Goal: Task Accomplishment & Management: Use online tool/utility

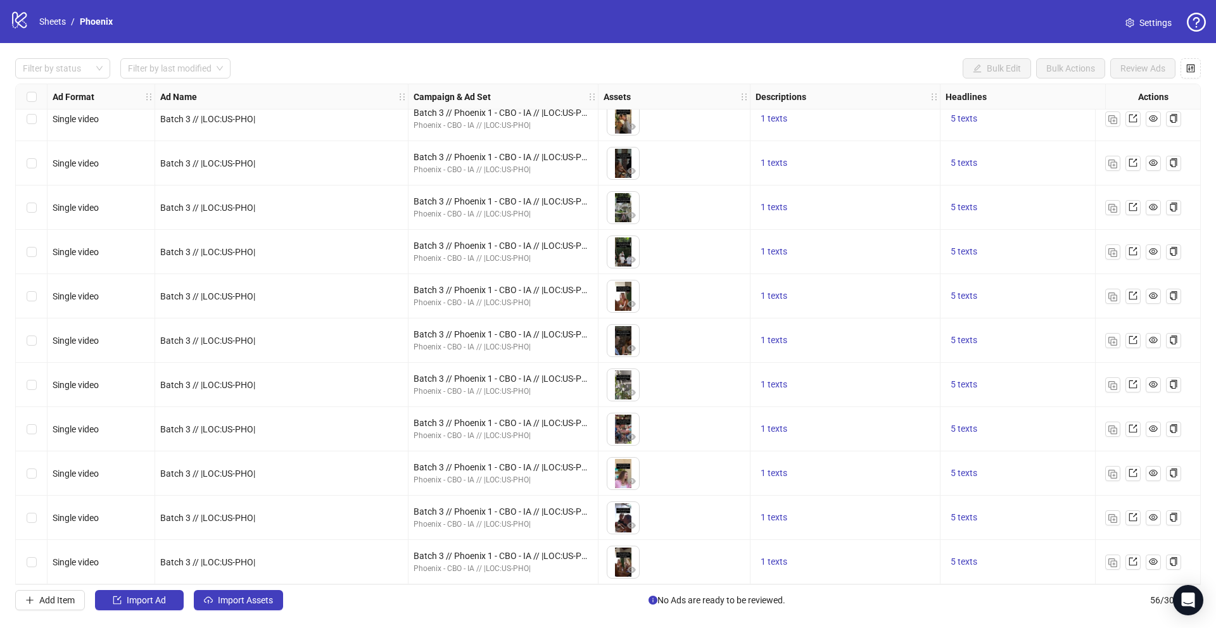
scroll to position [2013, 0]
click at [56, 23] on link "Sheets" at bounding box center [53, 22] width 32 height 14
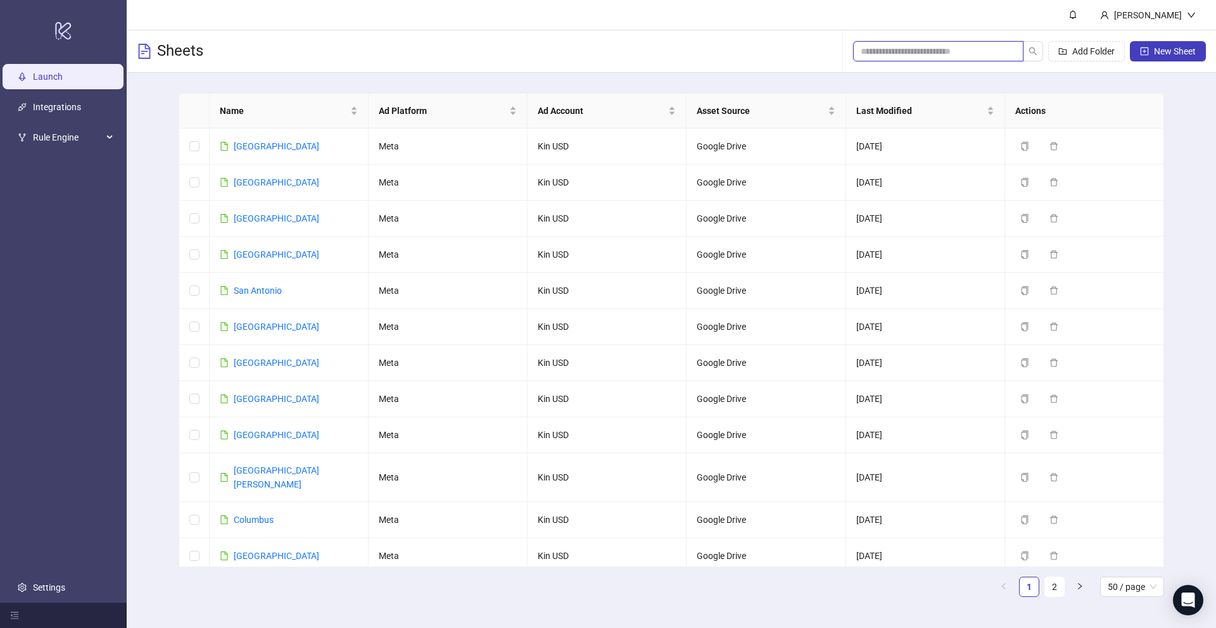
click at [949, 50] on input "search" at bounding box center [933, 51] width 145 height 14
paste input "******"
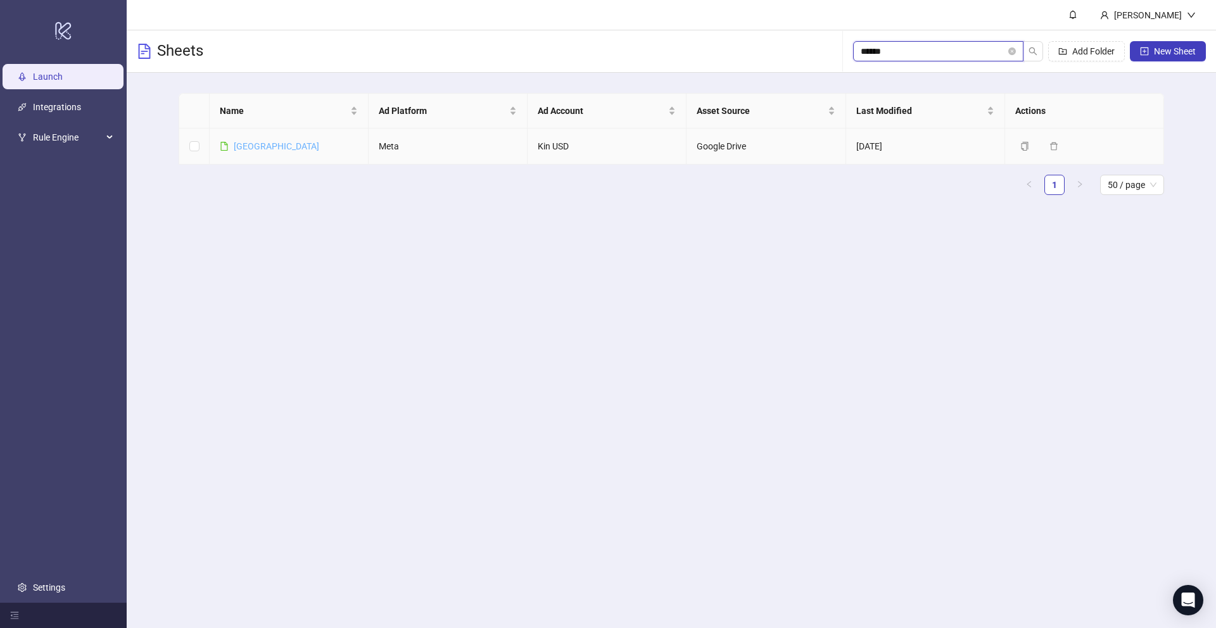
type input "******"
click at [250, 148] on link "[GEOGRAPHIC_DATA]" at bounding box center [277, 146] width 86 height 10
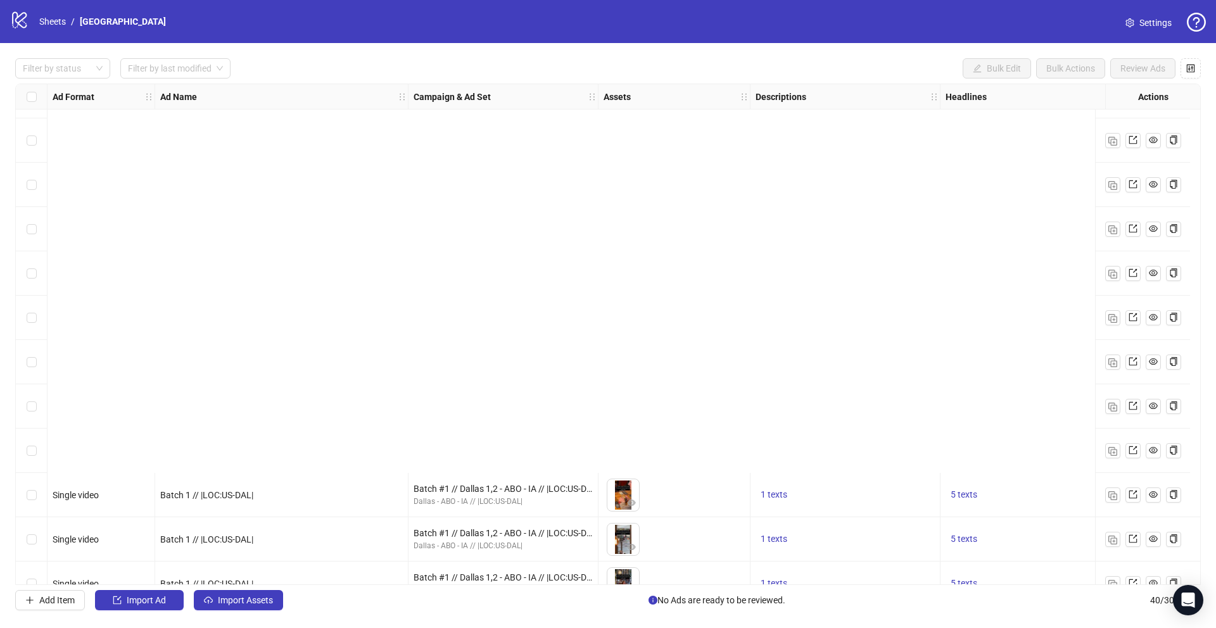
scroll to position [1304, 0]
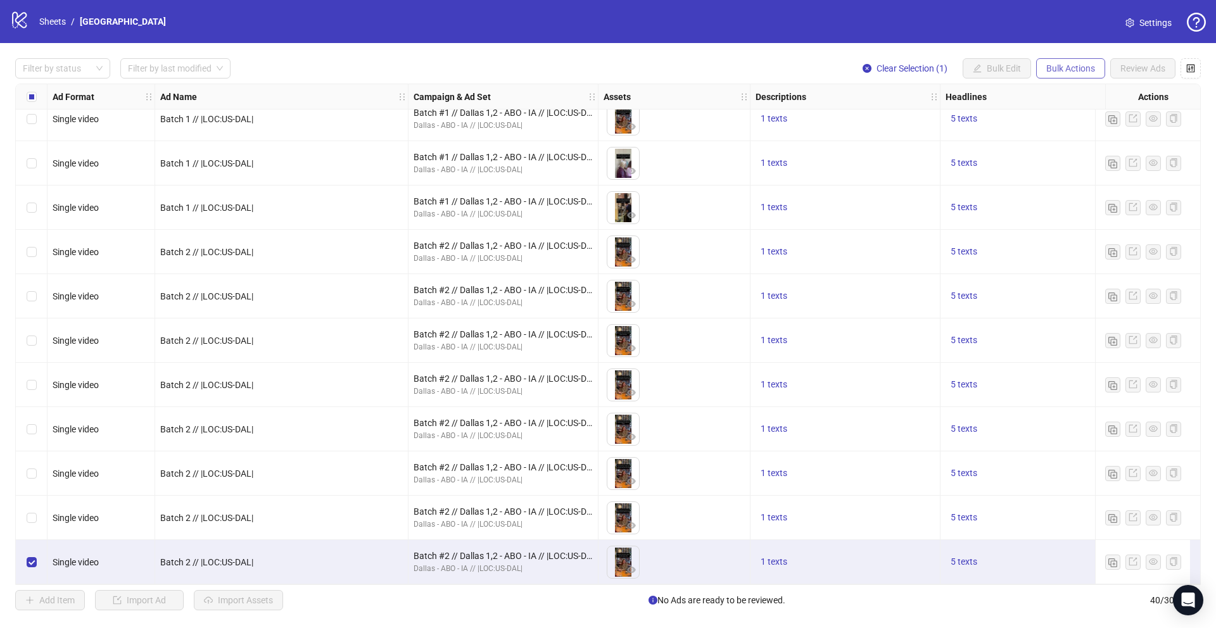
click at [1053, 70] on span "Bulk Actions" at bounding box center [1071, 68] width 49 height 10
click at [1043, 113] on li "Duplicate" at bounding box center [1089, 114] width 102 height 20
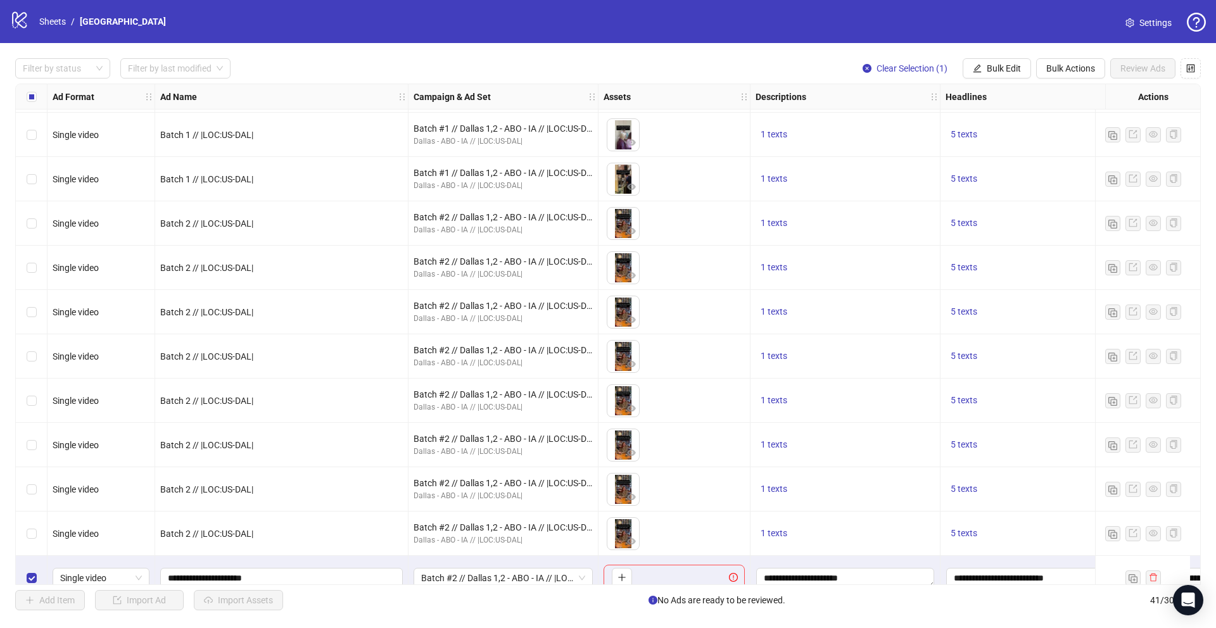
scroll to position [1348, 0]
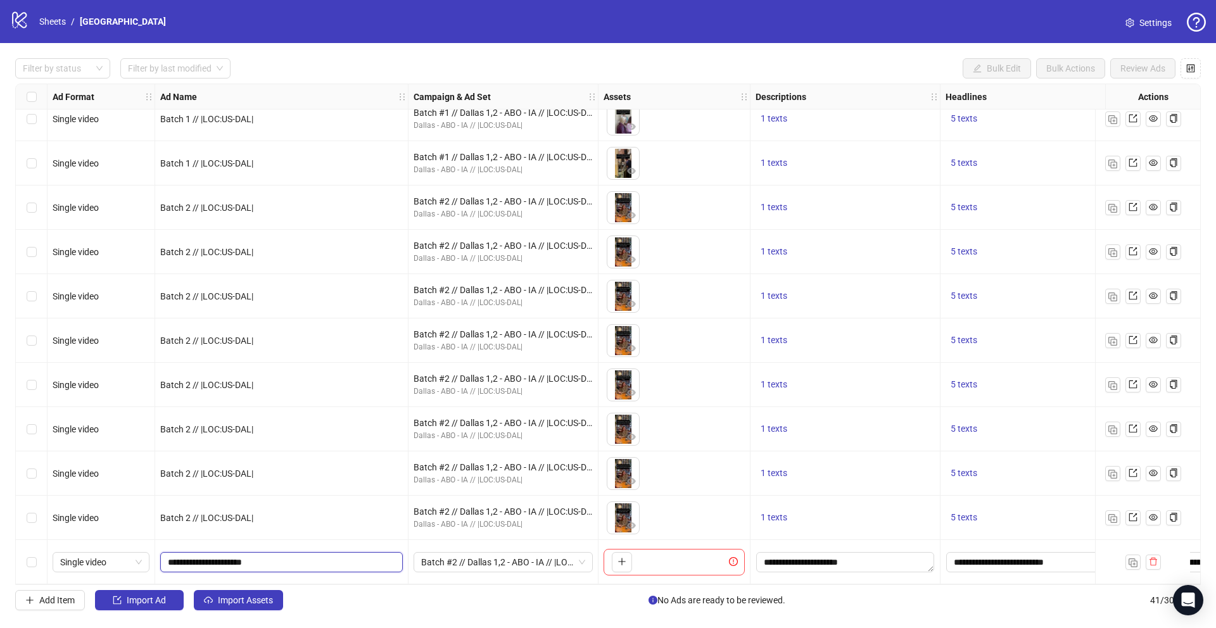
click at [198, 559] on input "**********" at bounding box center [280, 563] width 225 height 14
type input "**********"
click at [479, 557] on span "Batch #2 // Dallas 1,2 - ABO - IA // |LOC:US-DAL| // Exclude 180D PUR" at bounding box center [503, 562] width 164 height 19
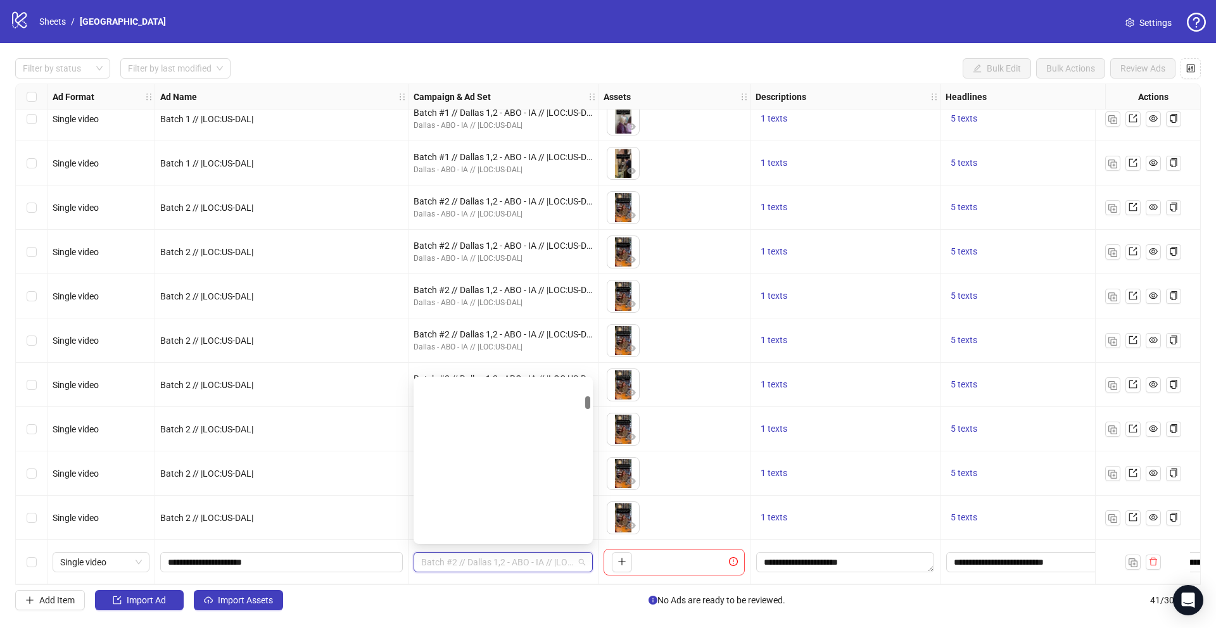
scroll to position [0, 0]
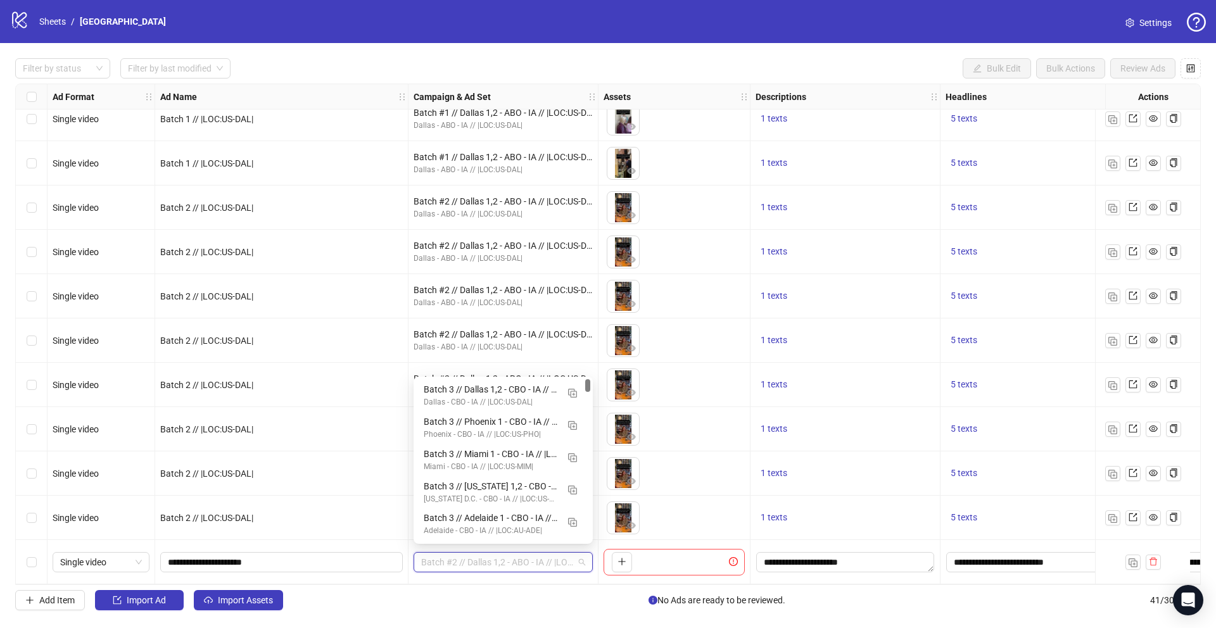
drag, startPoint x: 589, startPoint y: 417, endPoint x: 590, endPoint y: 384, distance: 33.6
click at [590, 383] on div at bounding box center [587, 385] width 5 height 13
click at [518, 395] on div "Batch 3 // Dallas 1,2 - CBO - IA // |LOC:US-DAL| // Exclude 180D PUR" at bounding box center [491, 390] width 134 height 14
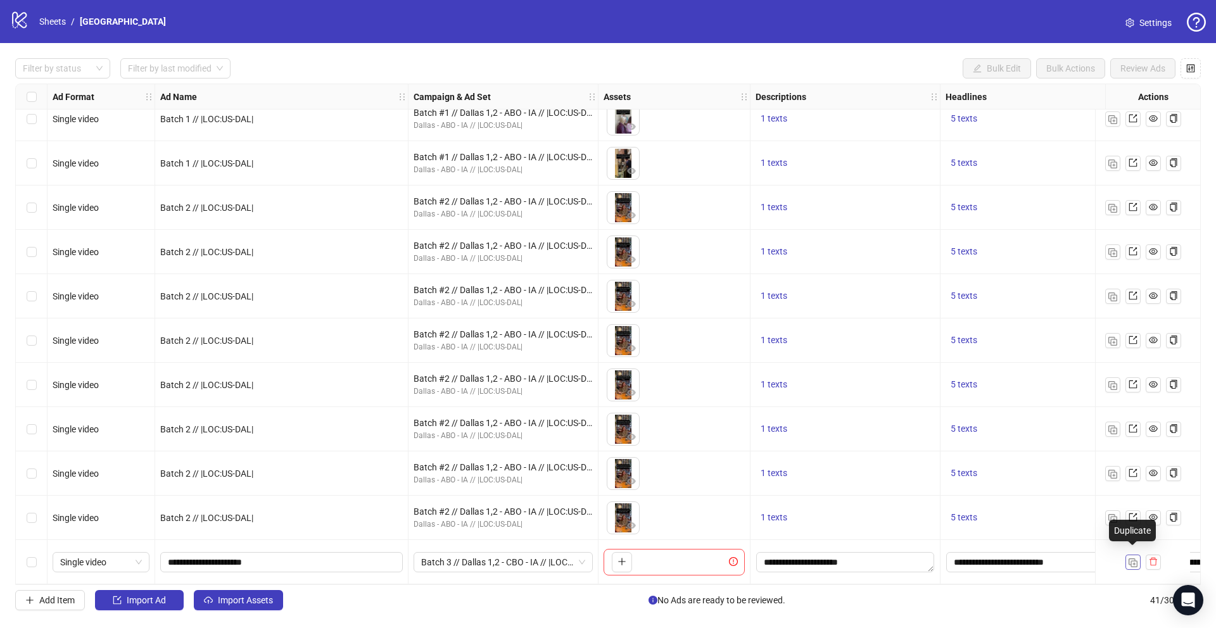
click at [1135, 559] on img "button" at bounding box center [1133, 563] width 9 height 9
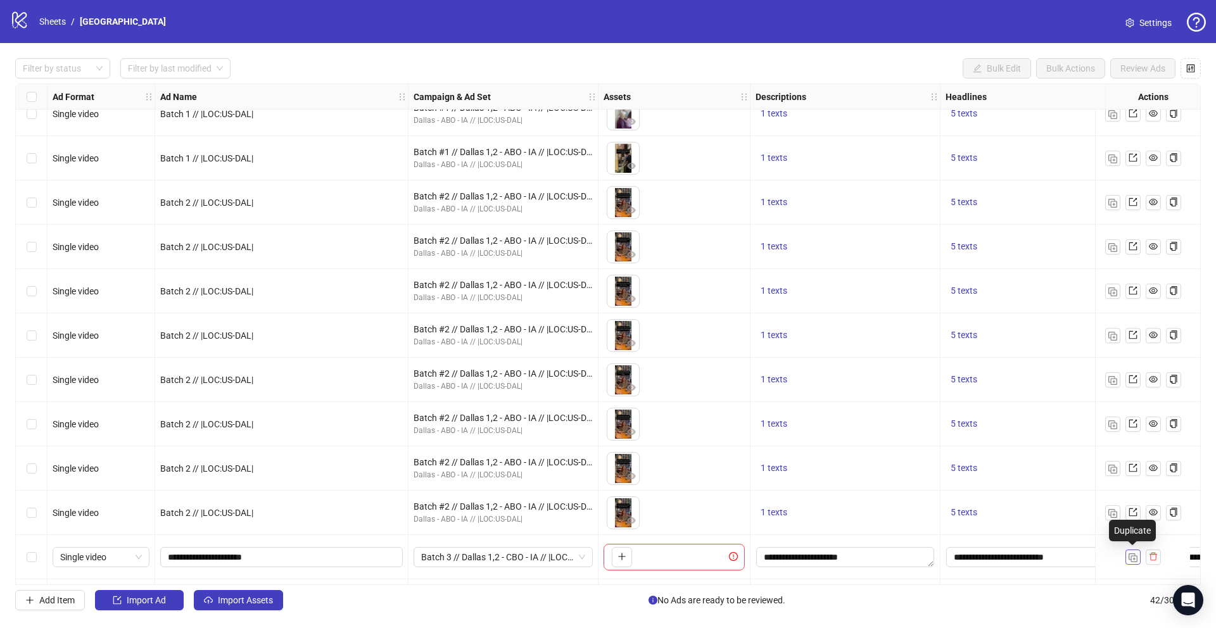
click at [1135, 558] on img "button" at bounding box center [1133, 558] width 9 height 9
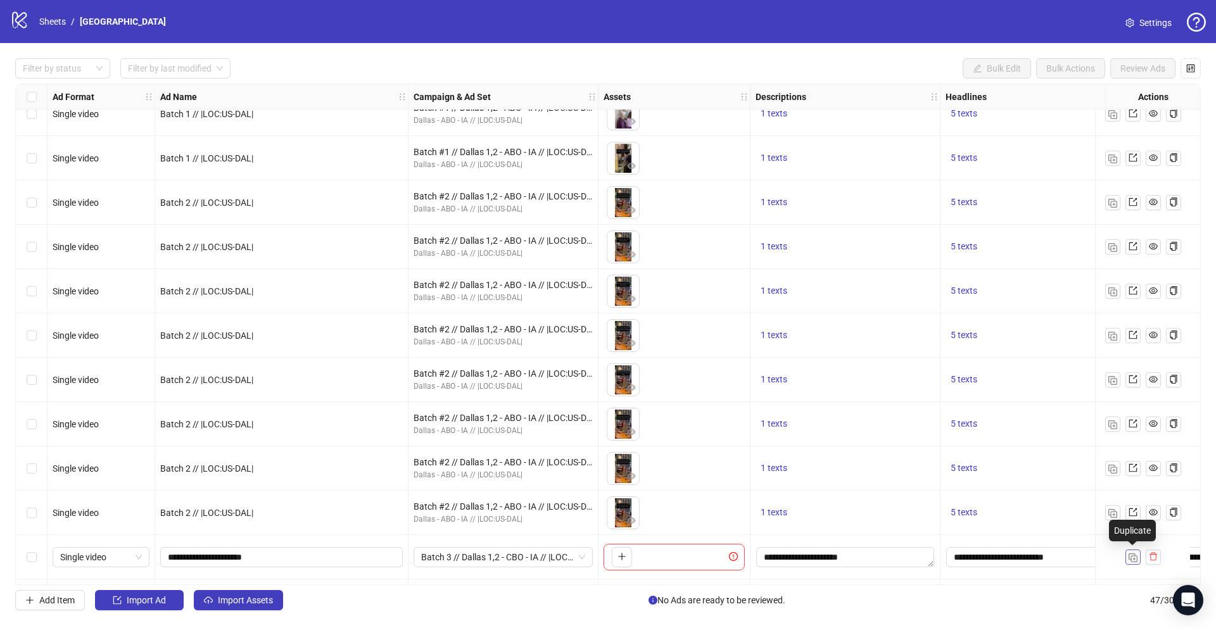
click at [1135, 558] on img "button" at bounding box center [1133, 558] width 9 height 9
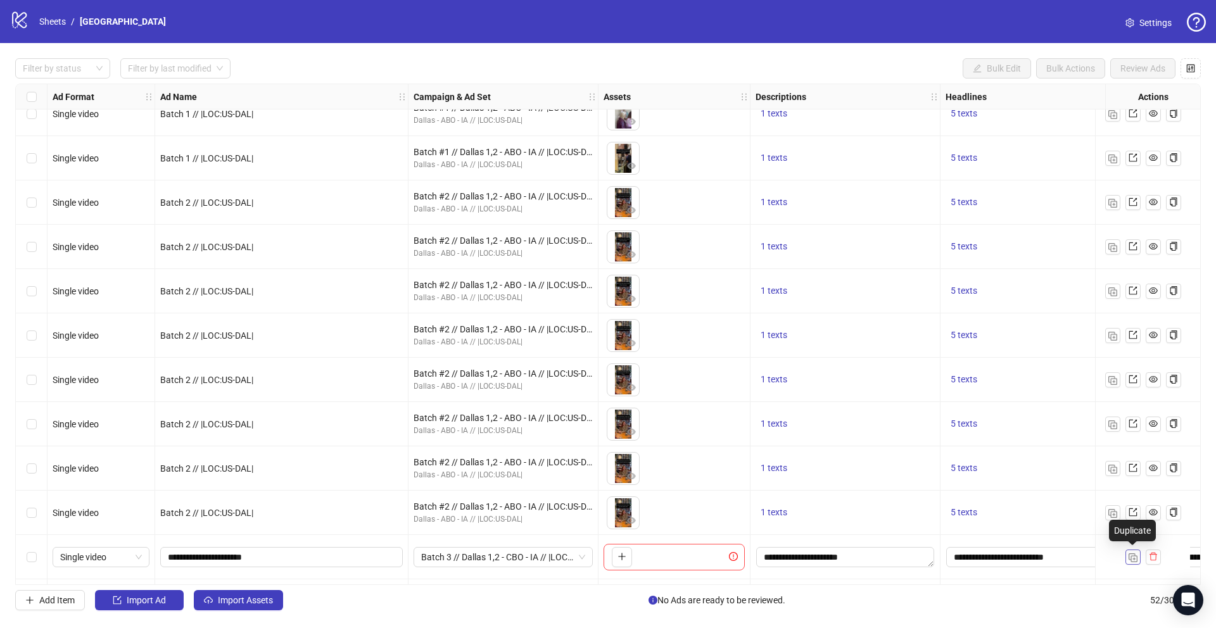
click at [1135, 558] on img "button" at bounding box center [1133, 558] width 9 height 9
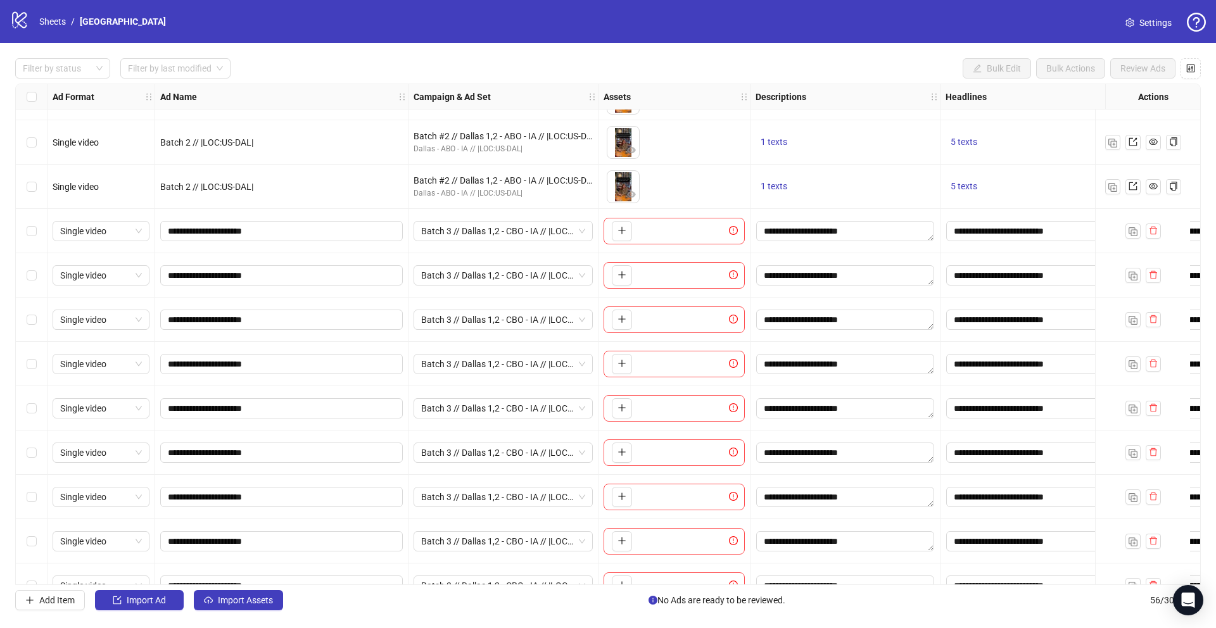
scroll to position [1623, 0]
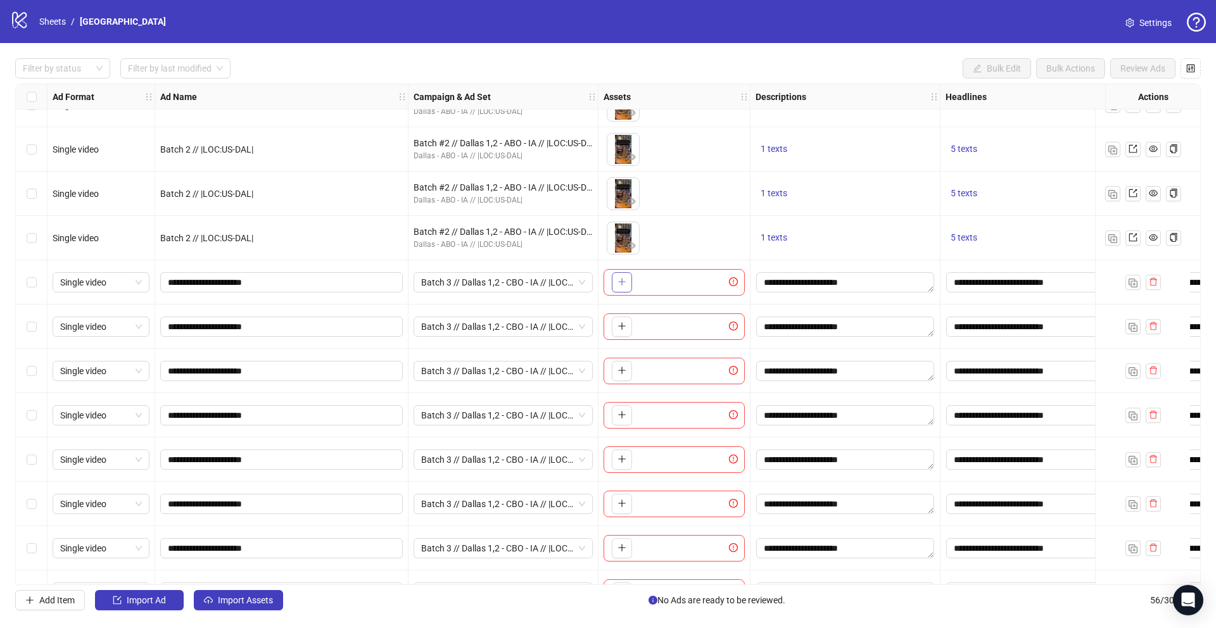
click at [622, 284] on icon "plus" at bounding box center [621, 282] width 1 height 7
click at [622, 329] on icon "plus" at bounding box center [621, 326] width 1 height 7
click at [618, 369] on icon "plus" at bounding box center [622, 370] width 9 height 9
click at [621, 414] on icon "plus" at bounding box center [621, 415] width 1 height 7
click at [624, 460] on icon "plus" at bounding box center [622, 459] width 9 height 9
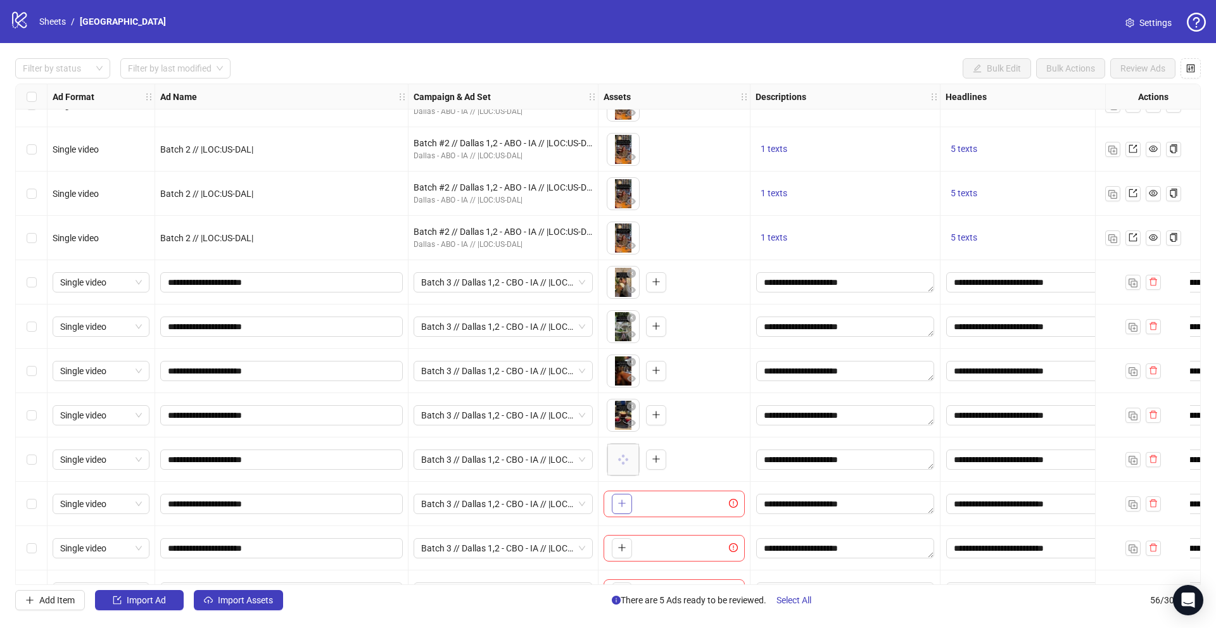
click at [625, 497] on button "button" at bounding box center [622, 504] width 20 height 20
click at [625, 547] on icon "plus" at bounding box center [622, 548] width 9 height 9
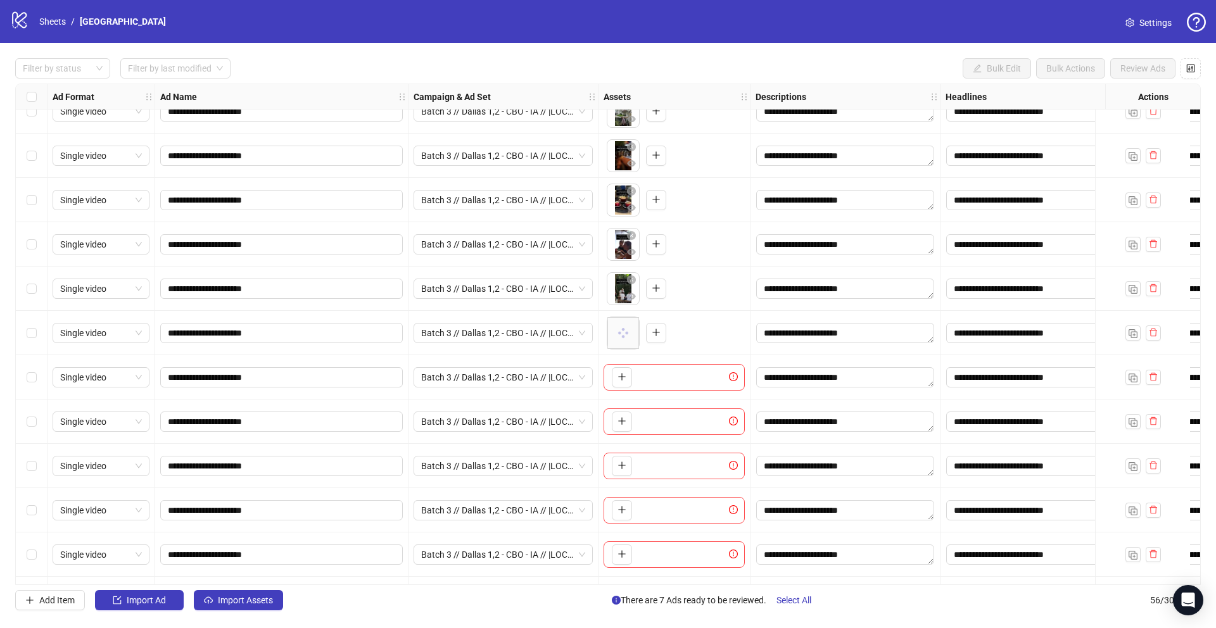
scroll to position [1842, 0]
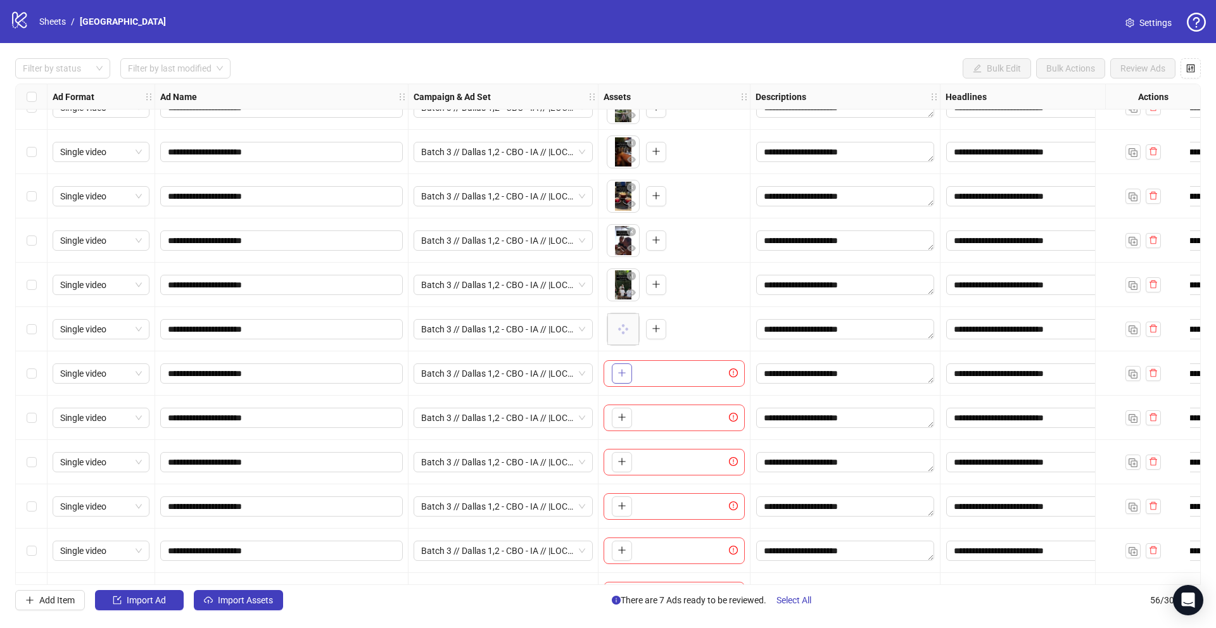
click at [621, 372] on icon "plus" at bounding box center [622, 373] width 9 height 9
click at [620, 418] on icon "plus" at bounding box center [622, 417] width 9 height 9
click at [620, 468] on button "button" at bounding box center [622, 462] width 20 height 20
click at [623, 506] on icon "plus" at bounding box center [621, 506] width 7 height 1
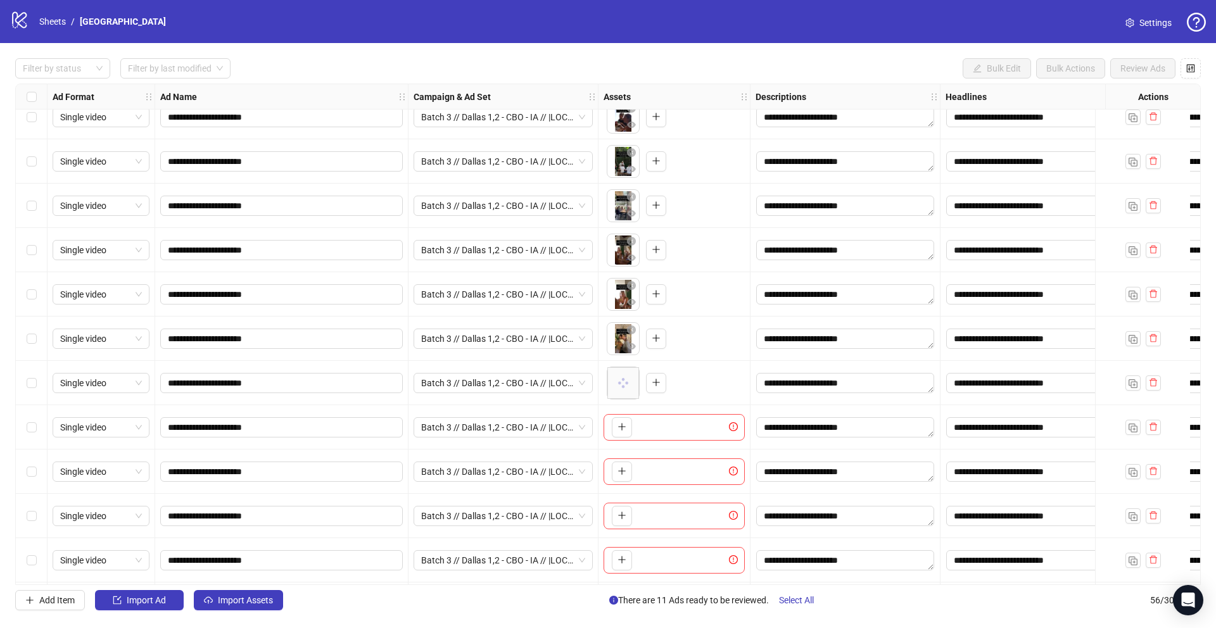
scroll to position [2006, 0]
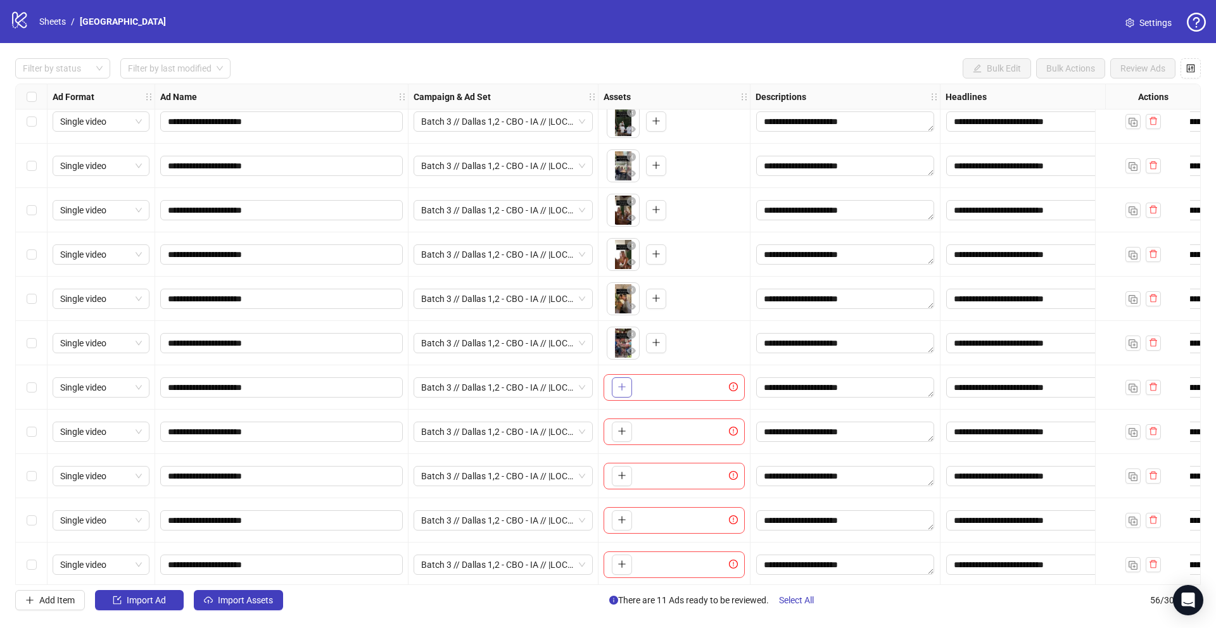
click at [624, 387] on icon "plus" at bounding box center [621, 387] width 7 height 1
click at [622, 431] on icon "plus" at bounding box center [621, 431] width 7 height 1
click at [623, 474] on icon "plus" at bounding box center [622, 475] width 9 height 9
click at [625, 516] on icon "plus" at bounding box center [622, 520] width 9 height 9
click at [625, 569] on span "button" at bounding box center [622, 564] width 9 height 10
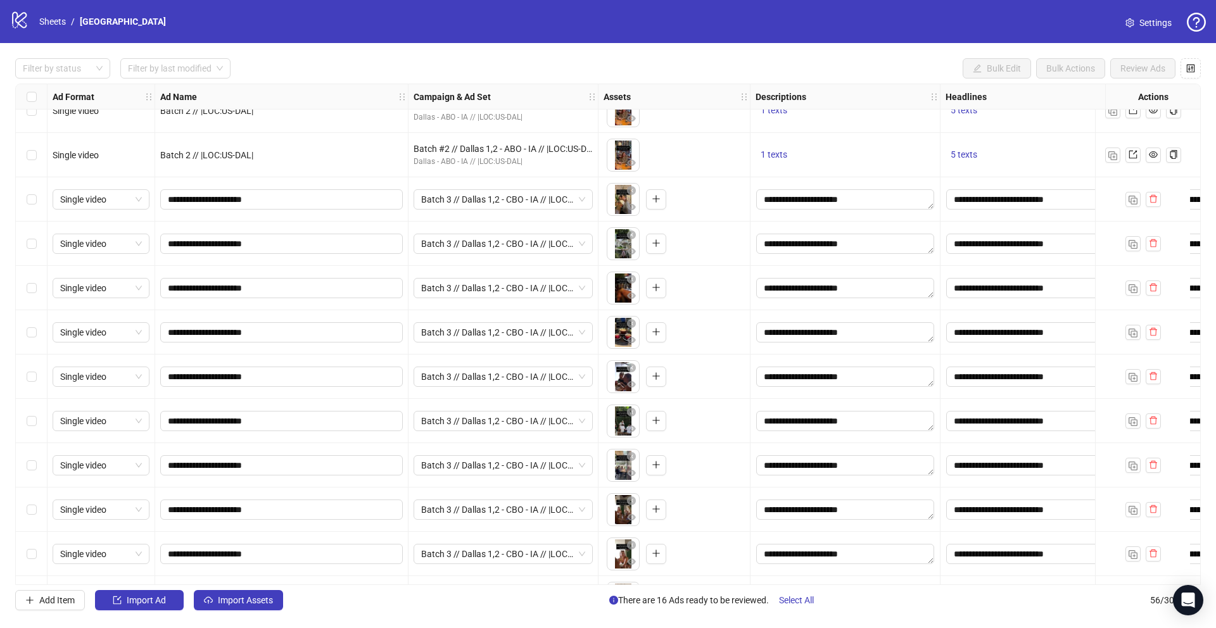
scroll to position [1669, 0]
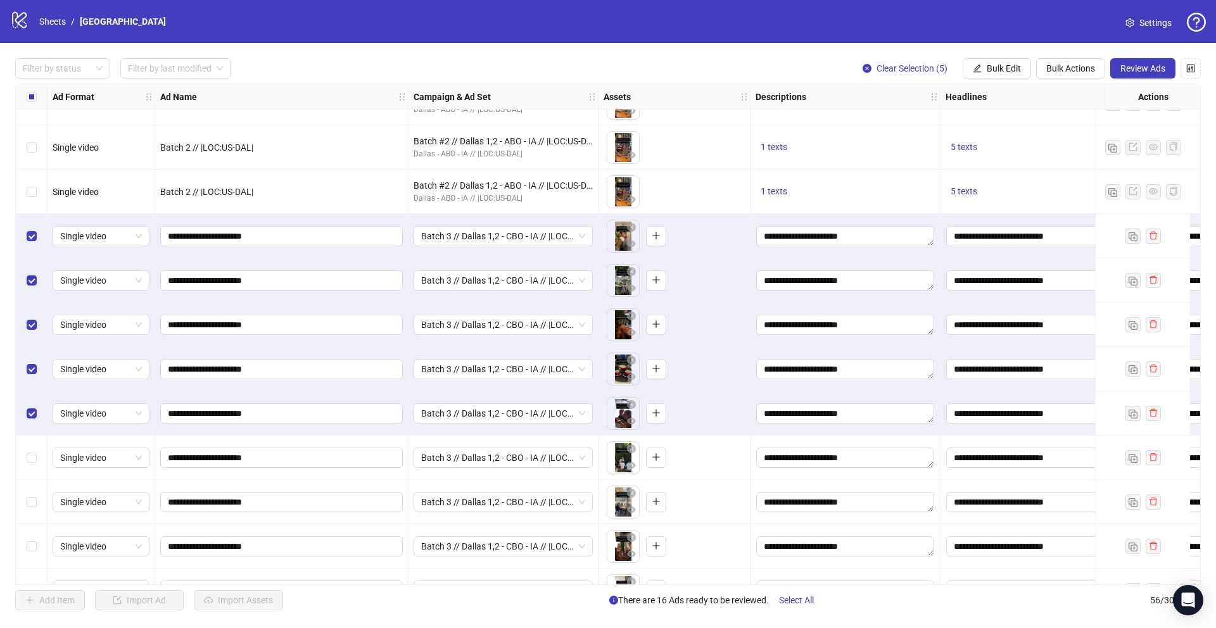
click at [35, 467] on div "Select row 46" at bounding box center [32, 458] width 32 height 44
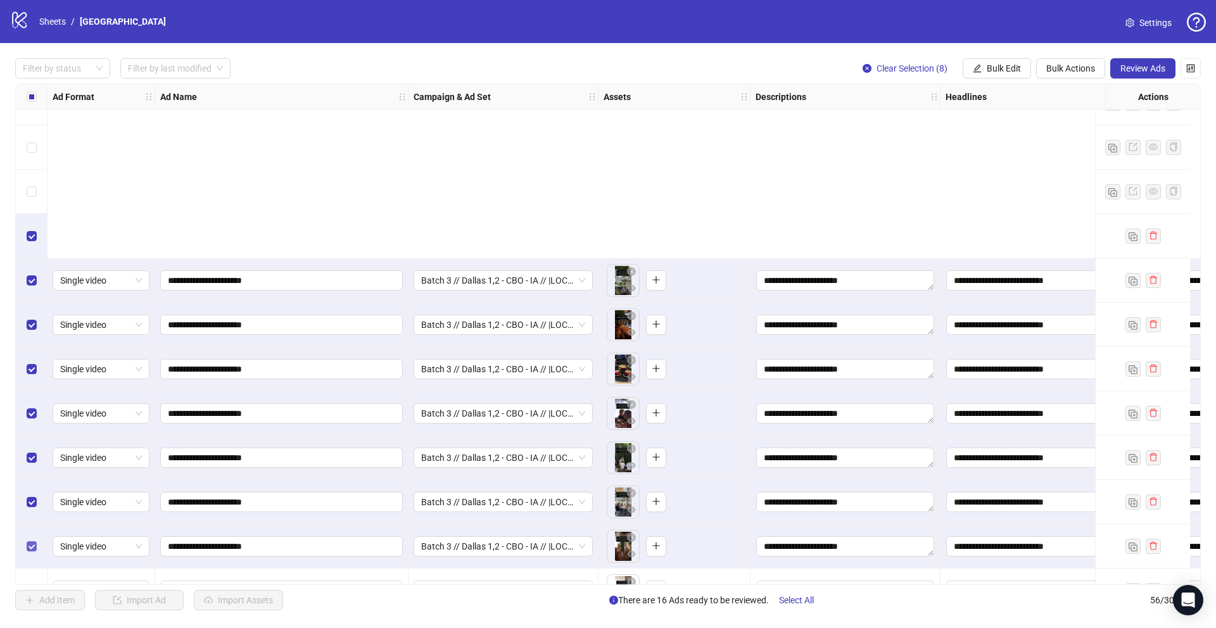
scroll to position [1951, 0]
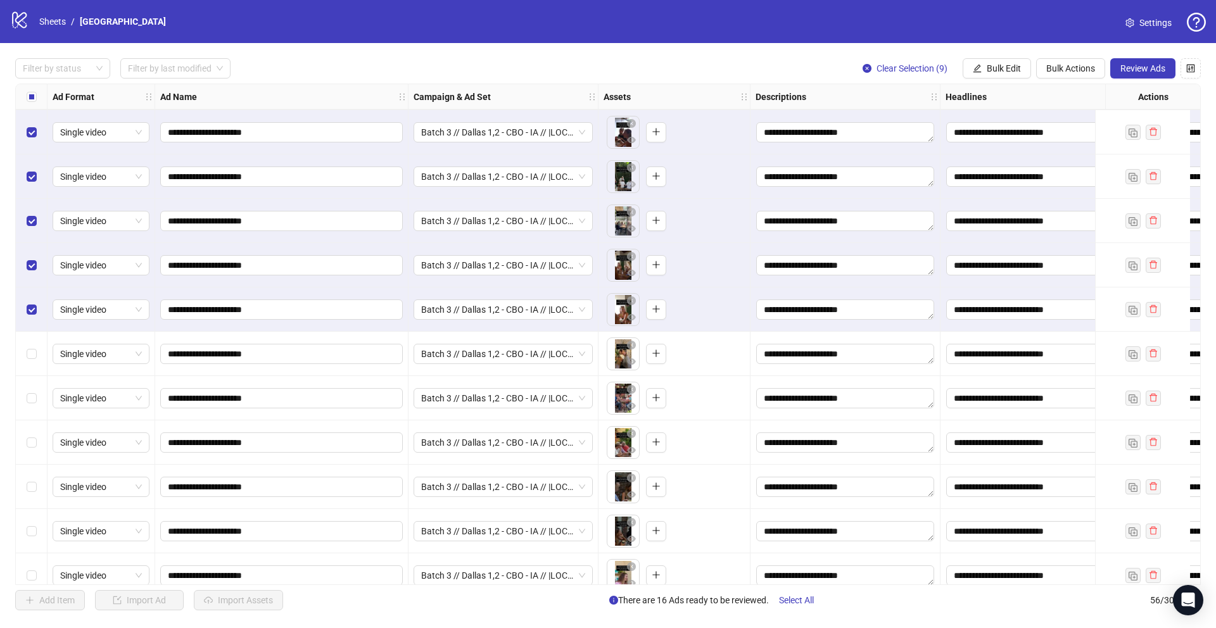
click at [30, 361] on div "Select row 50" at bounding box center [32, 354] width 32 height 44
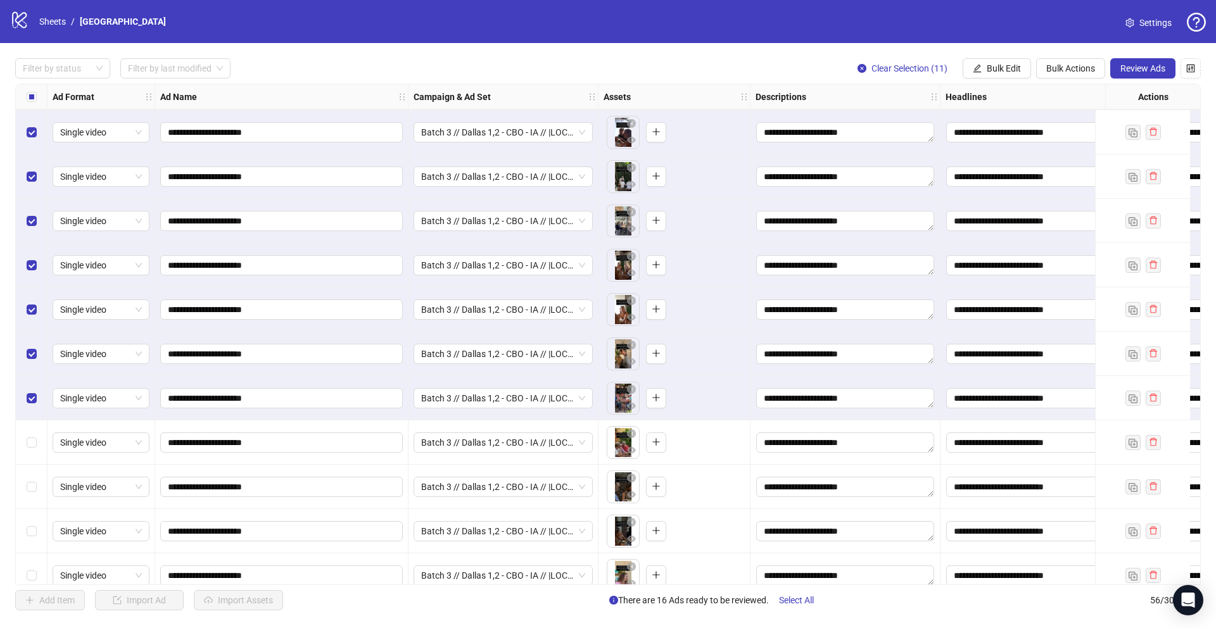
click at [35, 452] on div "Select row 52" at bounding box center [32, 443] width 32 height 44
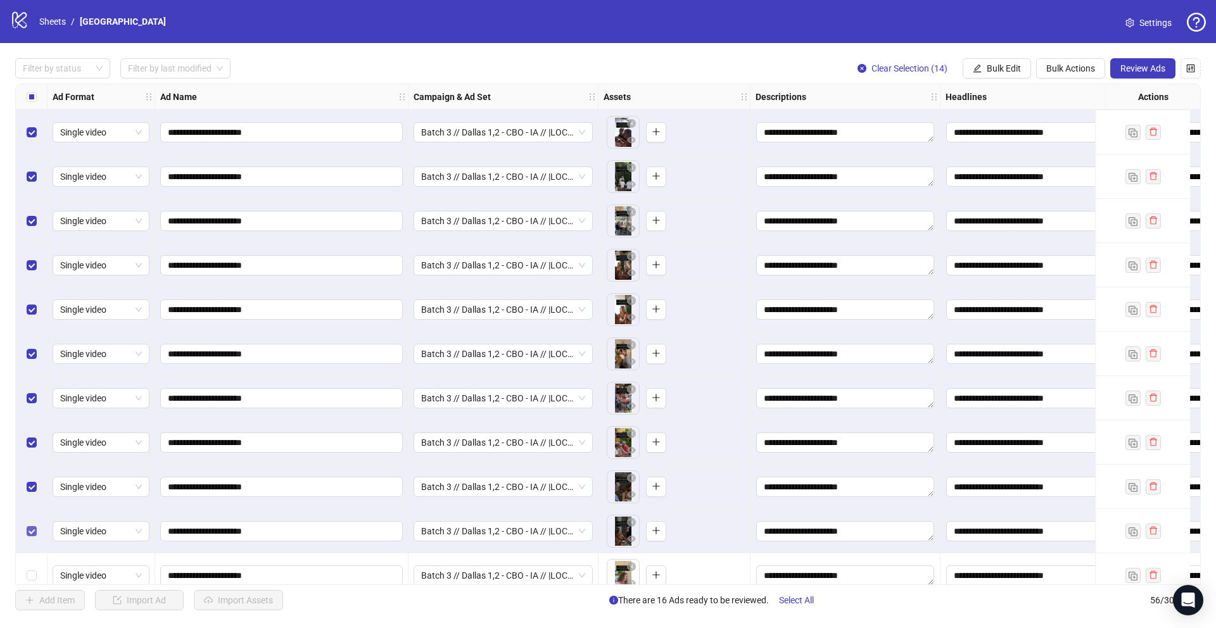
scroll to position [2013, 0]
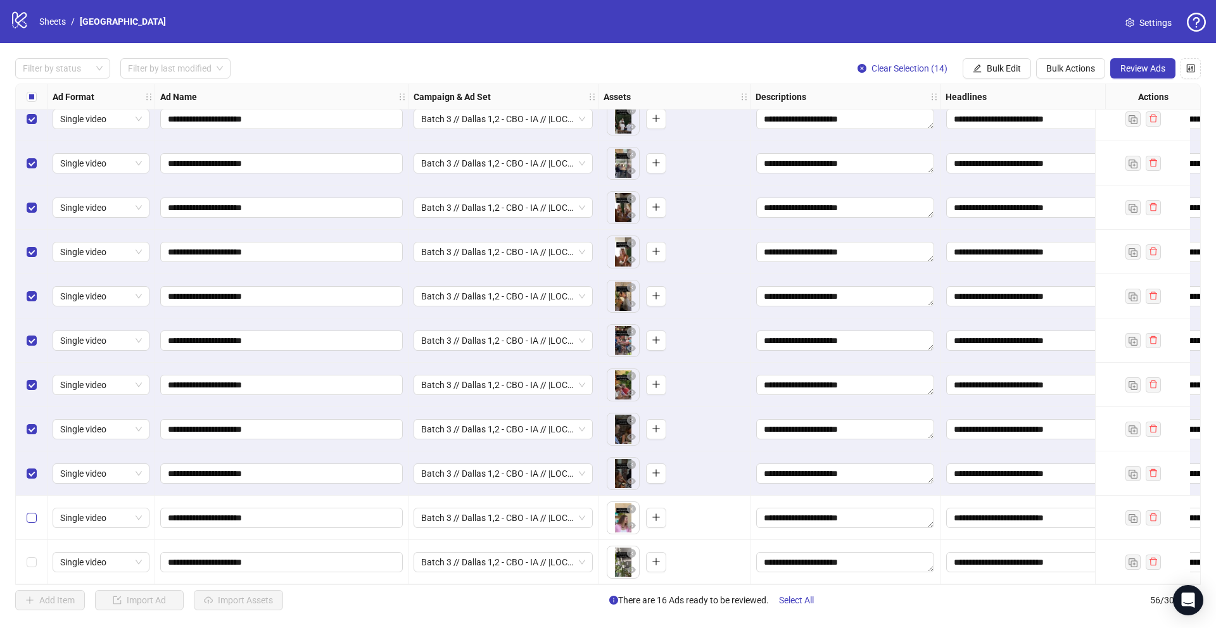
click at [35, 518] on label "Select row 55" at bounding box center [32, 518] width 10 height 14
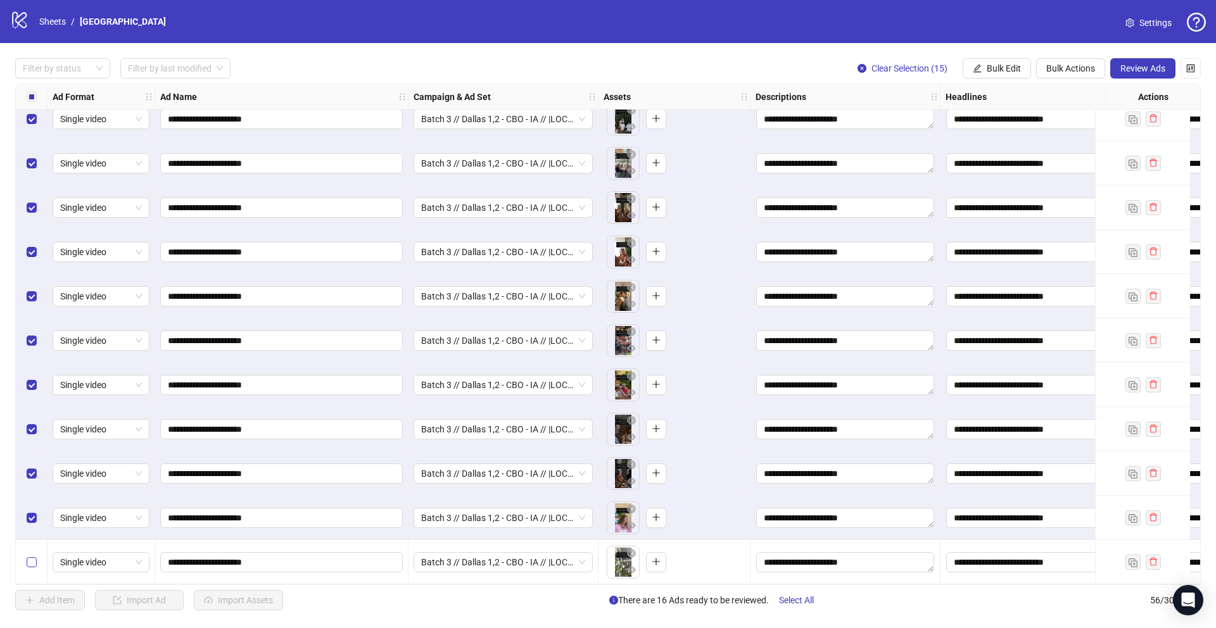
click at [35, 563] on label "Select row 56" at bounding box center [32, 563] width 10 height 14
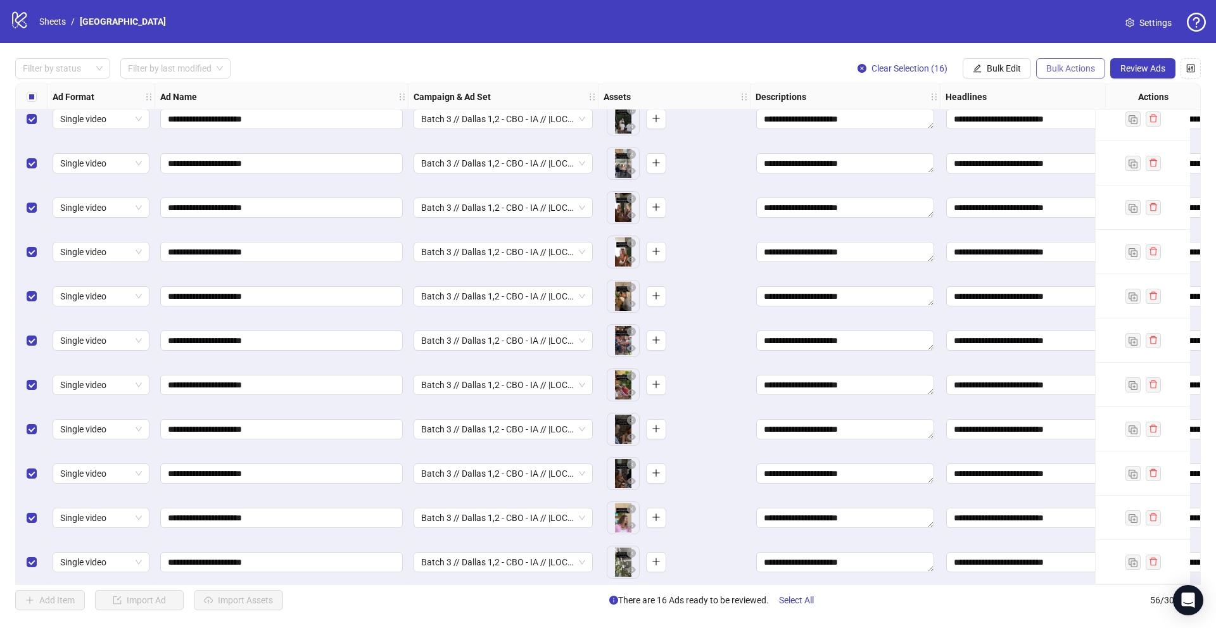
click at [1070, 65] on span "Bulk Actions" at bounding box center [1071, 68] width 49 height 10
click at [1157, 65] on span "Review Ads" at bounding box center [1143, 68] width 45 height 10
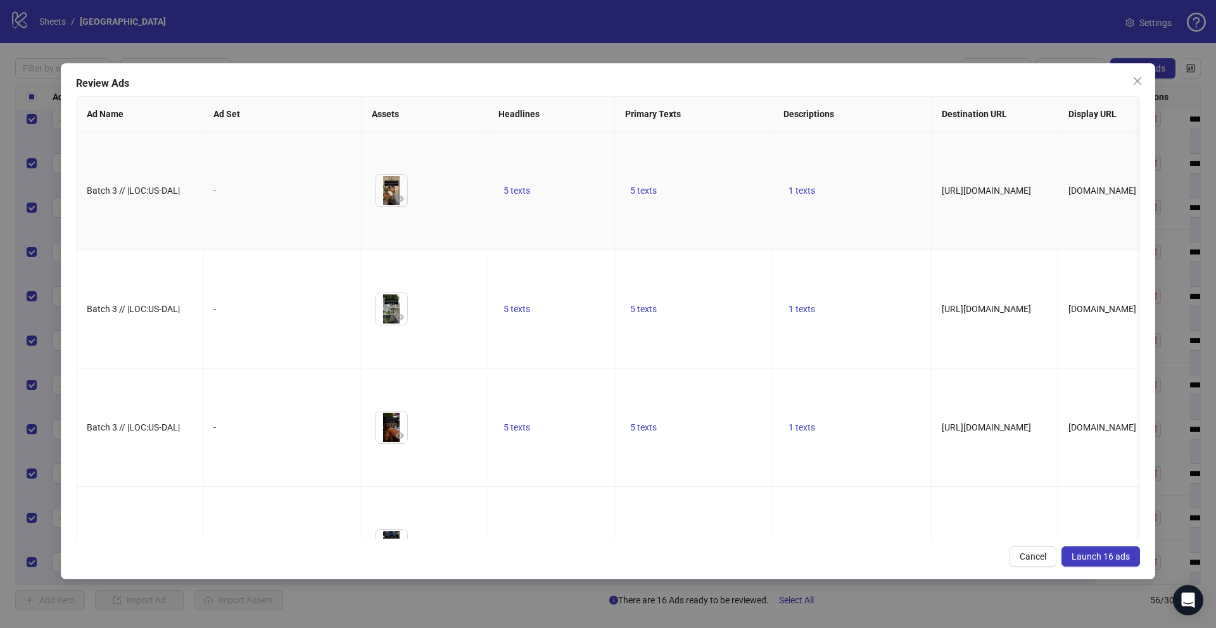
click at [517, 221] on td "5 texts" at bounding box center [551, 191] width 127 height 118
click at [526, 196] on td "5 texts" at bounding box center [551, 191] width 127 height 118
click at [524, 196] on span "5 texts" at bounding box center [517, 191] width 27 height 10
click at [712, 199] on icon "caret-right" at bounding box center [714, 201] width 9 height 9
click at [712, 204] on icon "caret-right" at bounding box center [714, 208] width 9 height 9
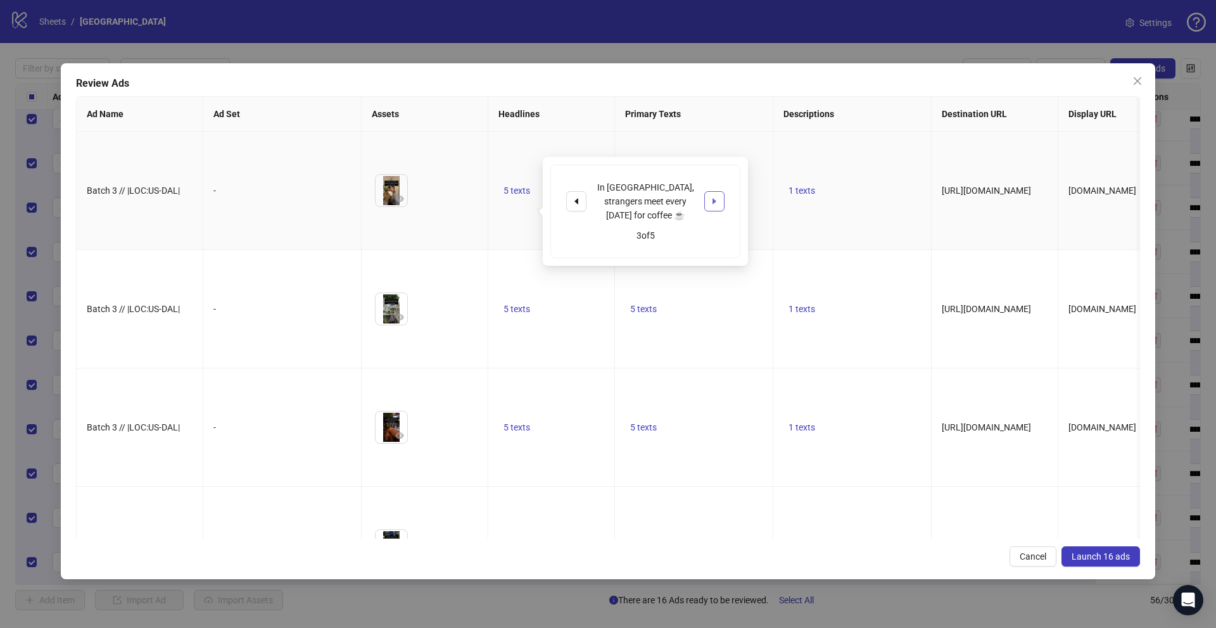
click at [712, 199] on icon "caret-right" at bounding box center [714, 201] width 9 height 9
click at [712, 201] on icon "caret-right" at bounding box center [714, 205] width 9 height 9
click at [749, 164] on td "5 texts" at bounding box center [694, 191] width 158 height 118
click at [642, 196] on span "5 texts" at bounding box center [643, 191] width 27 height 10
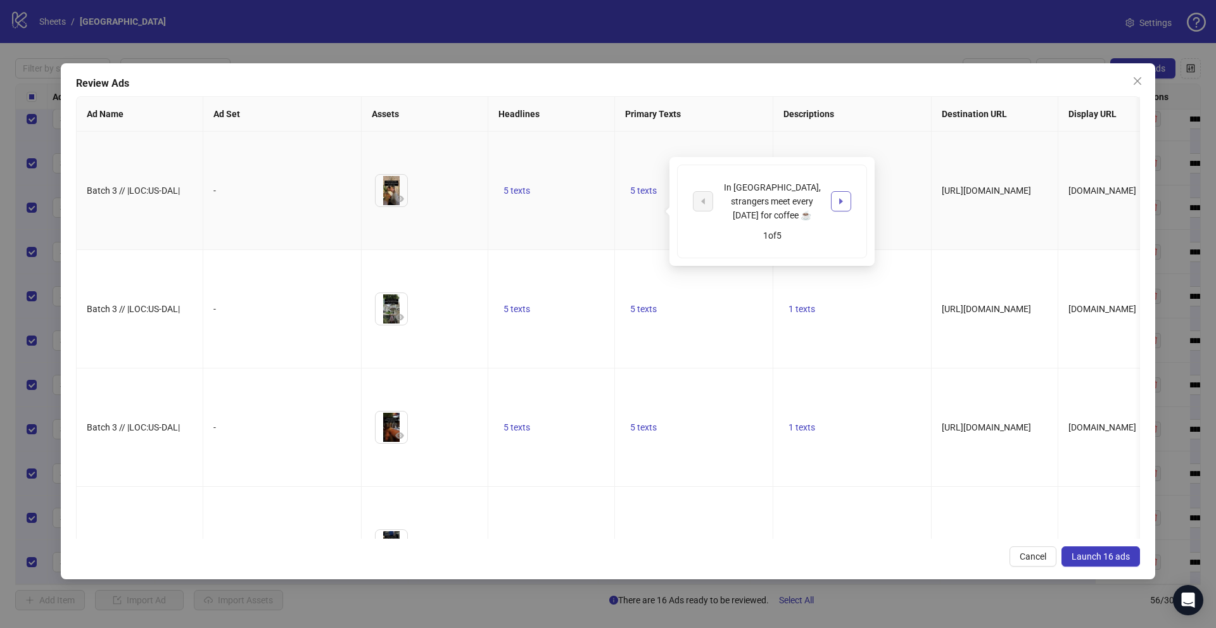
click at [838, 199] on icon "caret-right" at bounding box center [841, 201] width 9 height 9
click at [838, 204] on icon "caret-right" at bounding box center [841, 208] width 9 height 9
click at [879, 167] on td "1 texts" at bounding box center [852, 191] width 158 height 118
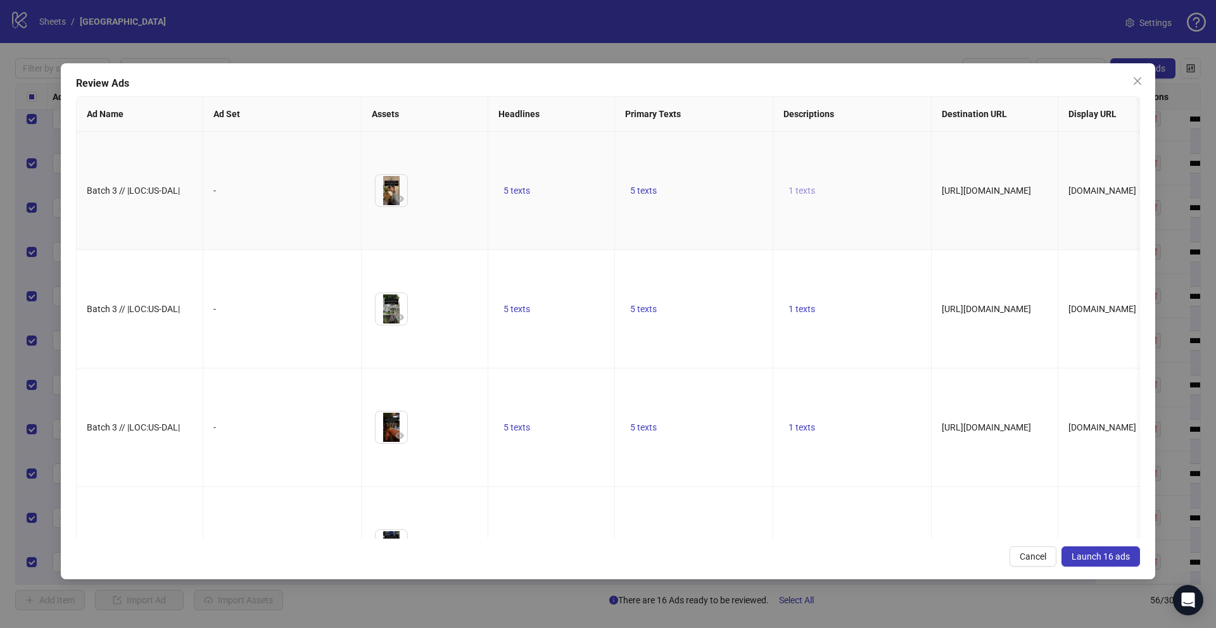
click at [808, 196] on span "1 texts" at bounding box center [802, 191] width 27 height 10
click at [702, 186] on td "5 texts" at bounding box center [694, 191] width 158 height 118
click at [398, 202] on icon "eye" at bounding box center [399, 199] width 9 height 6
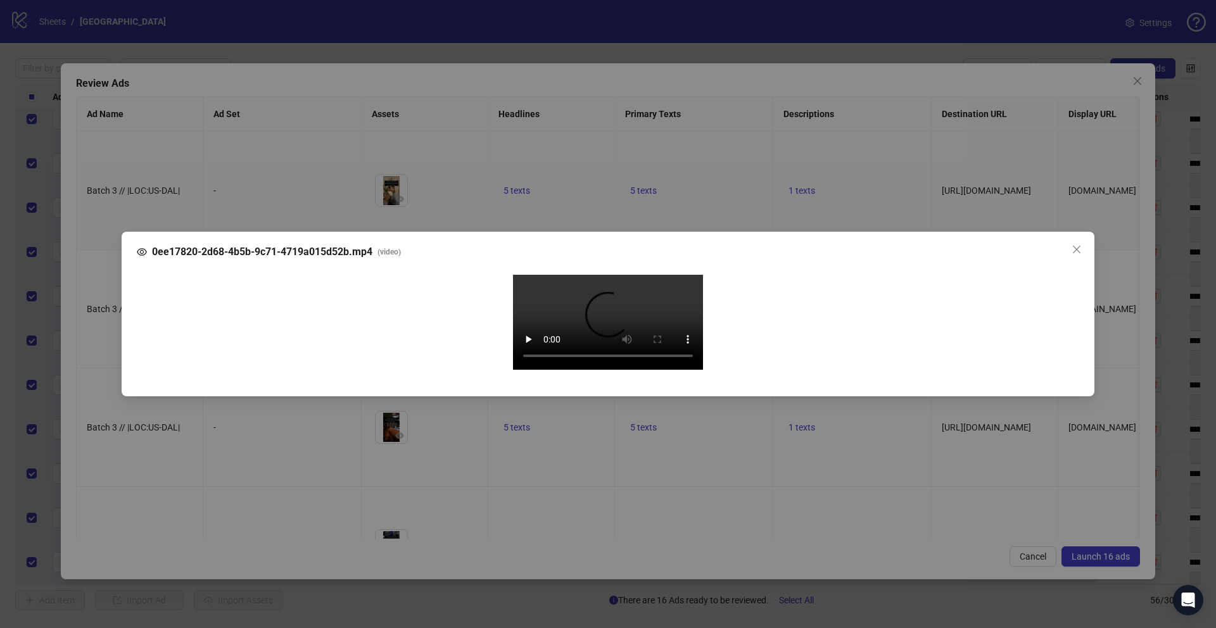
click at [99, 351] on div "0ee17820-2d68-4b5b-9c71-4719a015d52b.mp4 ( video ) Your browser does not suppor…" at bounding box center [608, 314] width 1216 height 628
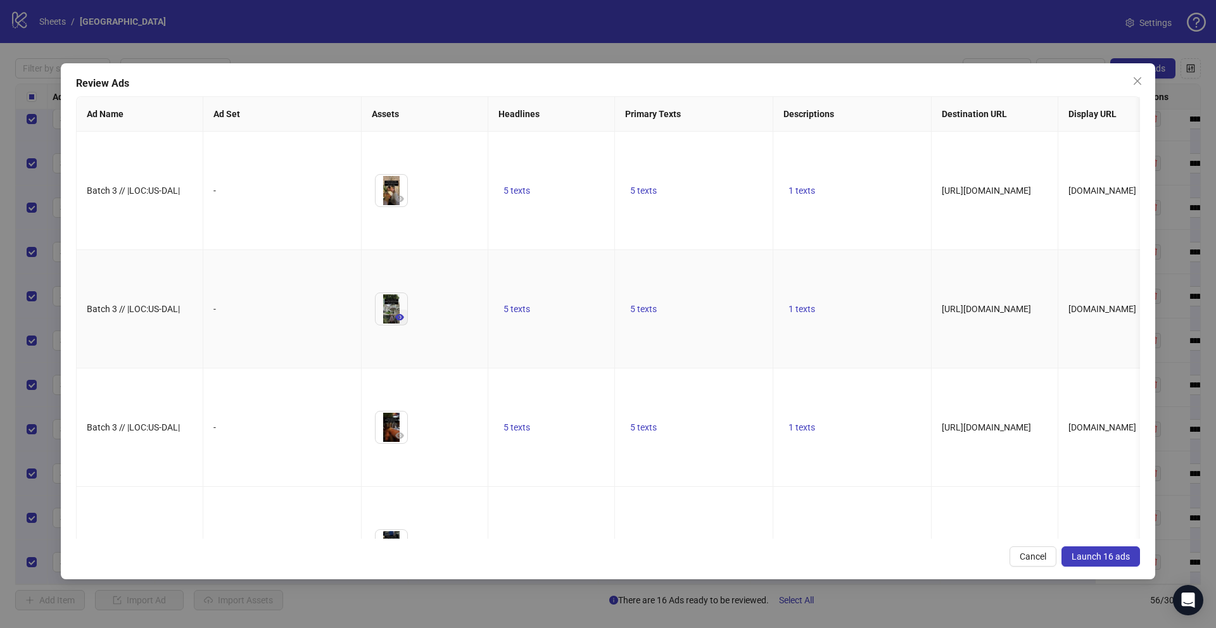
click at [401, 321] on icon "eye" at bounding box center [399, 317] width 9 height 6
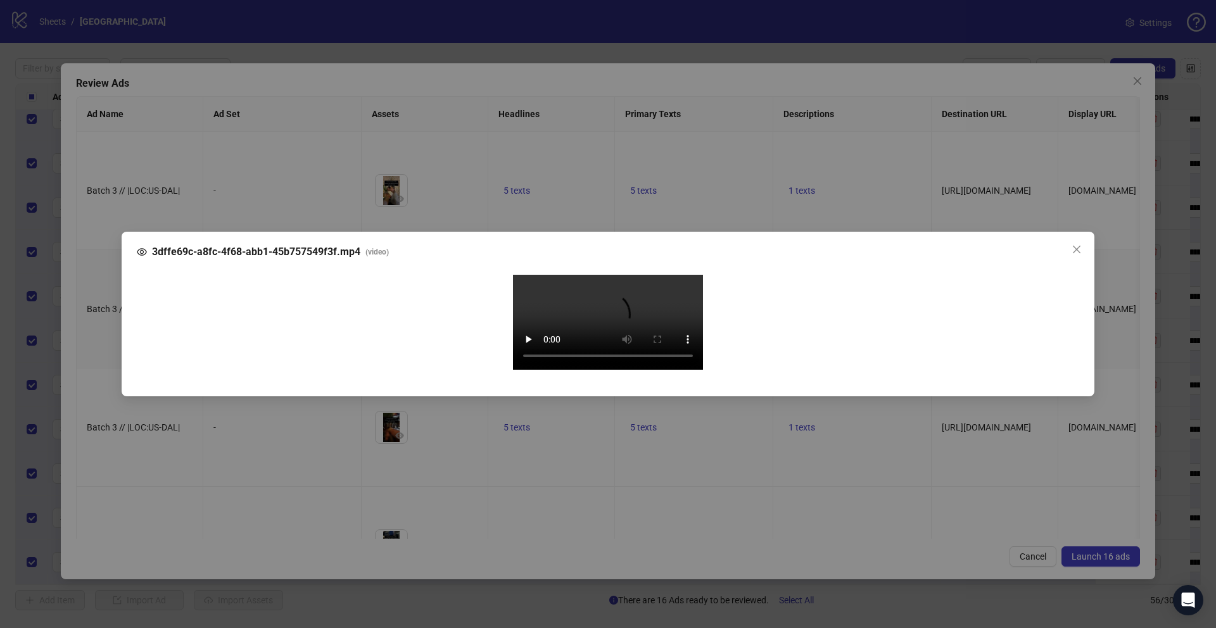
click at [105, 397] on div "3dffe69c-a8fc-4f68-abb1-45b757549f3f.mp4 ( video ) Your browser does not suppor…" at bounding box center [608, 314] width 1216 height 628
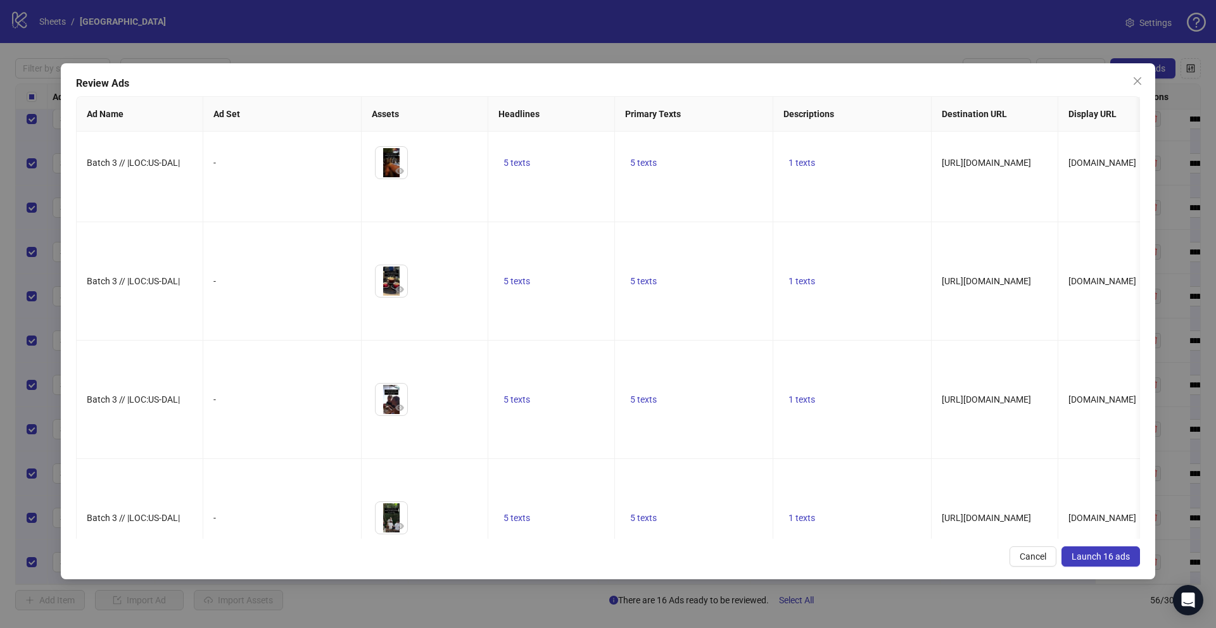
scroll to position [308, 0]
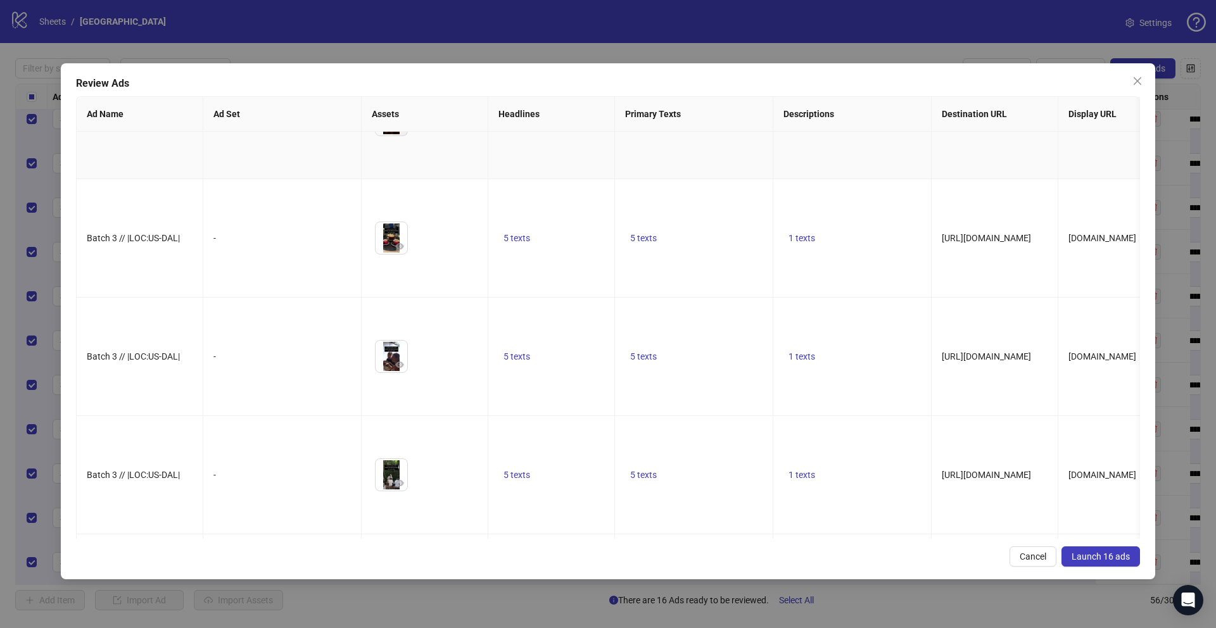
click at [402, 132] on icon "eye" at bounding box center [399, 128] width 9 height 9
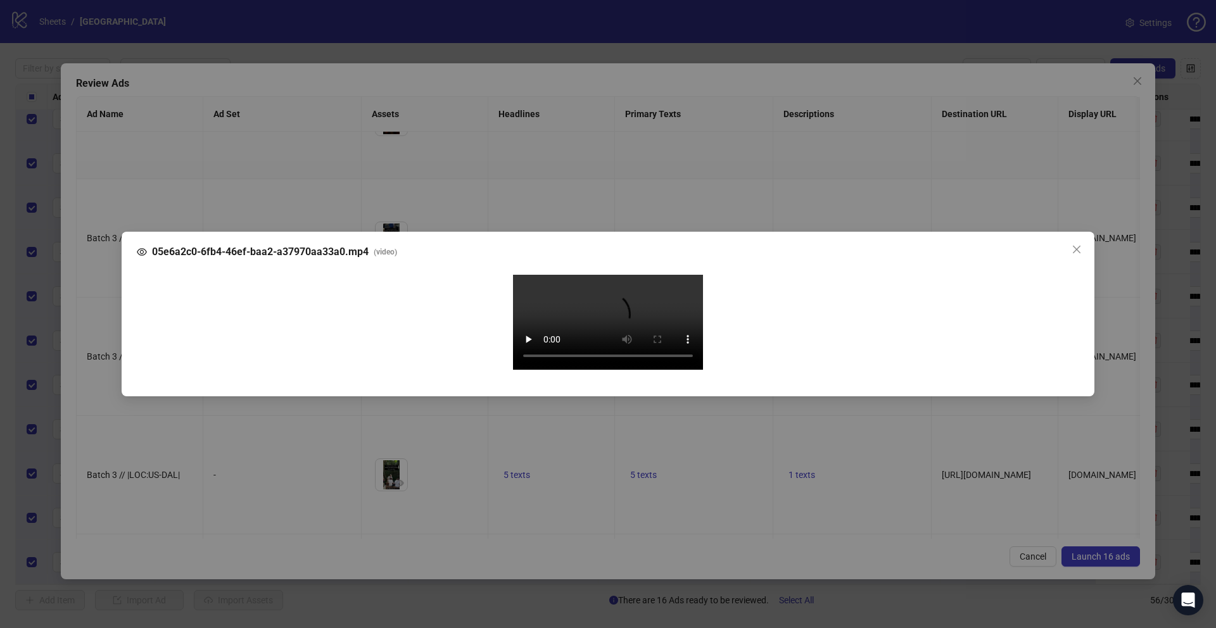
click at [106, 367] on div "05e6a2c0-6fb4-46ef-baa2-a37970aa33a0.mp4 ( video ) Your browser does not suppor…" at bounding box center [608, 314] width 1216 height 628
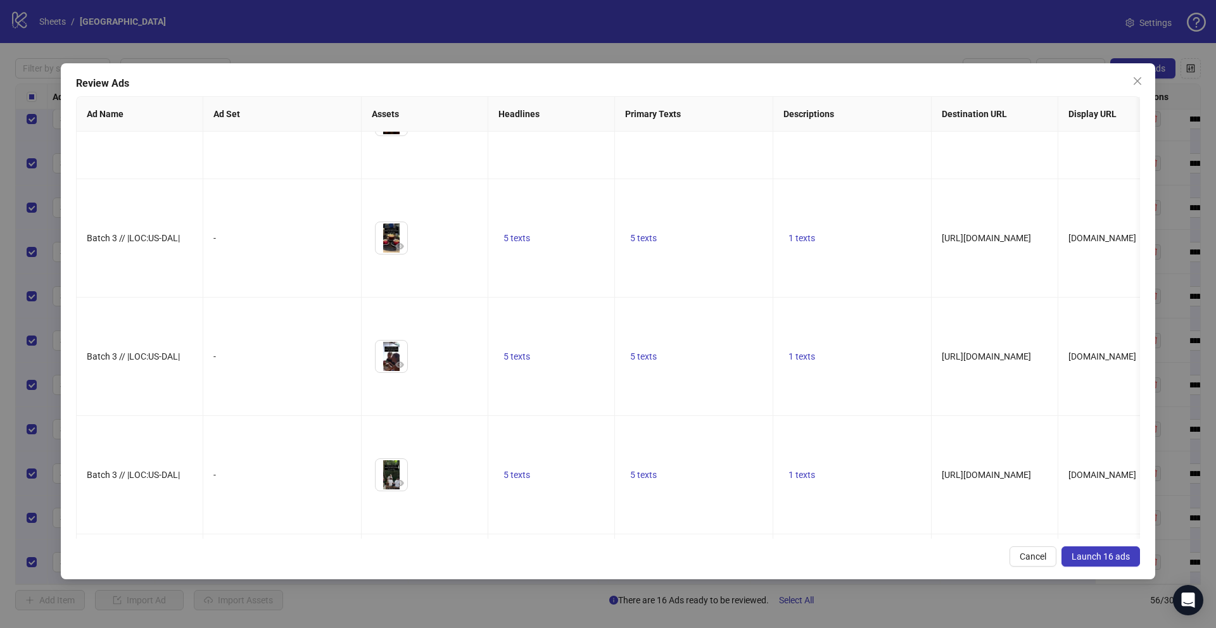
click at [1089, 559] on span "Launch 16 ads" at bounding box center [1101, 557] width 58 height 10
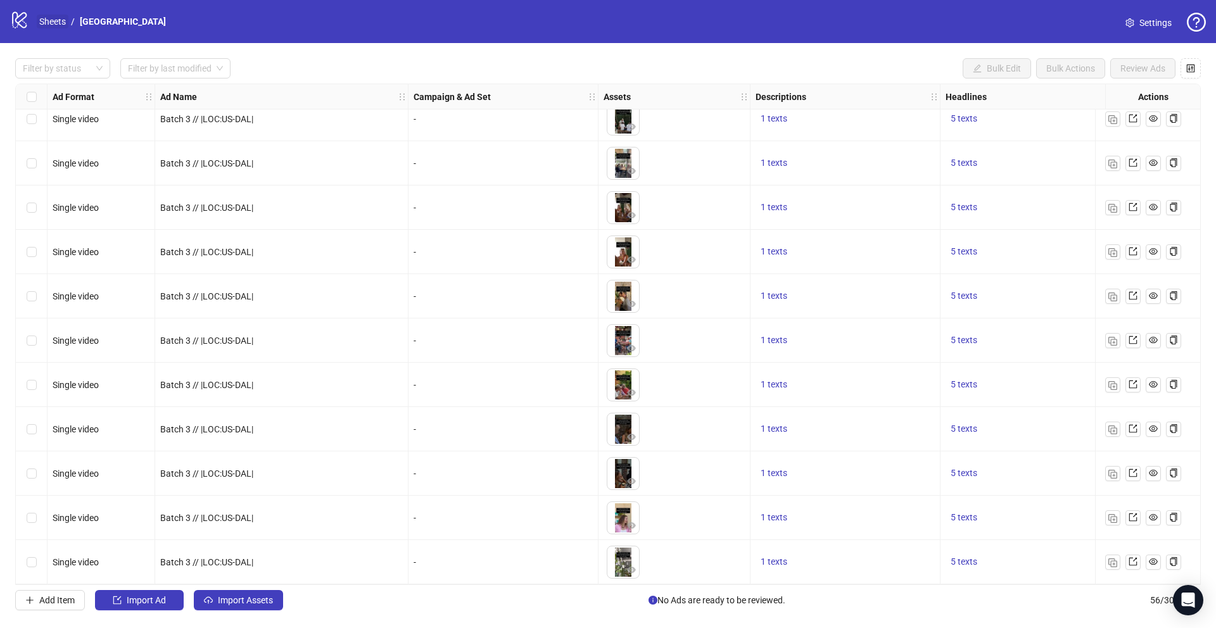
click at [54, 25] on link "Sheets" at bounding box center [53, 22] width 32 height 14
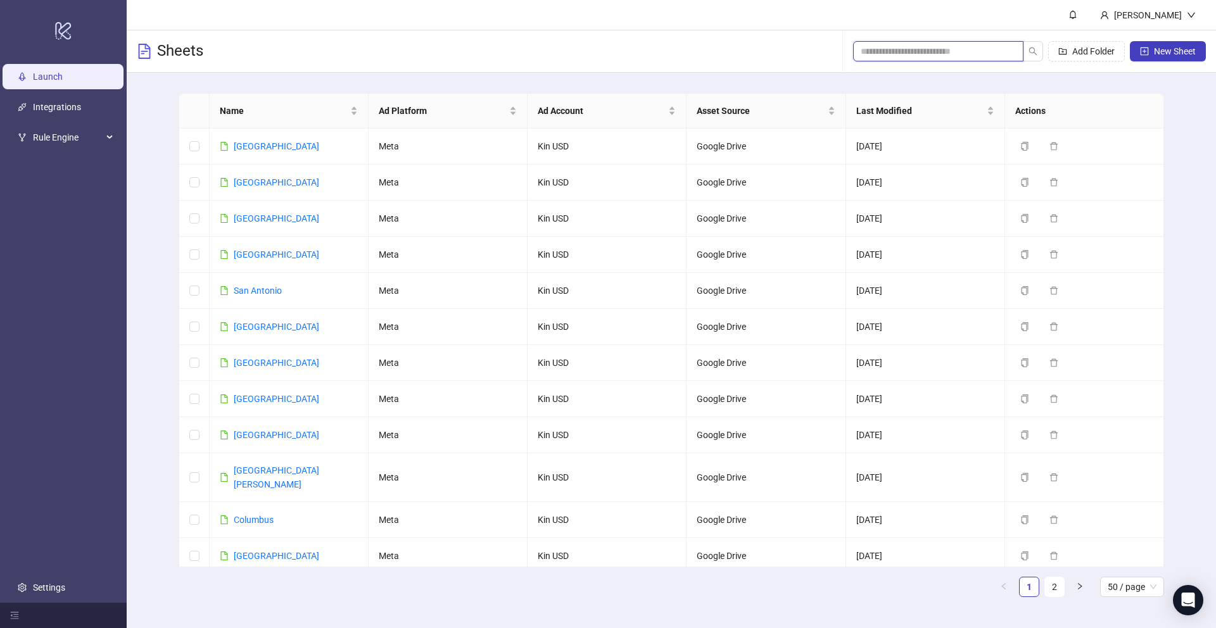
click at [884, 51] on input "search" at bounding box center [933, 51] width 145 height 14
paste input "********"
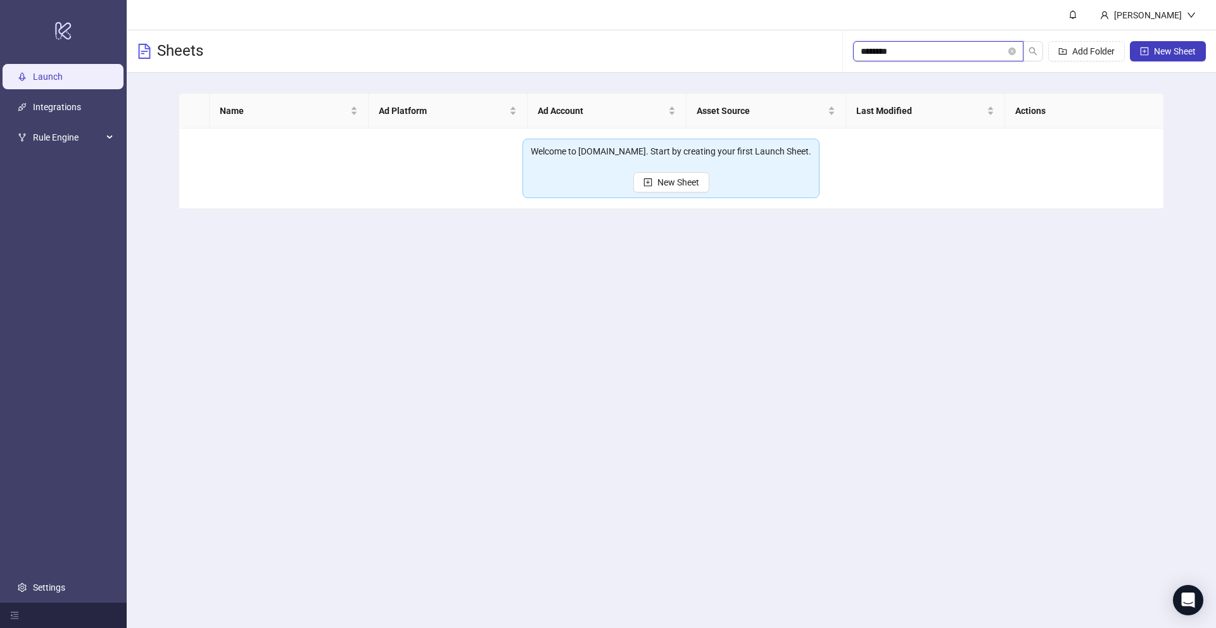
click at [884, 51] on input "********" at bounding box center [933, 51] width 145 height 14
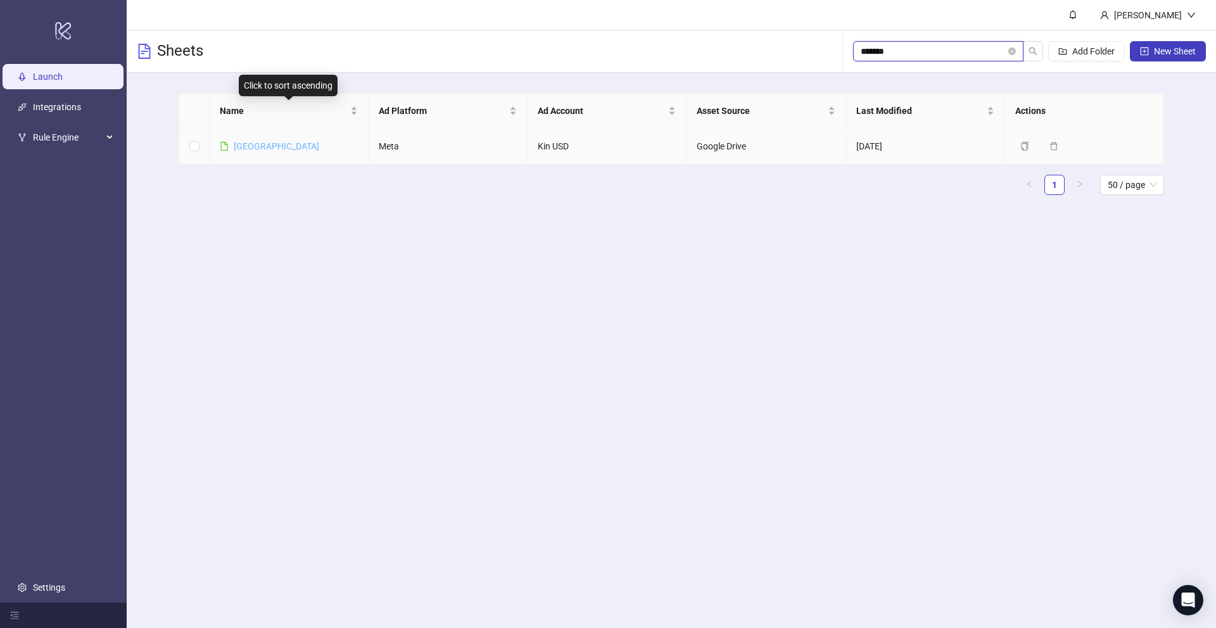
type input "*******"
click at [255, 146] on link "[GEOGRAPHIC_DATA]" at bounding box center [277, 146] width 86 height 10
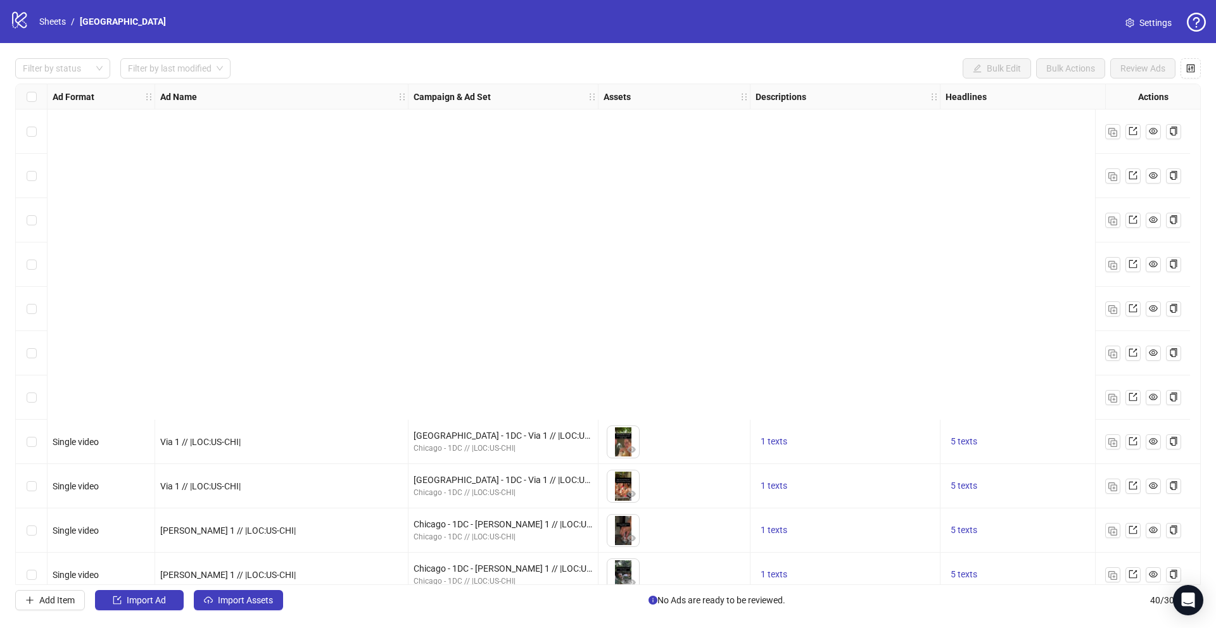
scroll to position [1304, 0]
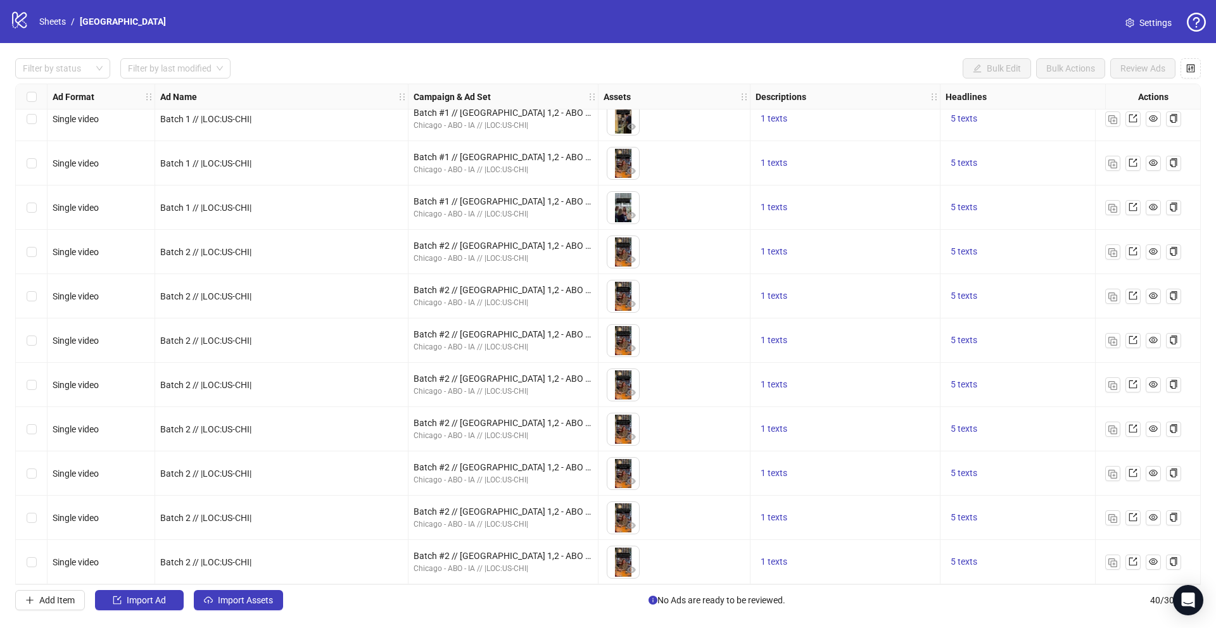
click at [37, 558] on div "Select row 40" at bounding box center [32, 562] width 32 height 44
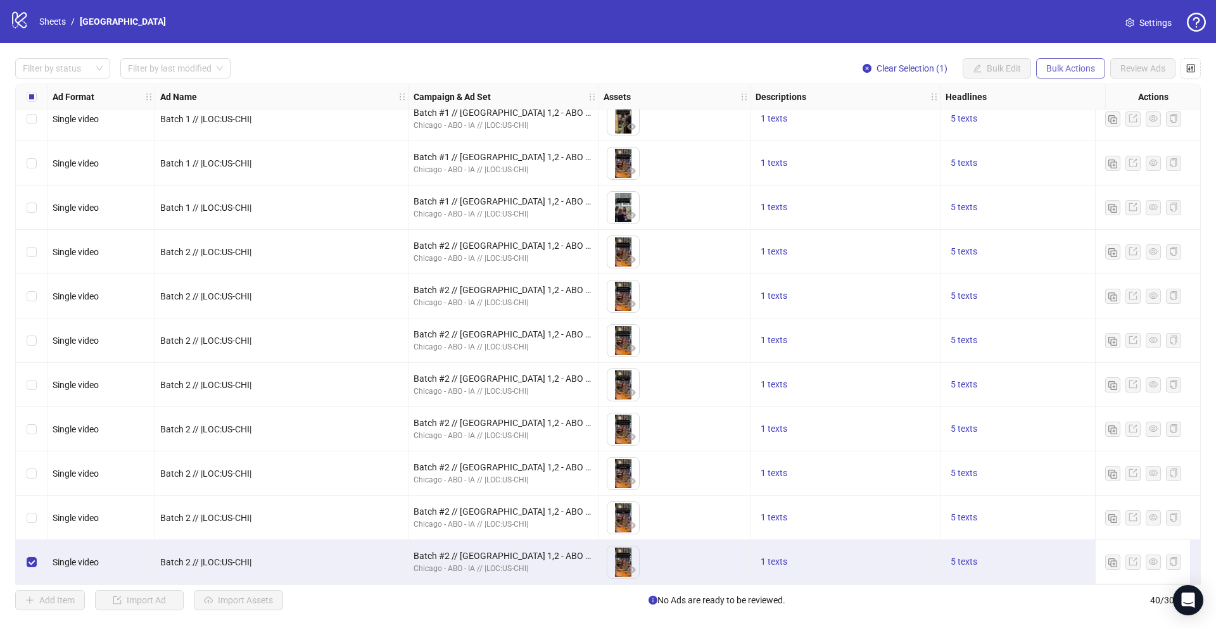
click at [1048, 71] on span "Bulk Actions" at bounding box center [1071, 68] width 49 height 10
click at [1053, 118] on span "Duplicate" at bounding box center [1088, 114] width 87 height 14
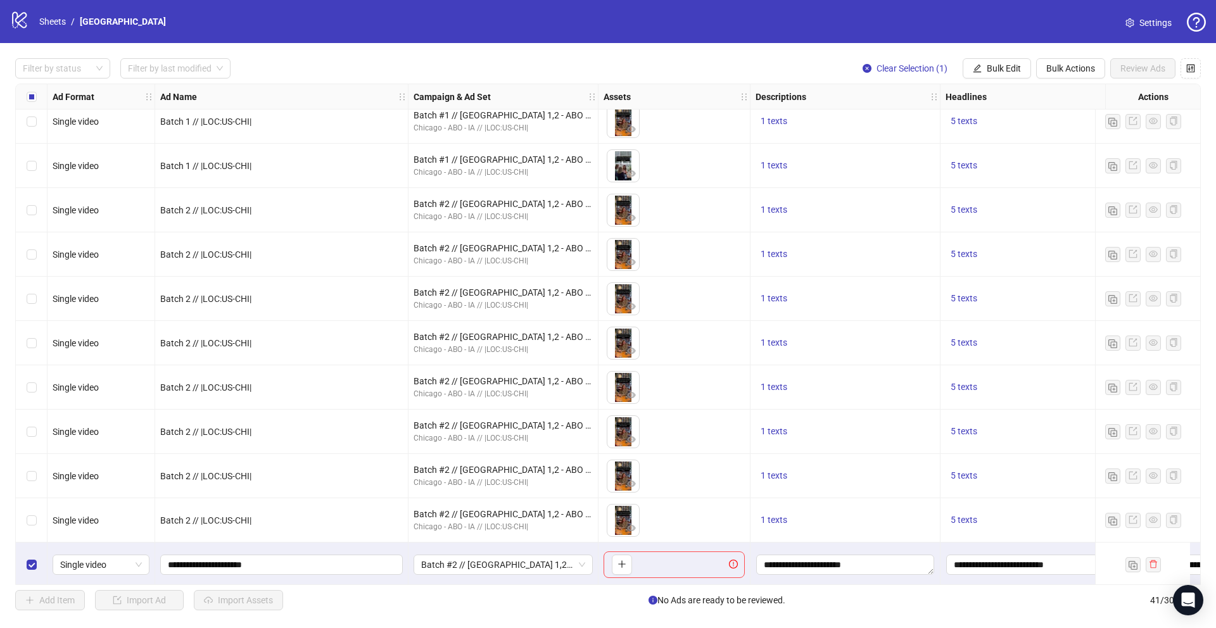
scroll to position [1348, 0]
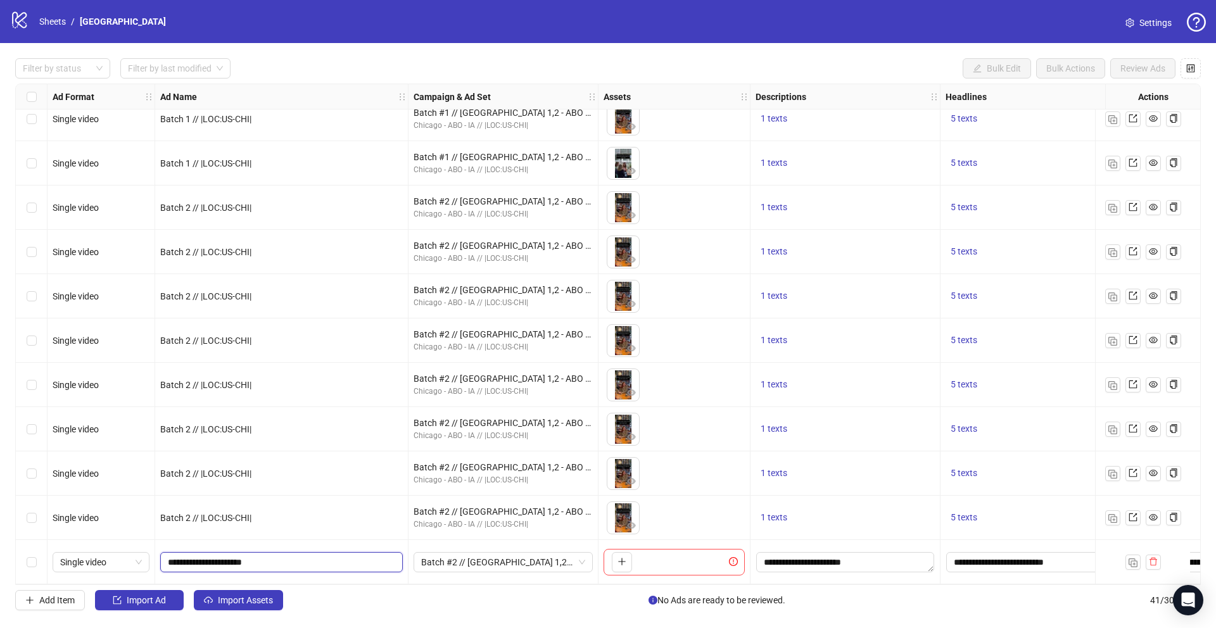
click at [197, 559] on input "**********" at bounding box center [280, 563] width 225 height 14
type input "**********"
click at [497, 555] on span "Batch #2 // [GEOGRAPHIC_DATA] 1,2 - ABO - IA // |LOC:US-CHI| // Exclude 180D PUR" at bounding box center [503, 562] width 164 height 19
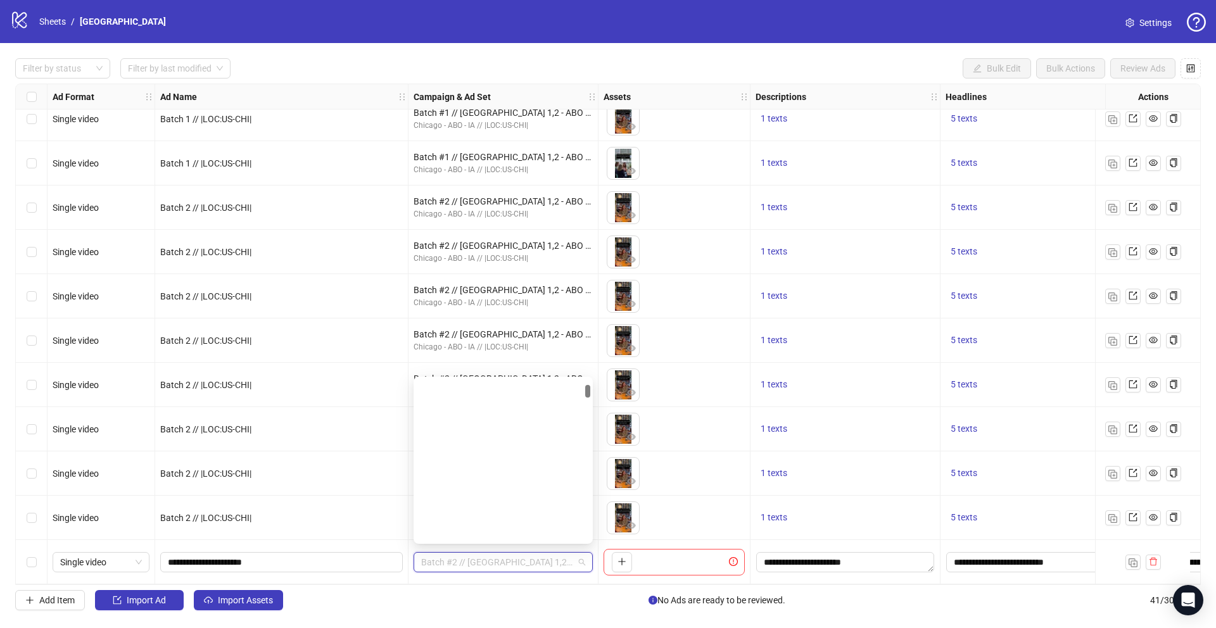
scroll to position [0, 0]
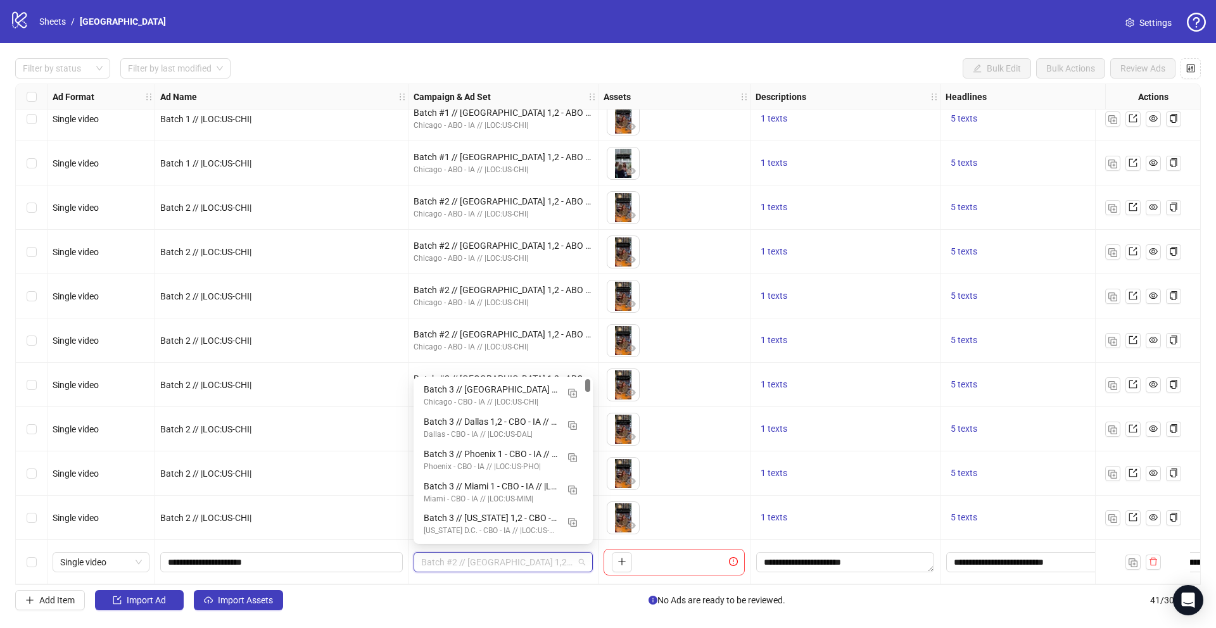
drag, startPoint x: 590, startPoint y: 415, endPoint x: 592, endPoint y: 361, distance: 53.9
click at [592, 361] on body "logo/logo-mobile Sheets / [GEOGRAPHIC_DATA] Settings Filter by status Filter by…" at bounding box center [608, 314] width 1216 height 628
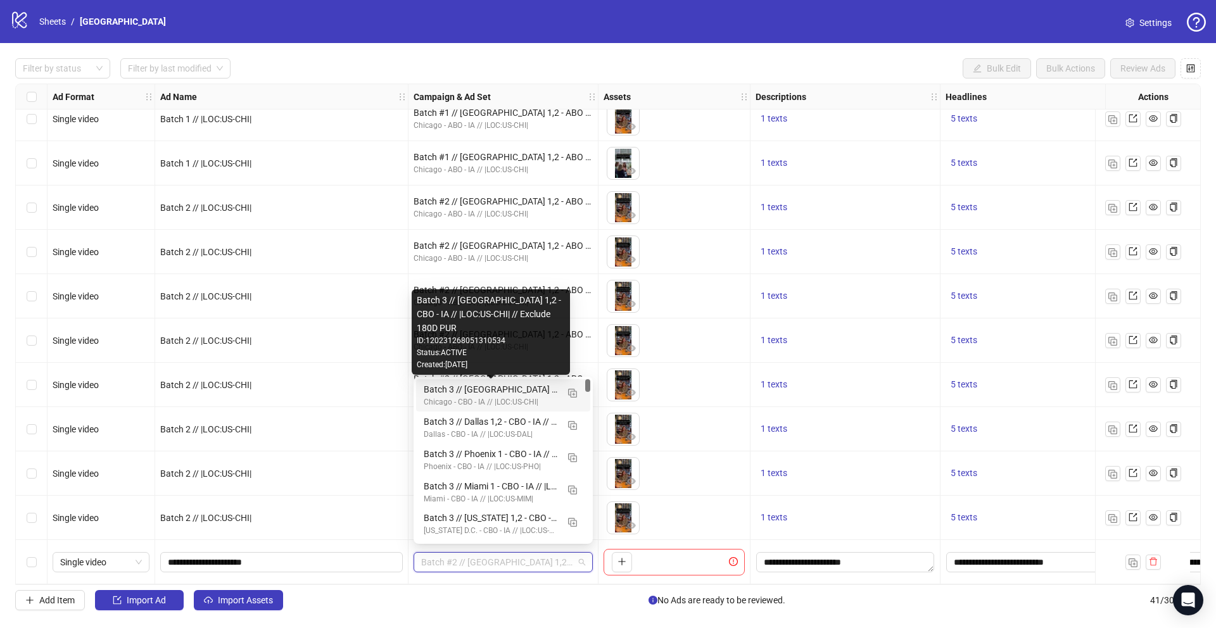
click at [510, 395] on div "Batch 3 // [GEOGRAPHIC_DATA] 1,2 - CBO - IA // |LOC:US-CHI| // Exclude 180D PUR" at bounding box center [491, 390] width 134 height 14
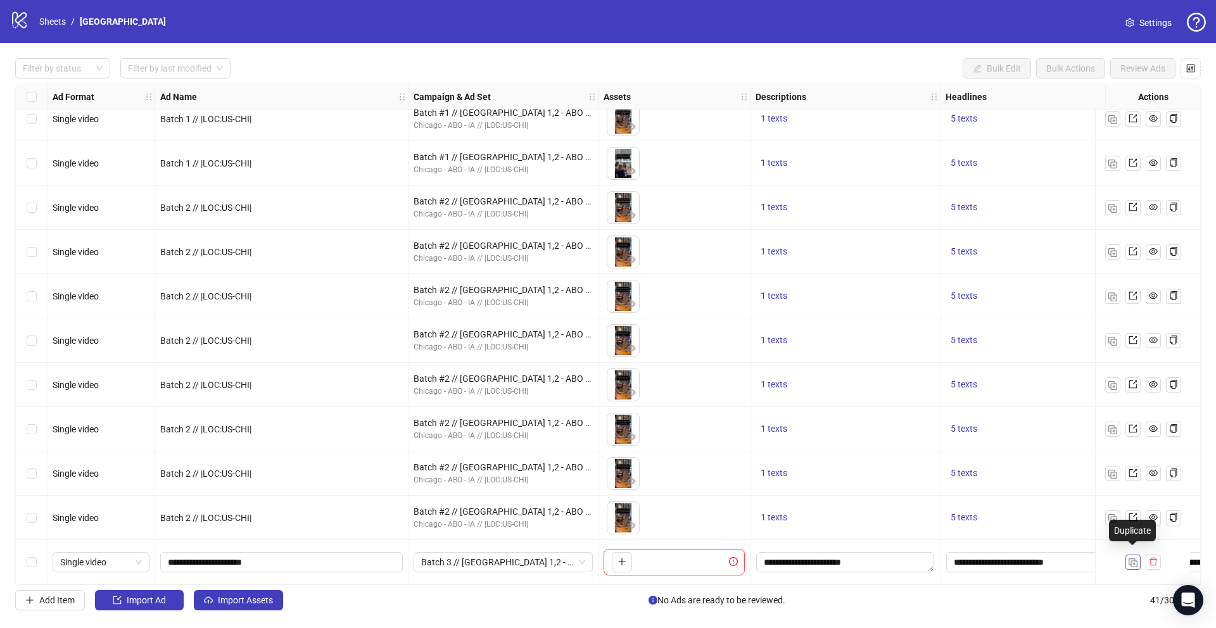
click at [1138, 556] on button "button" at bounding box center [1133, 562] width 15 height 15
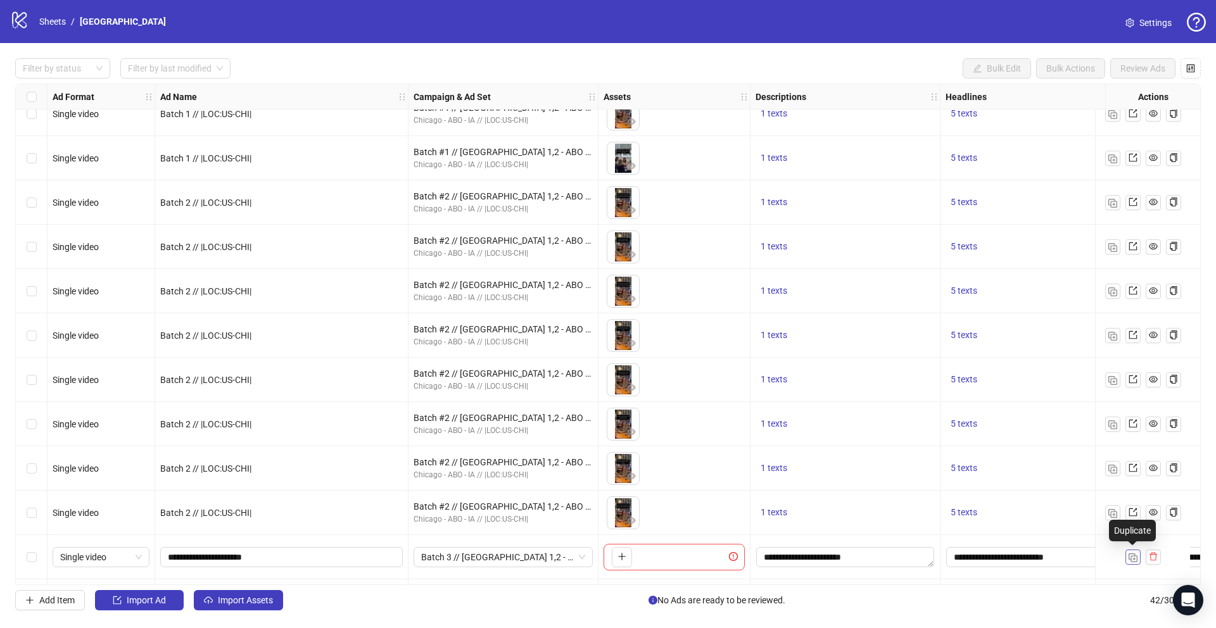
click at [1138, 556] on button "button" at bounding box center [1133, 557] width 15 height 15
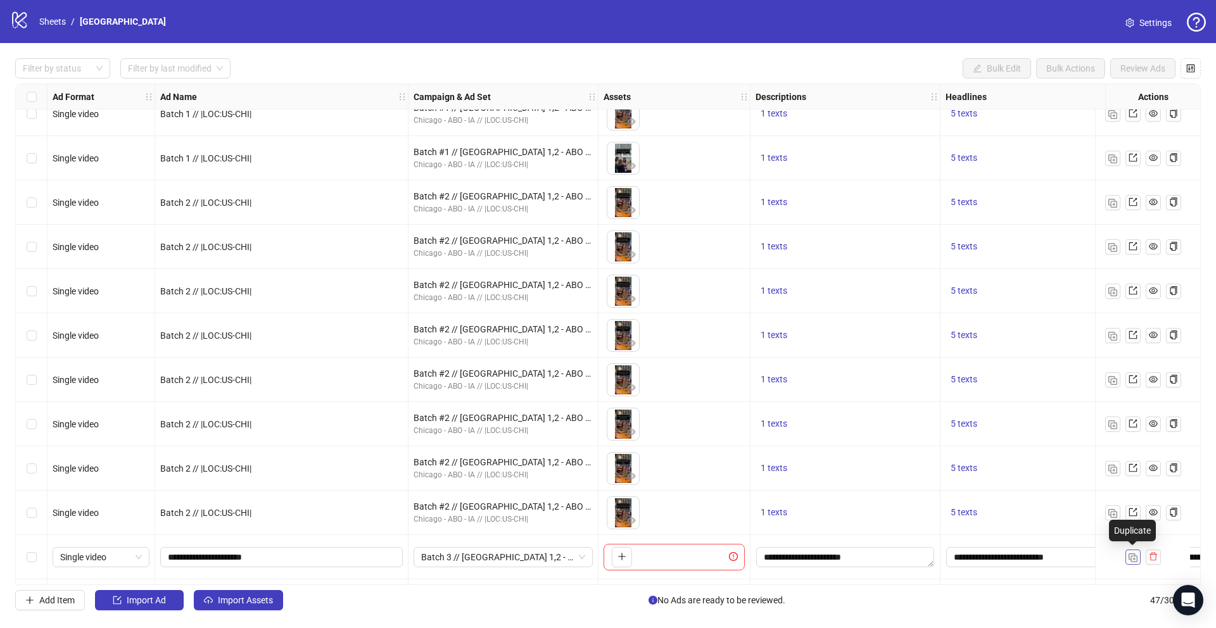
click at [1138, 556] on button "button" at bounding box center [1133, 557] width 15 height 15
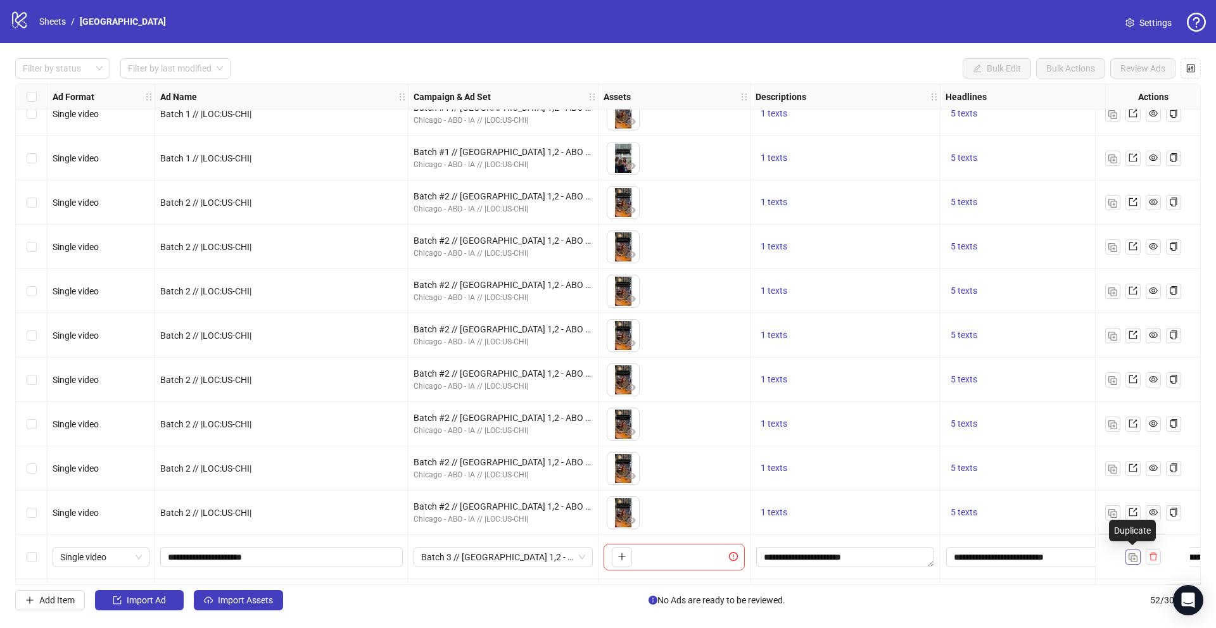
click at [1138, 556] on button "button" at bounding box center [1133, 557] width 15 height 15
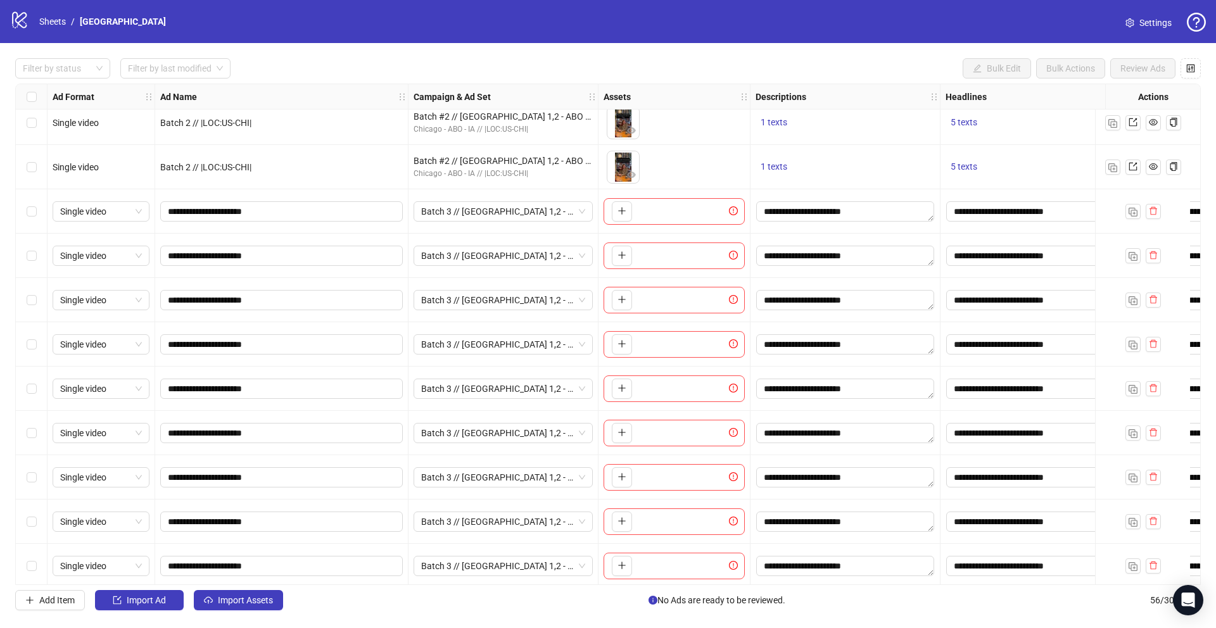
scroll to position [1631, 0]
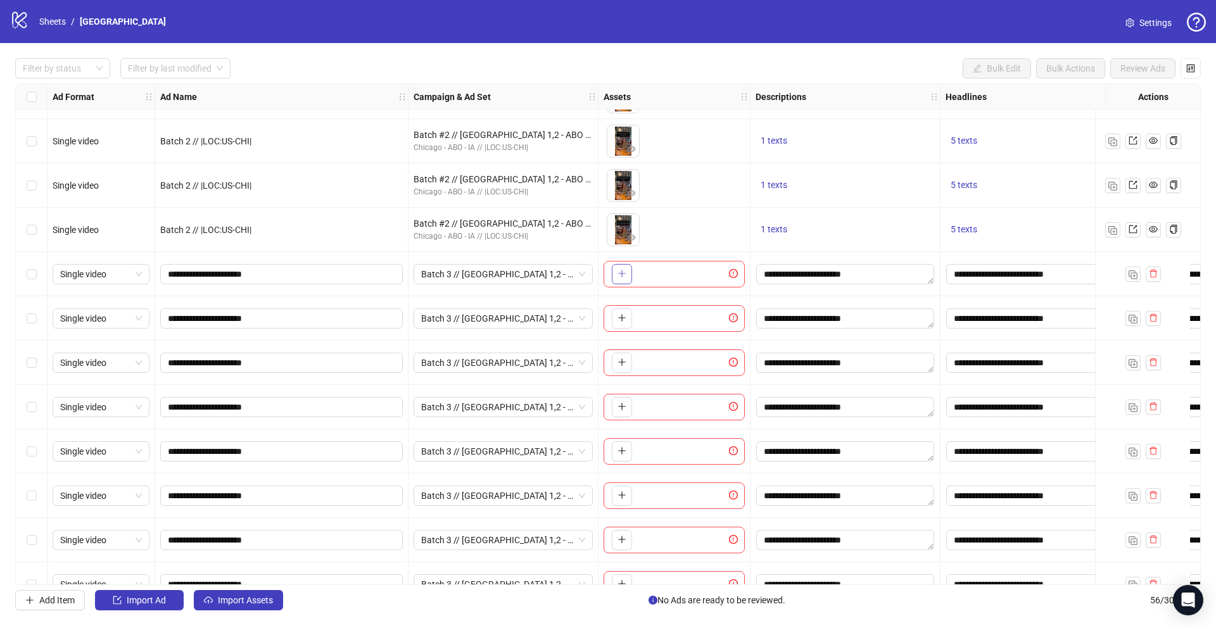
click at [621, 278] on span "button" at bounding box center [622, 274] width 9 height 10
click at [626, 322] on span "button" at bounding box center [622, 318] width 9 height 10
click at [623, 365] on icon "plus" at bounding box center [622, 362] width 9 height 9
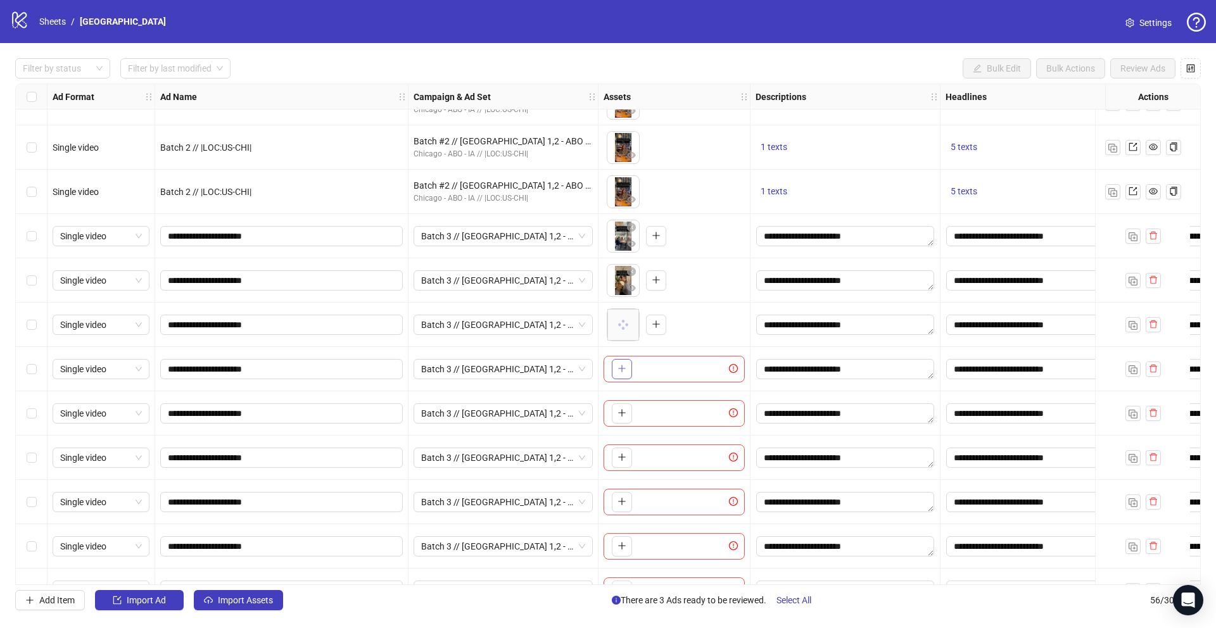
click at [620, 364] on icon "plus" at bounding box center [622, 368] width 9 height 9
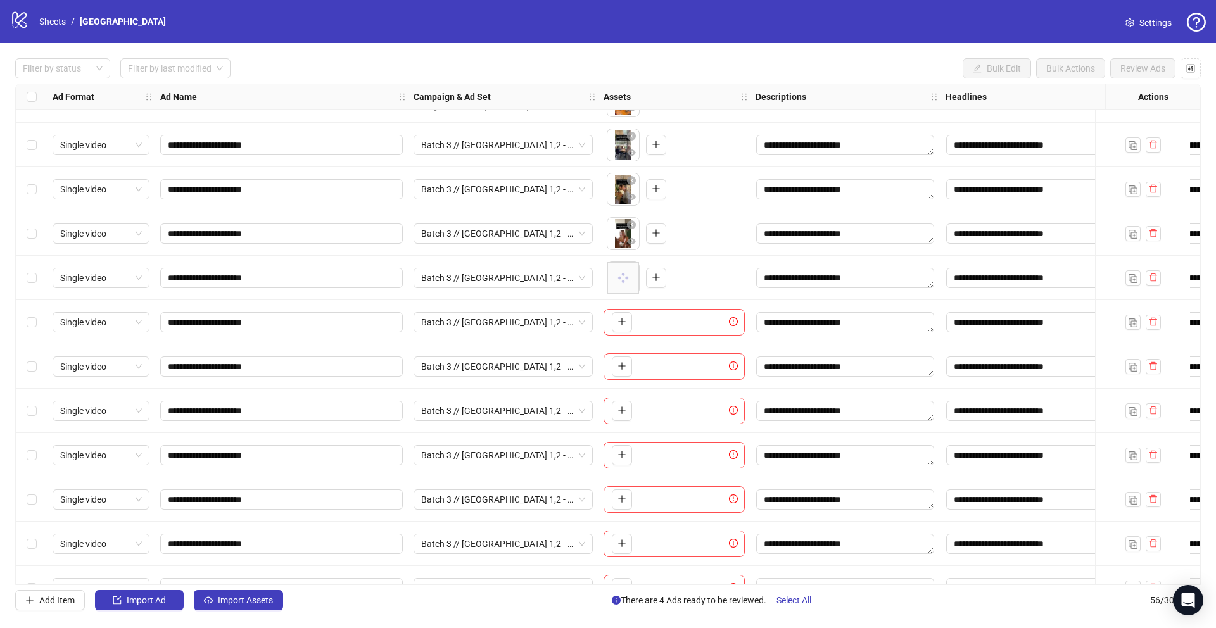
scroll to position [1760, 0]
click at [618, 325] on icon "plus" at bounding box center [622, 322] width 9 height 9
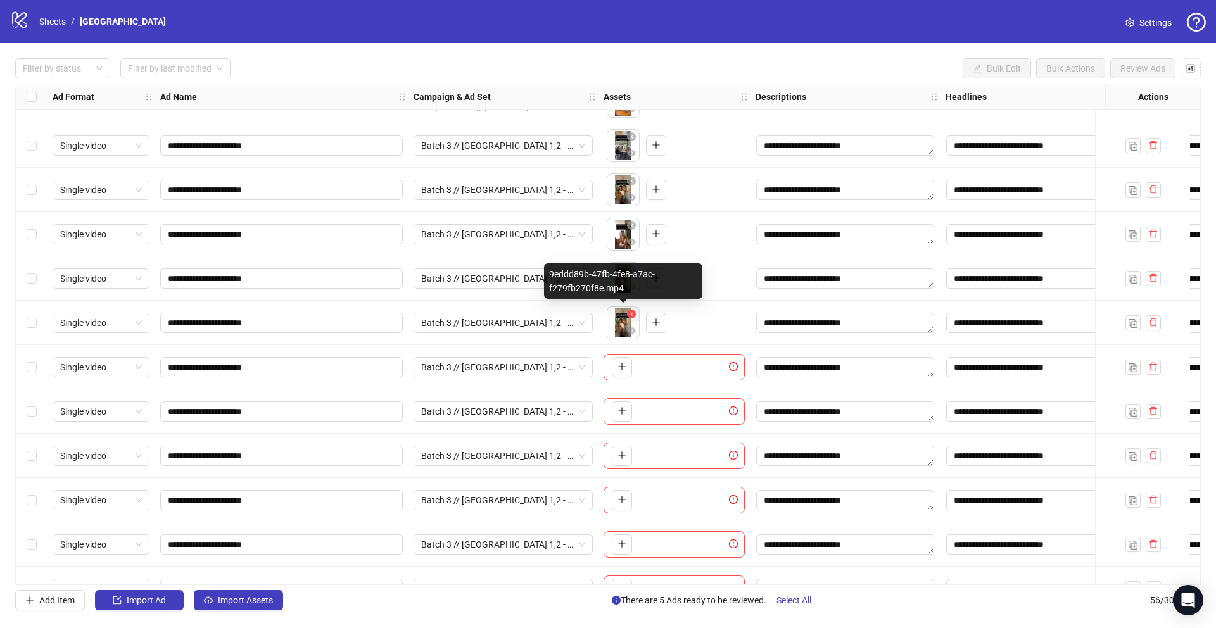
click at [633, 317] on icon "close-circle" at bounding box center [631, 314] width 9 height 9
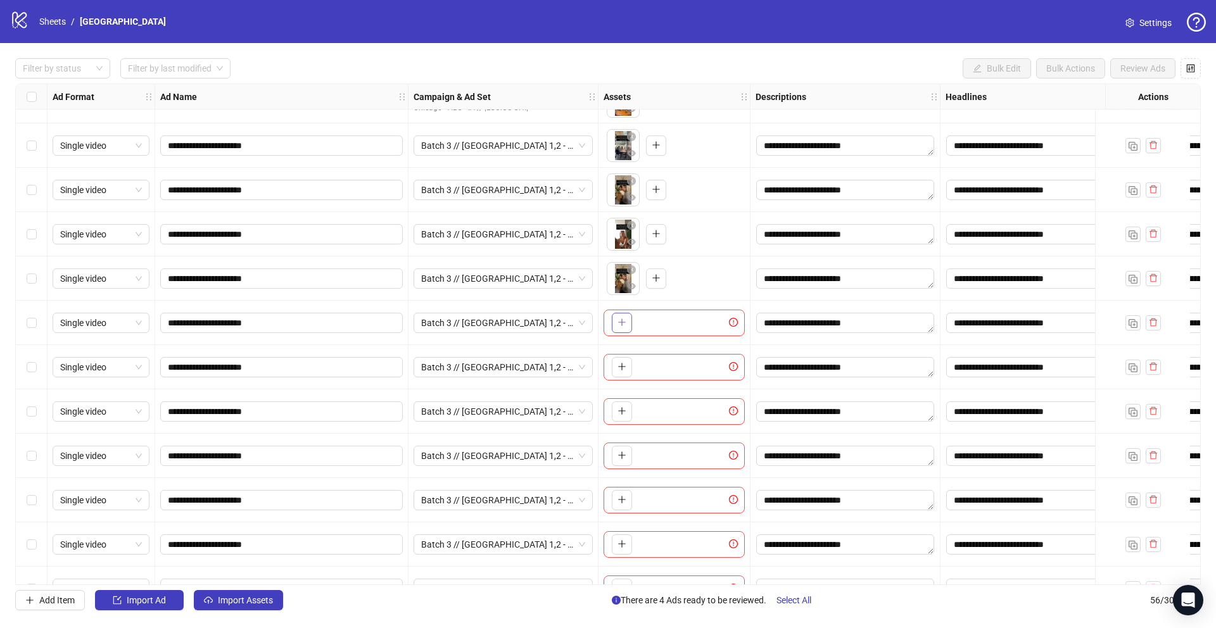
click at [627, 326] on button "button" at bounding box center [622, 323] width 20 height 20
click at [628, 373] on button "button" at bounding box center [622, 367] width 20 height 20
click at [631, 409] on button "button" at bounding box center [622, 412] width 20 height 20
click at [616, 461] on button "button" at bounding box center [622, 456] width 20 height 20
click at [618, 495] on icon "plus" at bounding box center [622, 499] width 9 height 9
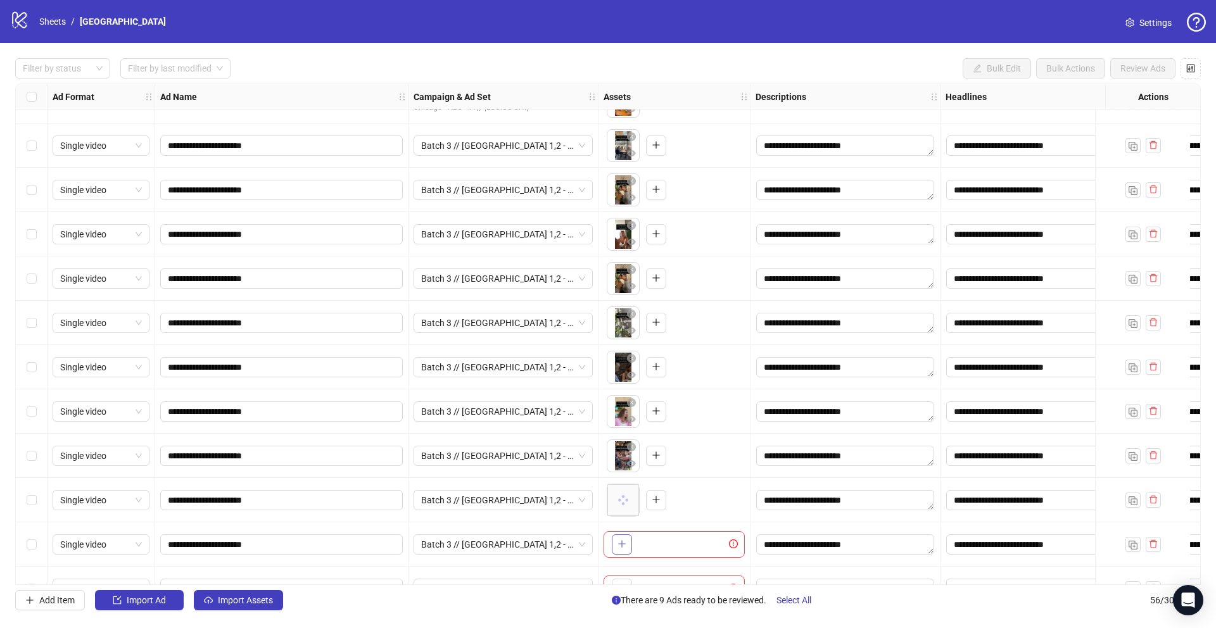
click at [625, 544] on icon "plus" at bounding box center [622, 544] width 9 height 9
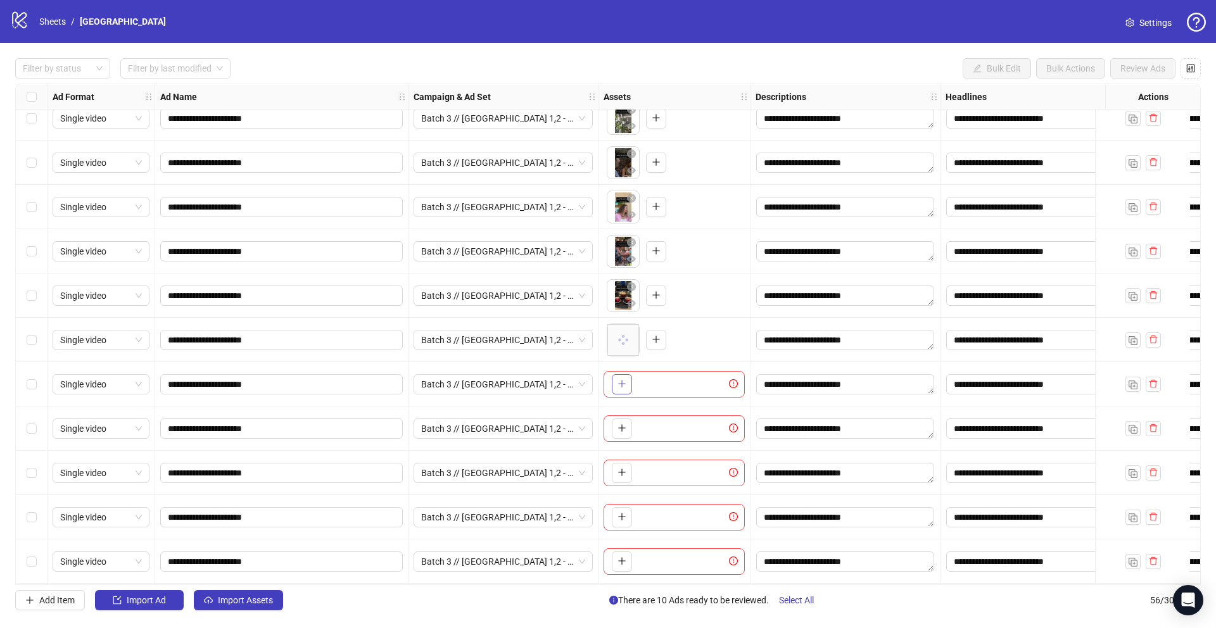
click at [618, 383] on icon "plus" at bounding box center [622, 383] width 9 height 9
click at [620, 433] on span "button" at bounding box center [622, 428] width 9 height 10
click at [623, 468] on span "button" at bounding box center [622, 473] width 9 height 10
click at [622, 473] on icon "plus" at bounding box center [621, 473] width 7 height 1
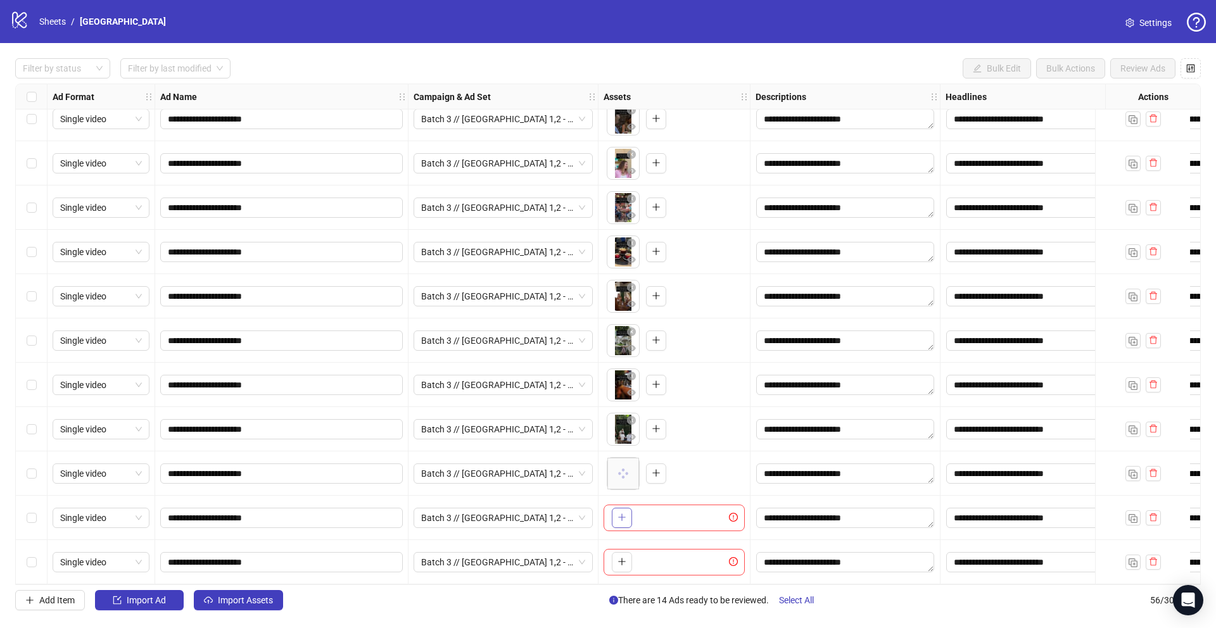
click at [616, 511] on button "button" at bounding box center [622, 518] width 20 height 20
click at [627, 558] on button "button" at bounding box center [622, 562] width 20 height 20
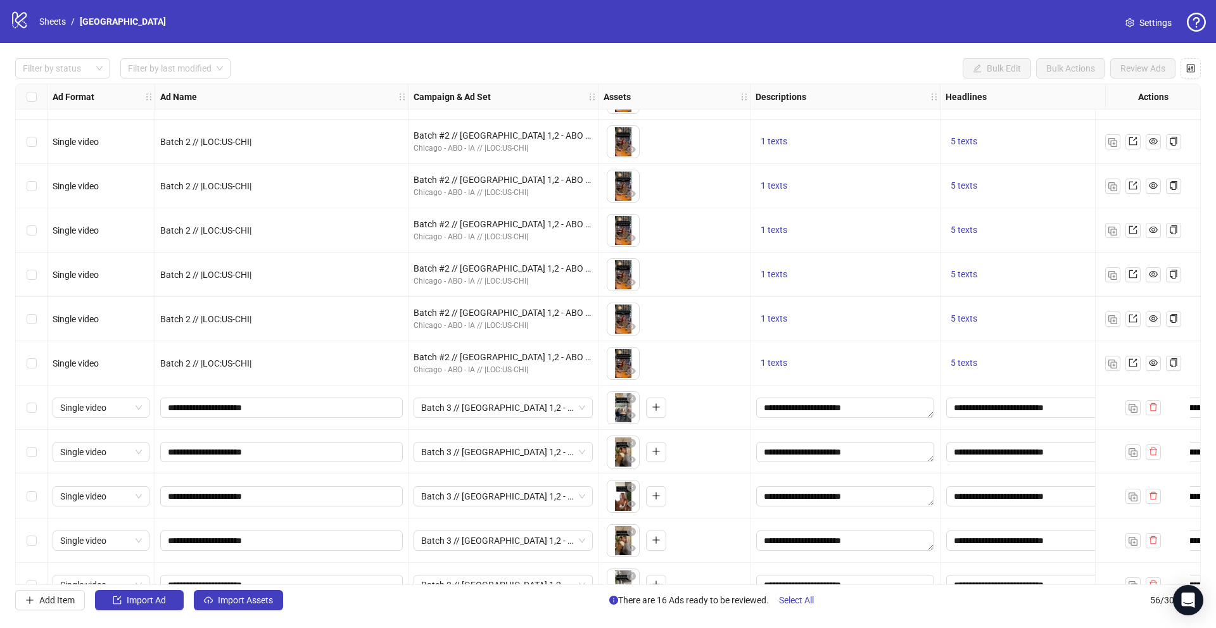
scroll to position [1699, 0]
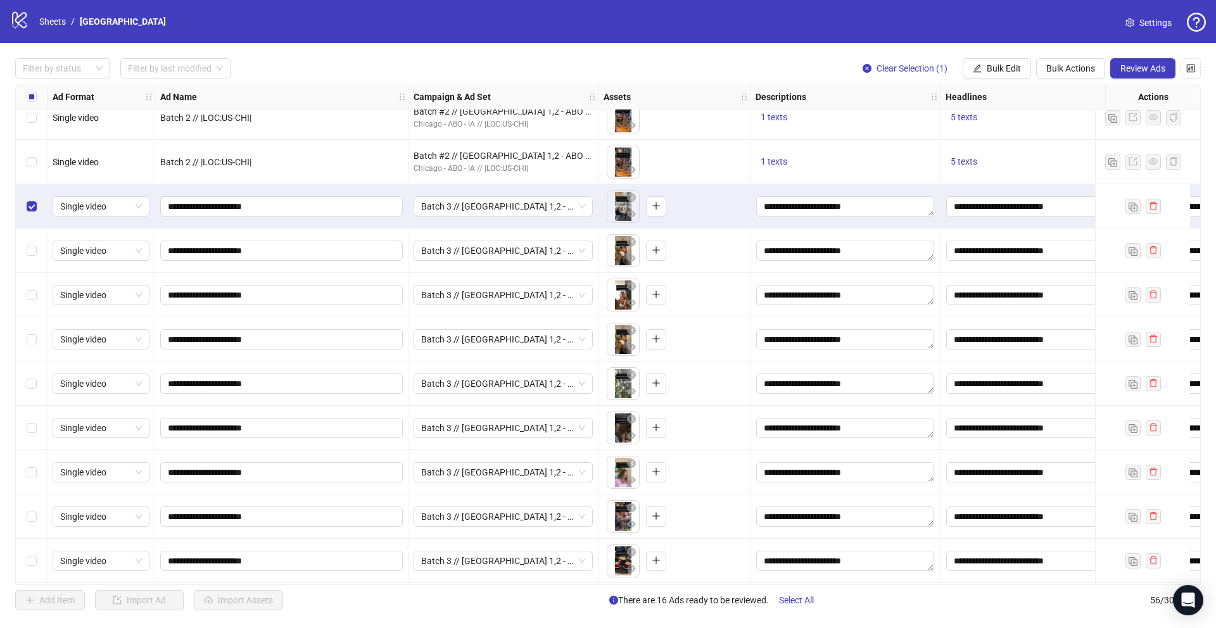
click at [31, 258] on div "Select row 42" at bounding box center [32, 251] width 32 height 44
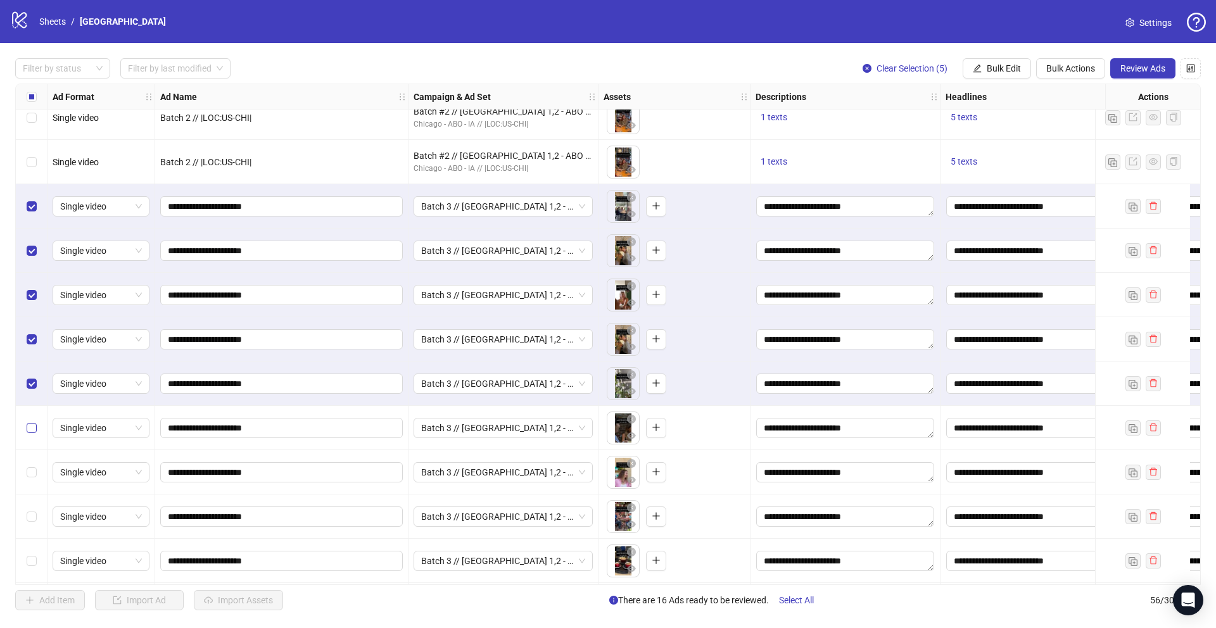
click at [32, 433] on label "Select row 46" at bounding box center [32, 428] width 10 height 14
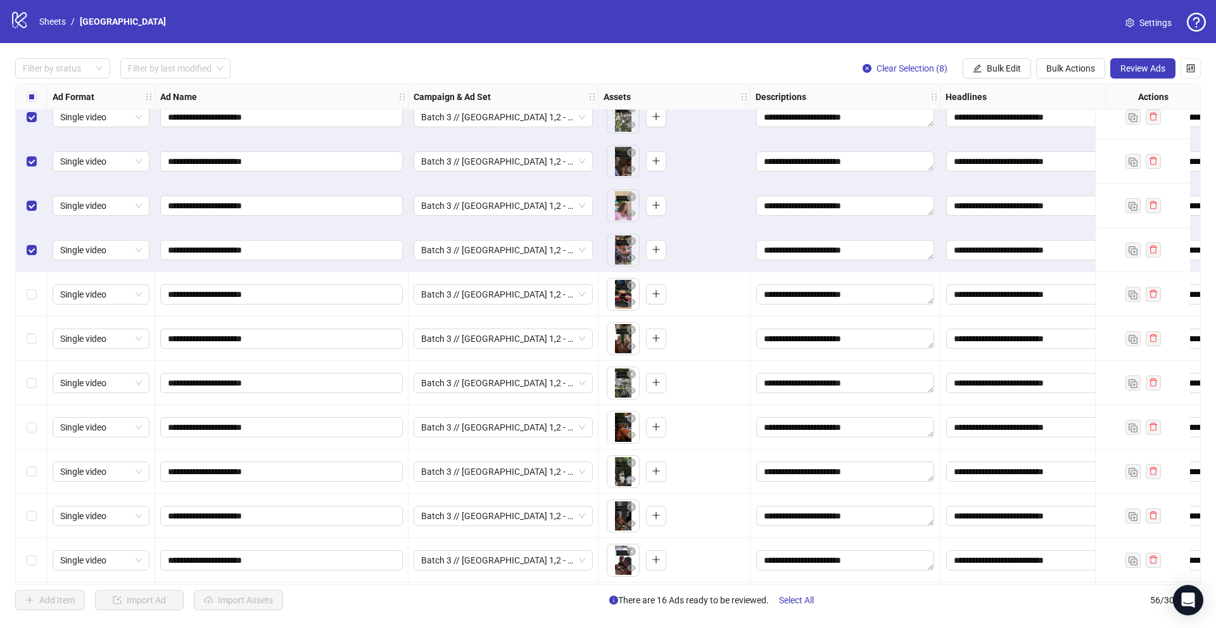
scroll to position [2013, 0]
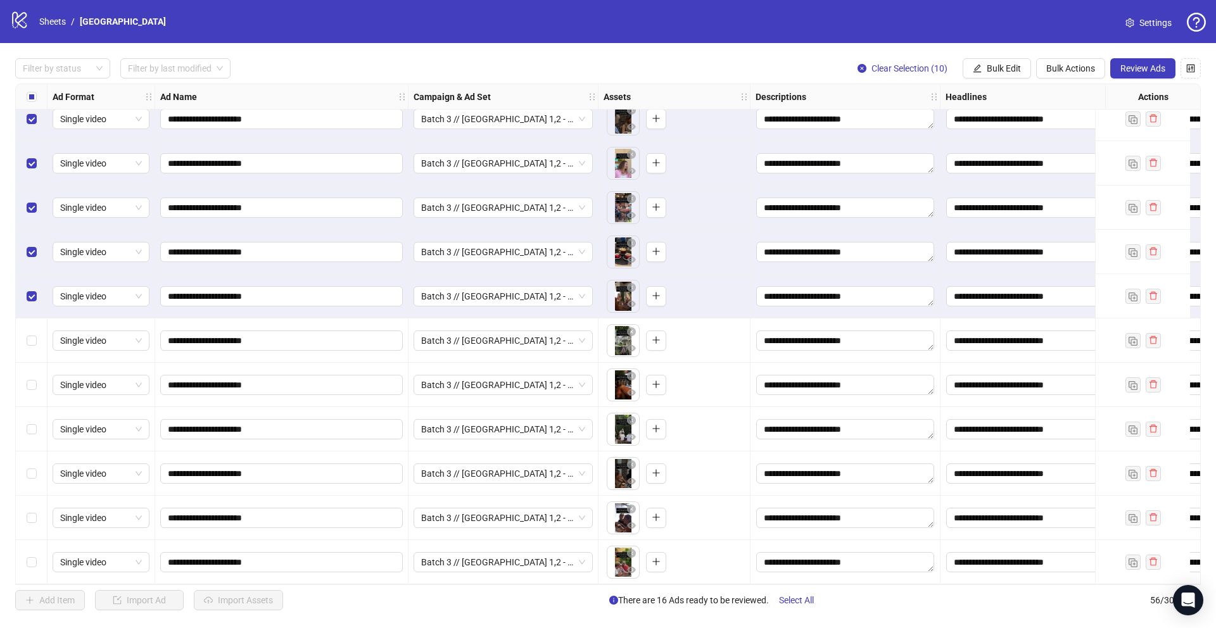
click at [32, 326] on div "Select row 51" at bounding box center [32, 341] width 32 height 44
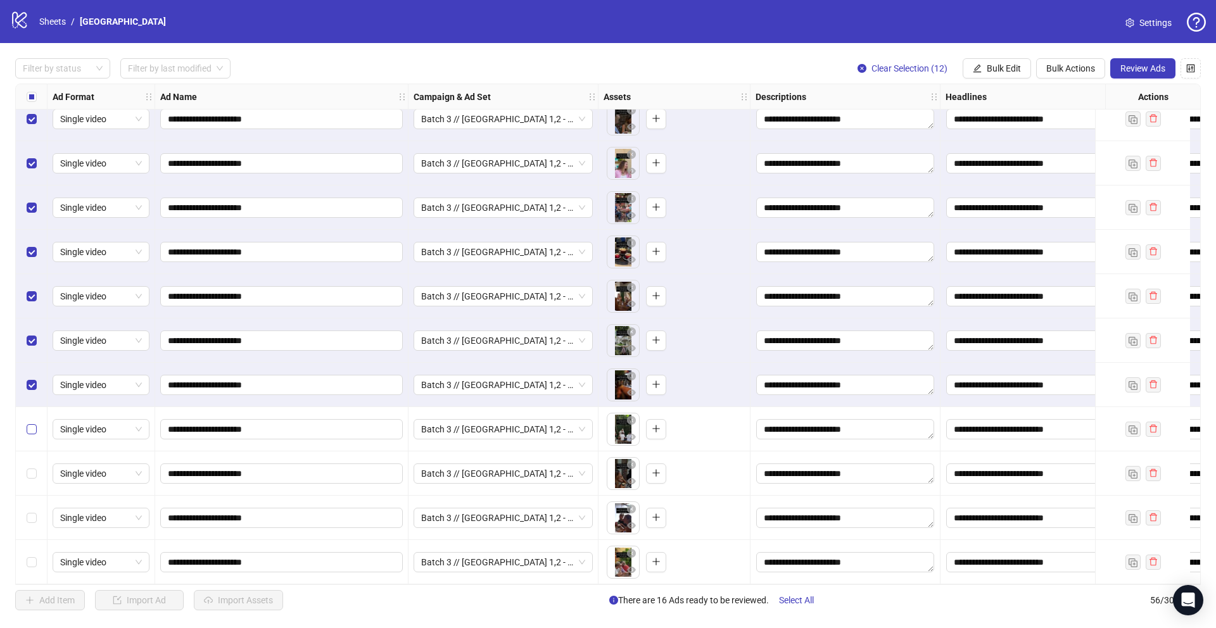
click at [32, 423] on label "Select row 53" at bounding box center [32, 430] width 10 height 14
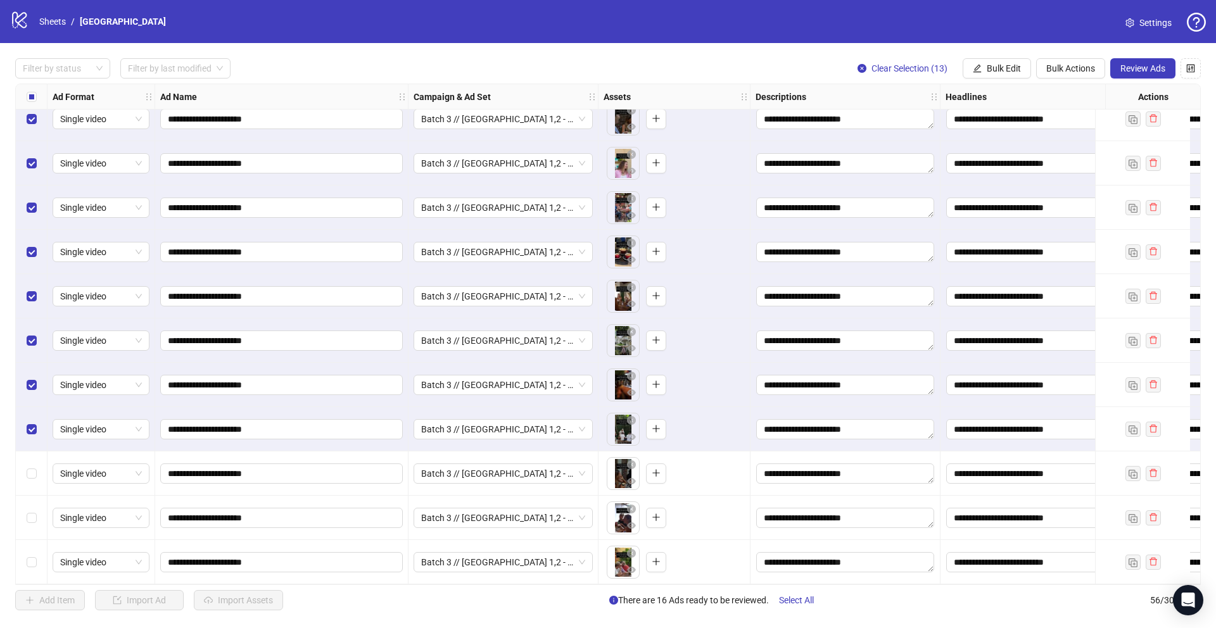
click at [33, 458] on div "Select row 54" at bounding box center [32, 474] width 32 height 44
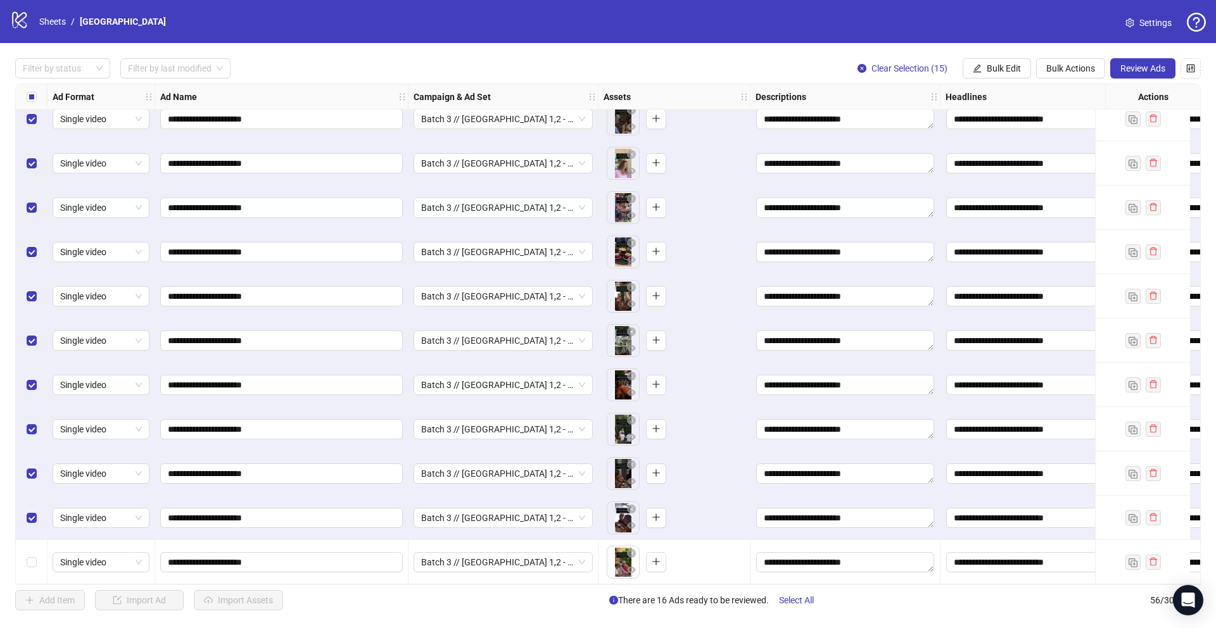
click at [33, 545] on div "Select row 56" at bounding box center [32, 562] width 32 height 44
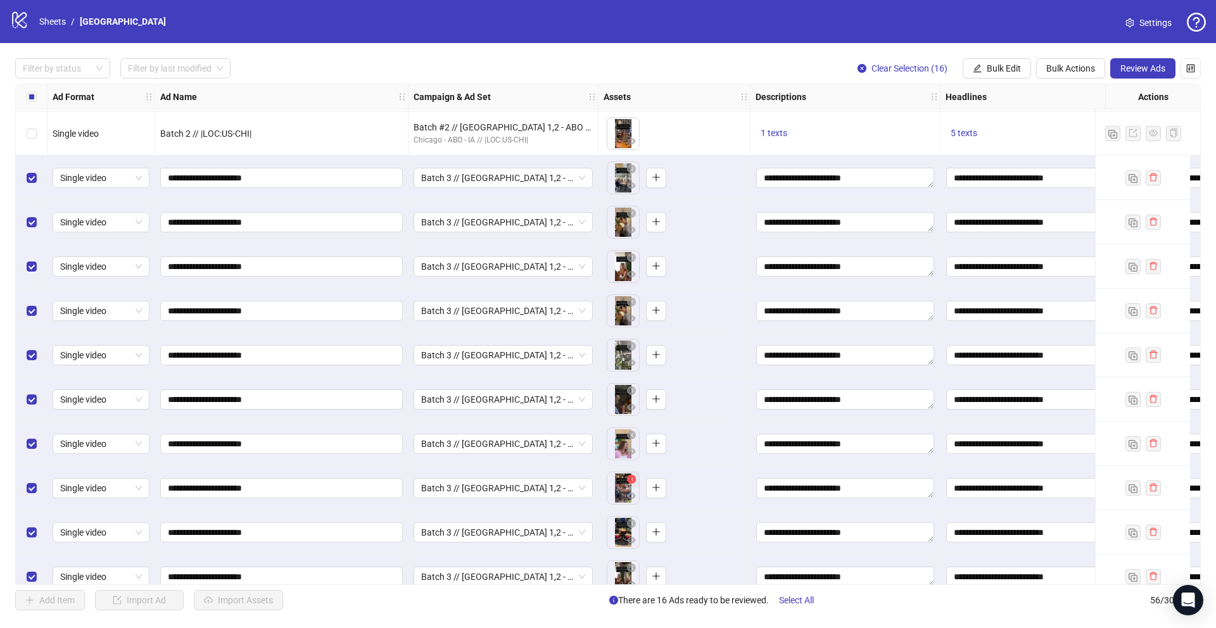
scroll to position [1676, 0]
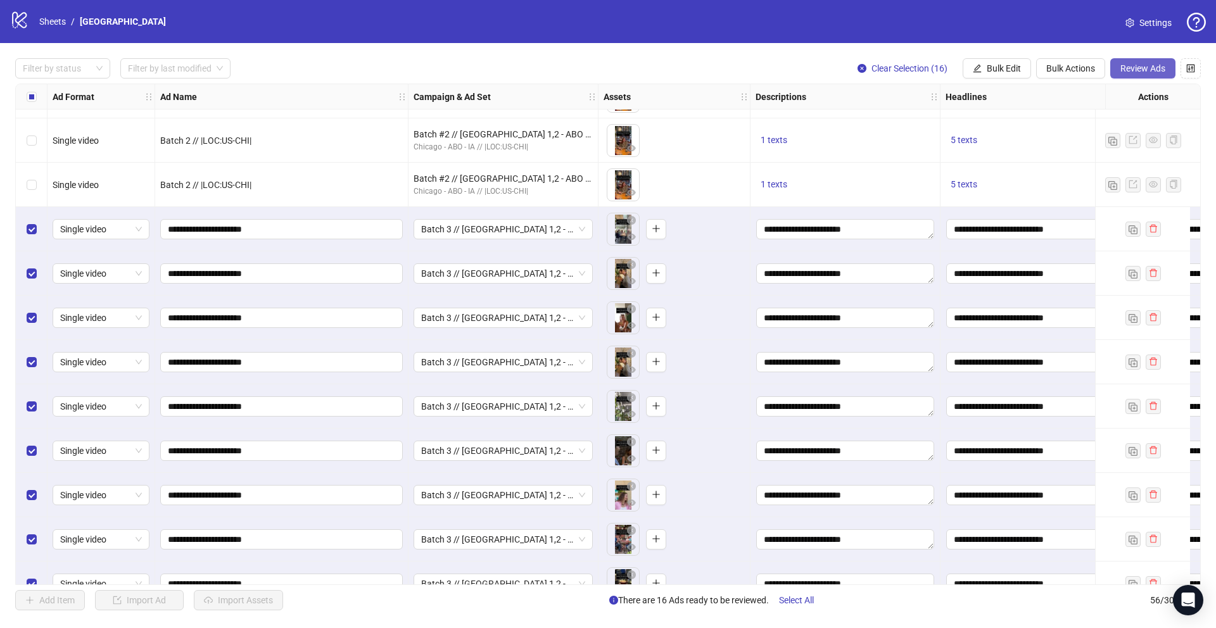
click at [1126, 72] on span "Review Ads" at bounding box center [1143, 68] width 45 height 10
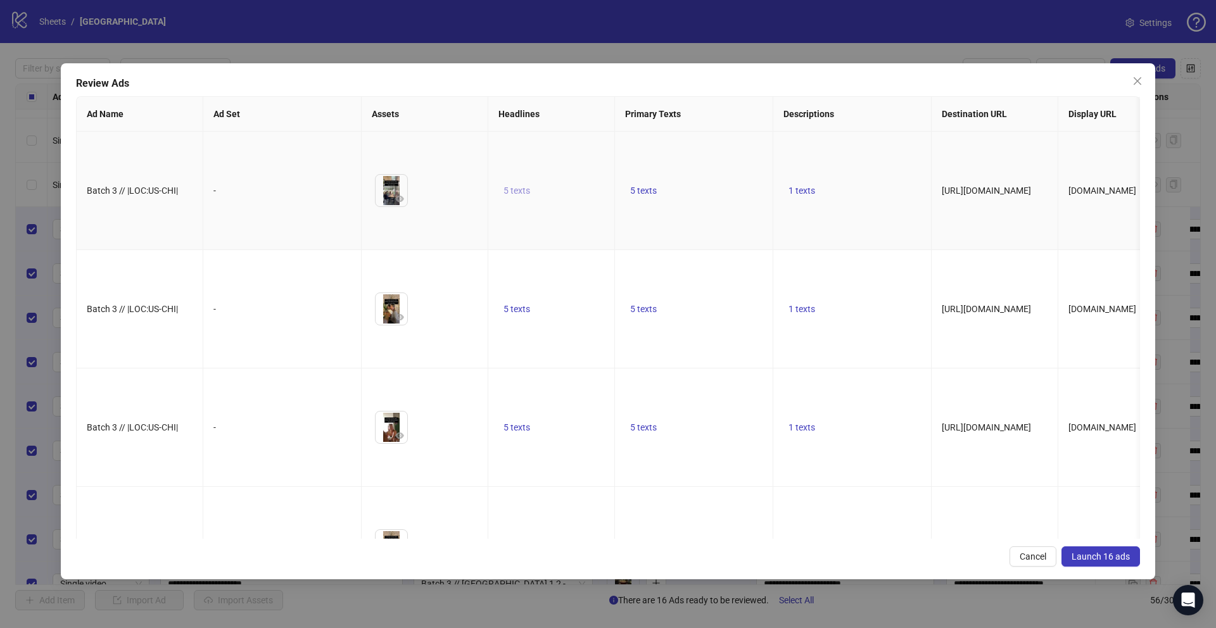
click at [511, 196] on span "5 texts" at bounding box center [517, 191] width 27 height 10
click at [714, 205] on icon "caret-right" at bounding box center [714, 201] width 9 height 9
click at [714, 205] on icon "caret-right" at bounding box center [714, 208] width 9 height 9
click at [714, 205] on icon "caret-right" at bounding box center [714, 205] width 9 height 9
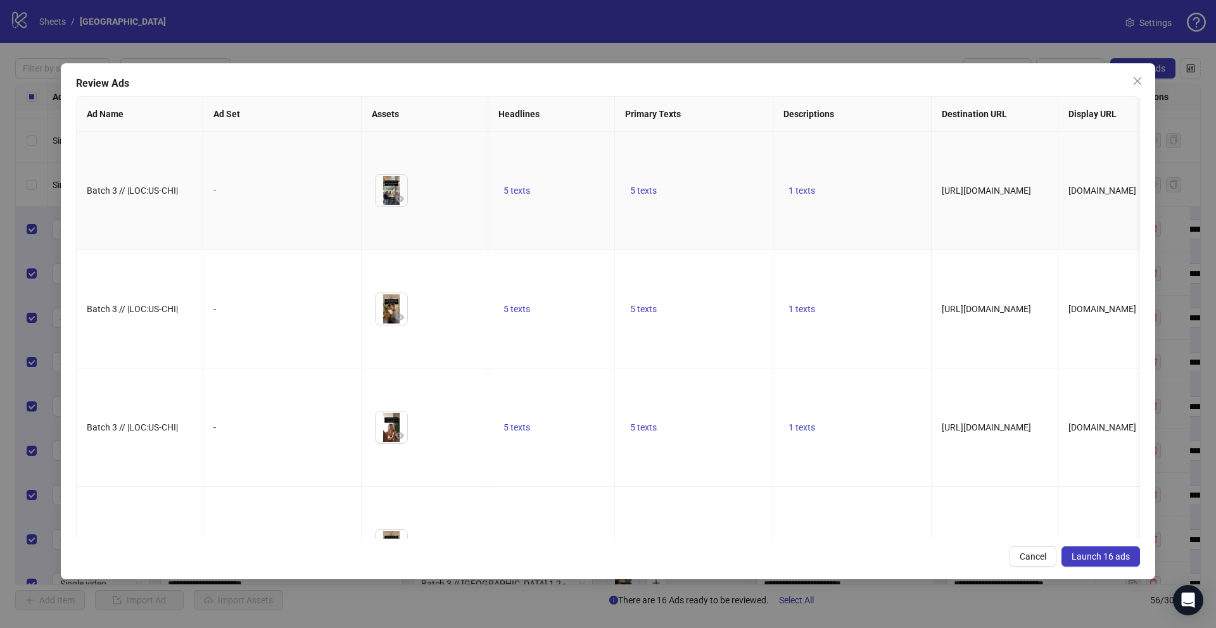
click at [711, 137] on td "5 texts" at bounding box center [694, 191] width 158 height 118
click at [643, 196] on span "5 texts" at bounding box center [643, 191] width 27 height 10
click at [846, 202] on button "button" at bounding box center [841, 201] width 20 height 20
click at [846, 202] on button "button" at bounding box center [841, 208] width 20 height 20
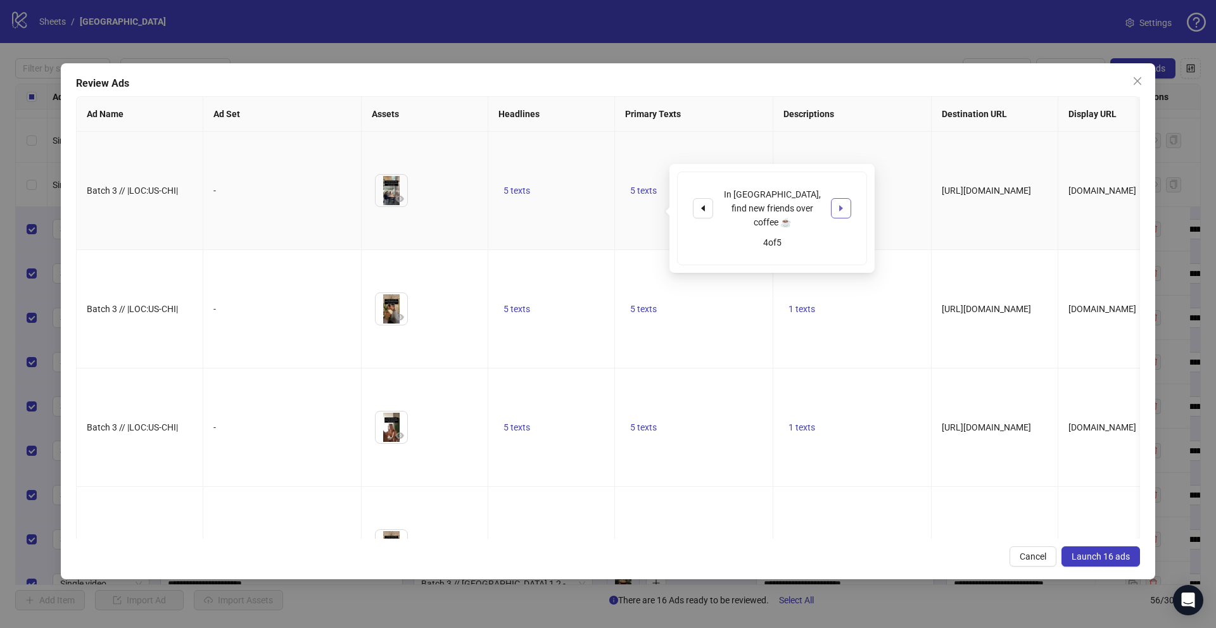
click at [846, 202] on button "button" at bounding box center [841, 208] width 20 height 20
click at [888, 156] on td "1 texts" at bounding box center [852, 191] width 158 height 118
click at [808, 196] on span "1 texts" at bounding box center [802, 191] width 27 height 10
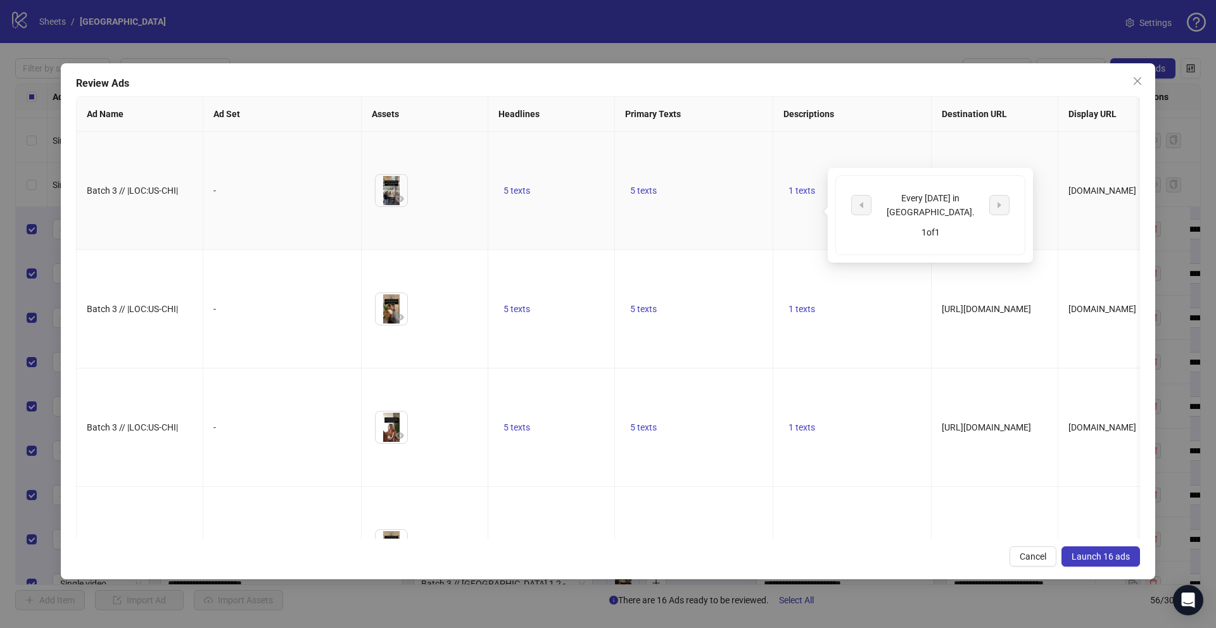
click at [732, 179] on td "5 texts" at bounding box center [694, 191] width 158 height 118
click at [399, 202] on icon "eye" at bounding box center [399, 199] width 9 height 6
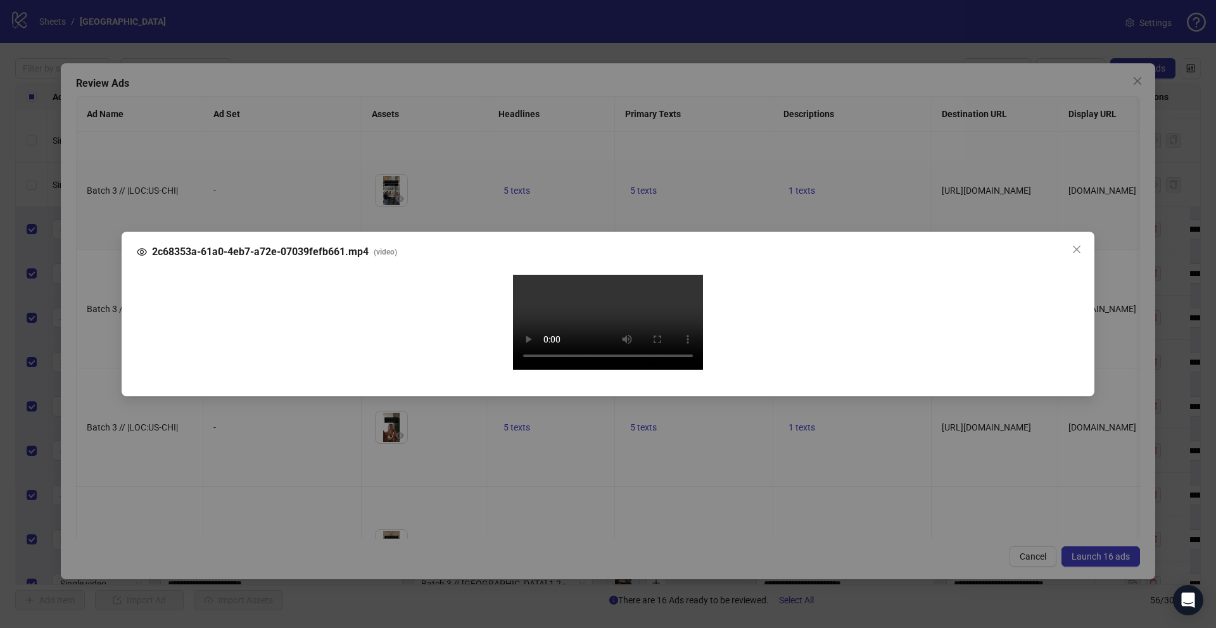
click at [97, 364] on div "2c68353a-61a0-4eb7-a72e-07039fefb661.mp4 ( video ) Your browser does not suppor…" at bounding box center [608, 314] width 1216 height 628
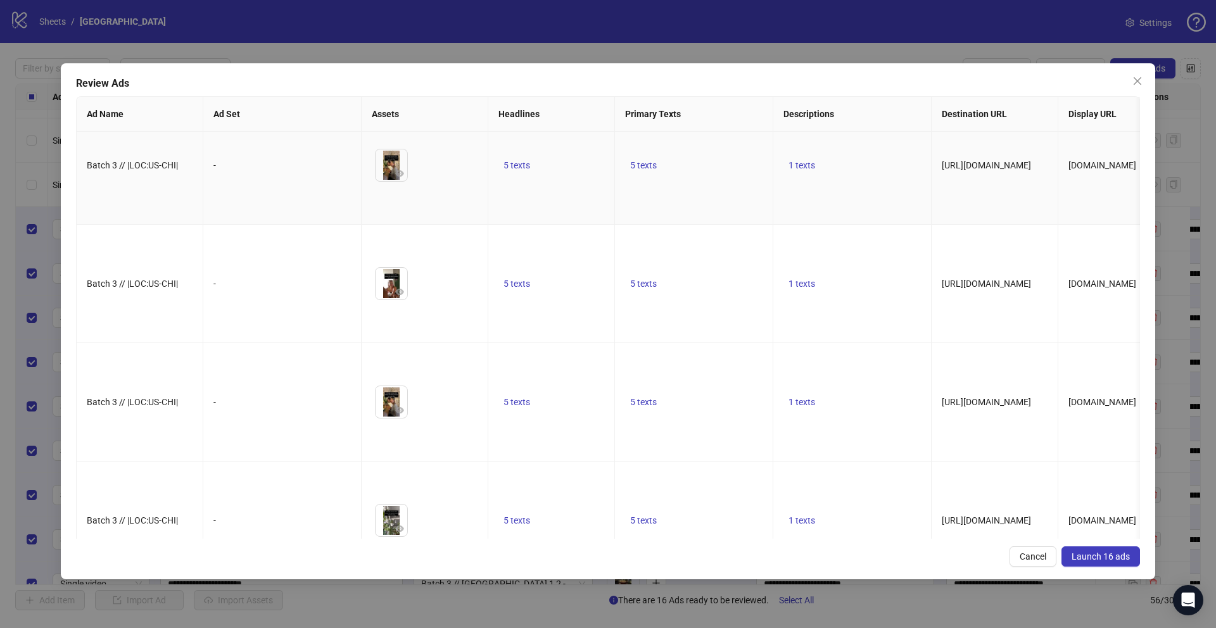
scroll to position [143, 0]
click at [398, 177] on icon "eye" at bounding box center [399, 174] width 9 height 6
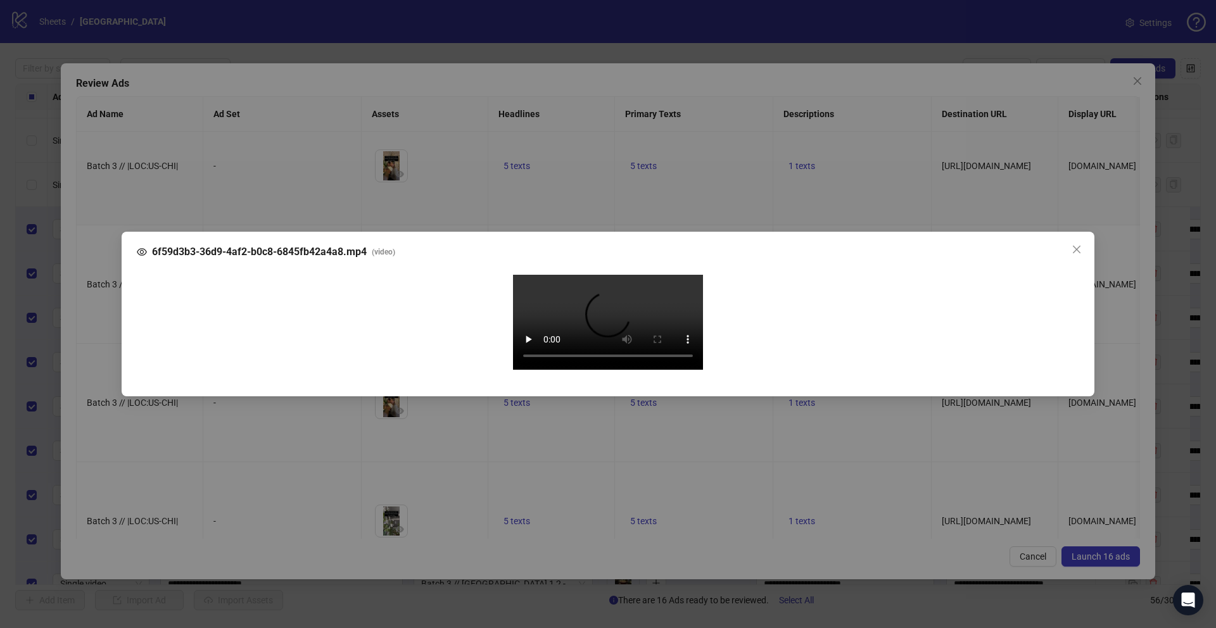
click at [105, 348] on div "6f59d3b3-36d9-4af2-b0c8-6845fb42a4a8.mp4 ( video ) Your browser does not suppor…" at bounding box center [608, 314] width 1216 height 628
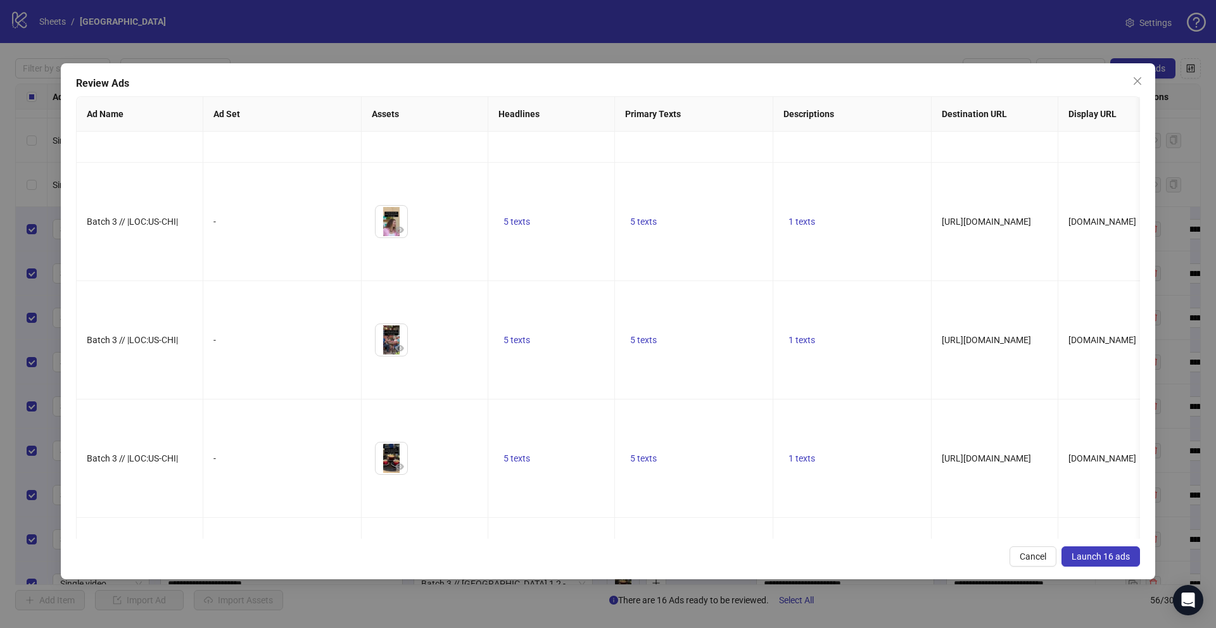
scroll to position [974, 0]
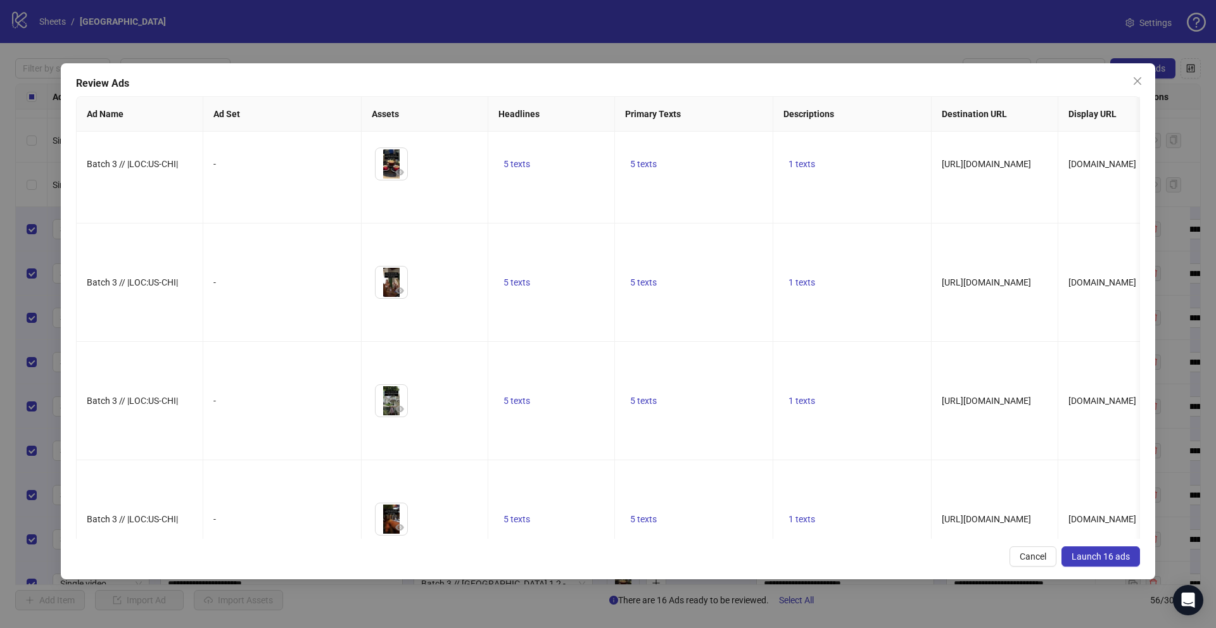
click at [398, 58] on icon "eye" at bounding box center [399, 53] width 9 height 9
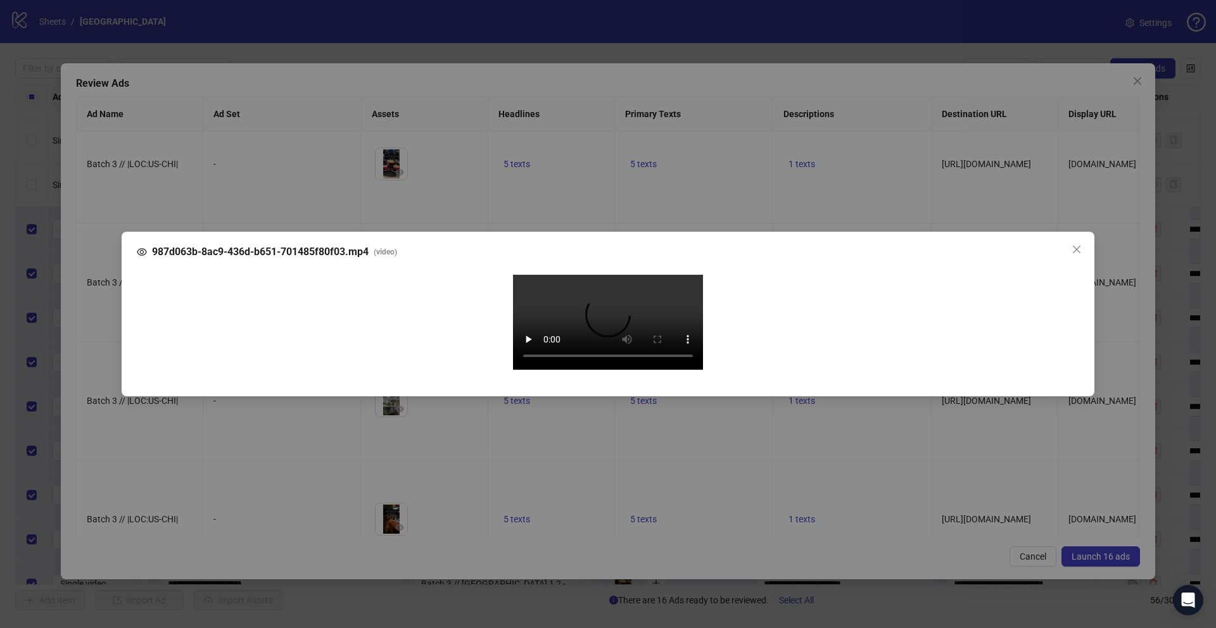
click at [99, 416] on div "987d063b-8ac9-436d-b651-701485f80f03.mp4 ( video ) Your browser does not suppor…" at bounding box center [608, 314] width 1216 height 628
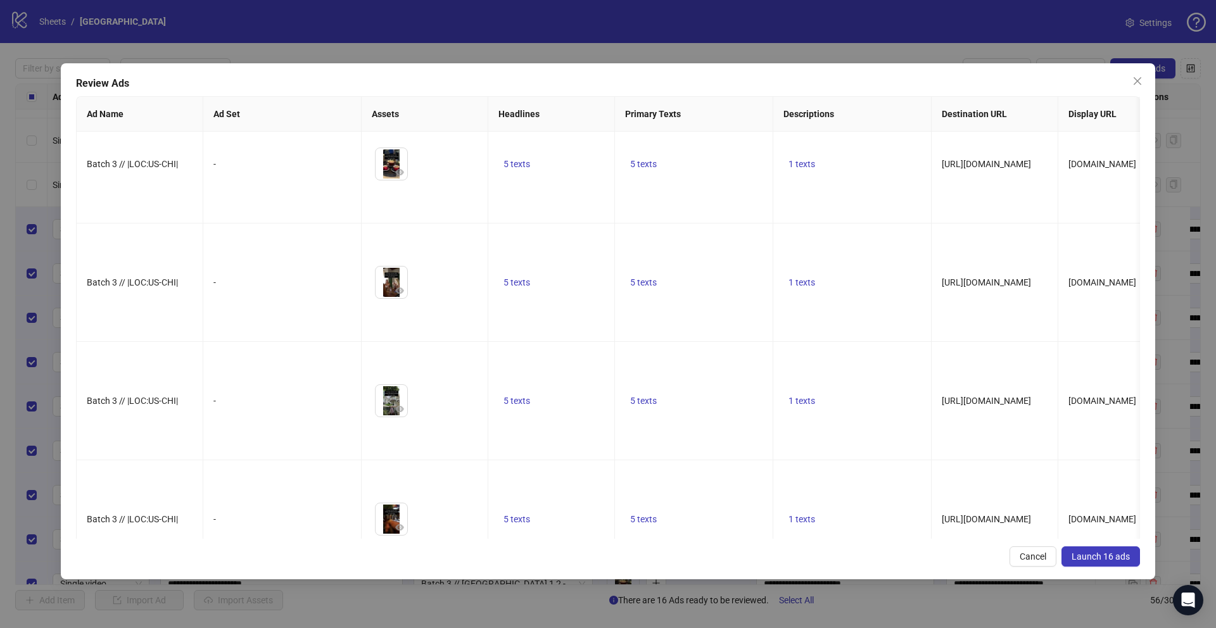
click at [1092, 554] on span "Launch 16 ads" at bounding box center [1101, 557] width 58 height 10
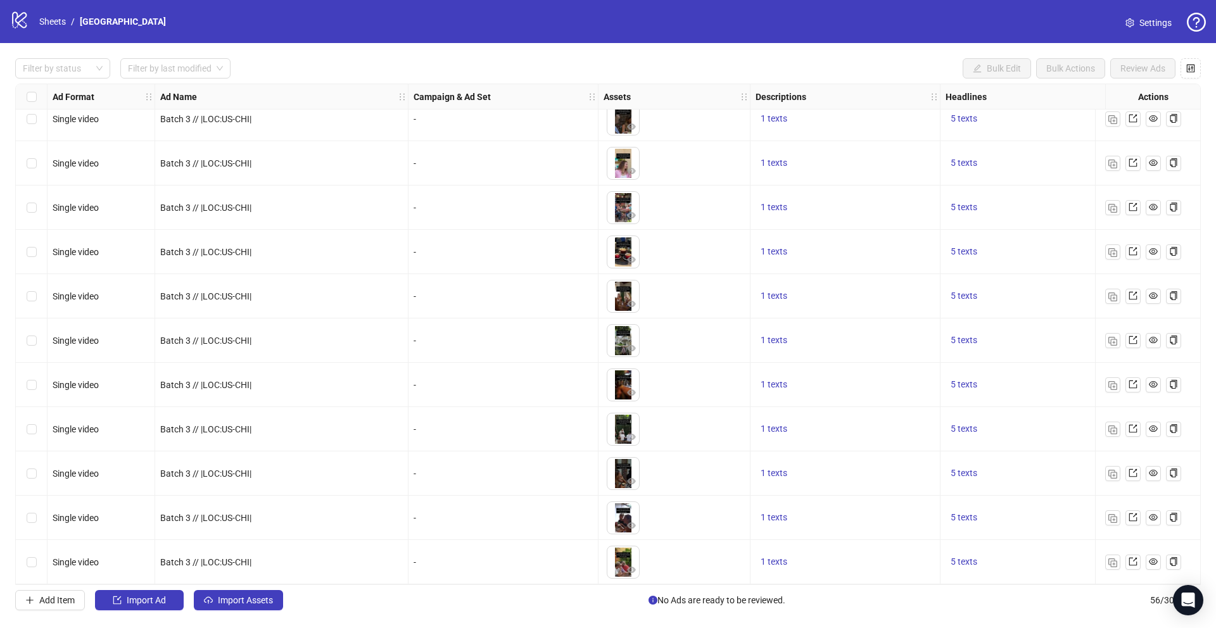
scroll to position [1942, 0]
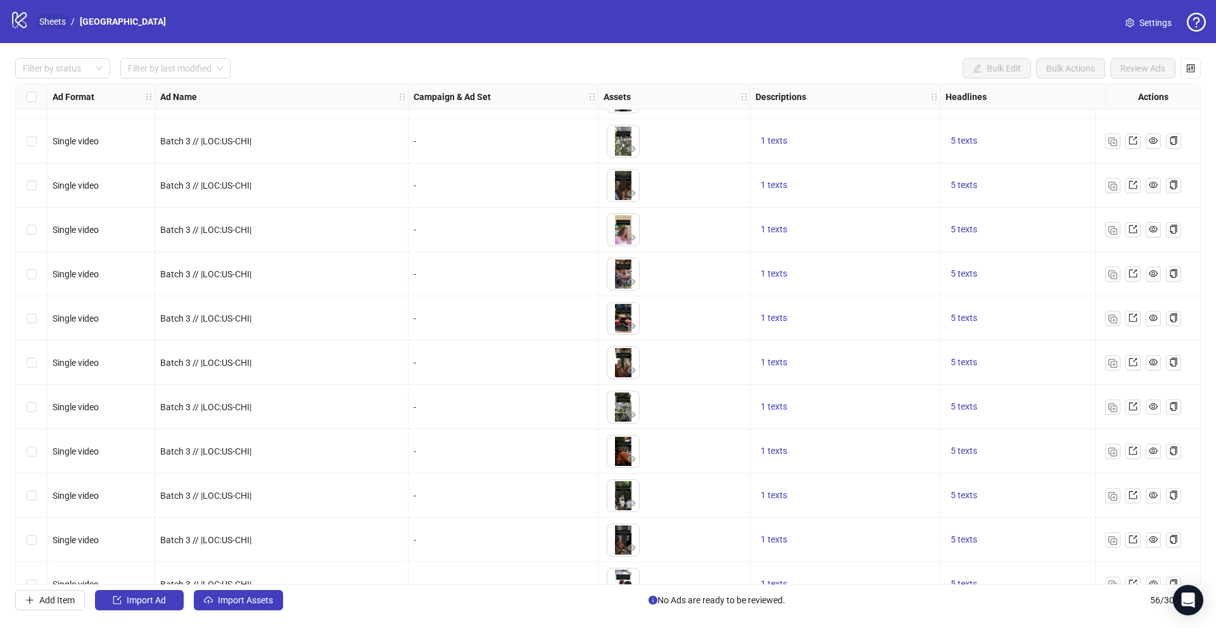
click at [44, 18] on link "Sheets" at bounding box center [53, 22] width 32 height 14
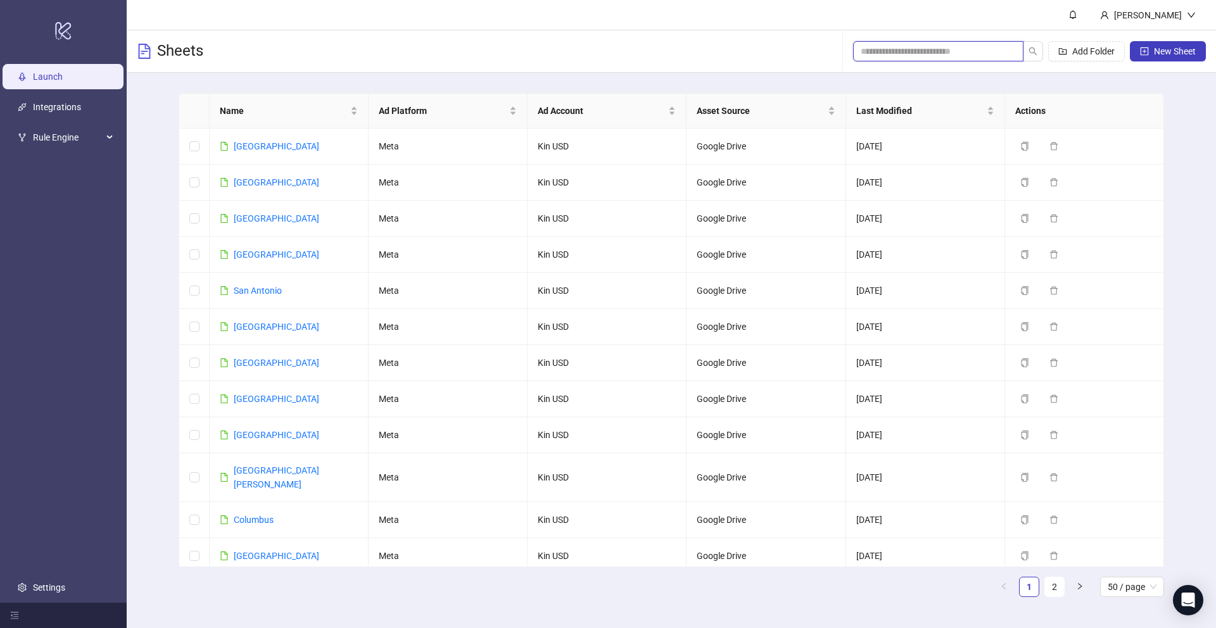
click at [917, 48] on input "search" at bounding box center [933, 51] width 145 height 14
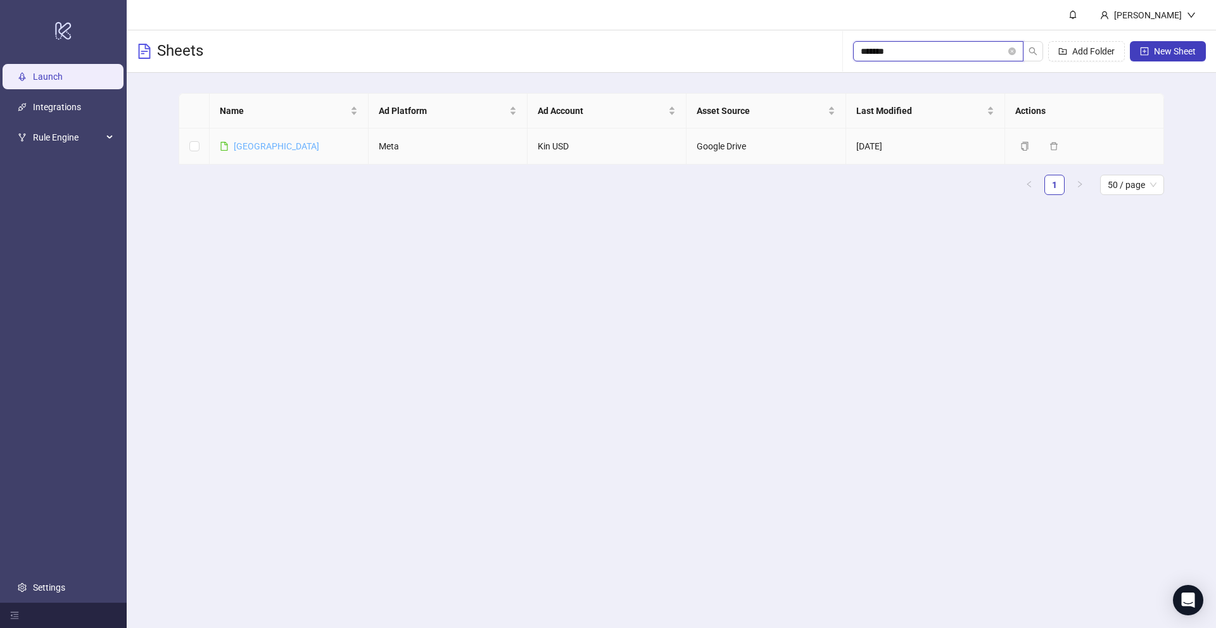
type input "*******"
click at [248, 144] on link "[GEOGRAPHIC_DATA]" at bounding box center [277, 146] width 86 height 10
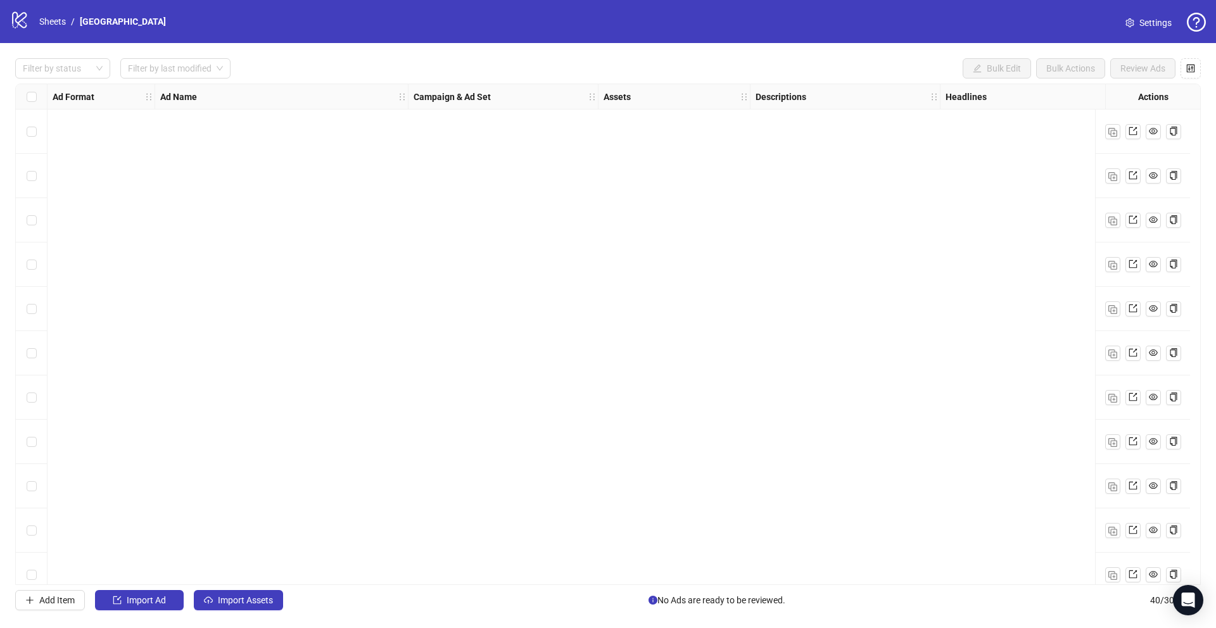
scroll to position [1304, 0]
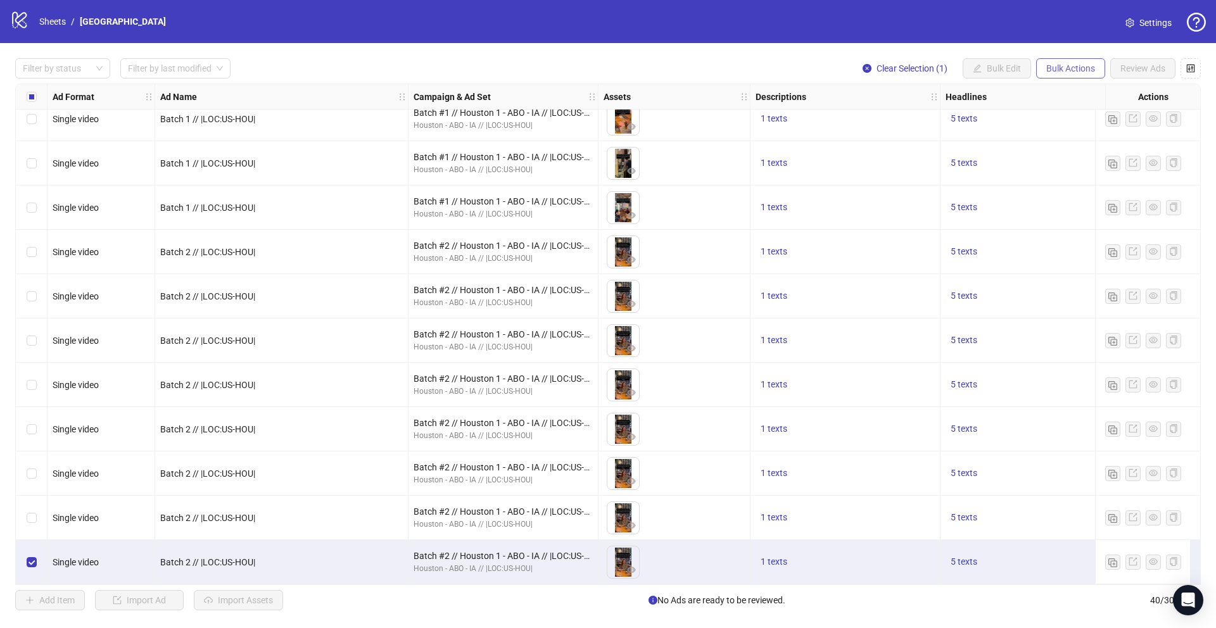
click at [1063, 63] on span "Bulk Actions" at bounding box center [1071, 68] width 49 height 10
click at [1062, 108] on span "Duplicate" at bounding box center [1088, 114] width 87 height 14
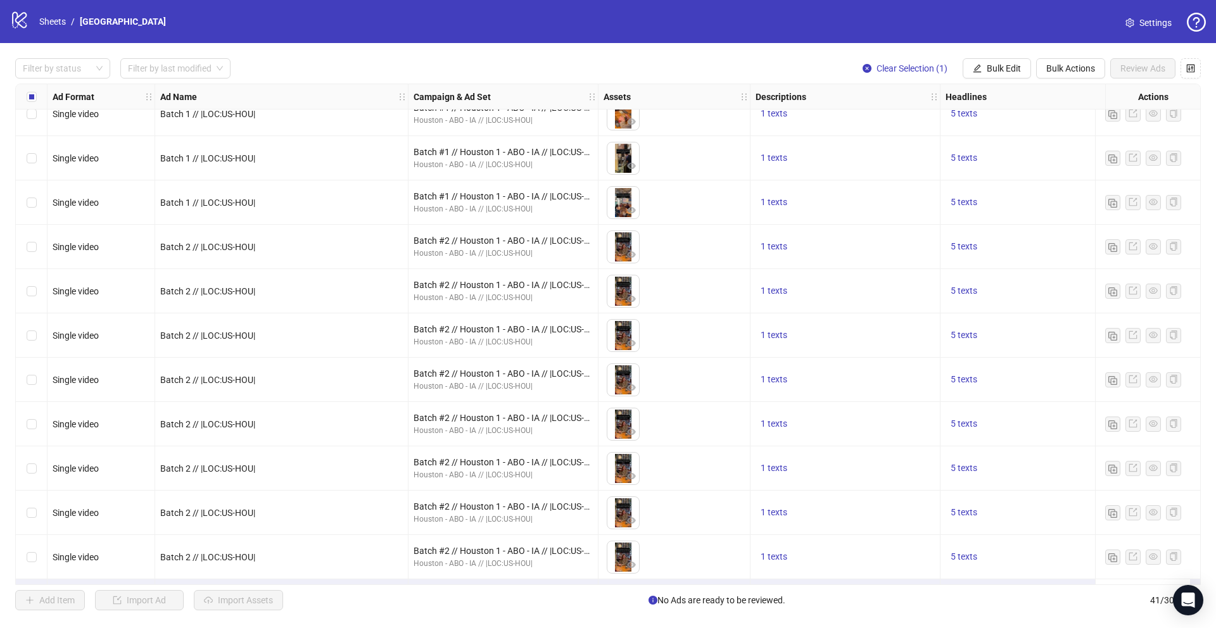
scroll to position [1348, 0]
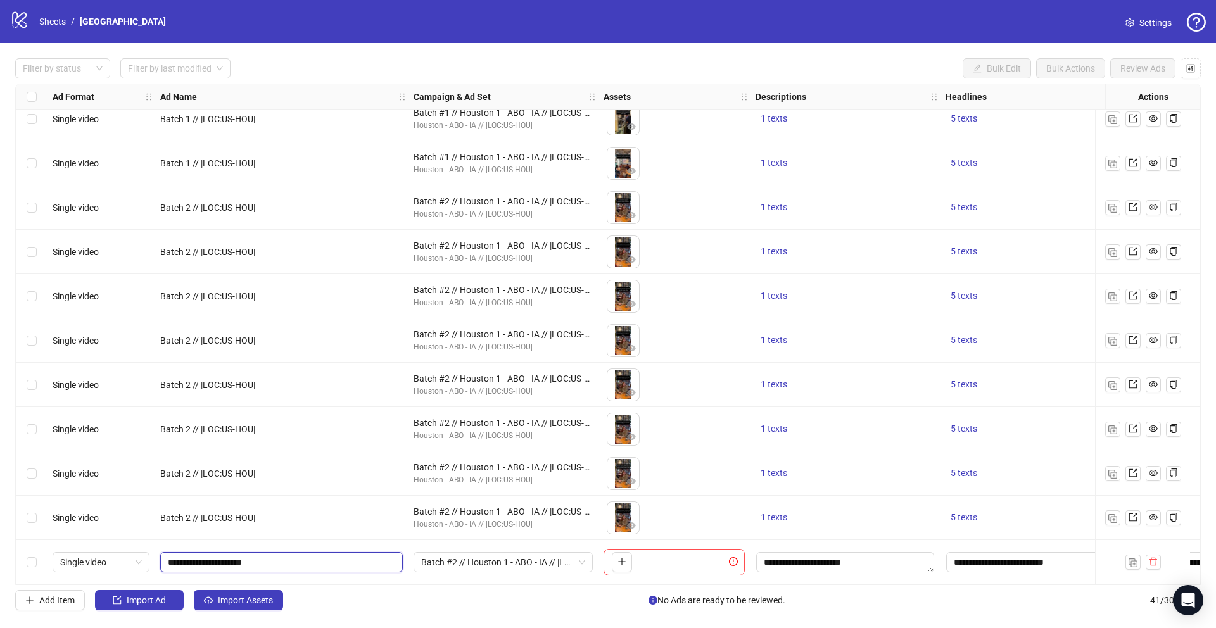
click at [257, 561] on input "**********" at bounding box center [280, 563] width 225 height 14
click at [196, 559] on input "**********" at bounding box center [280, 563] width 225 height 14
type input "**********"
click at [481, 559] on span "Batch #2 // Houston 1 - ABO - IA // |LOC:US-HOU| // Exclude 180D PUR" at bounding box center [503, 562] width 164 height 19
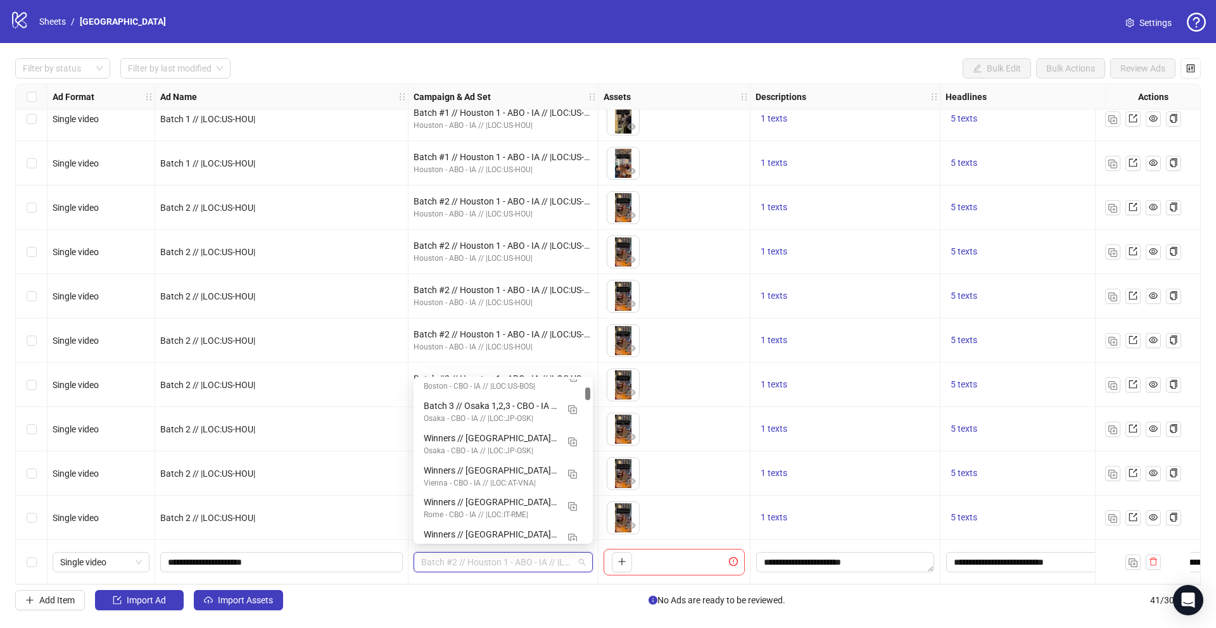
scroll to position [0, 0]
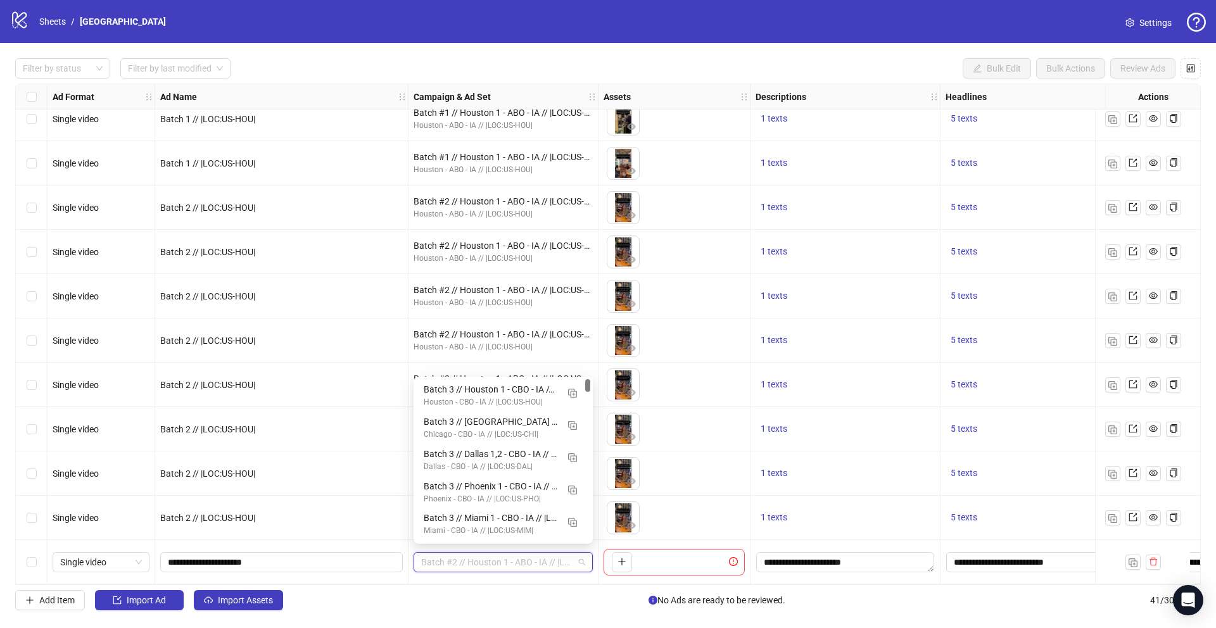
drag, startPoint x: 589, startPoint y: 415, endPoint x: 594, endPoint y: 364, distance: 51.6
click at [593, 364] on body "logo/logo-mobile Sheets / Houston Settings Filter by status Filter by last modi…" at bounding box center [608, 314] width 1216 height 628
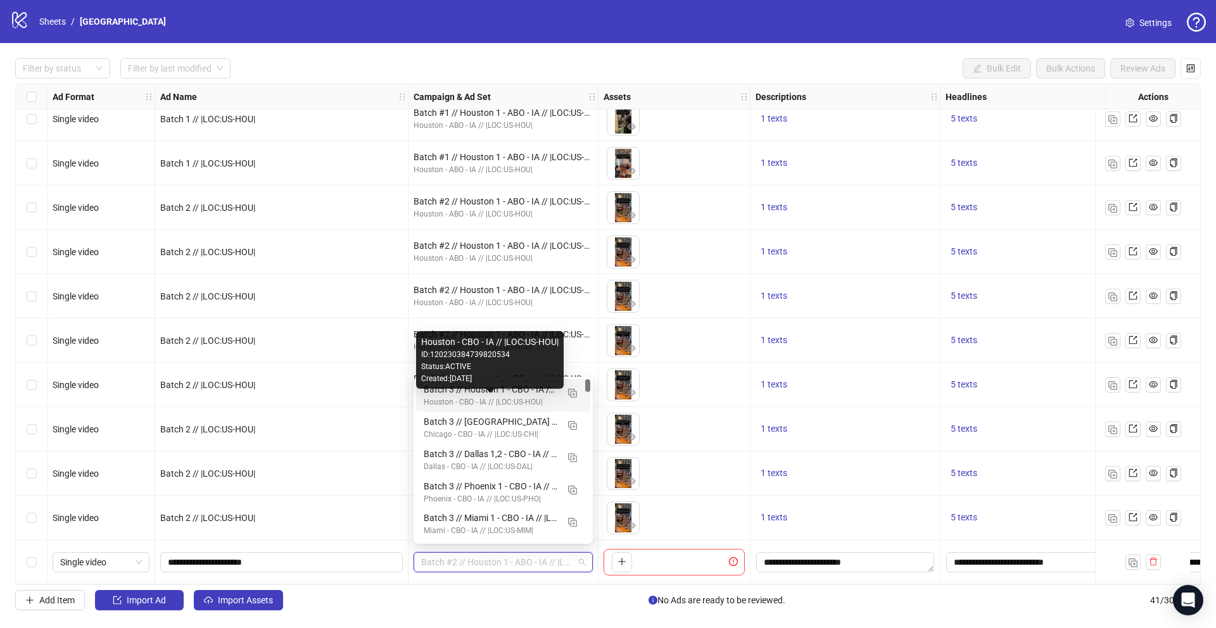
click at [507, 398] on div "Houston - CBO - IA // |LOC:US-HOU|" at bounding box center [491, 403] width 134 height 12
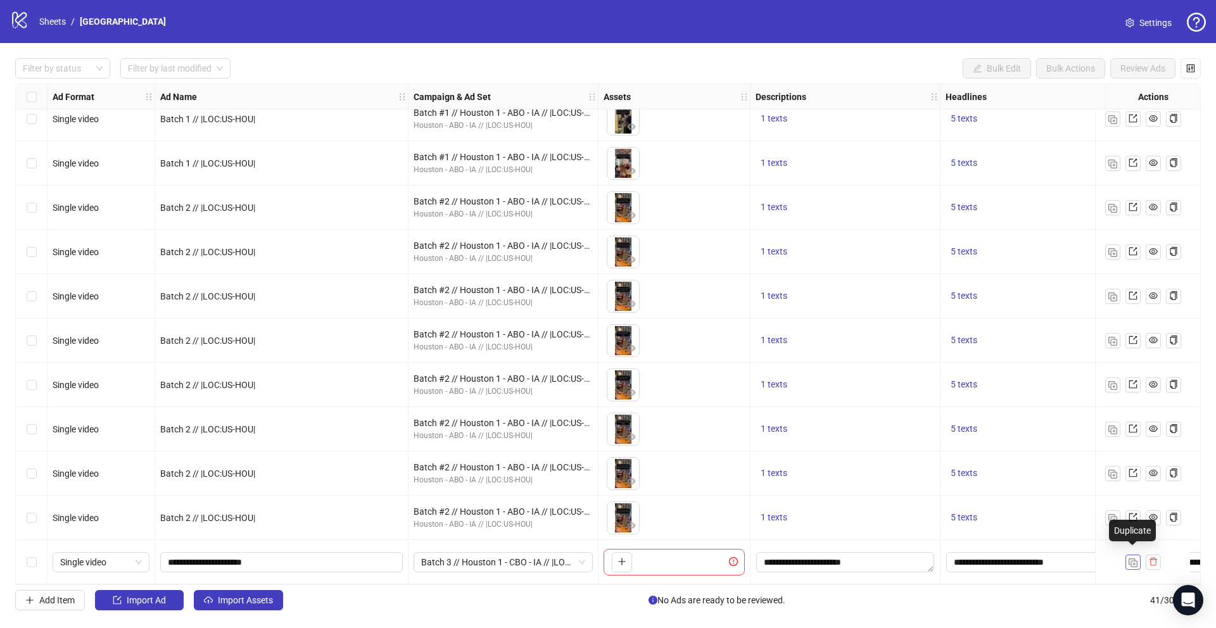
click at [1137, 557] on span "button" at bounding box center [1133, 562] width 9 height 10
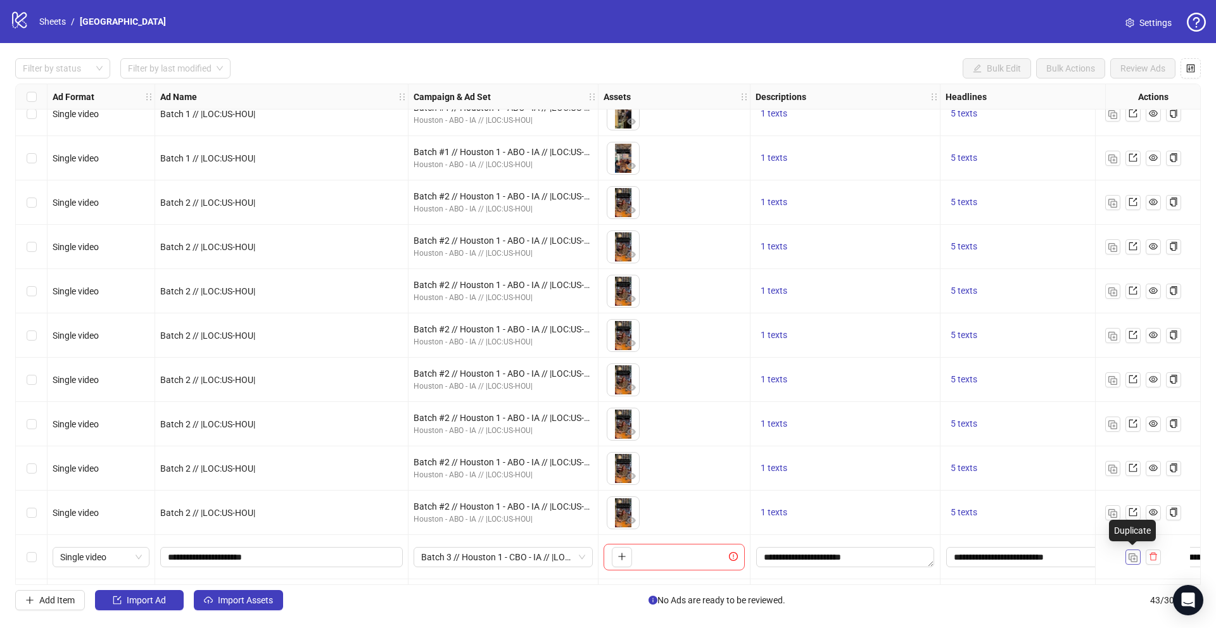
click at [1137, 552] on span "button" at bounding box center [1133, 557] width 9 height 10
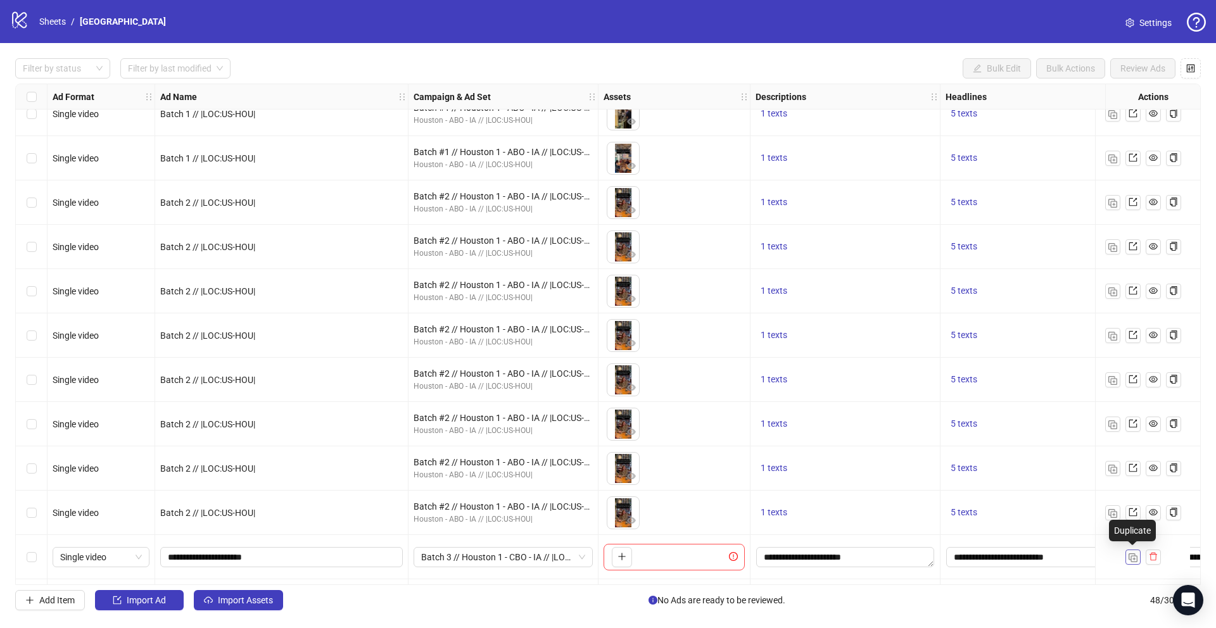
click at [1137, 552] on span "button" at bounding box center [1133, 557] width 9 height 10
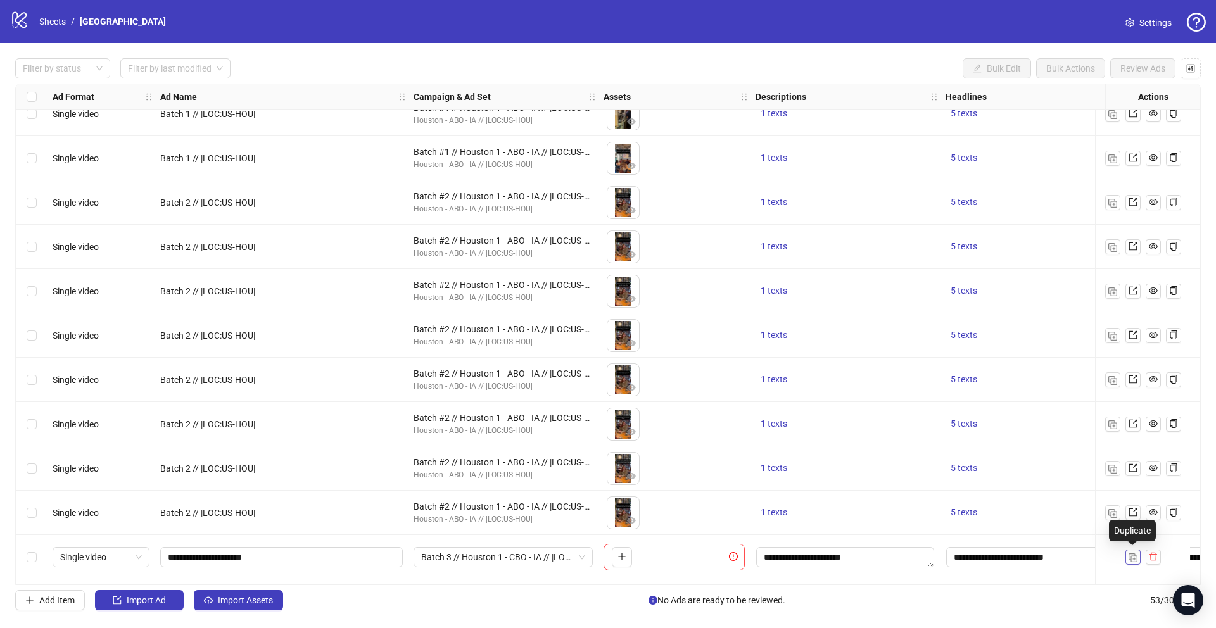
click at [1137, 552] on span "button" at bounding box center [1133, 557] width 9 height 10
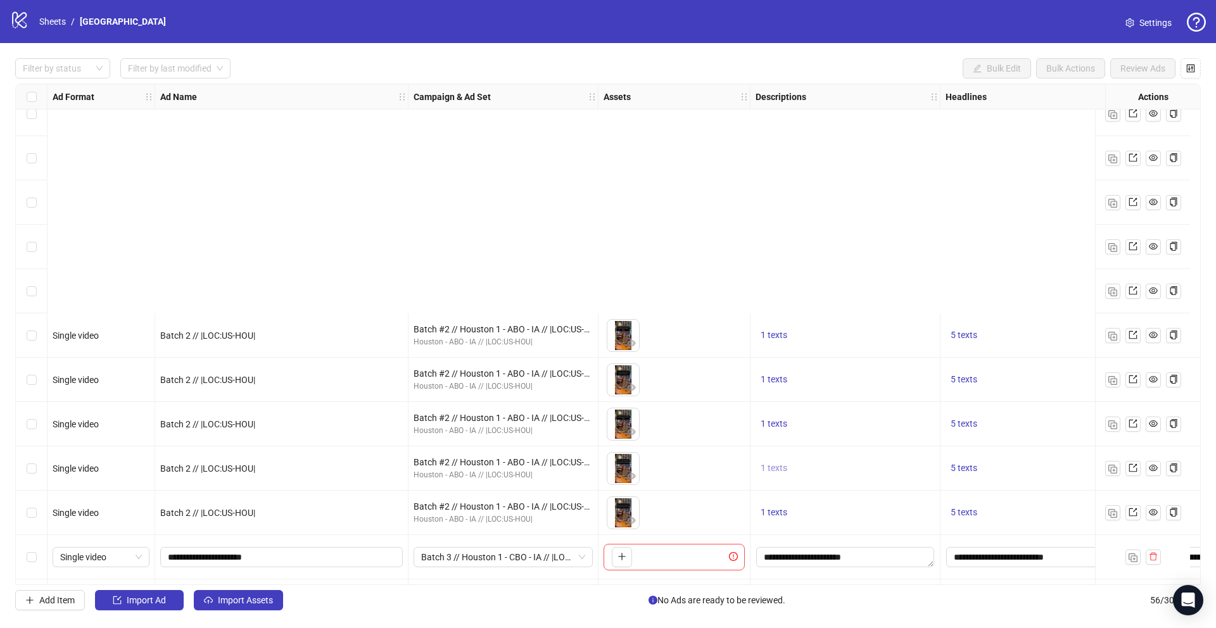
scroll to position [1625, 0]
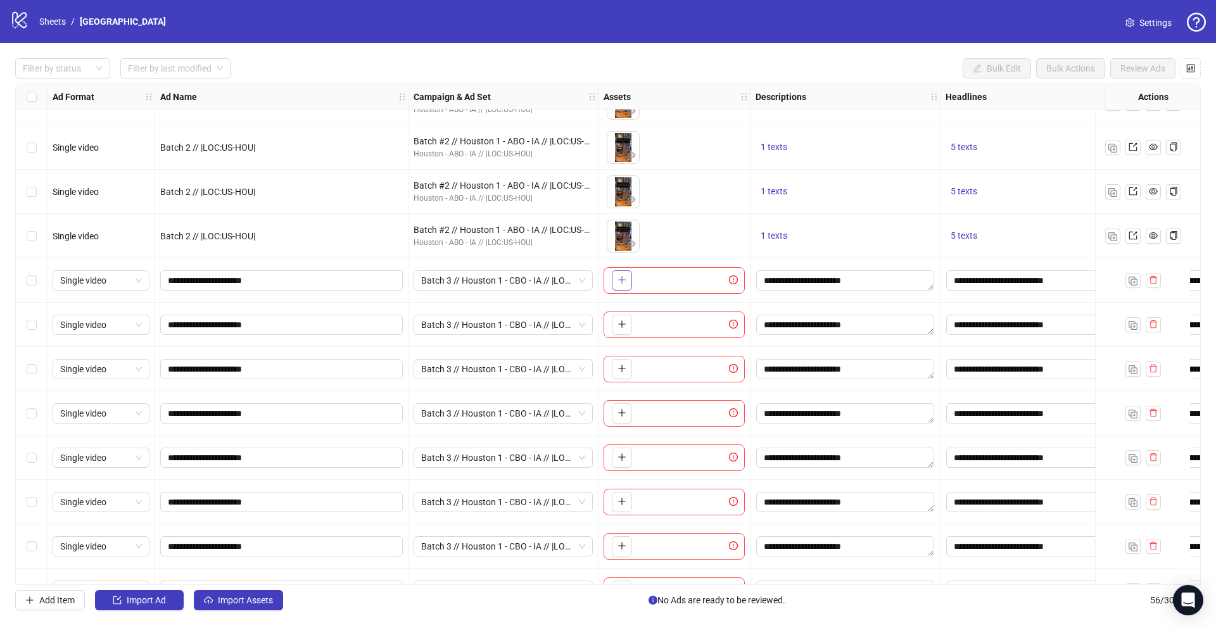
click at [627, 285] on button "button" at bounding box center [622, 281] width 20 height 20
click at [616, 329] on button "button" at bounding box center [622, 325] width 20 height 20
click at [625, 370] on icon "plus" at bounding box center [622, 368] width 9 height 9
click at [623, 421] on button "button" at bounding box center [622, 414] width 20 height 20
click at [620, 455] on icon "plus" at bounding box center [622, 457] width 9 height 9
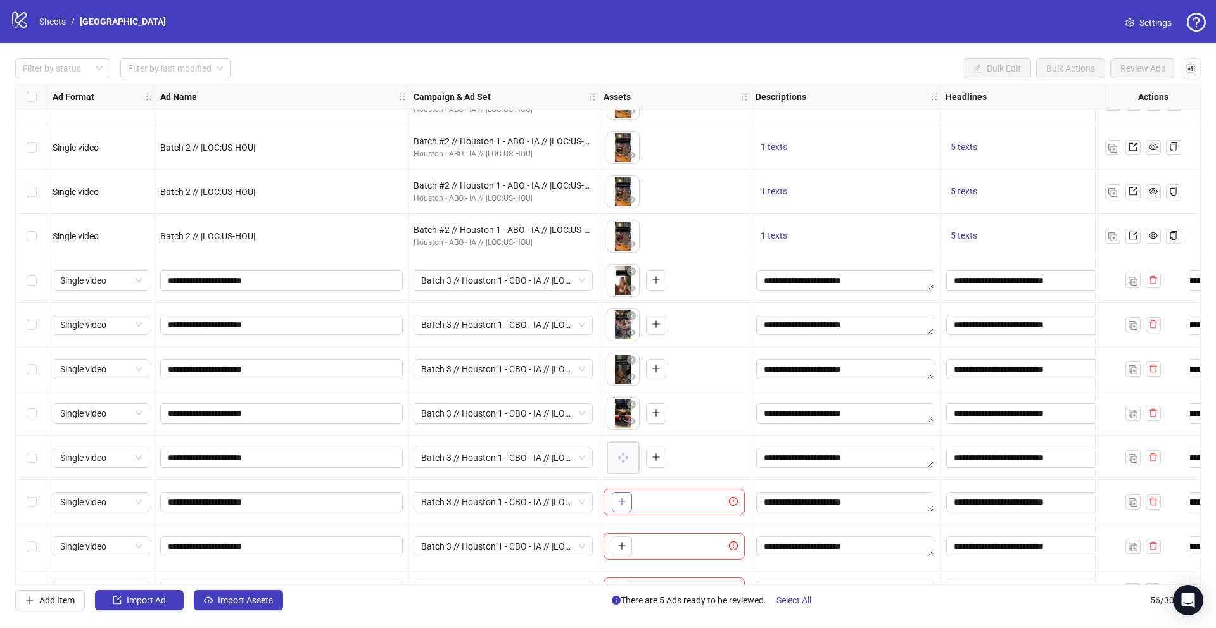
click at [620, 506] on span "button" at bounding box center [622, 502] width 9 height 10
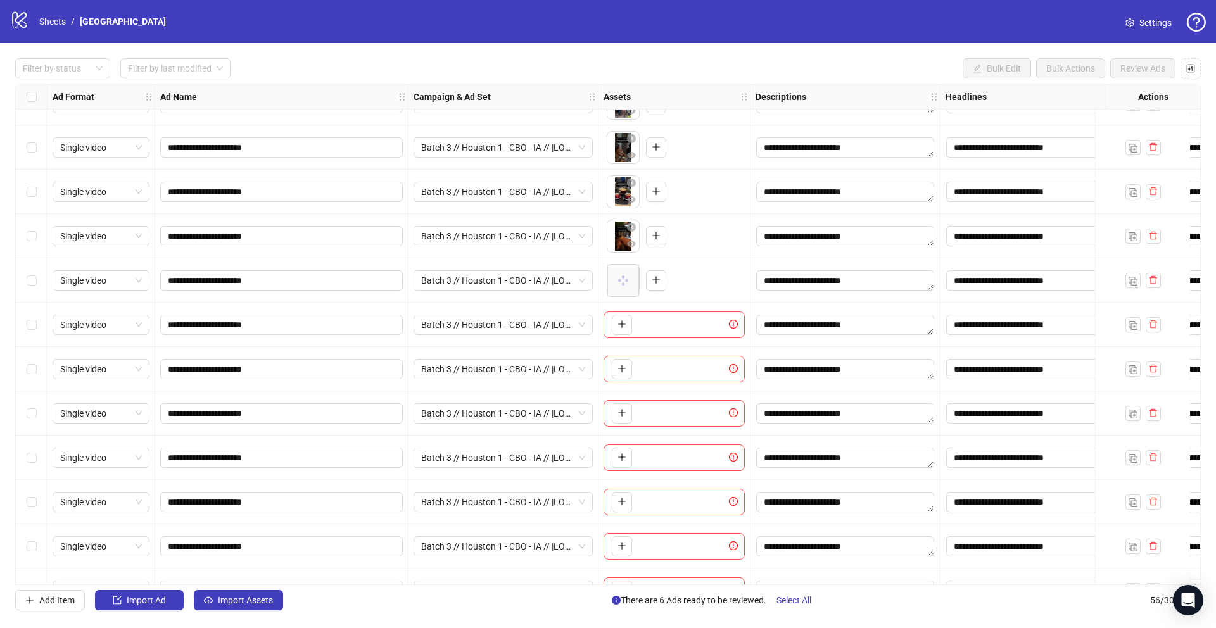
scroll to position [1846, 0]
click at [619, 329] on span "button" at bounding box center [622, 325] width 9 height 10
click at [618, 371] on icon "plus" at bounding box center [622, 369] width 9 height 9
click at [624, 412] on icon "plus" at bounding box center [622, 413] width 9 height 9
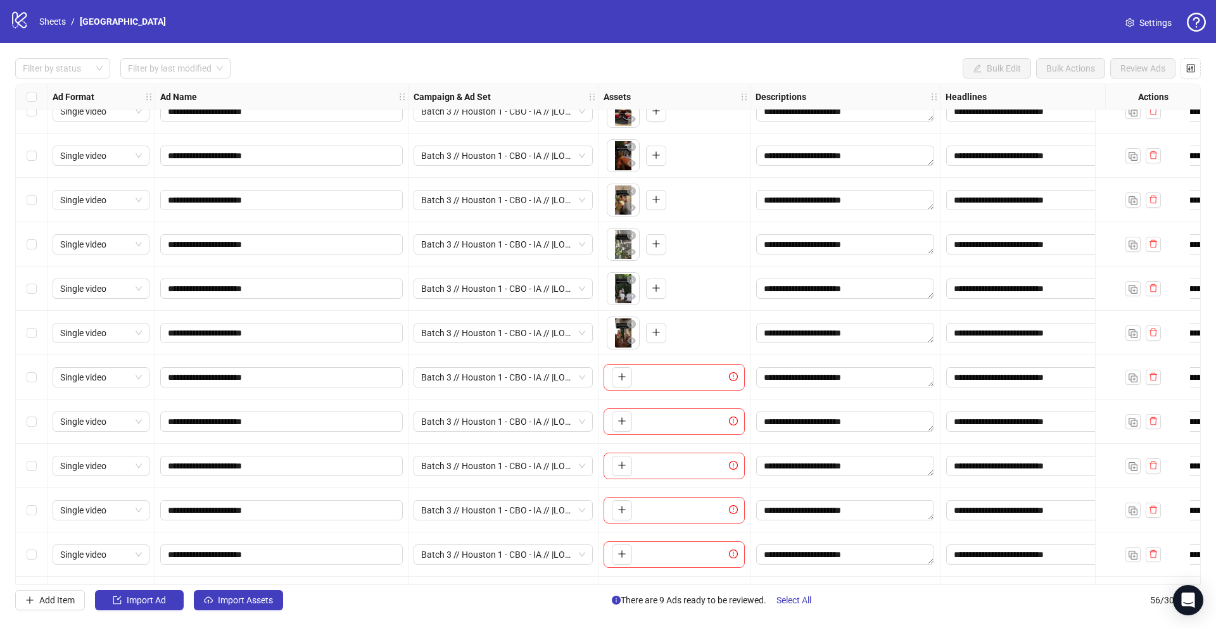
scroll to position [1933, 0]
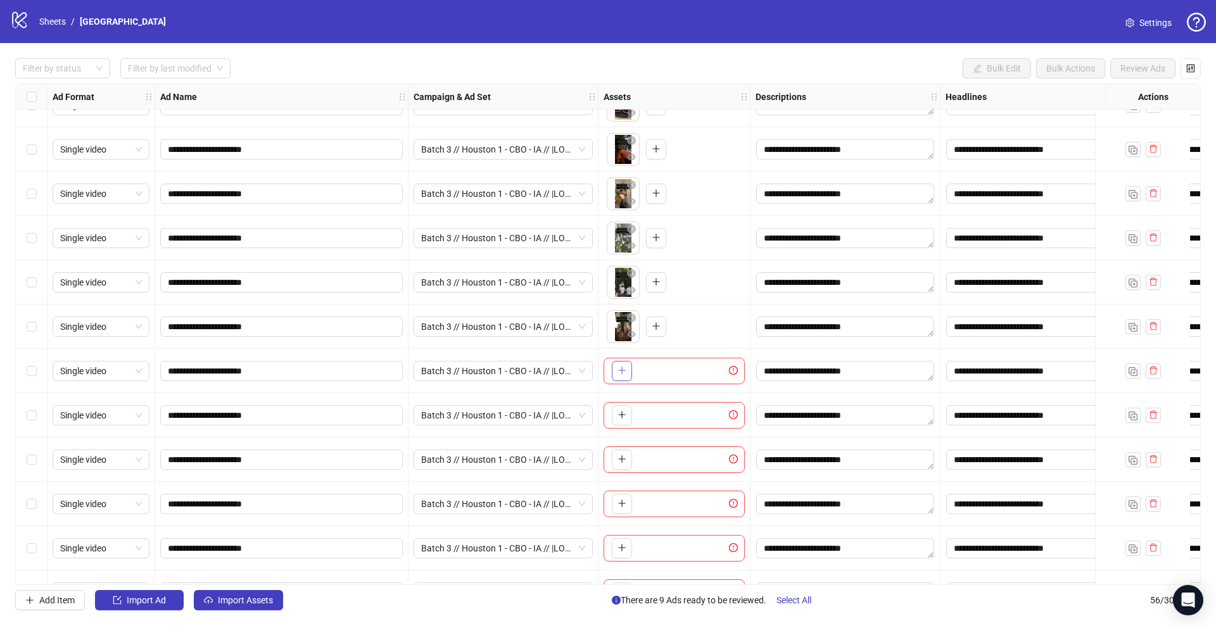
click at [618, 366] on icon "plus" at bounding box center [622, 370] width 9 height 9
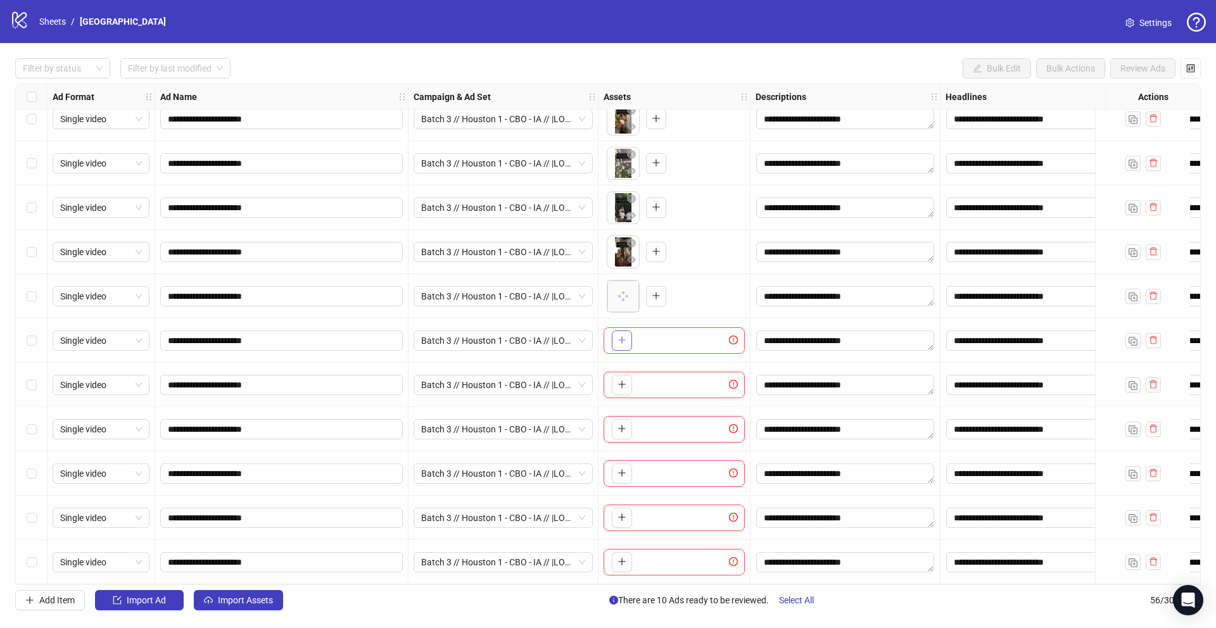
click at [621, 331] on button "button" at bounding box center [622, 341] width 20 height 20
click at [621, 385] on button "button" at bounding box center [622, 385] width 20 height 20
click at [623, 429] on icon "plus" at bounding box center [621, 429] width 7 height 1
click at [627, 474] on button "button" at bounding box center [622, 474] width 20 height 20
click at [621, 520] on button "button" at bounding box center [622, 518] width 20 height 20
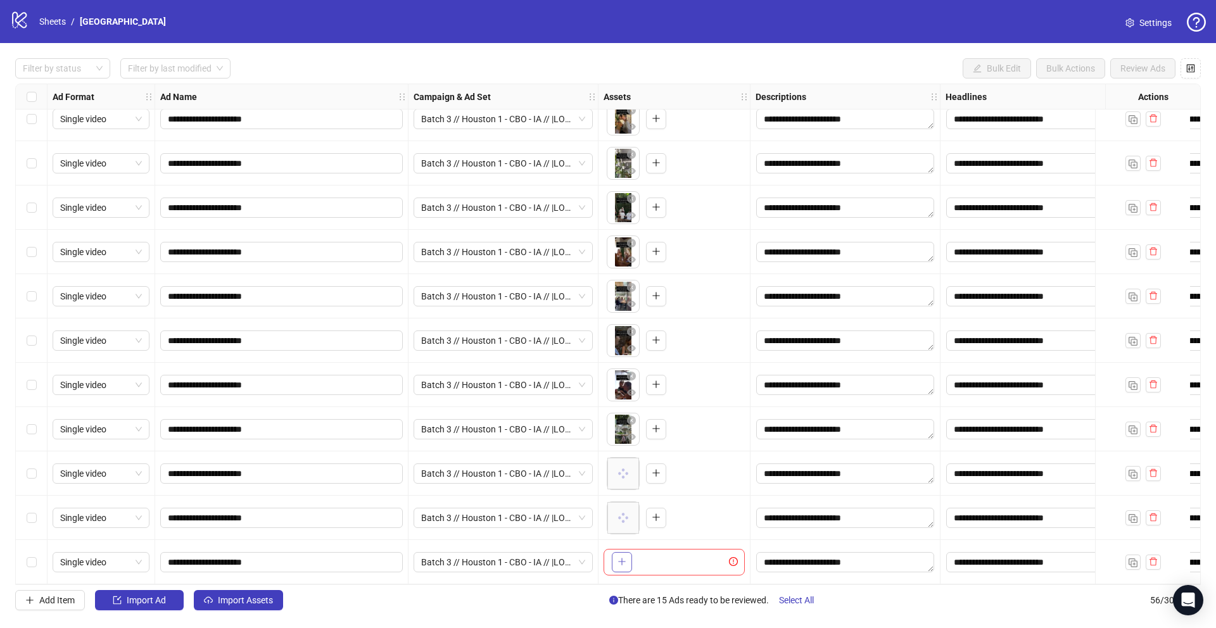
click at [625, 560] on icon "plus" at bounding box center [622, 561] width 9 height 9
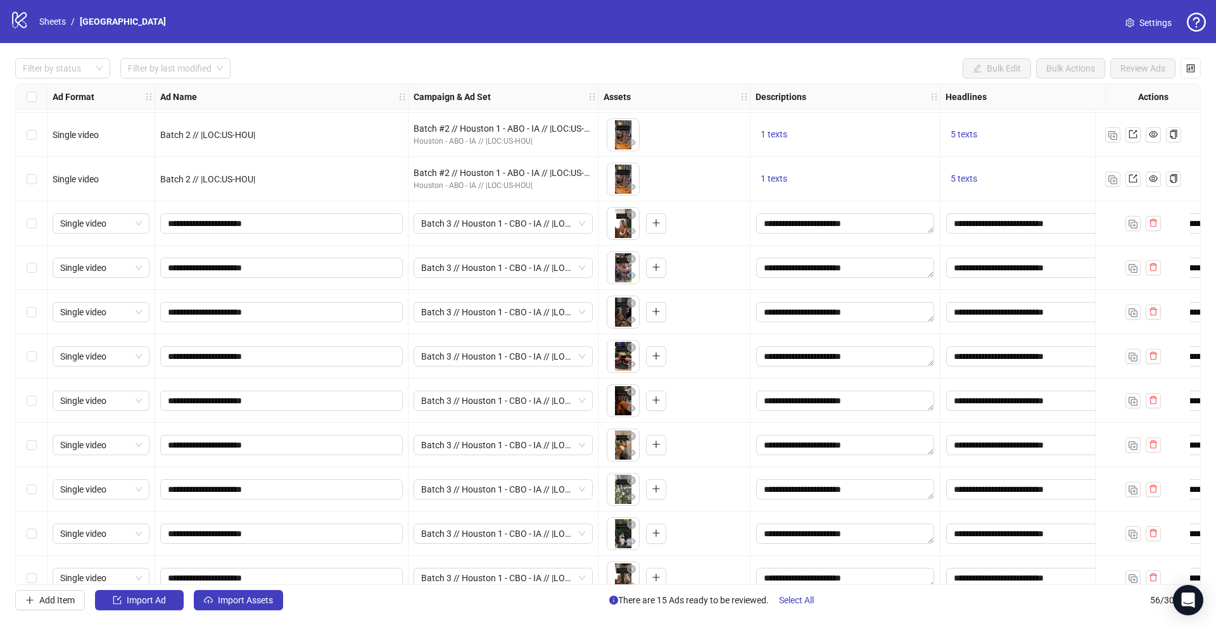
scroll to position [1628, 0]
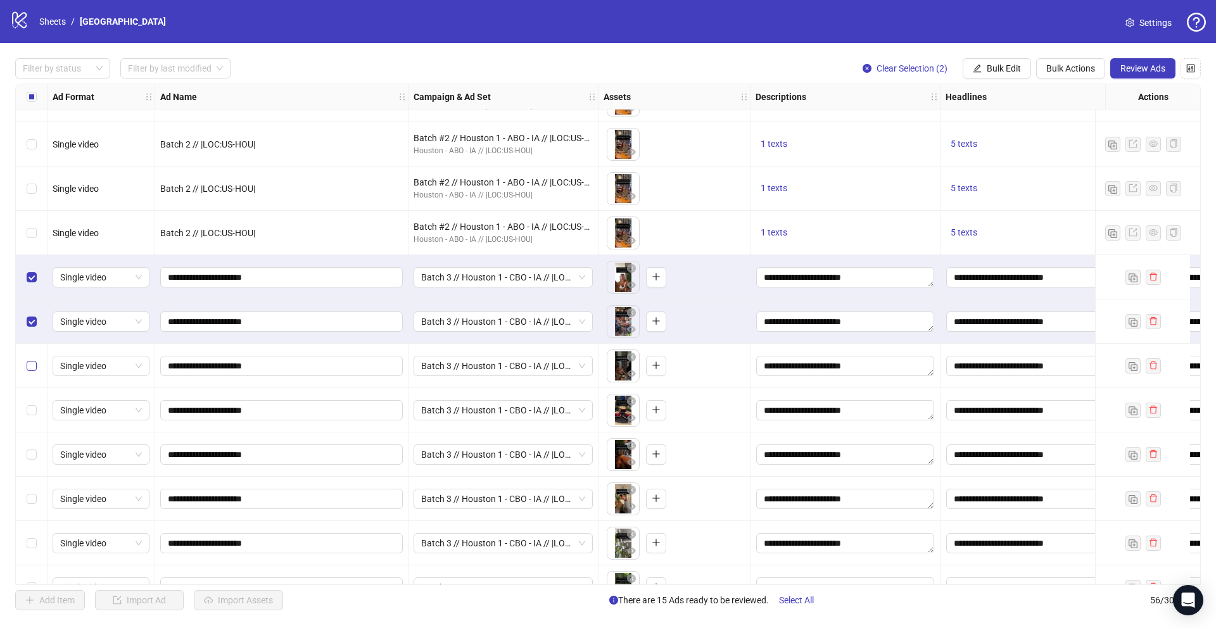
click at [27, 371] on label "Select row 43" at bounding box center [32, 366] width 10 height 14
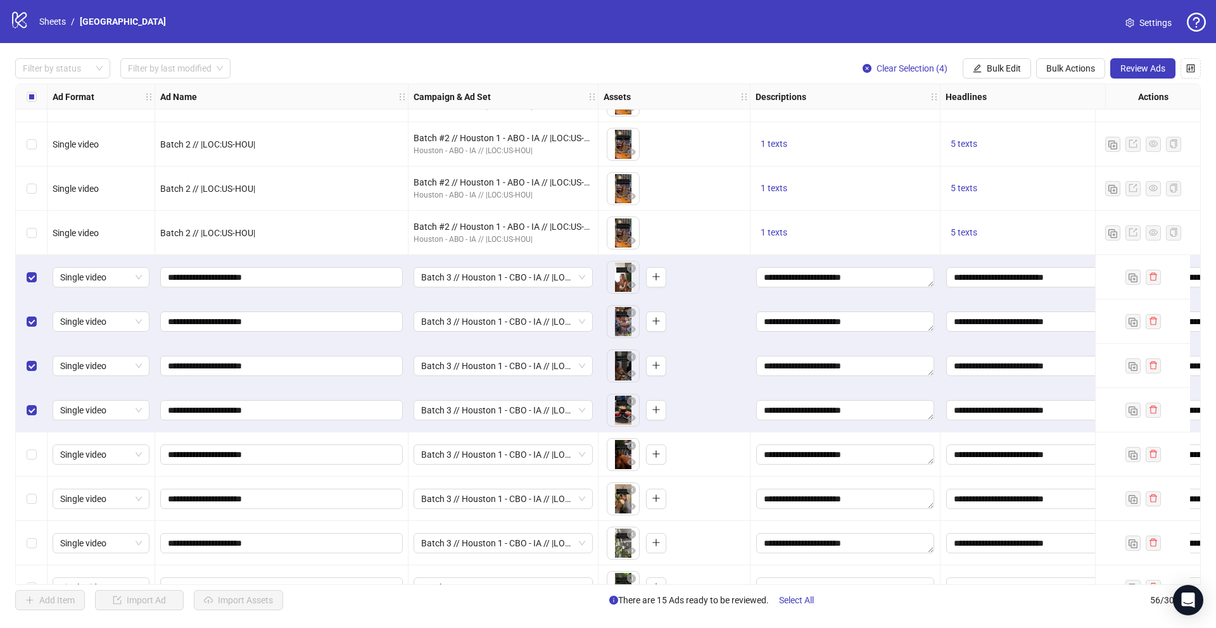
click at [33, 461] on div "Select row 45" at bounding box center [32, 455] width 32 height 44
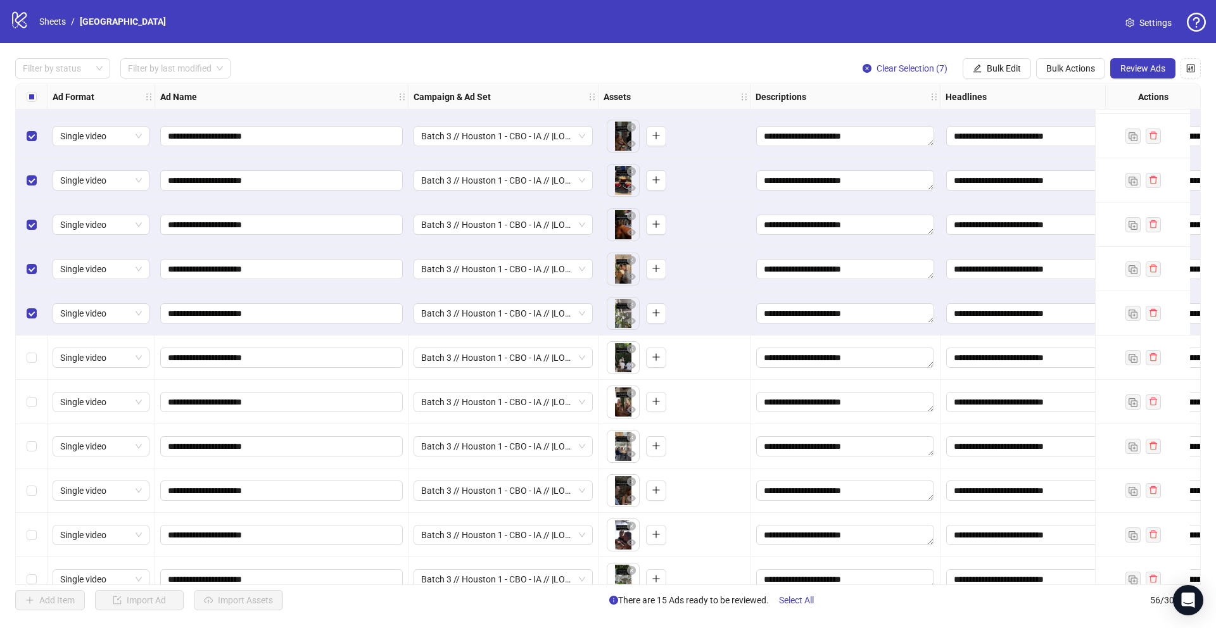
scroll to position [1888, 0]
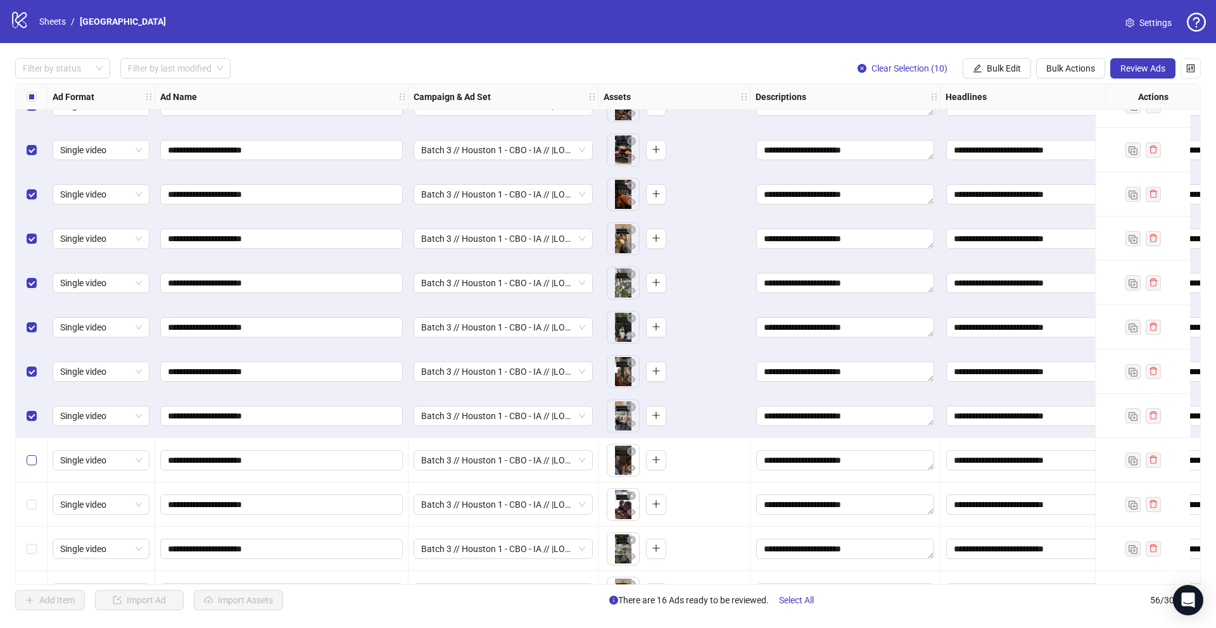
click at [33, 466] on label "Select row 51" at bounding box center [32, 461] width 10 height 14
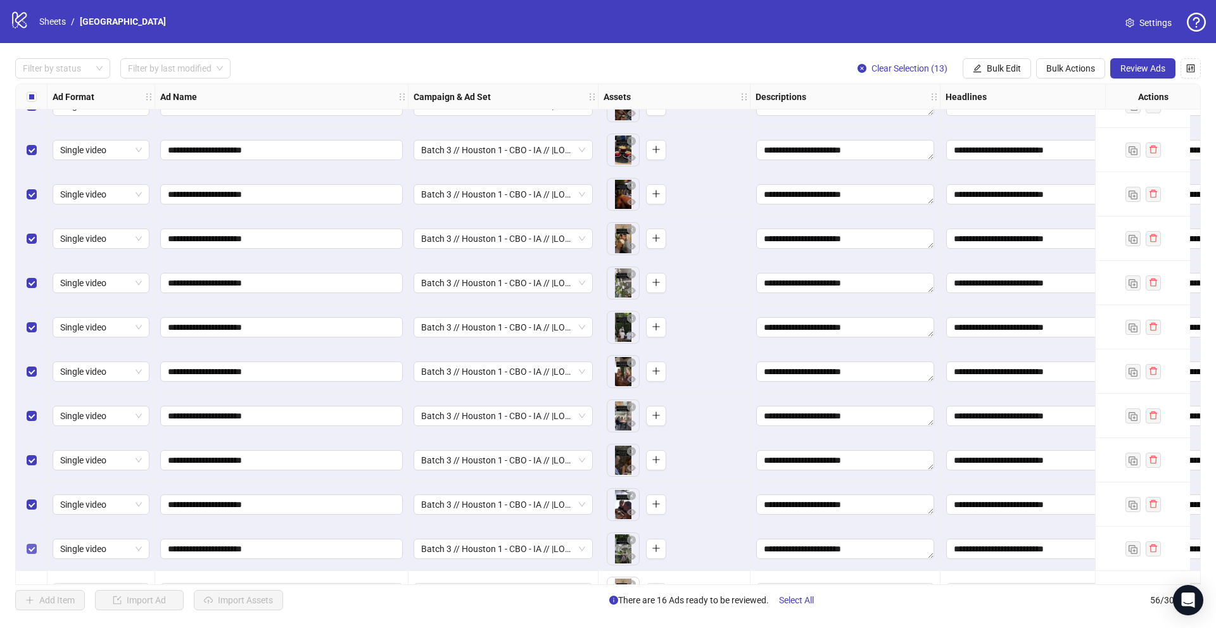
scroll to position [2013, 0]
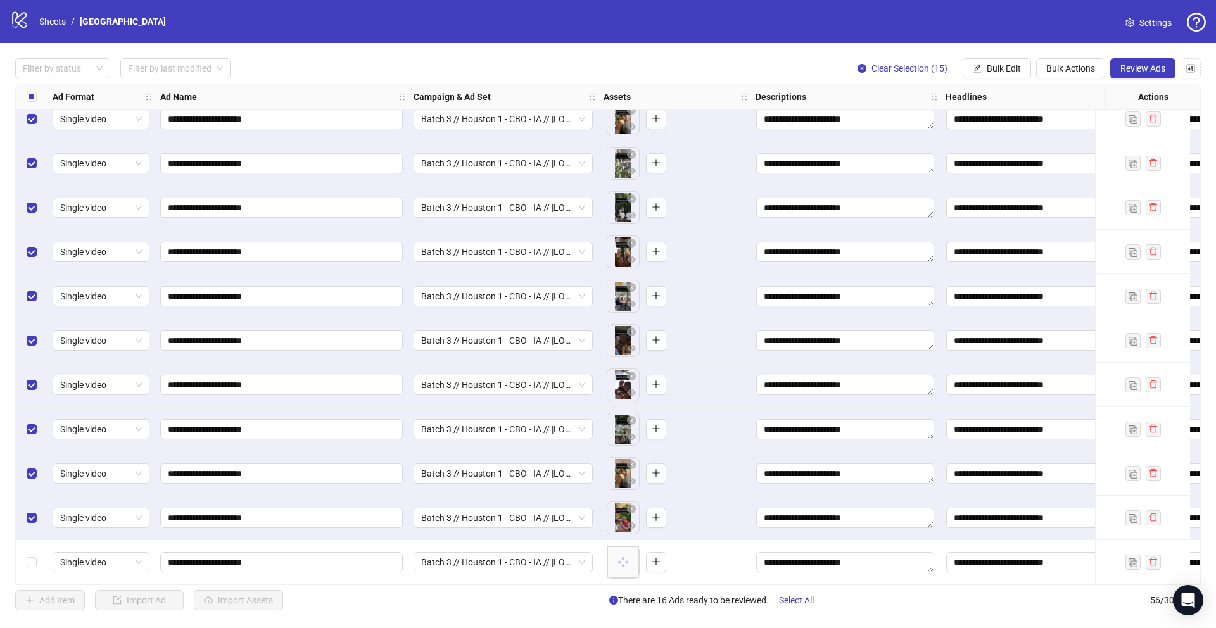
click at [35, 565] on div "Select row 56" at bounding box center [32, 562] width 32 height 44
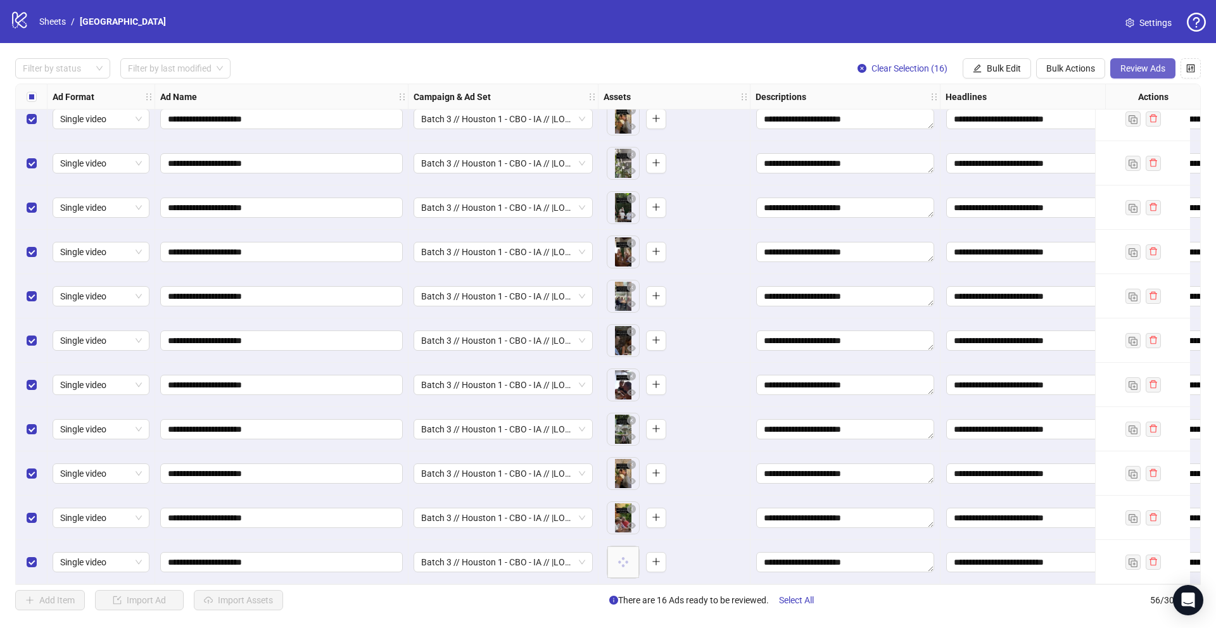
click at [1145, 75] on button "Review Ads" at bounding box center [1143, 68] width 65 height 20
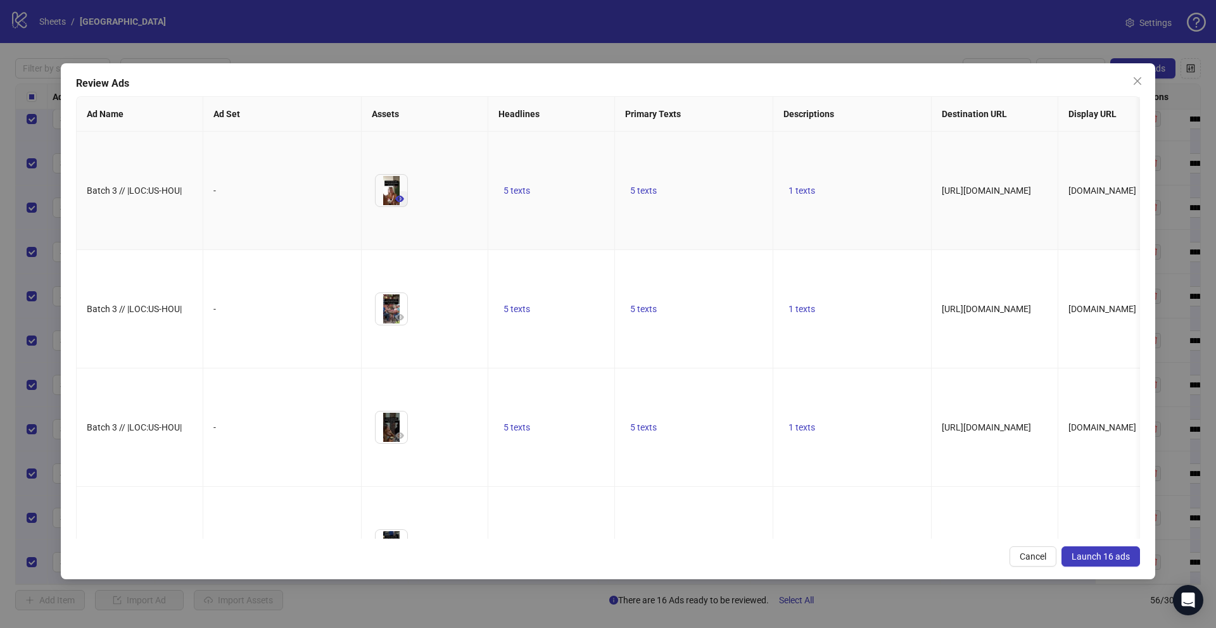
click at [405, 207] on button "button" at bounding box center [399, 198] width 15 height 15
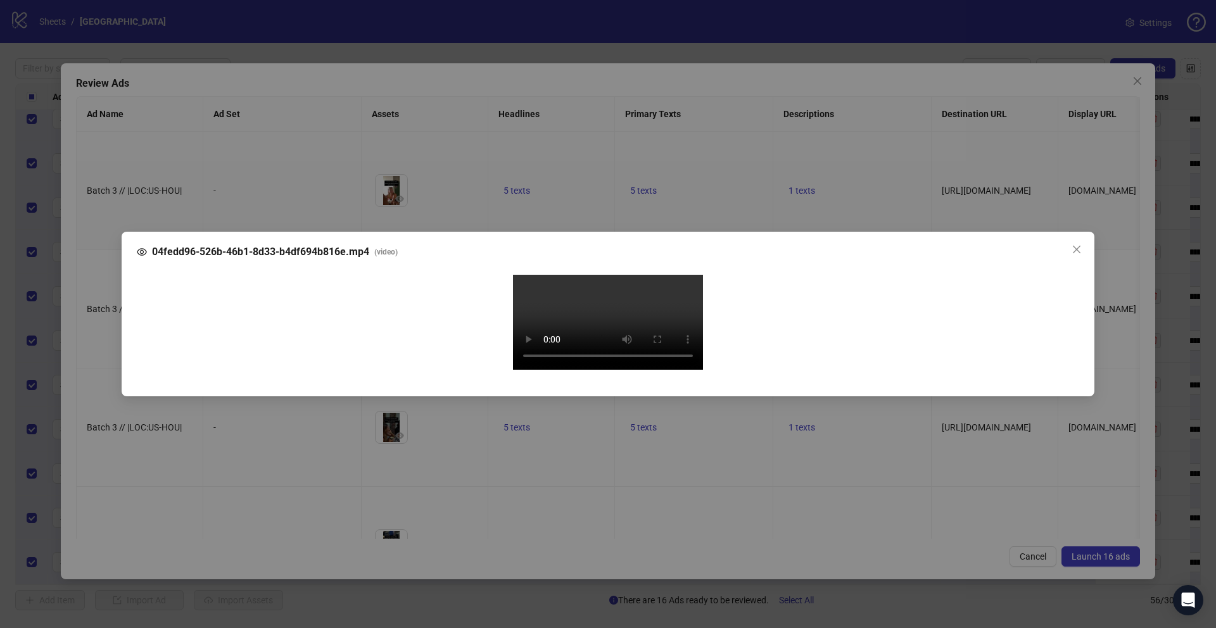
click at [104, 359] on div "04fedd96-526b-46b1-8d33-b4df694b816e.mp4 ( video ) Your browser does not suppor…" at bounding box center [608, 314] width 1216 height 628
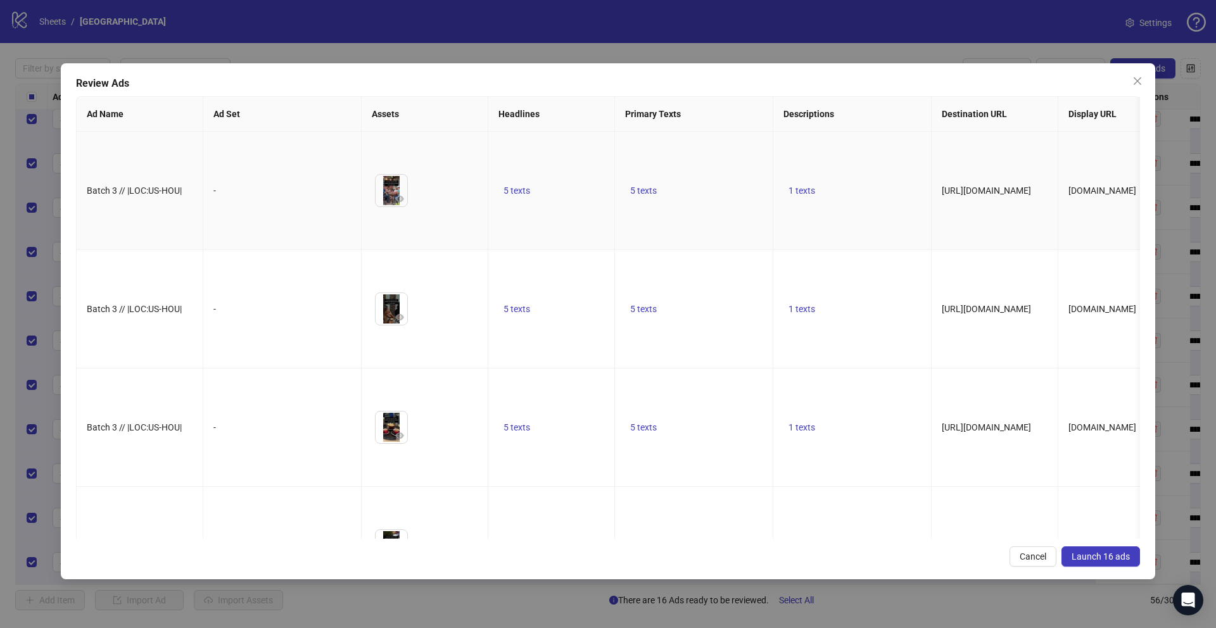
scroll to position [118, 0]
click at [403, 203] on icon "eye" at bounding box center [399, 199] width 9 height 6
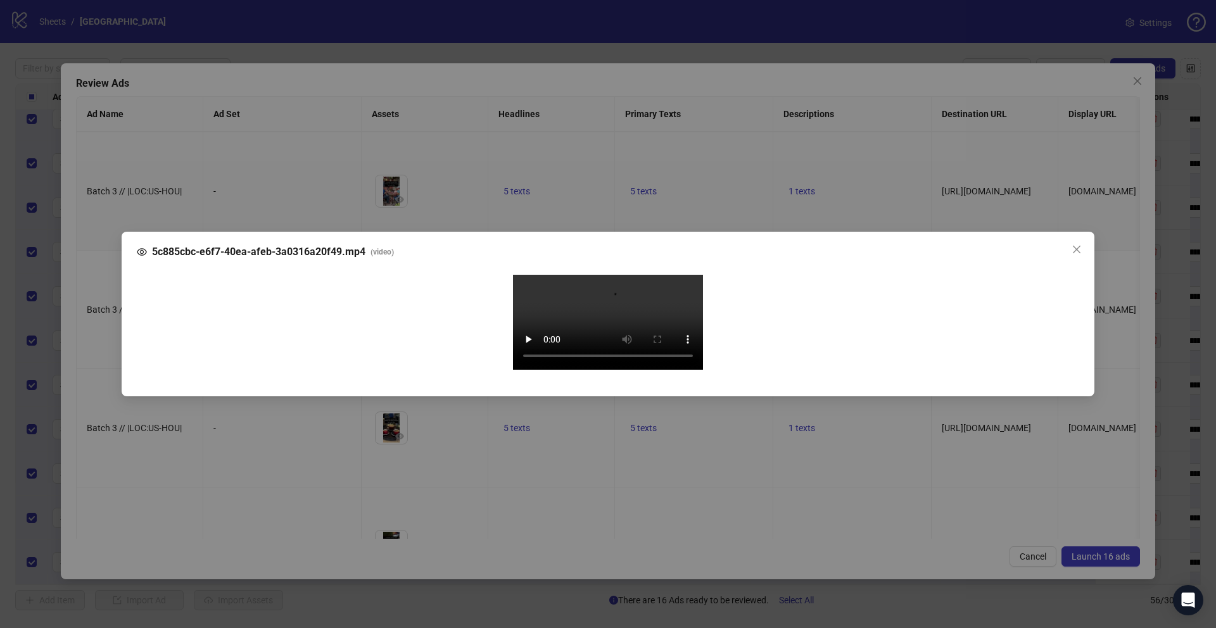
click at [101, 348] on div "5c885cbc-e6f7-40ea-afeb-3a0316a20f49.mp4 ( video ) Your browser does not suppor…" at bounding box center [608, 314] width 1216 height 628
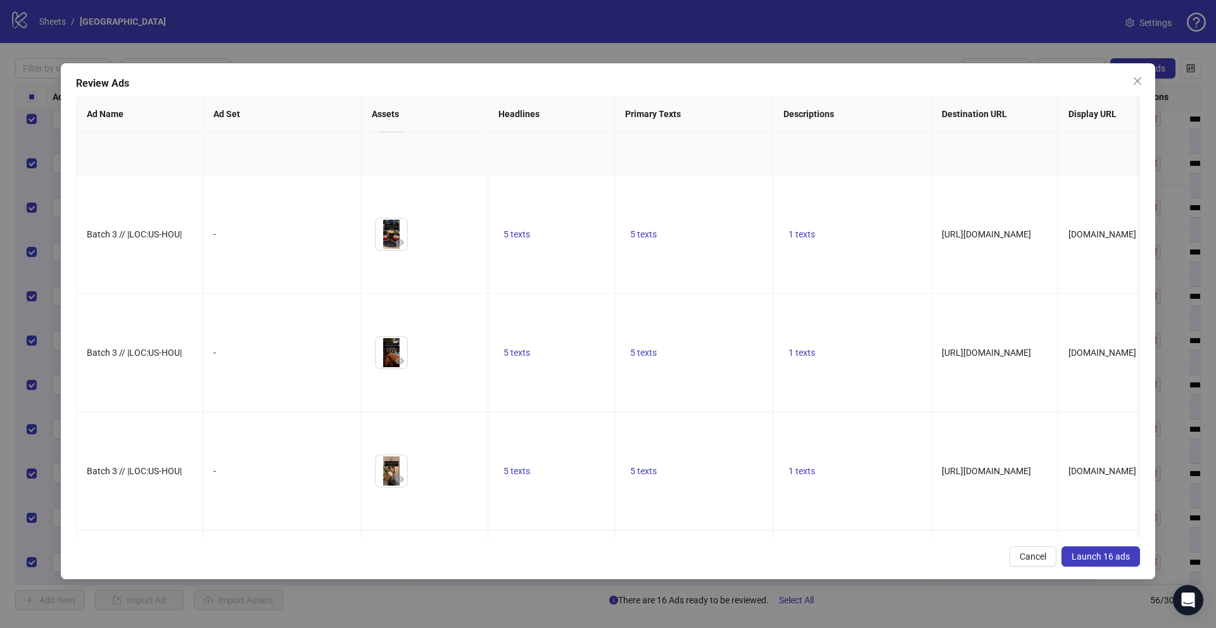
scroll to position [310, 0]
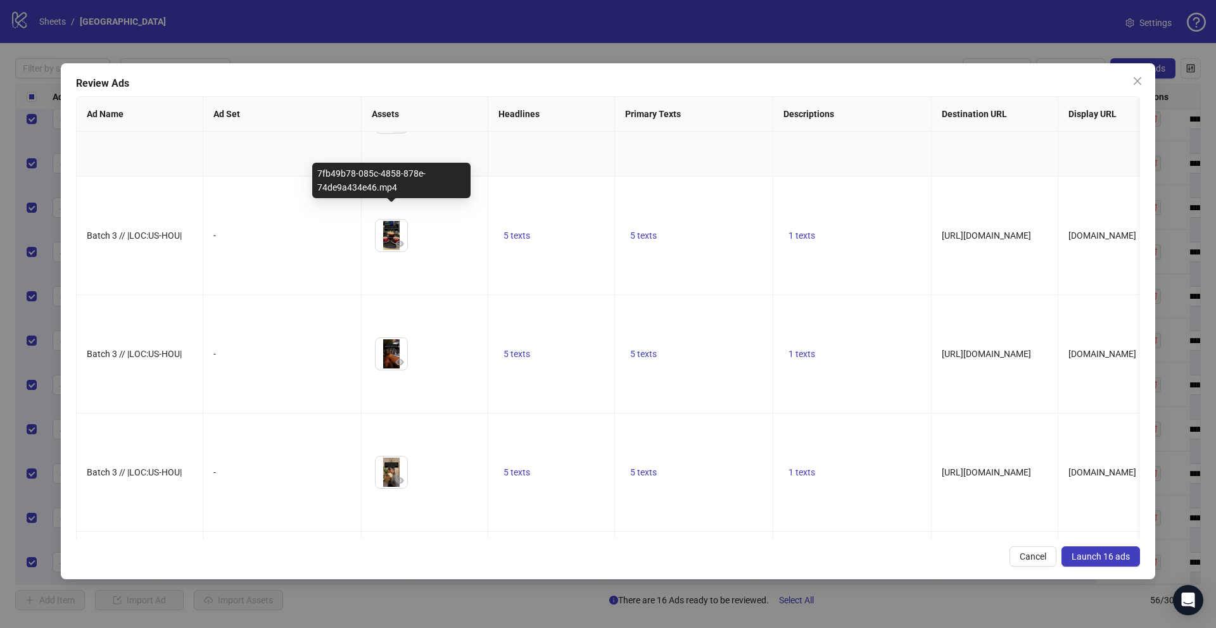
click at [400, 130] on icon "eye" at bounding box center [399, 125] width 9 height 9
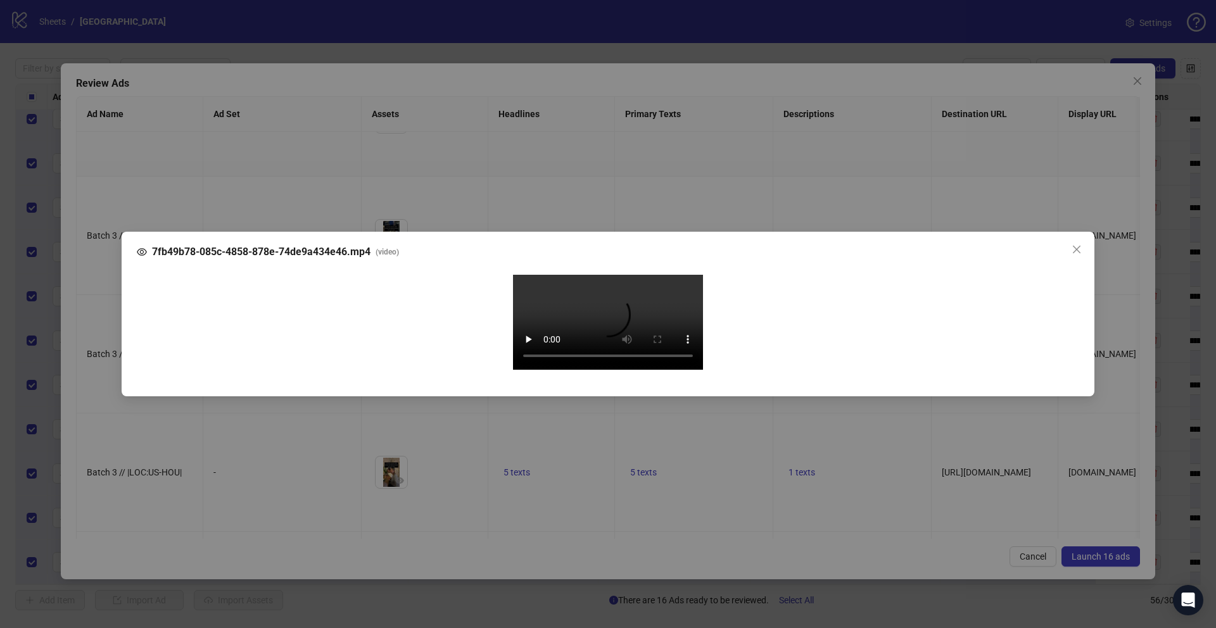
click at [106, 349] on div "7fb49b78-085c-4858-878e-74de9a434e46.mp4 ( video ) Your browser does not suppor…" at bounding box center [608, 314] width 1216 height 628
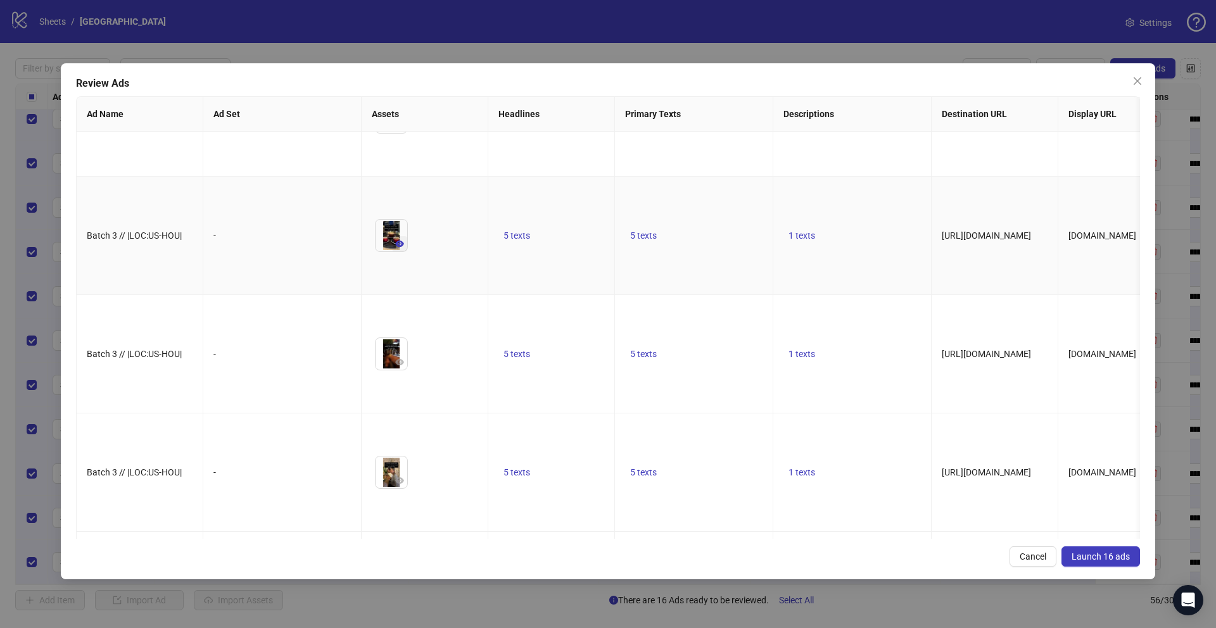
click at [401, 247] on icon "eye" at bounding box center [399, 244] width 9 height 6
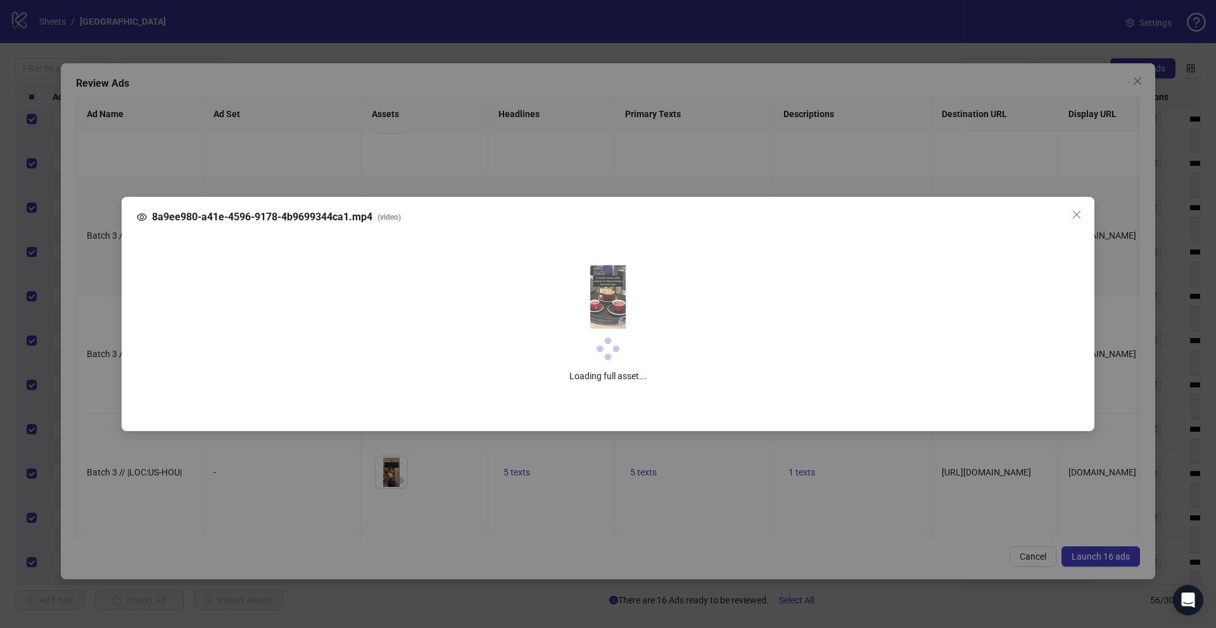
click at [102, 355] on div "8a9ee980-a41e-4596-9178-4b9699344ca1.mp4 ( video ) Loading full asset..." at bounding box center [608, 314] width 1216 height 628
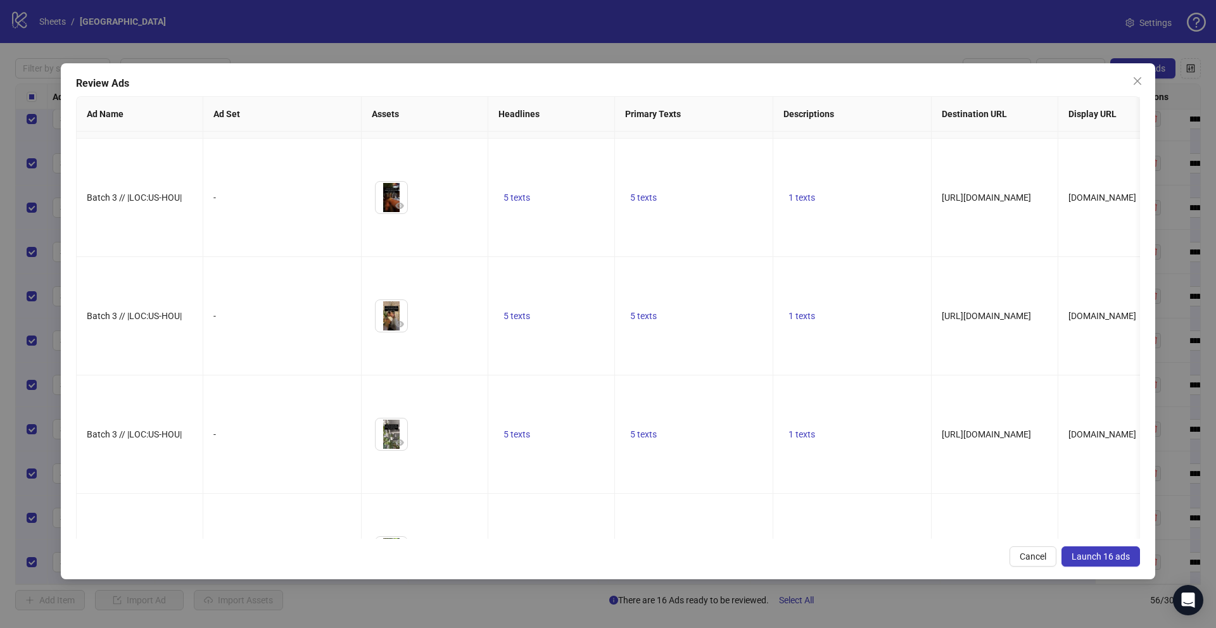
scroll to position [507, 0]
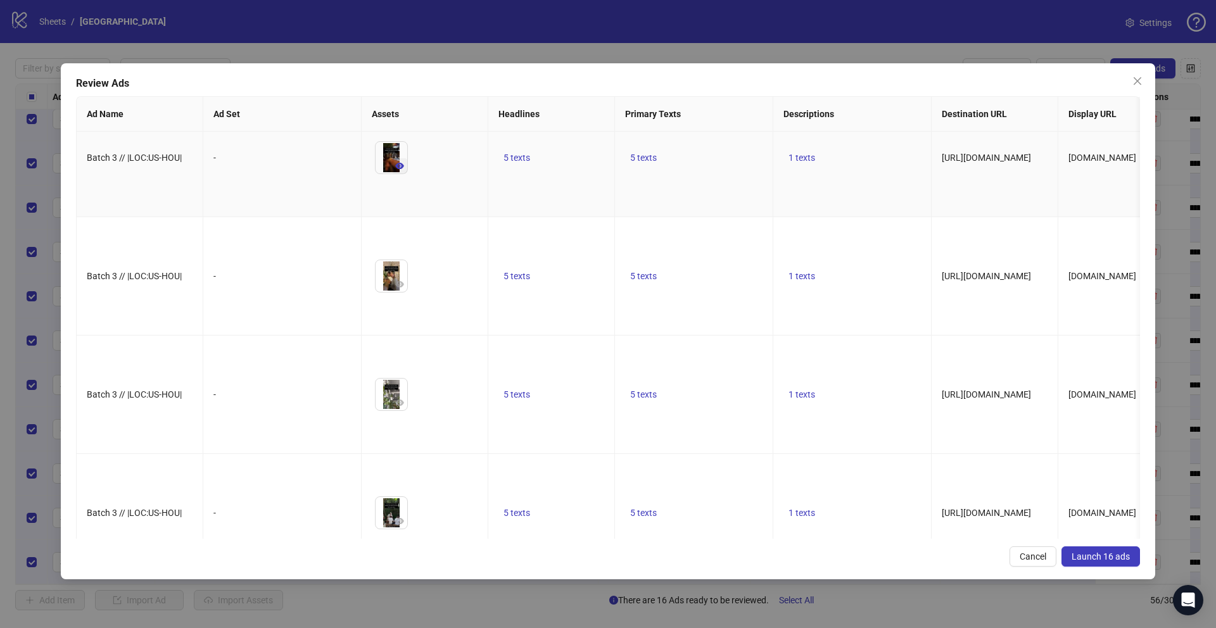
click at [398, 169] on icon "eye" at bounding box center [399, 166] width 9 height 6
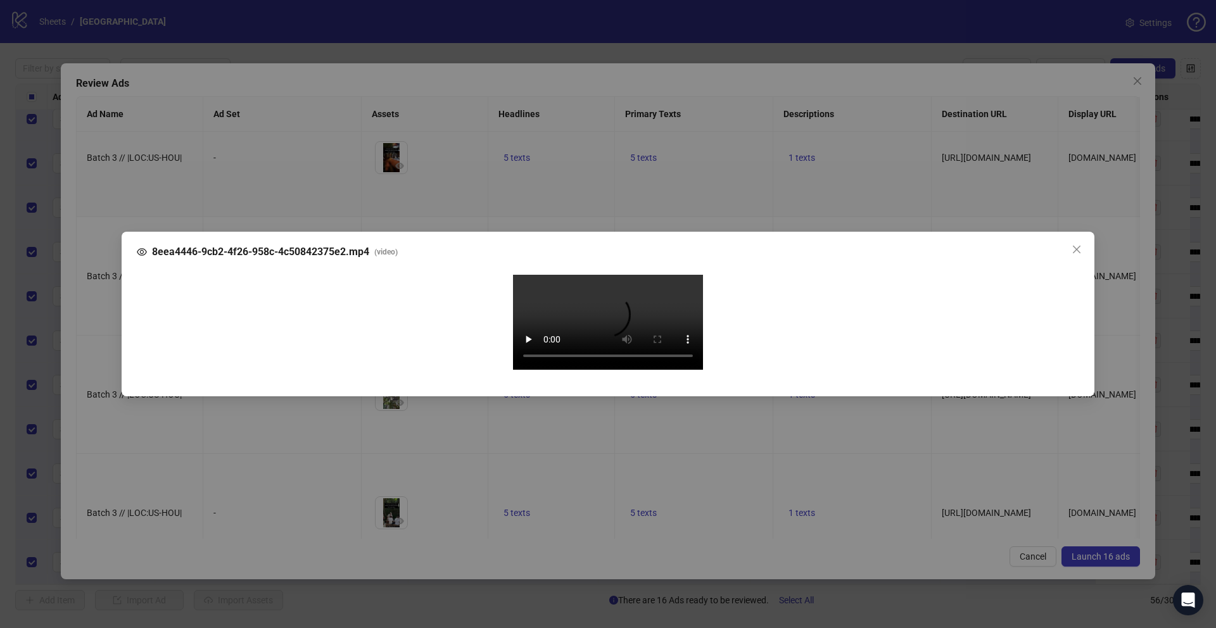
click at [96, 352] on div "8eea4446-9cb2-4f26-958c-4c50842375e2.mp4 ( video ) Your browser does not suppor…" at bounding box center [608, 314] width 1216 height 628
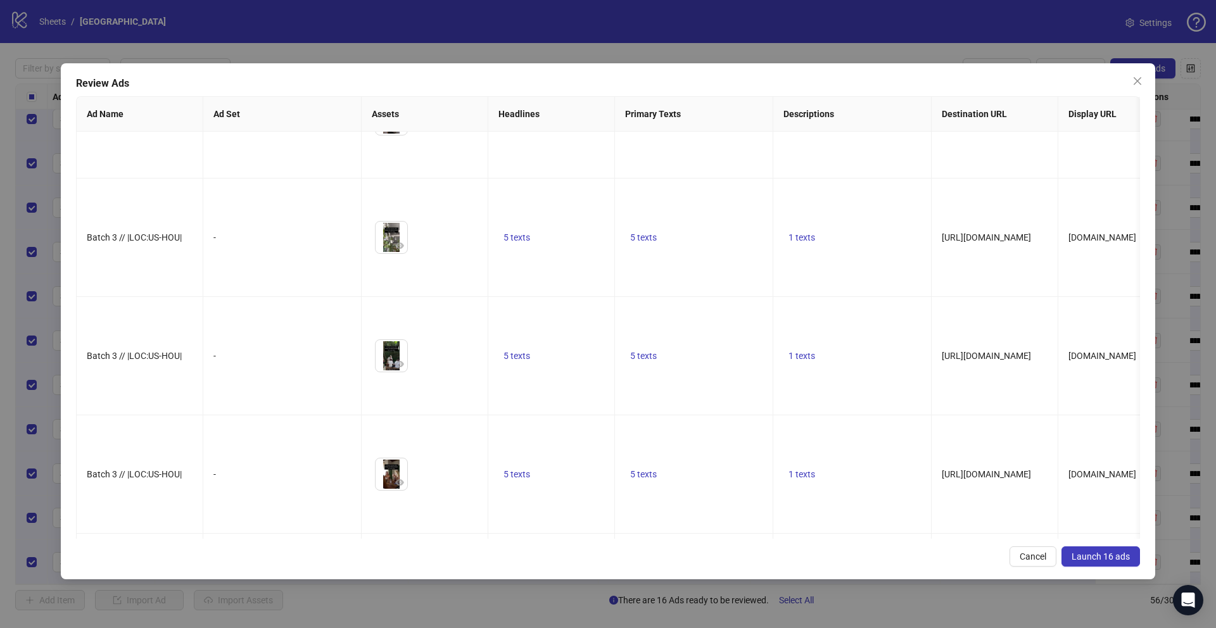
scroll to position [669, 0]
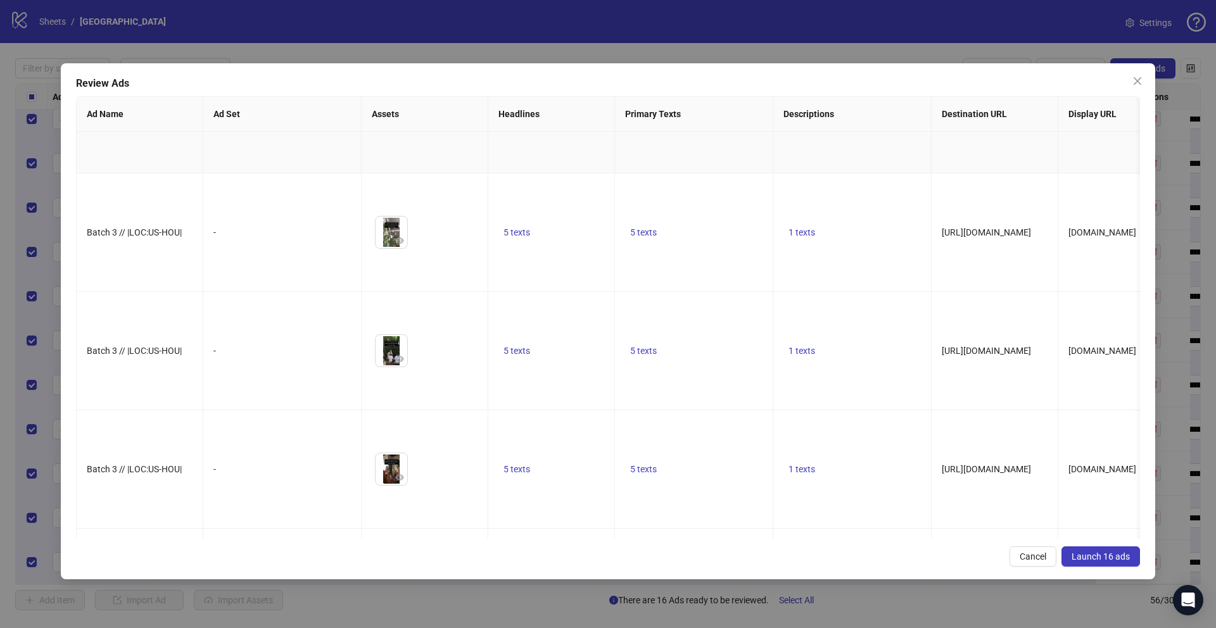
click at [400, 125] on icon "eye" at bounding box center [399, 122] width 9 height 6
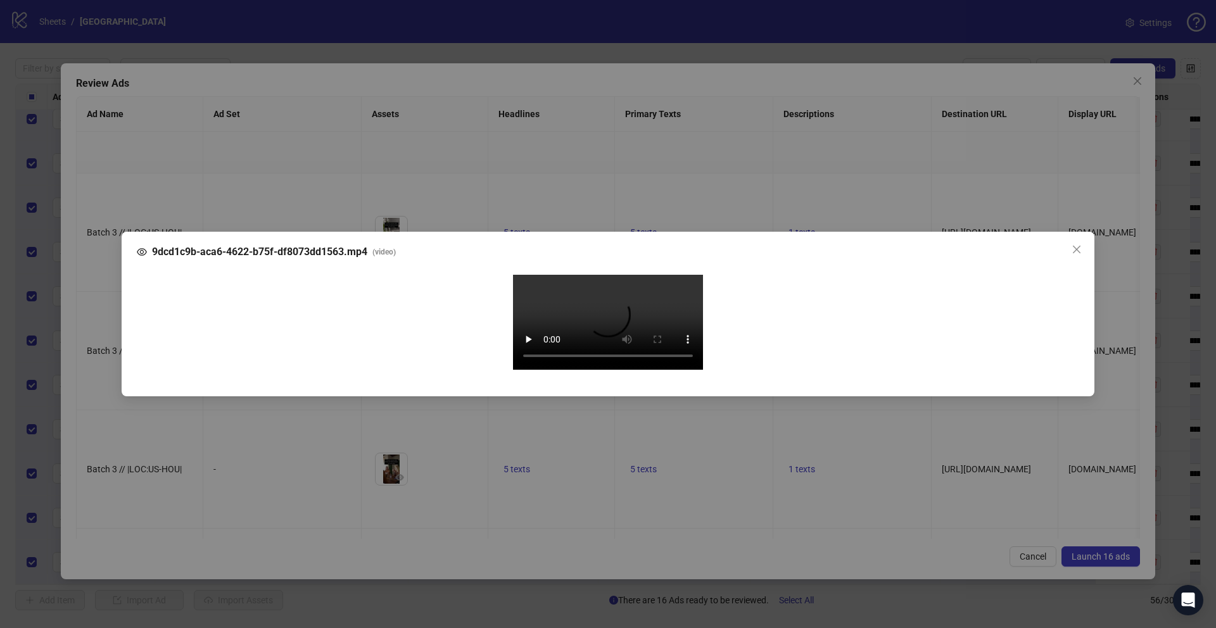
click at [98, 365] on div "9dcd1c9b-aca6-4622-b75f-df8073dd1563.mp4 ( video ) Your browser does not suppor…" at bounding box center [608, 314] width 1216 height 628
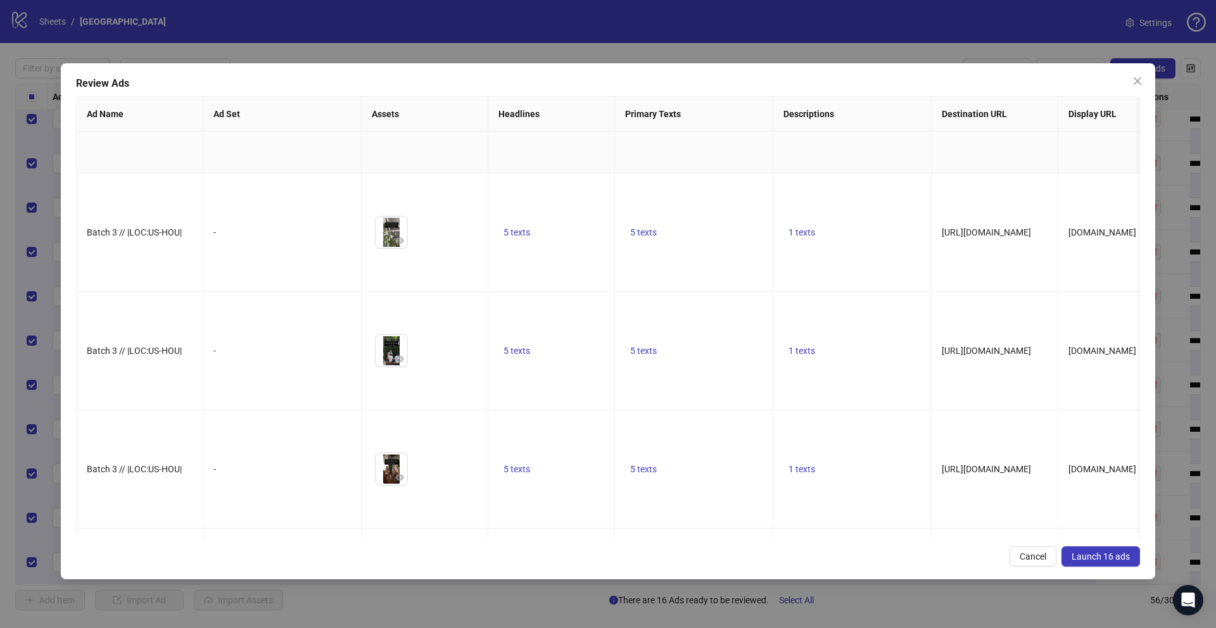
click at [645, 119] on span "5 texts" at bounding box center [643, 114] width 27 height 10
click at [846, 338] on button "button" at bounding box center [841, 334] width 20 height 20
click at [846, 338] on button "button" at bounding box center [841, 341] width 20 height 20
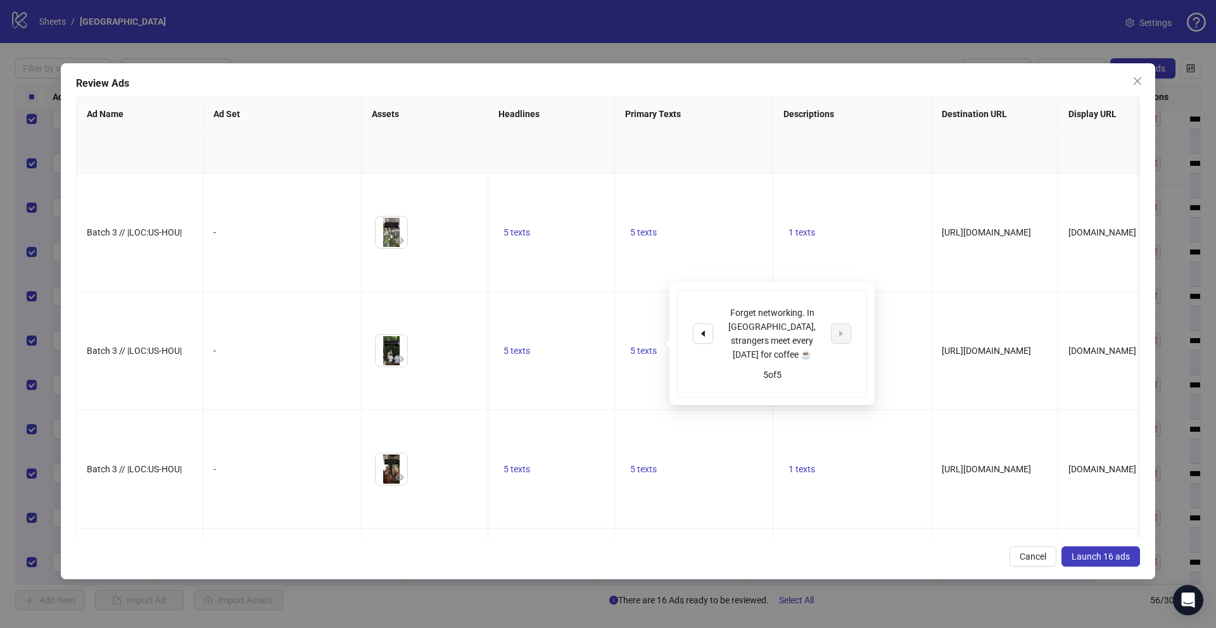
click at [516, 119] on span "5 texts" at bounding box center [517, 114] width 27 height 10
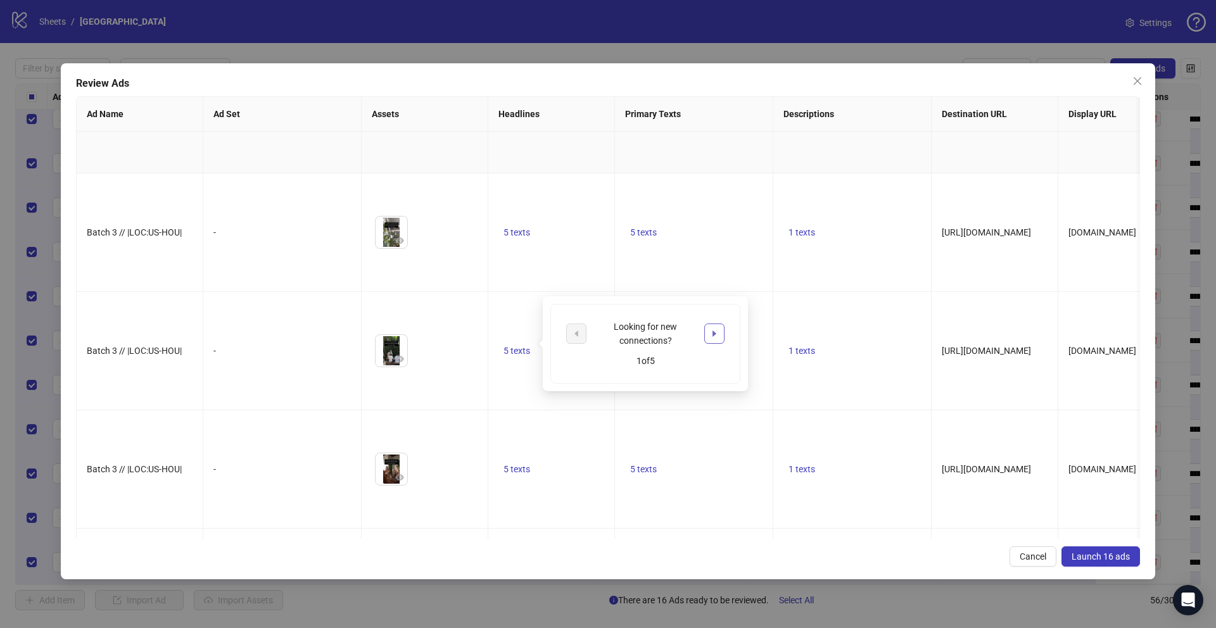
click at [714, 339] on button "button" at bounding box center [714, 334] width 20 height 20
click at [805, 174] on td "1 texts" at bounding box center [852, 114] width 158 height 118
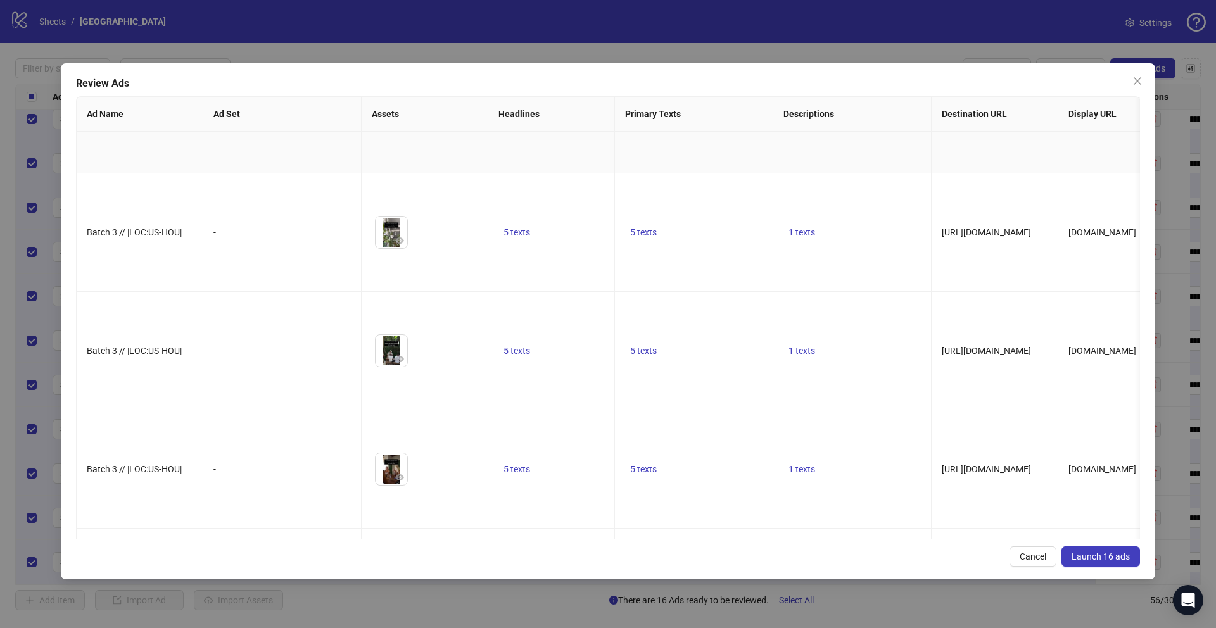
click at [803, 119] on span "1 texts" at bounding box center [802, 114] width 27 height 10
click at [1112, 552] on span "Launch 16 ads" at bounding box center [1101, 557] width 58 height 10
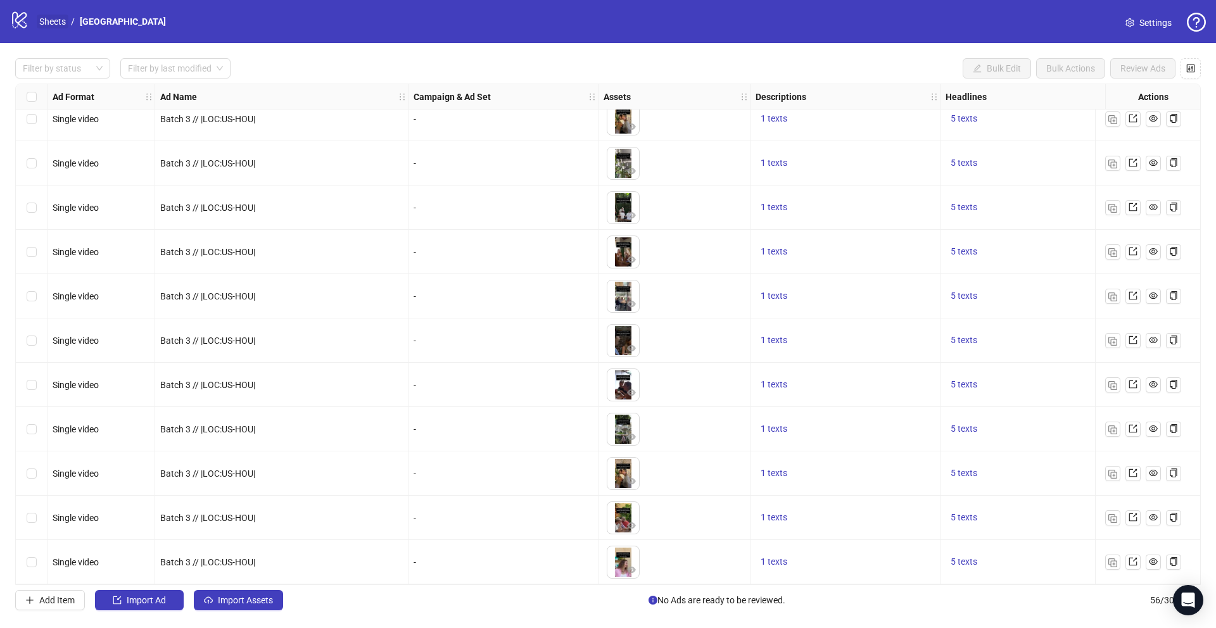
click at [49, 21] on link "Sheets" at bounding box center [53, 22] width 32 height 14
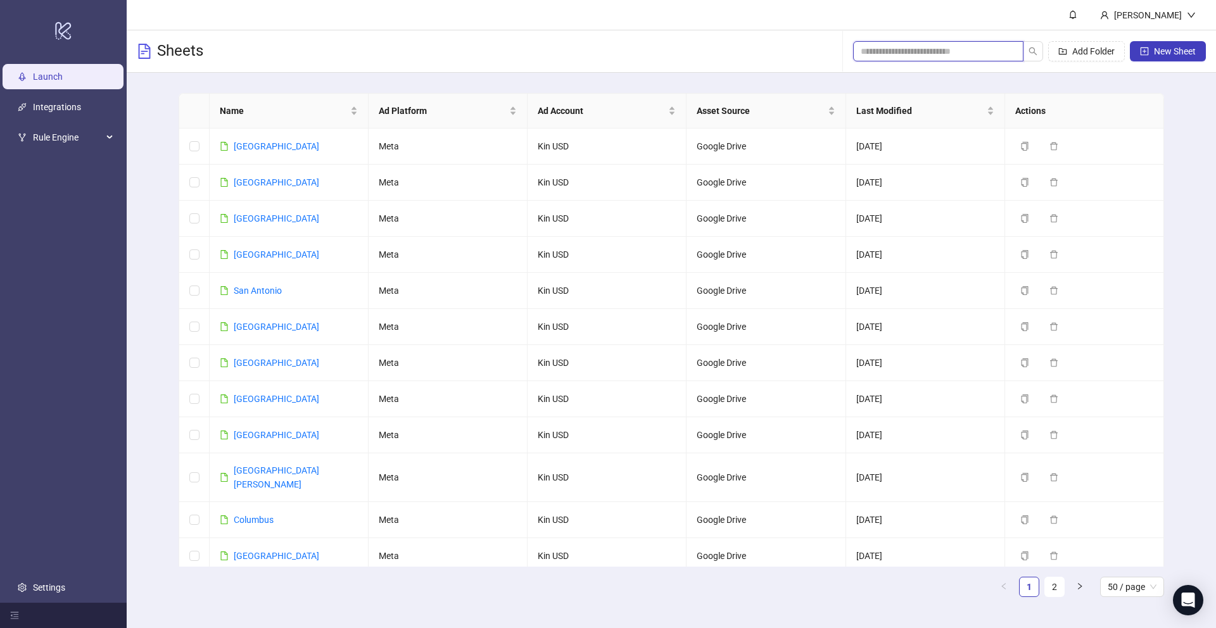
click at [917, 53] on input "search" at bounding box center [933, 51] width 145 height 14
paste input "**********"
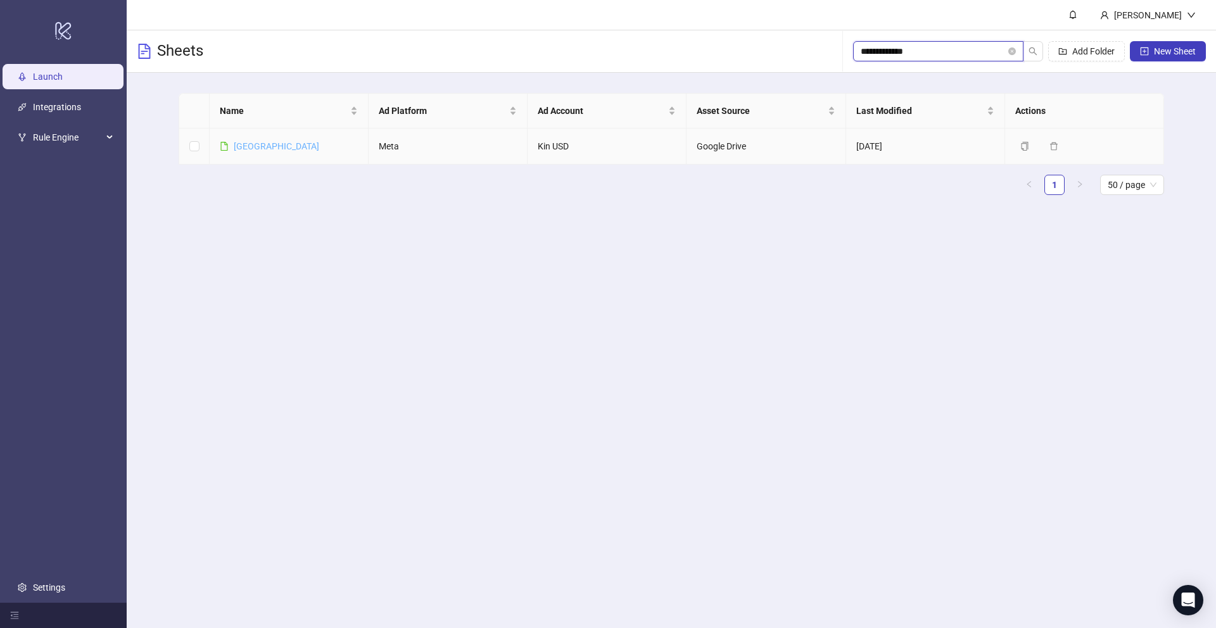
type input "**********"
click at [274, 144] on link "[GEOGRAPHIC_DATA]" at bounding box center [277, 146] width 86 height 10
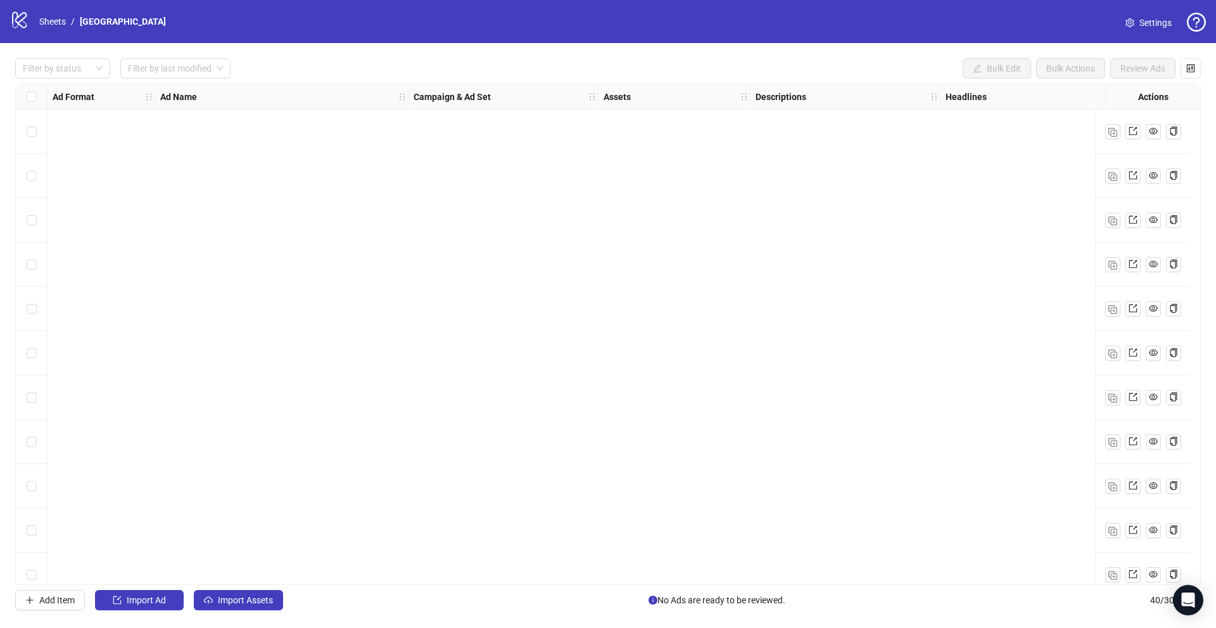
scroll to position [1304, 0]
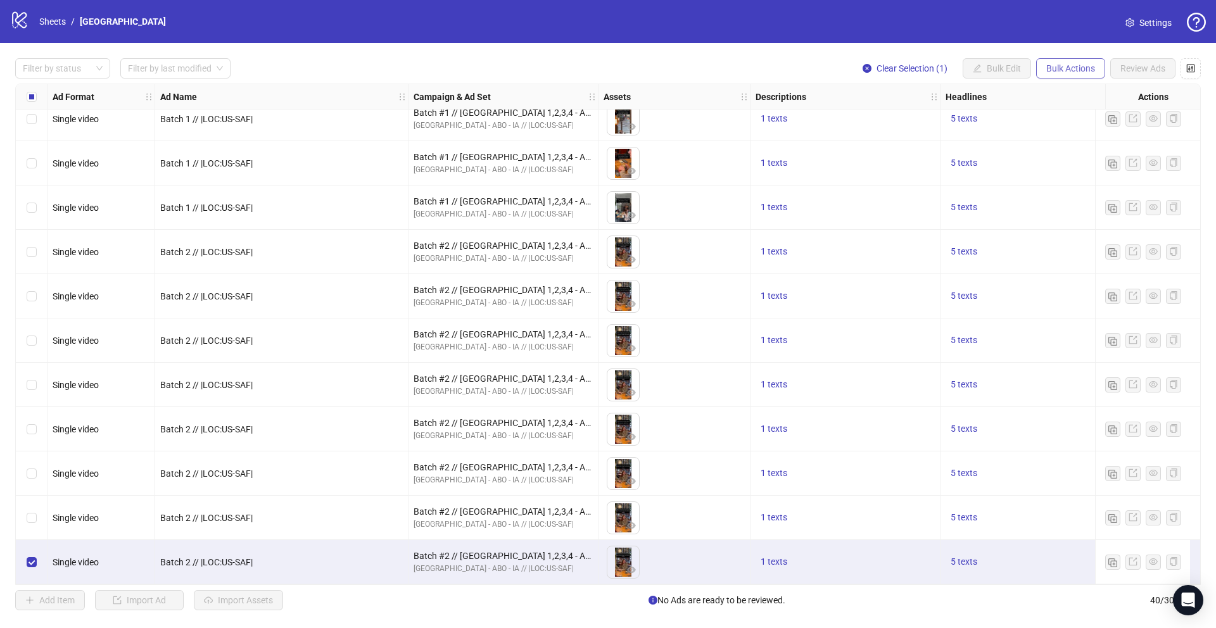
click at [1060, 70] on span "Bulk Actions" at bounding box center [1071, 68] width 49 height 10
click at [1044, 110] on li "Duplicate" at bounding box center [1089, 114] width 102 height 20
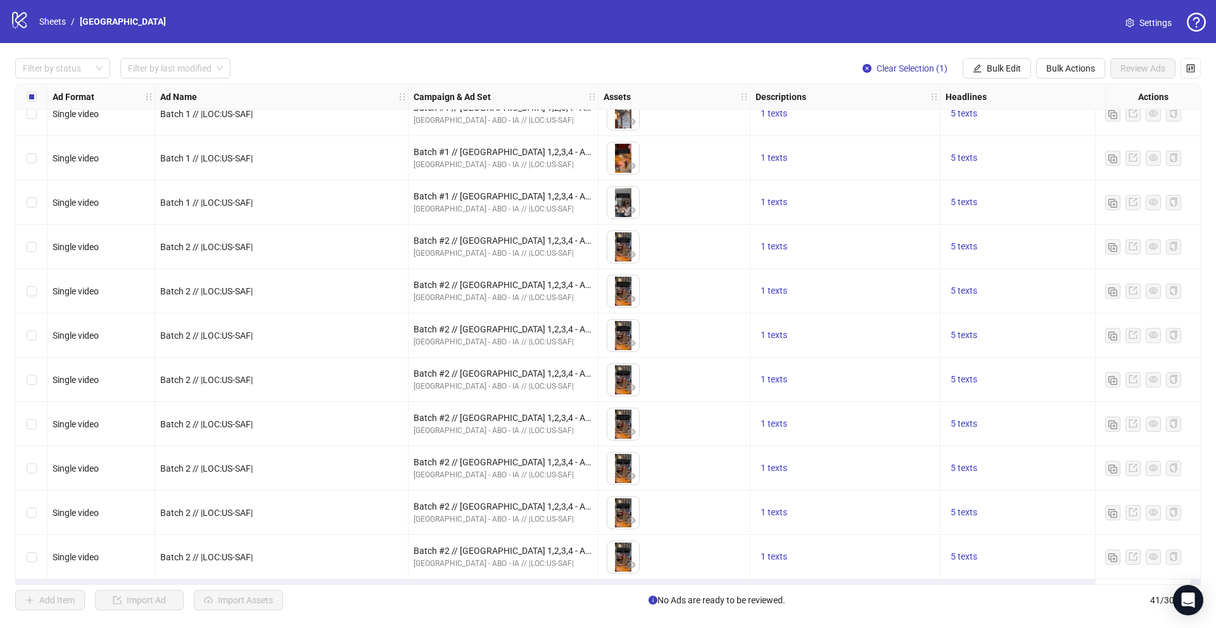
scroll to position [1348, 0]
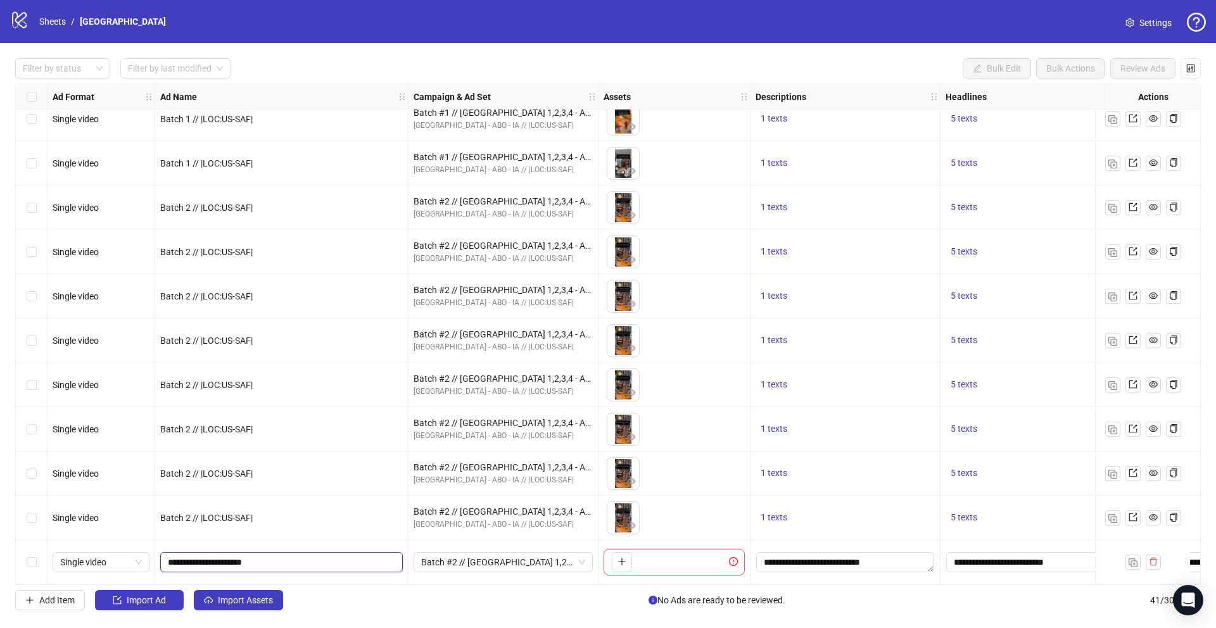
click at [196, 561] on input "**********" at bounding box center [280, 563] width 225 height 14
type input "**********"
click at [464, 557] on span "Batch #2 // [GEOGRAPHIC_DATA] 1,2,3,4 - ABO - IA // |LOC:US-SAF| // Exclude 180…" at bounding box center [503, 562] width 164 height 19
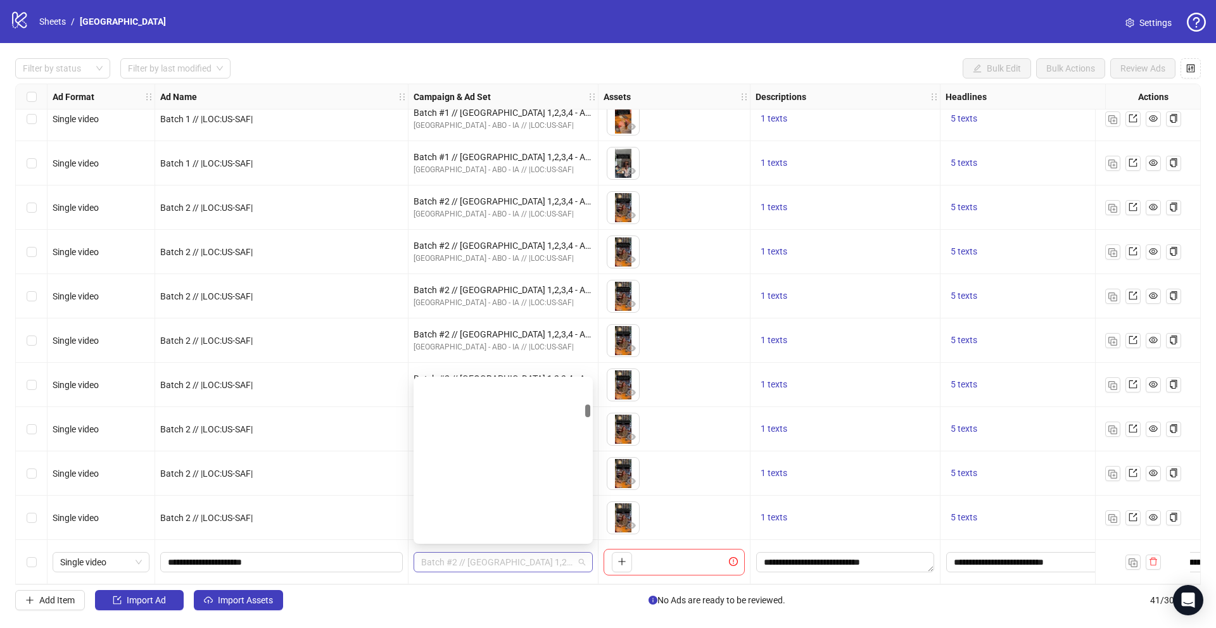
scroll to position [1364, 0]
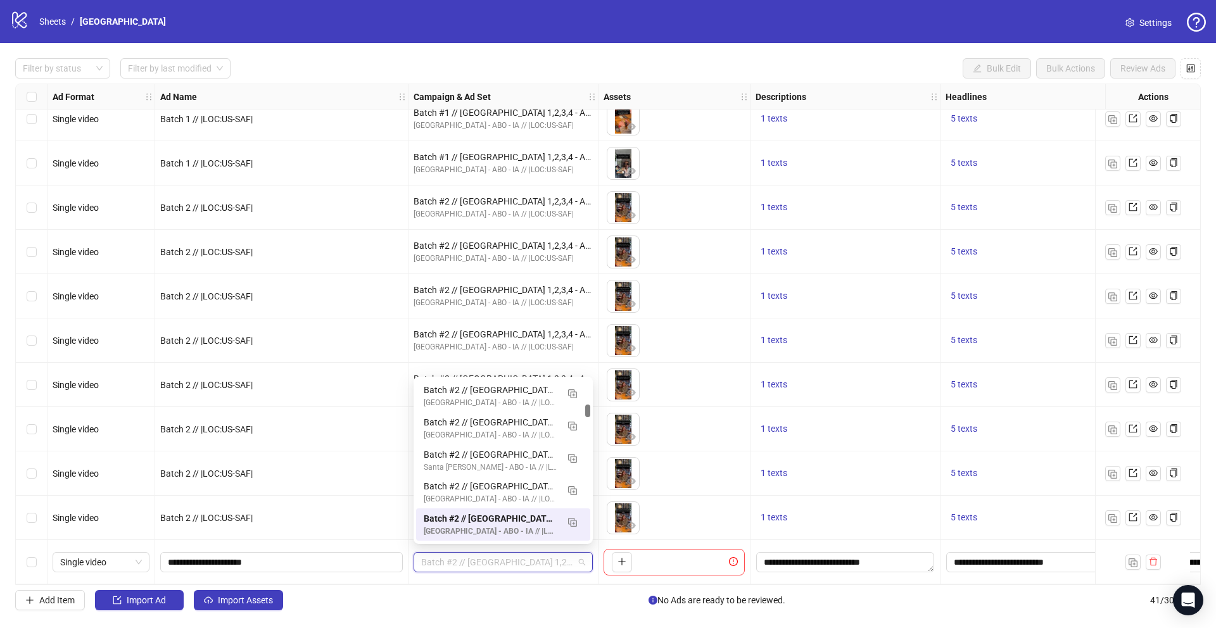
drag, startPoint x: 590, startPoint y: 410, endPoint x: 590, endPoint y: 386, distance: 24.1
click at [590, 386] on div "120231034155580534 120231034033810534 120231033750540534 Batch #2 // [GEOGRAPHI…" at bounding box center [503, 460] width 179 height 167
drag, startPoint x: 589, startPoint y: 410, endPoint x: 589, endPoint y: 376, distance: 34.2
click at [589, 376] on body "logo/logo-mobile Sheets / [GEOGRAPHIC_DATA] Settings Filter by status Filter by…" at bounding box center [608, 314] width 1216 height 628
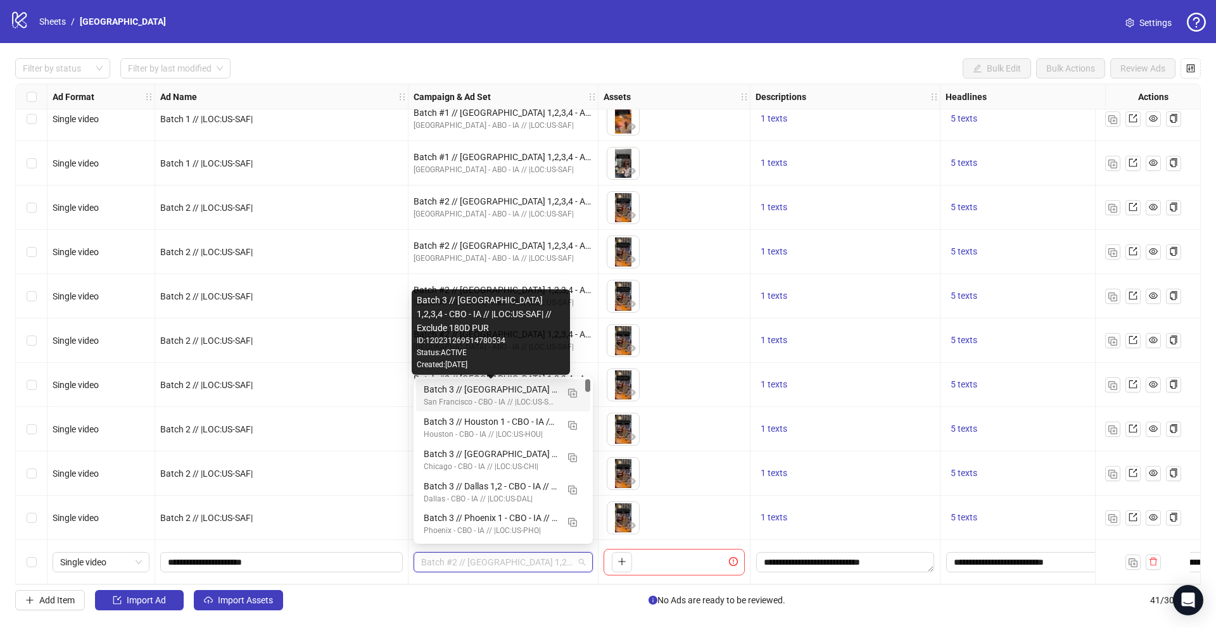
click at [523, 390] on div "Batch 3 // [GEOGRAPHIC_DATA] 1,2,3,4 - CBO - IA // |LOC:US-SAF| // Exclude 180D…" at bounding box center [491, 390] width 134 height 14
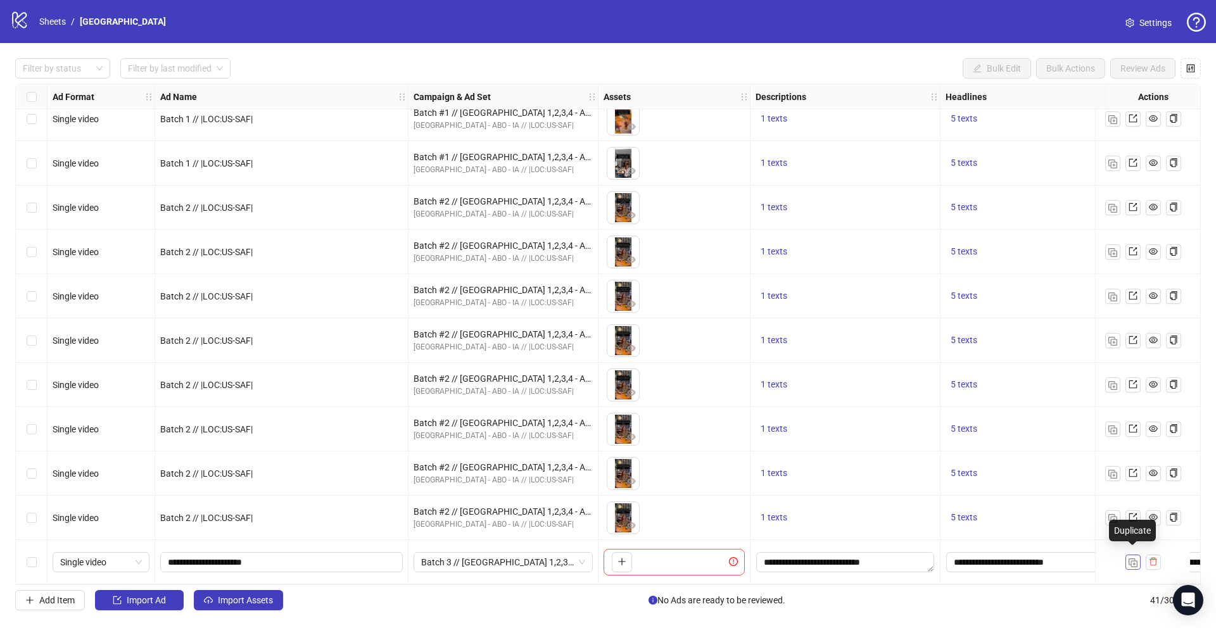
click at [1132, 559] on img "button" at bounding box center [1133, 563] width 9 height 9
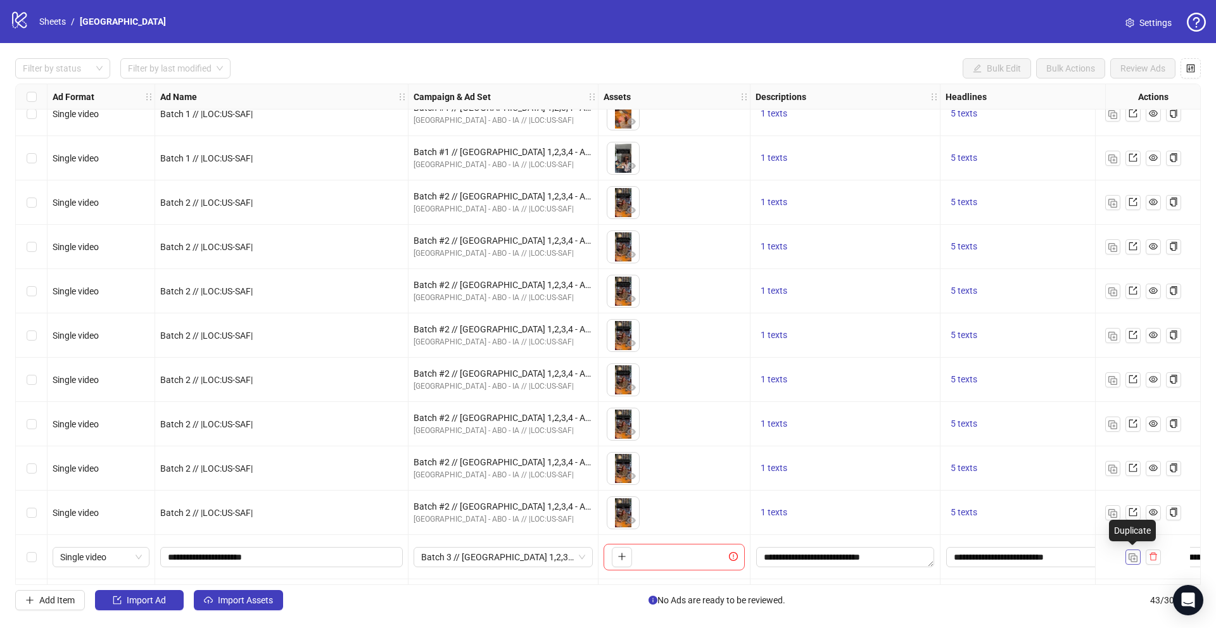
click at [1132, 557] on img "button" at bounding box center [1133, 558] width 9 height 9
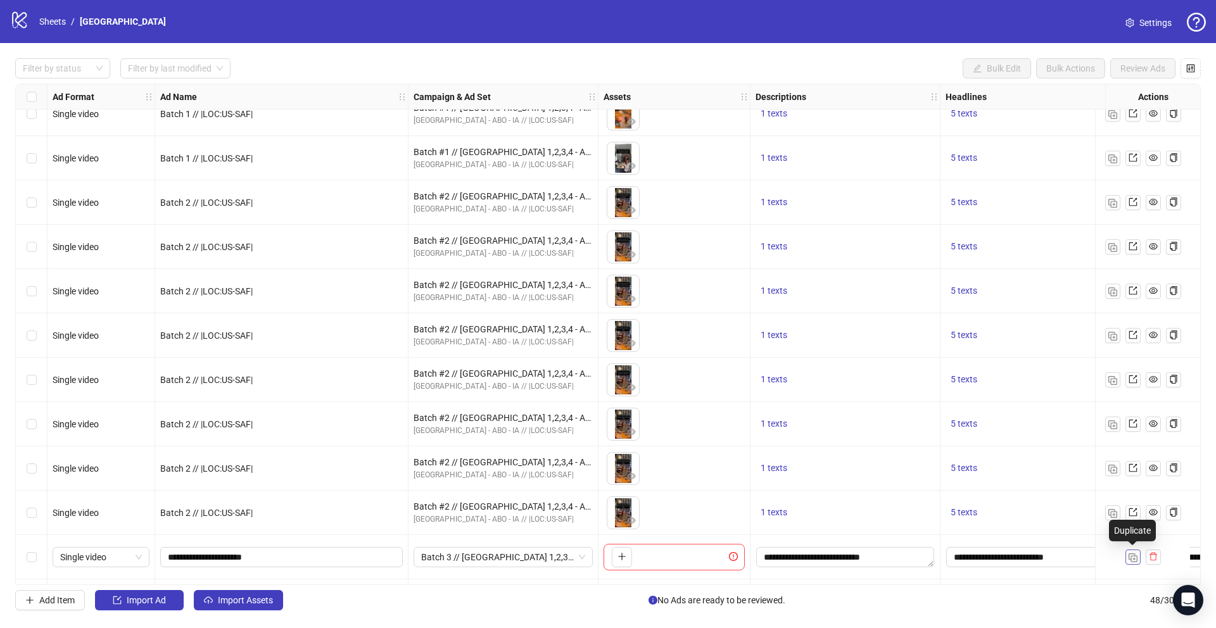
click at [1132, 557] on img "button" at bounding box center [1133, 558] width 9 height 9
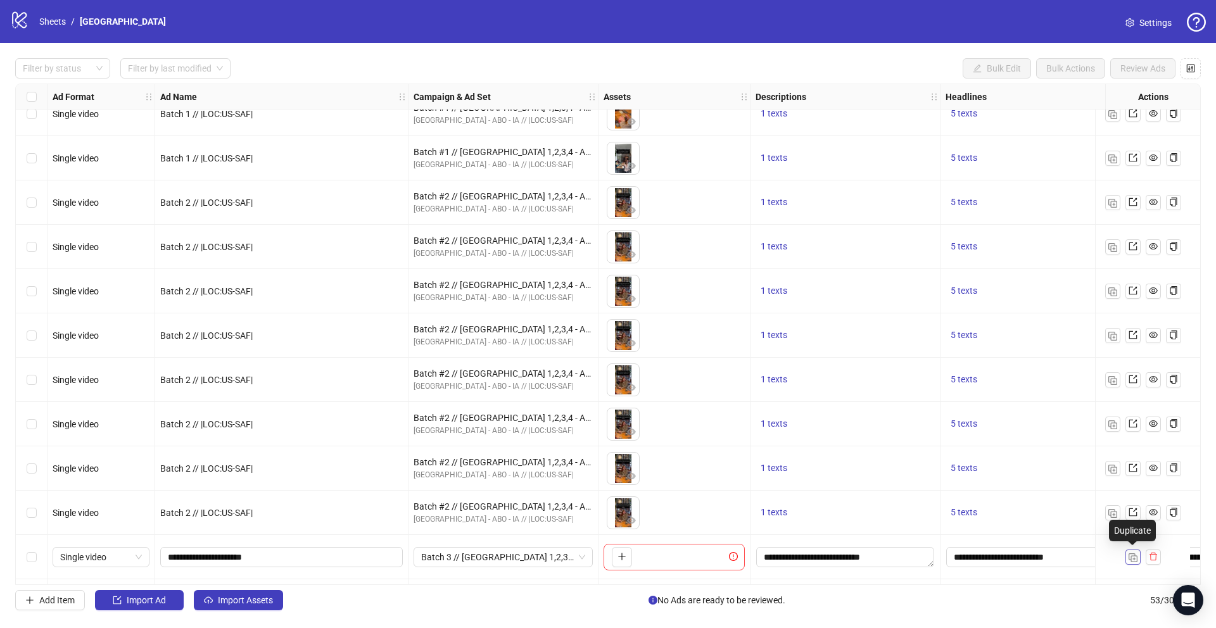
click at [1132, 557] on img "button" at bounding box center [1133, 558] width 9 height 9
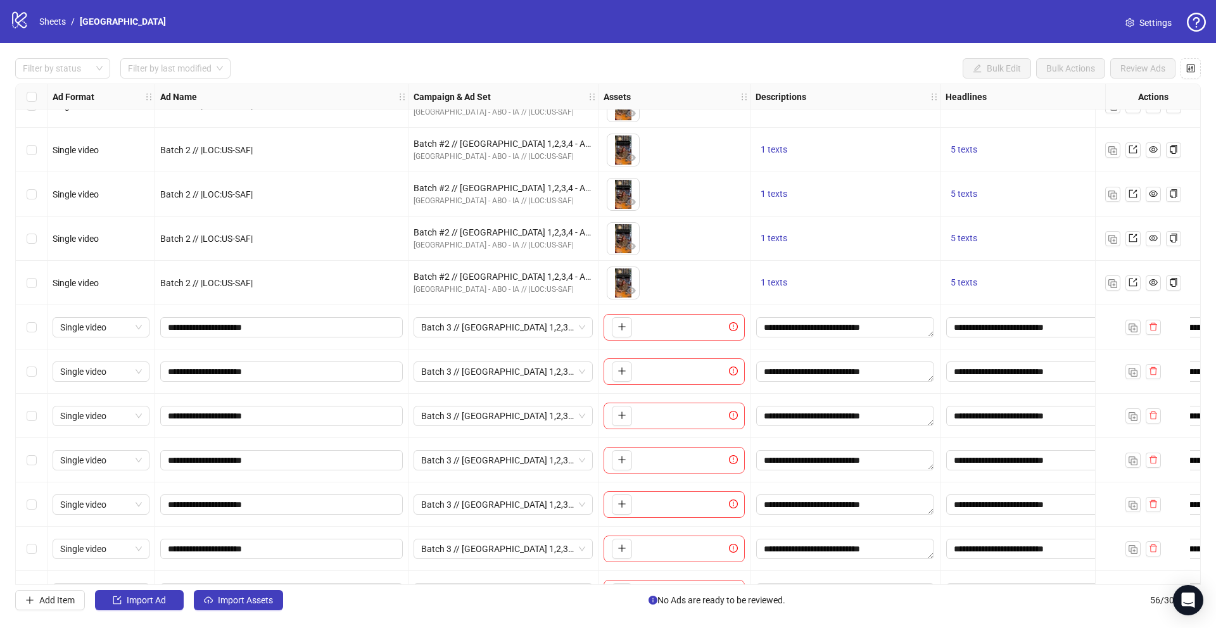
scroll to position [1624, 0]
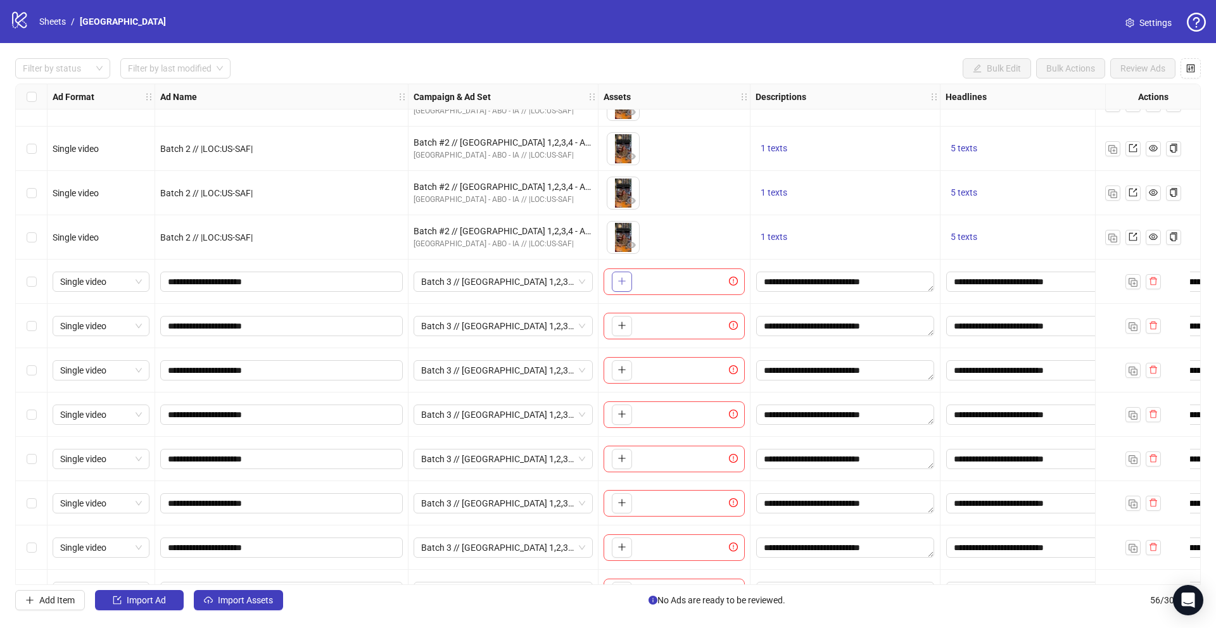
click at [624, 282] on icon "plus" at bounding box center [622, 281] width 9 height 9
click at [625, 328] on icon "plus" at bounding box center [622, 325] width 9 height 9
click at [616, 374] on button "button" at bounding box center [622, 370] width 20 height 20
click at [626, 421] on button "button" at bounding box center [622, 415] width 20 height 20
click at [628, 464] on button "button" at bounding box center [622, 459] width 20 height 20
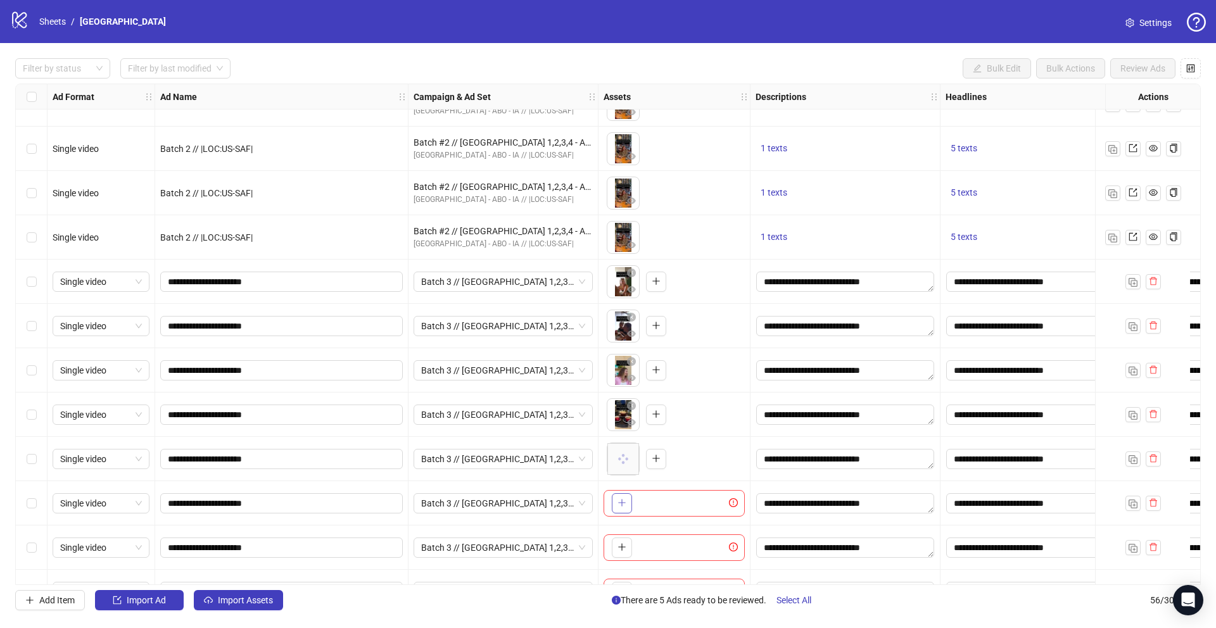
click at [618, 504] on icon "plus" at bounding box center [622, 503] width 9 height 9
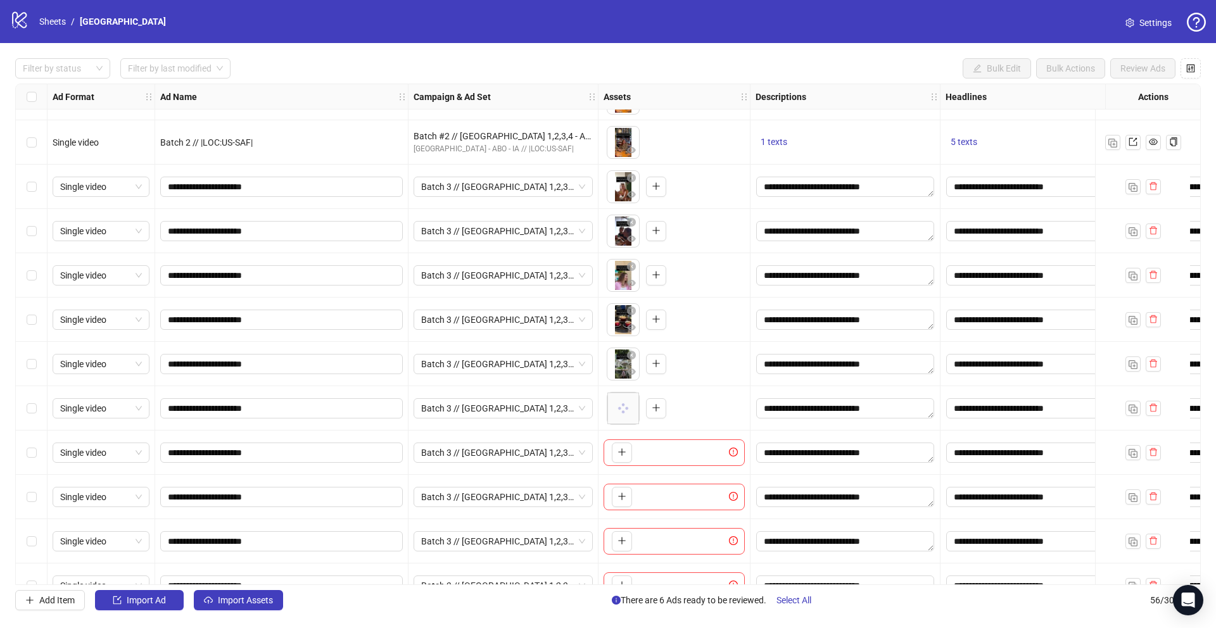
scroll to position [1717, 0]
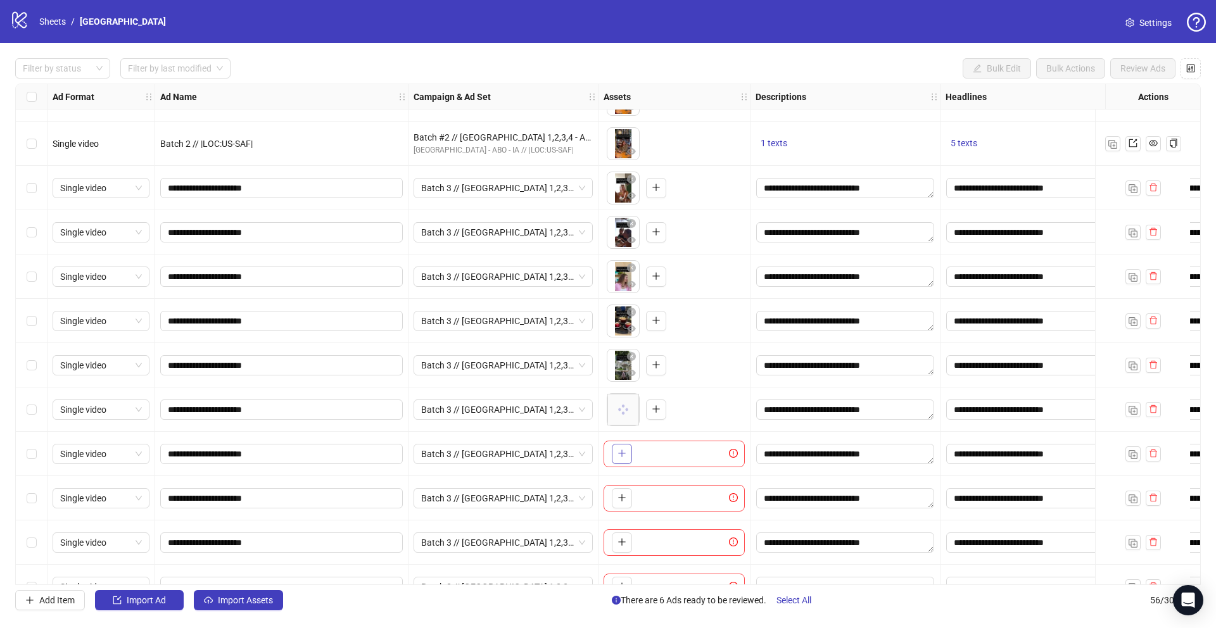
click at [618, 458] on span "button" at bounding box center [622, 454] width 9 height 10
click at [620, 488] on button "button" at bounding box center [622, 498] width 20 height 20
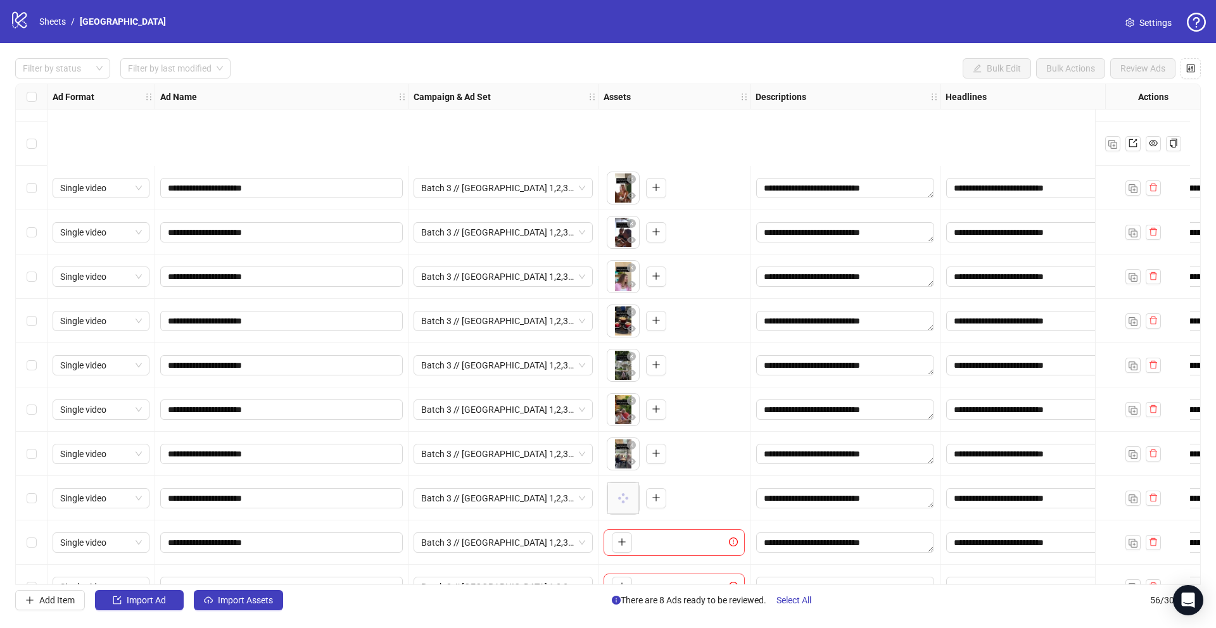
scroll to position [1854, 0]
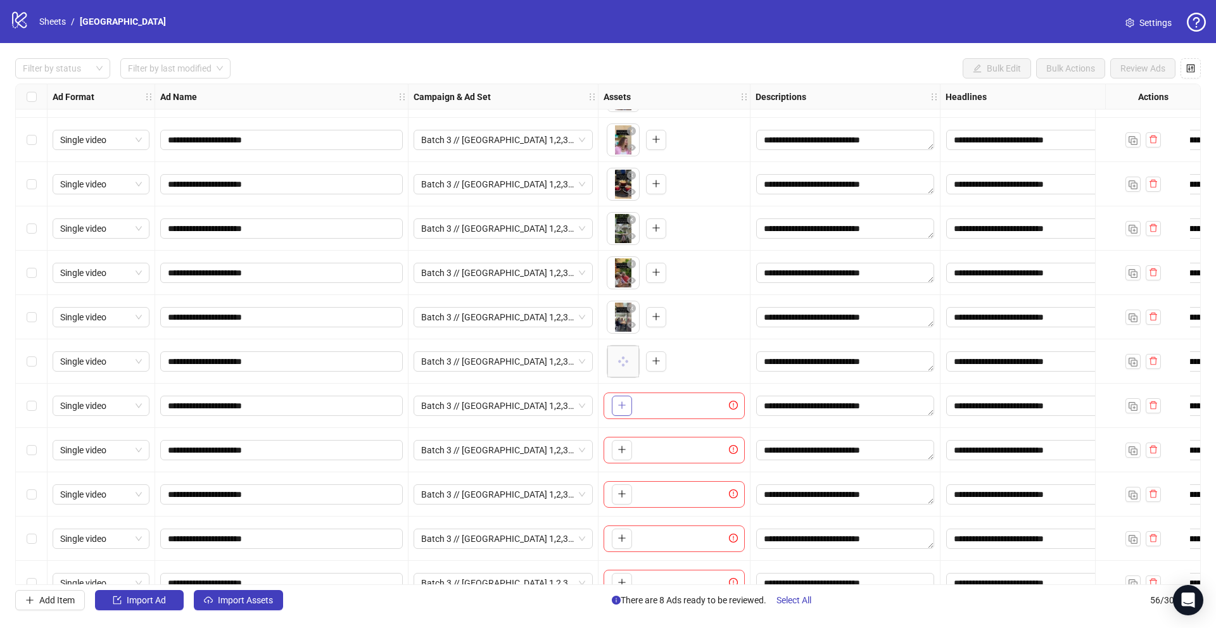
click at [619, 407] on icon "plus" at bounding box center [622, 405] width 9 height 9
click at [616, 447] on button "button" at bounding box center [622, 450] width 20 height 20
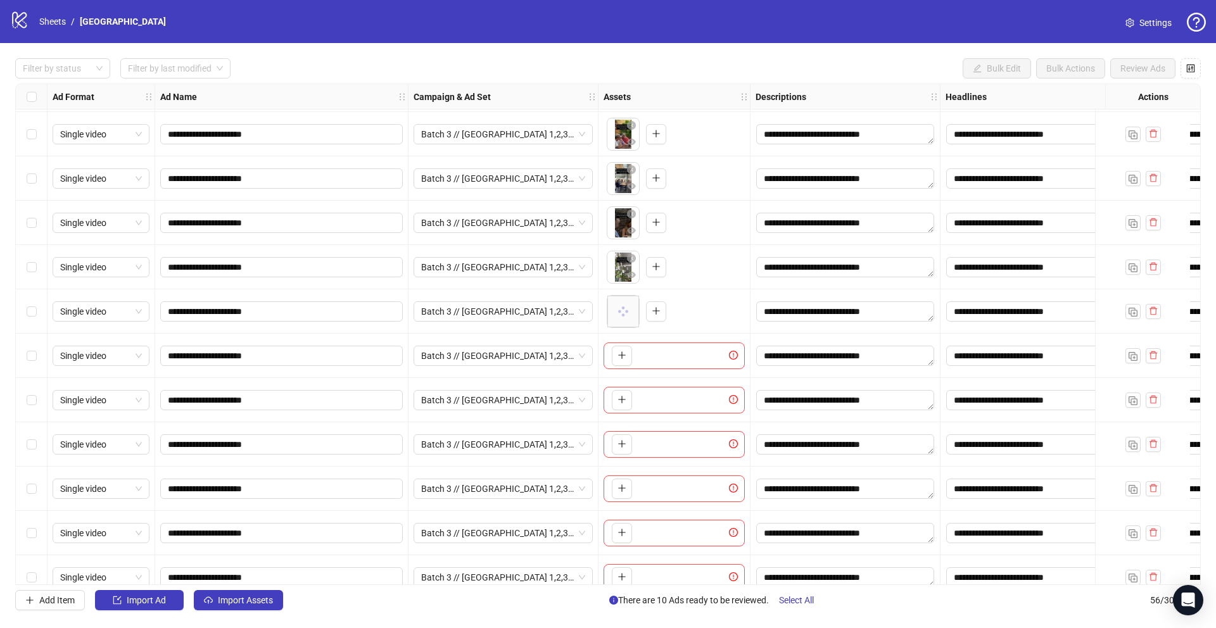
scroll to position [2006, 0]
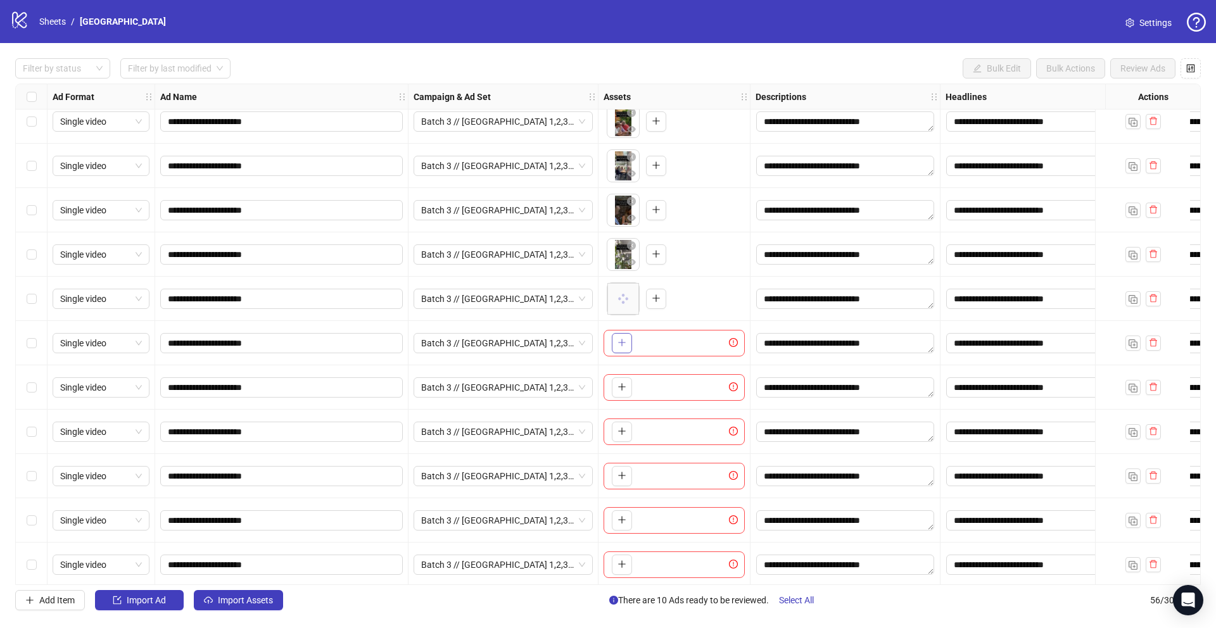
click at [620, 341] on icon "plus" at bounding box center [622, 342] width 9 height 9
click at [622, 388] on icon "plus" at bounding box center [621, 387] width 1 height 7
click at [620, 428] on icon "plus" at bounding box center [622, 431] width 9 height 9
click at [622, 469] on button "button" at bounding box center [622, 476] width 20 height 20
click at [622, 520] on icon "plus" at bounding box center [621, 520] width 7 height 1
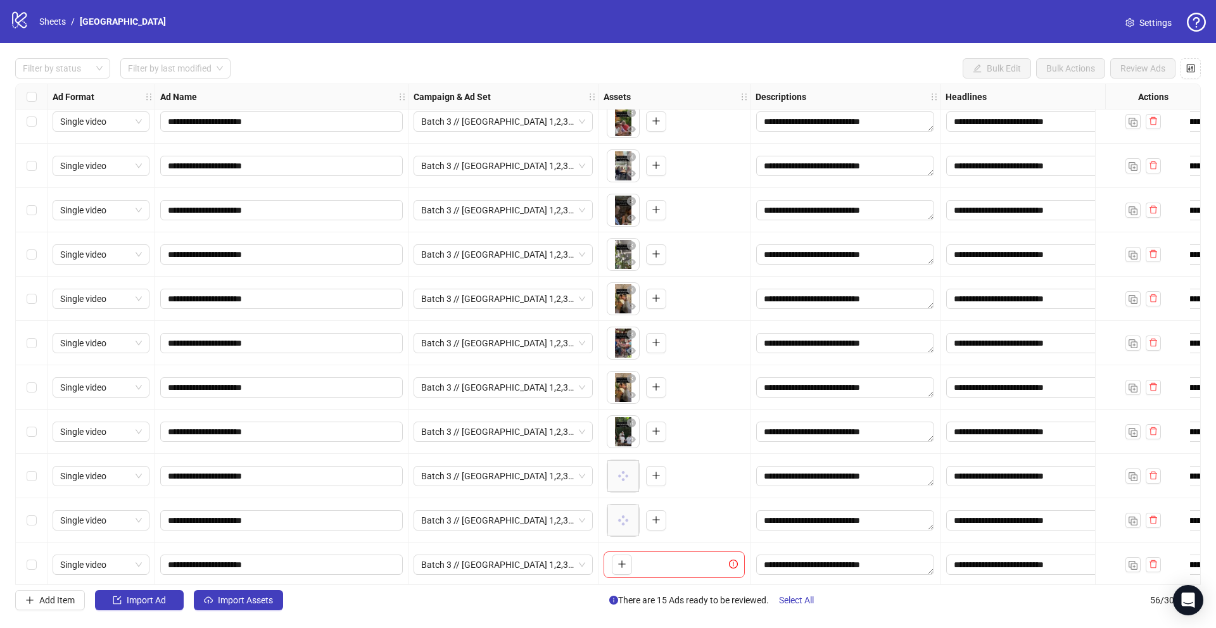
scroll to position [2013, 0]
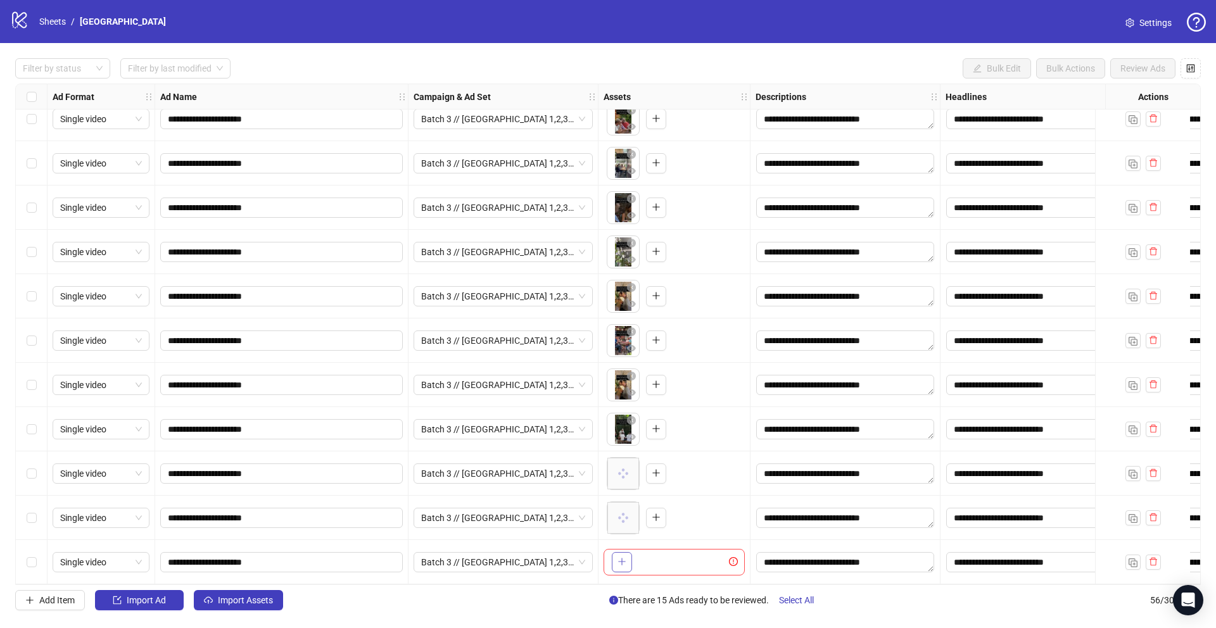
click at [620, 559] on icon "plus" at bounding box center [622, 561] width 9 height 9
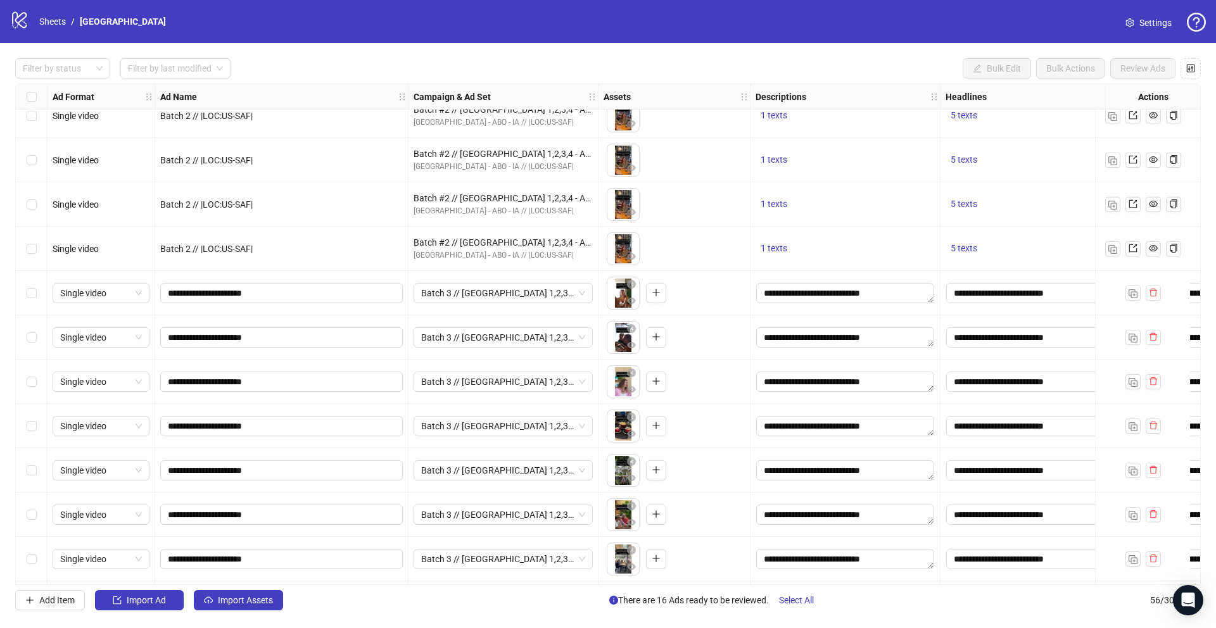
scroll to position [1631, 6]
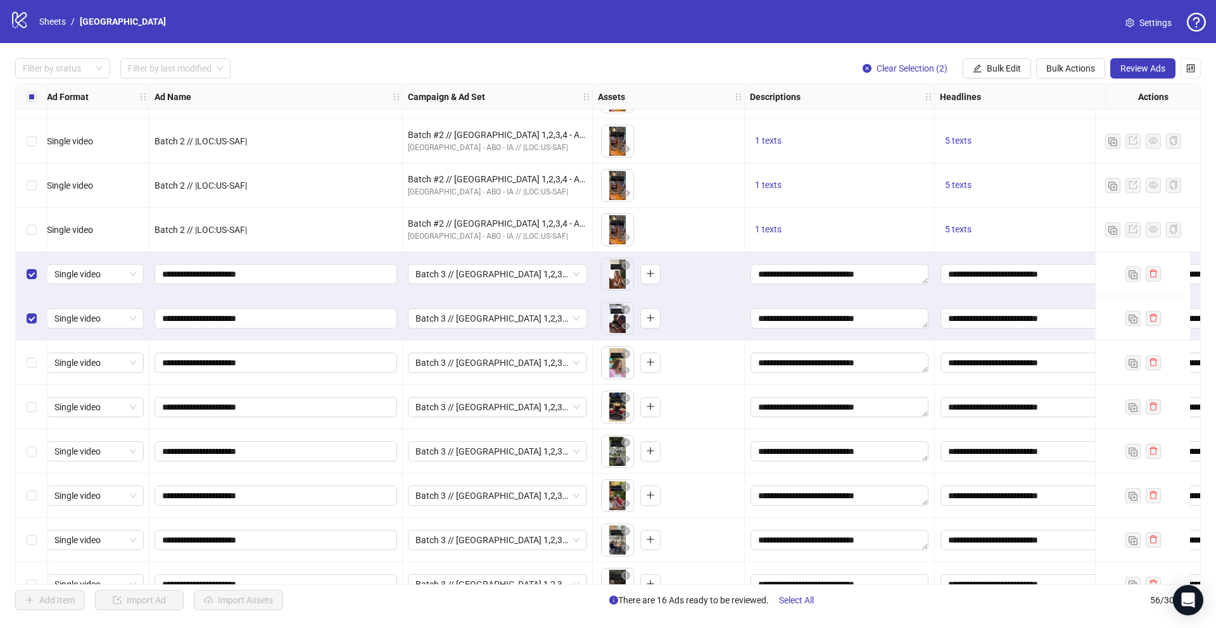
click at [31, 354] on div "Select row 43" at bounding box center [32, 363] width 32 height 44
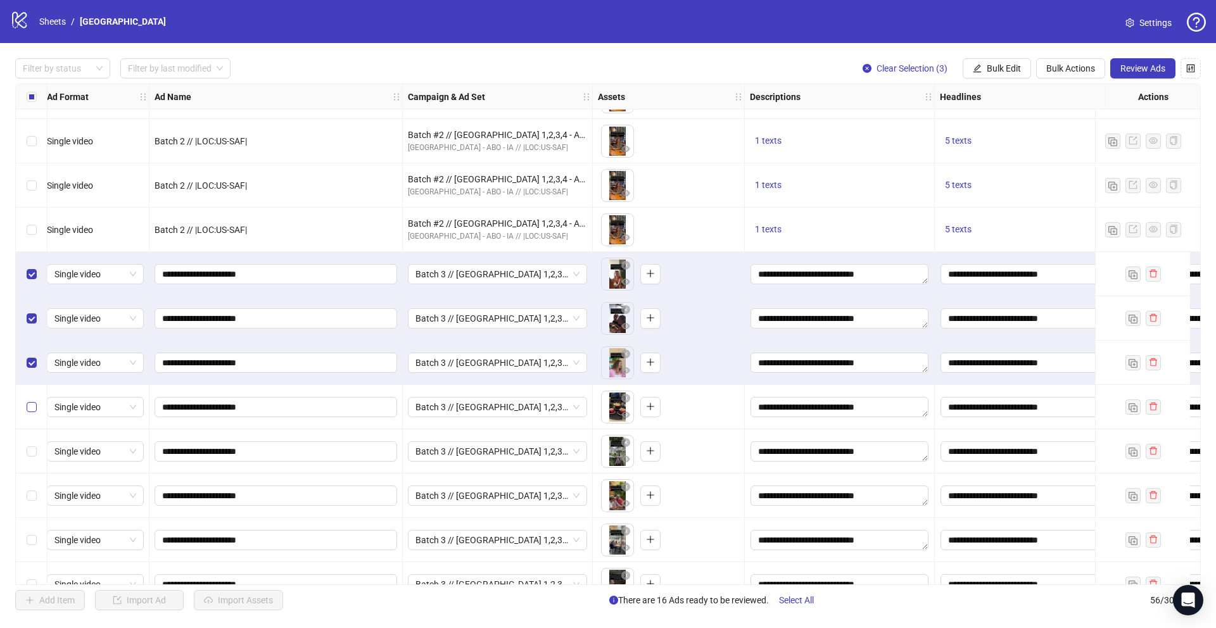
click at [33, 400] on label "Select row 44" at bounding box center [32, 407] width 10 height 14
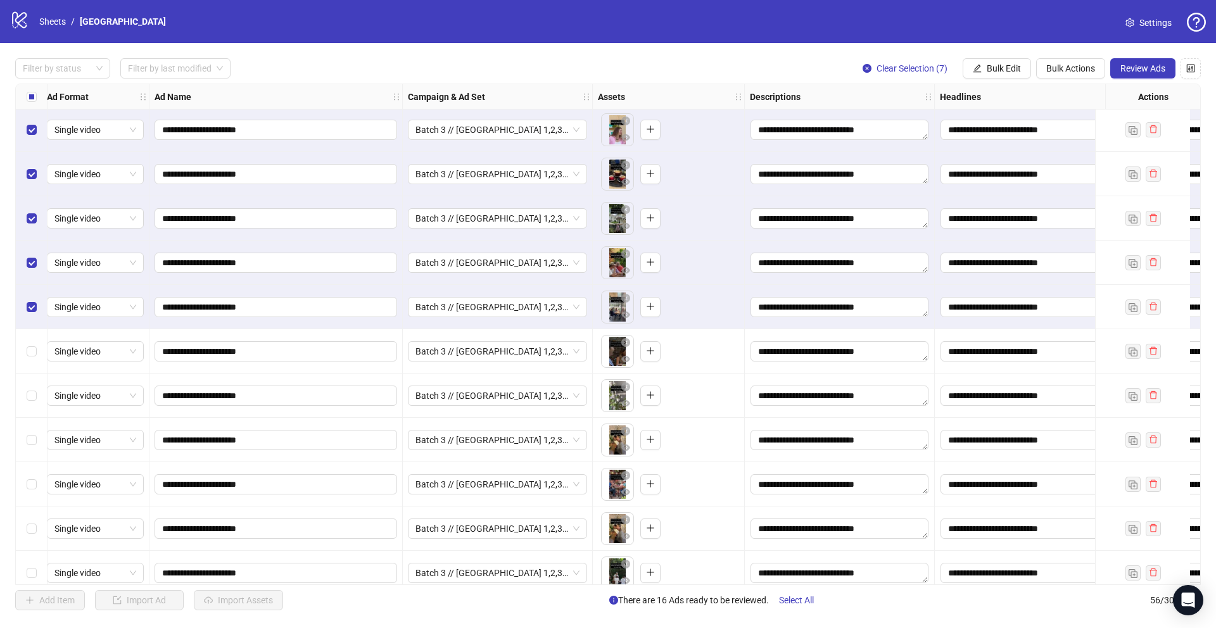
scroll to position [1864, 6]
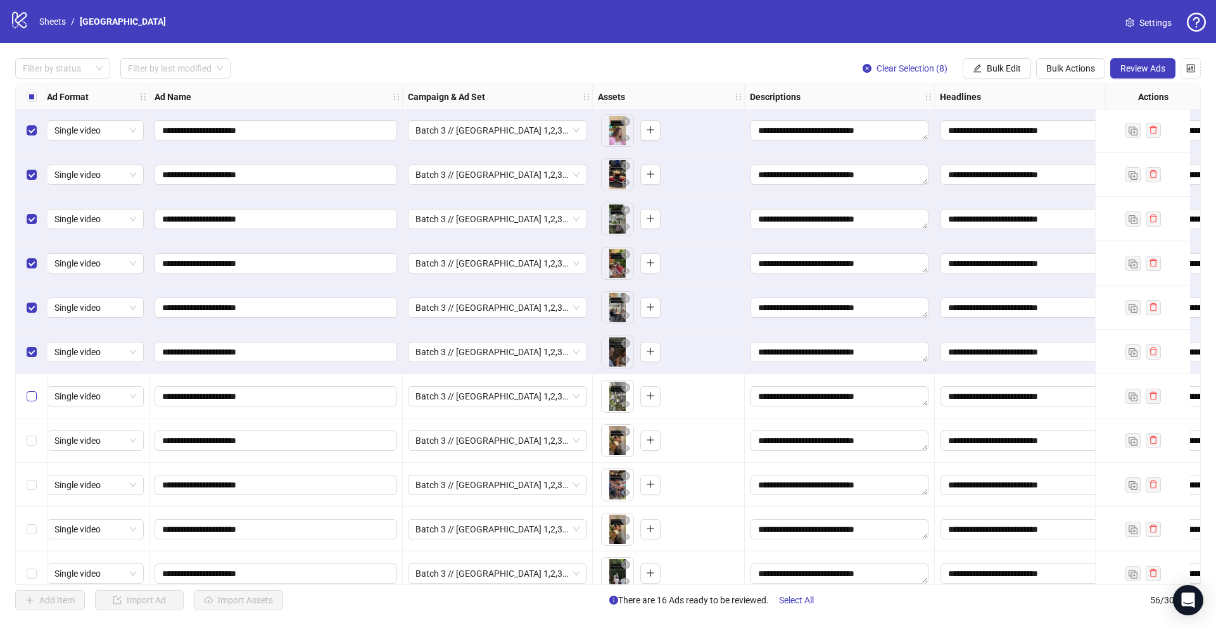
click at [31, 390] on label "Select row 49" at bounding box center [32, 397] width 10 height 14
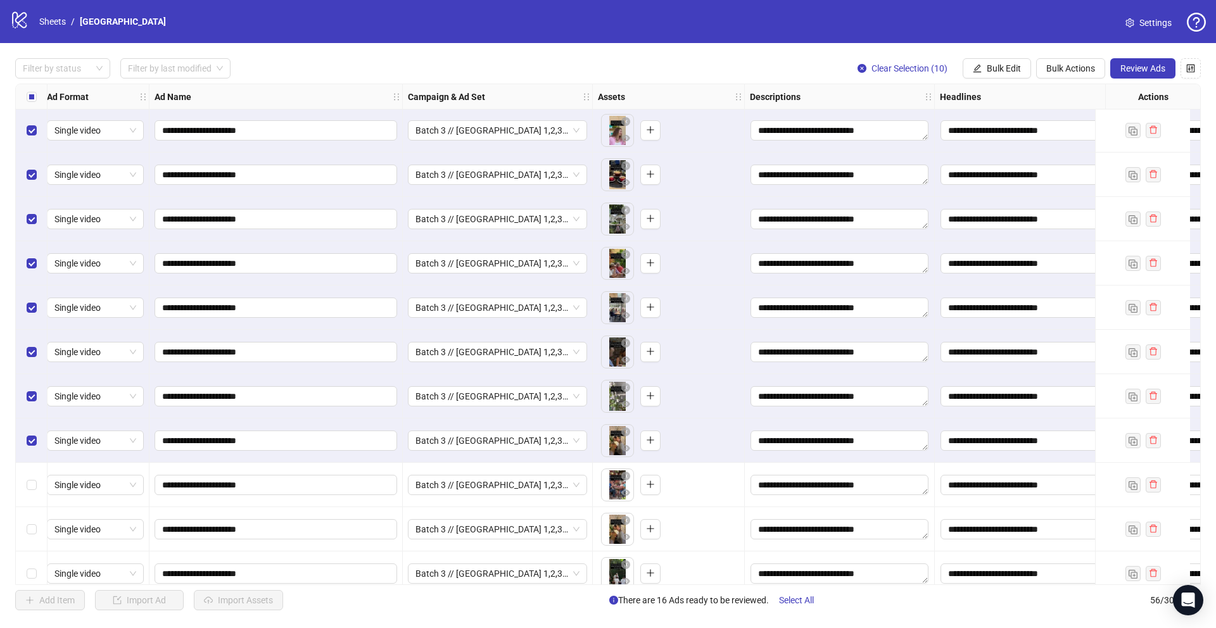
click at [30, 492] on div "Select row 51" at bounding box center [32, 485] width 32 height 44
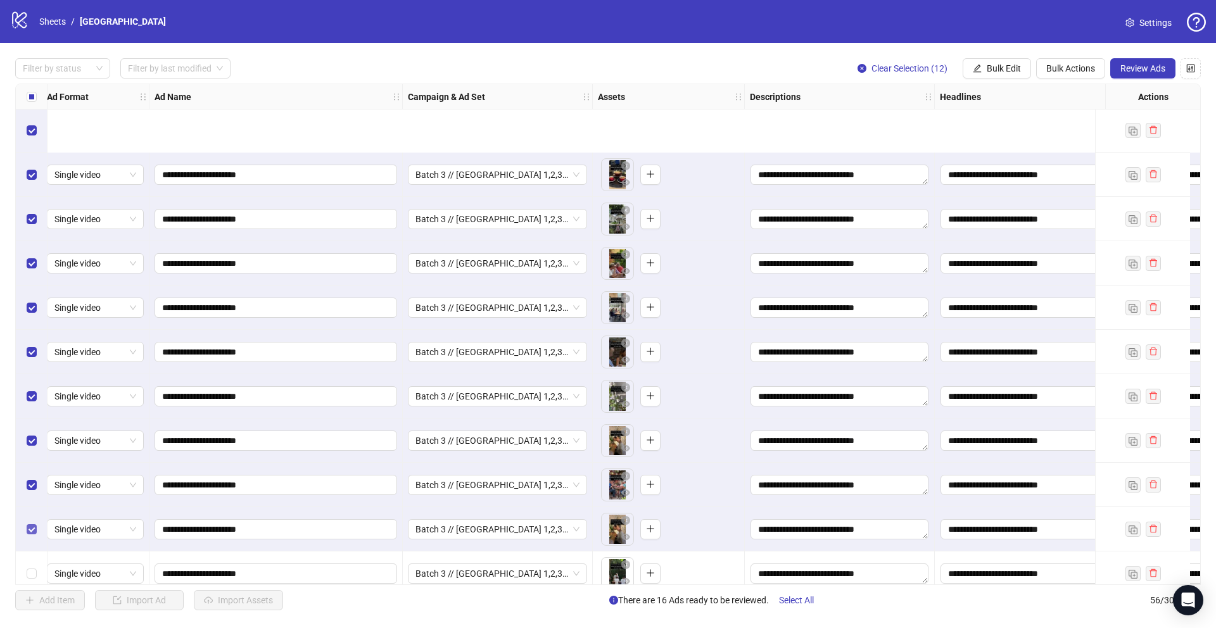
scroll to position [2013, 6]
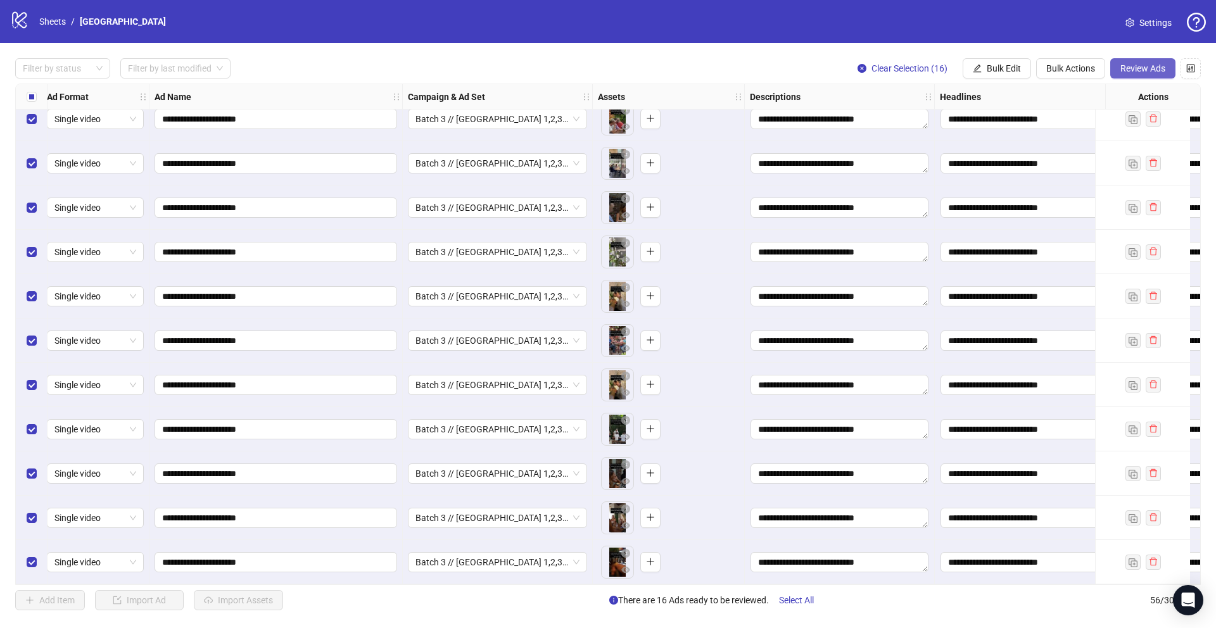
click at [1120, 78] on button "Review Ads" at bounding box center [1143, 68] width 65 height 20
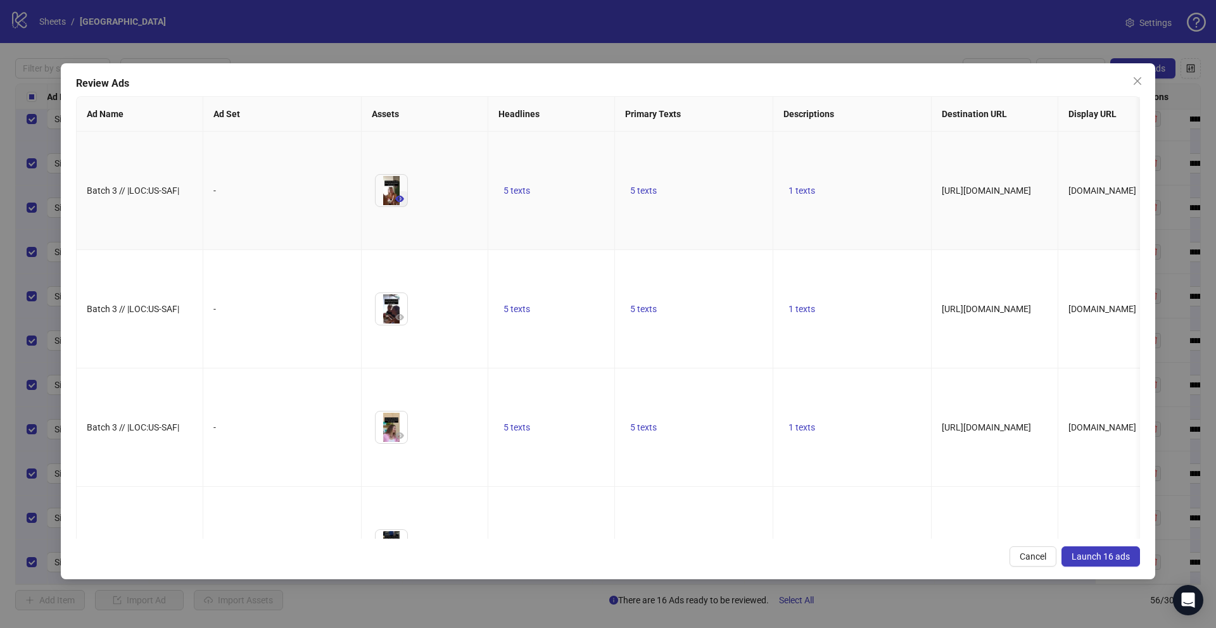
click at [403, 202] on icon "eye" at bounding box center [399, 199] width 9 height 6
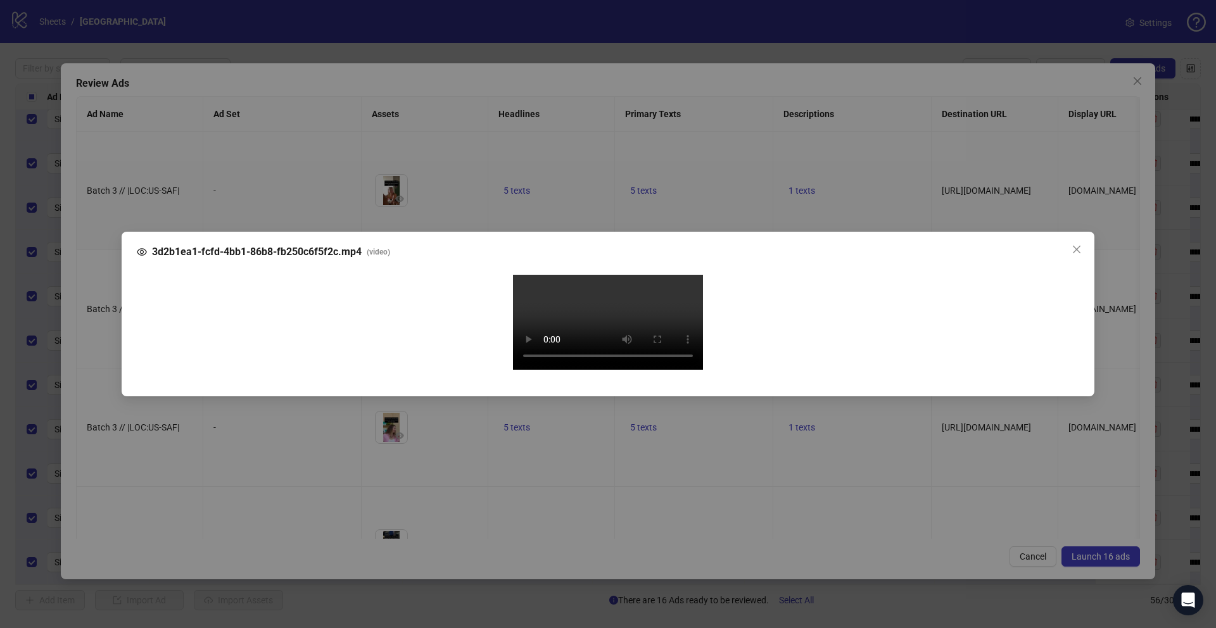
click at [94, 351] on div "3d2b1ea1-fcfd-4bb1-86b8-fb250c6f5f2c.mp4 ( video ) Your browser does not suppor…" at bounding box center [608, 314] width 1216 height 628
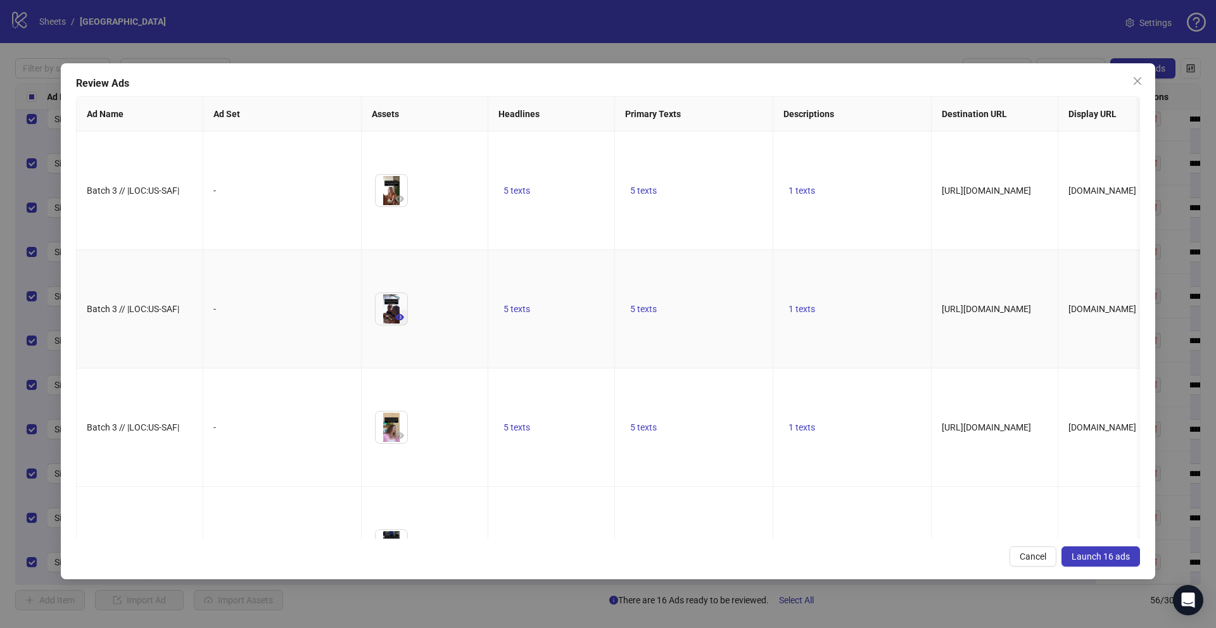
click at [402, 321] on icon "eye" at bounding box center [399, 317] width 9 height 6
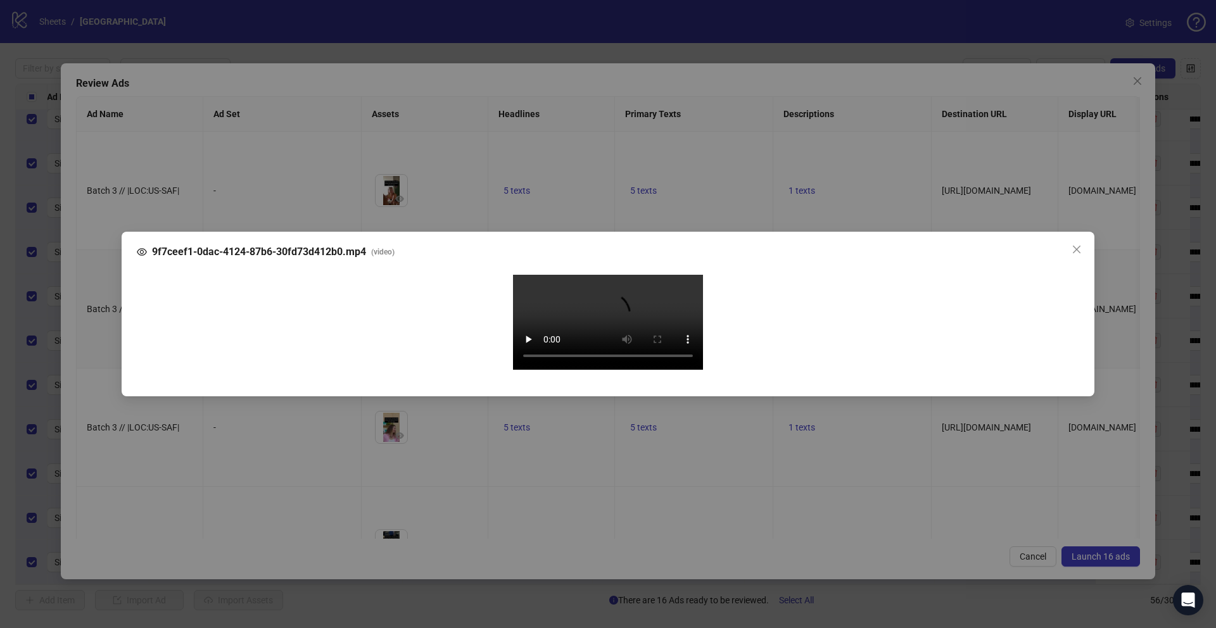
click at [94, 376] on div "9f7ceef1-0dac-4124-87b6-30fd73d412b0.mp4 ( video ) Your browser does not suppor…" at bounding box center [608, 314] width 1216 height 628
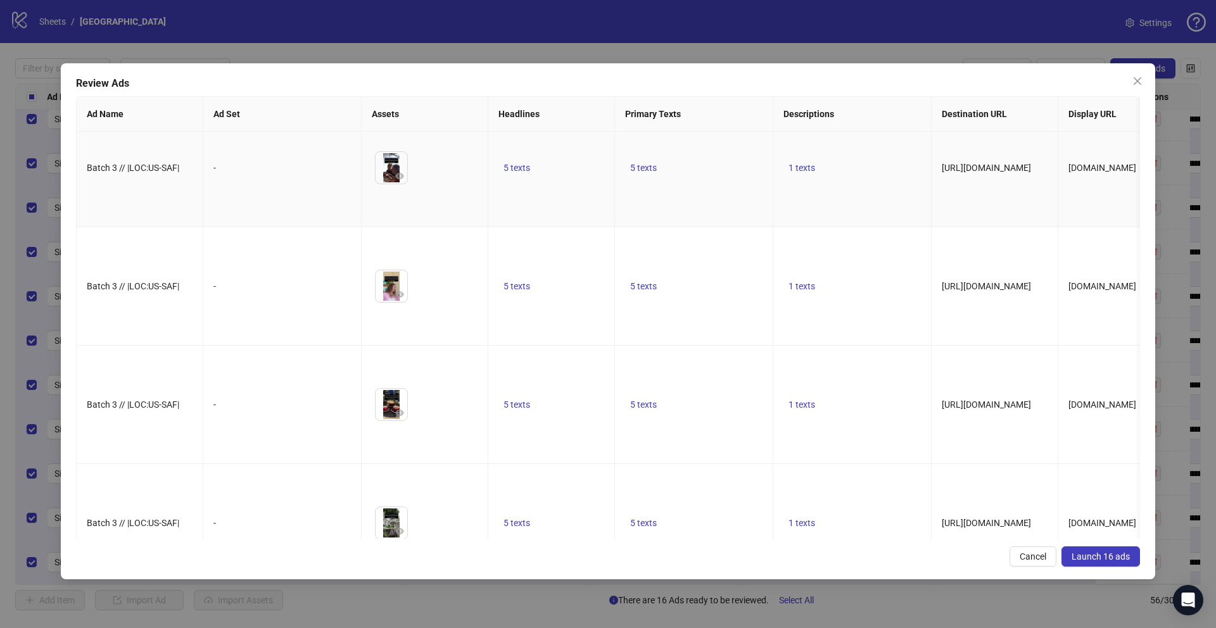
scroll to position [162, 0]
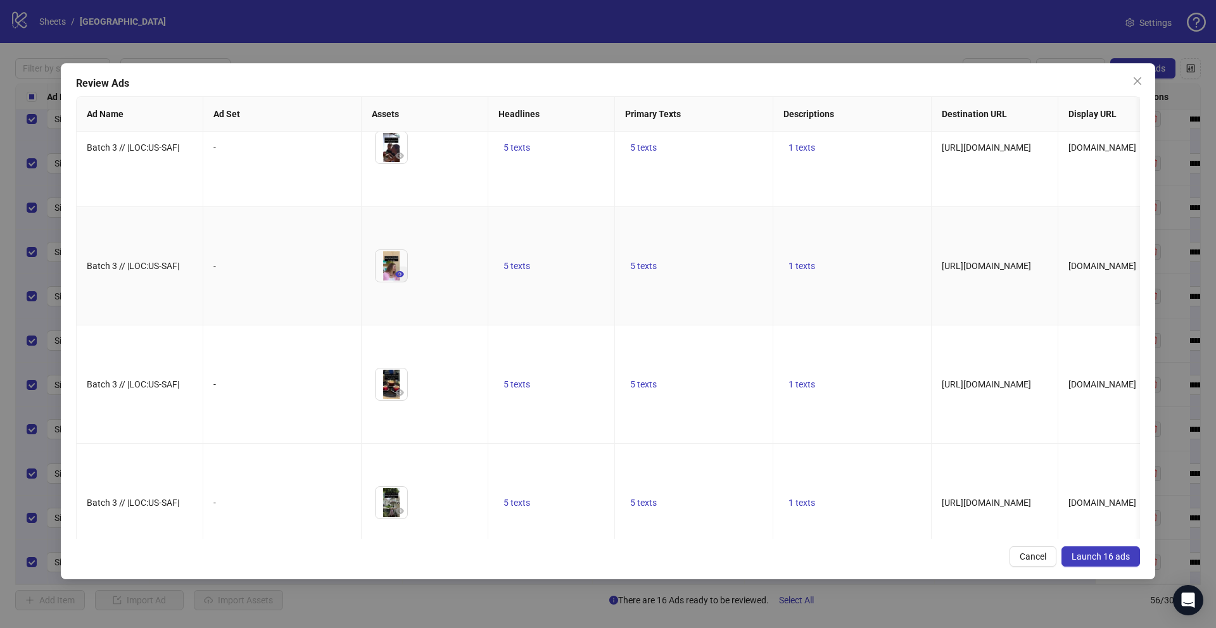
click at [404, 282] on button "button" at bounding box center [399, 274] width 15 height 15
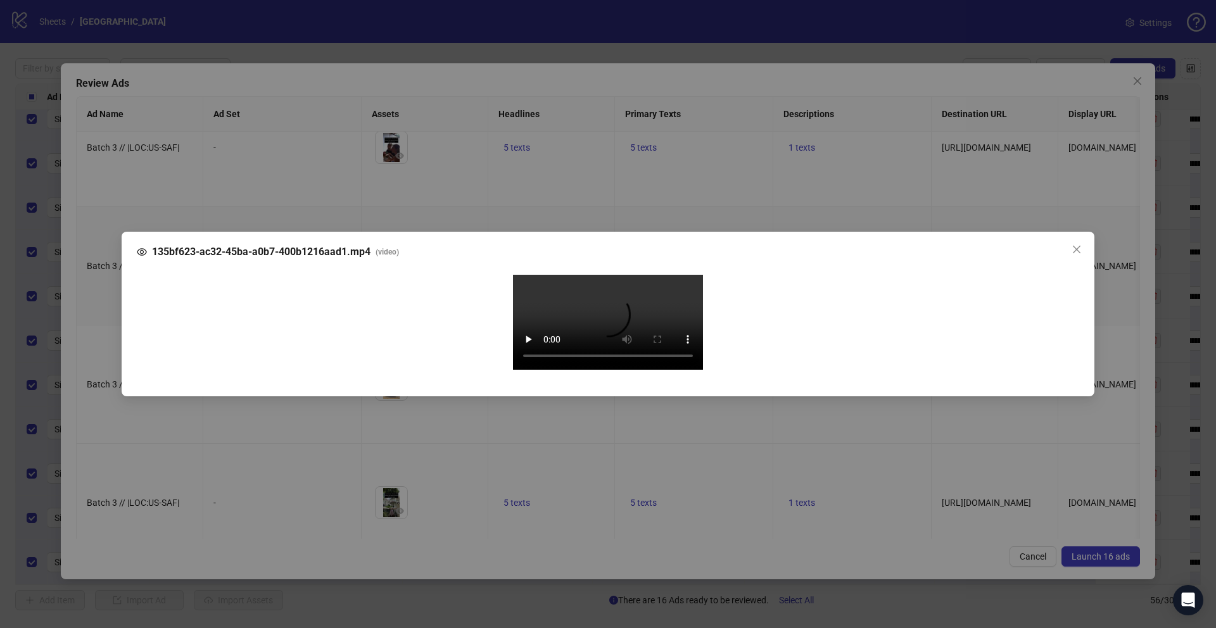
click at [93, 372] on div "135bf623-ac32-45ba-a0b7-400b1216aad1.mp4 ( video ) Your browser does not suppor…" at bounding box center [608, 314] width 1216 height 628
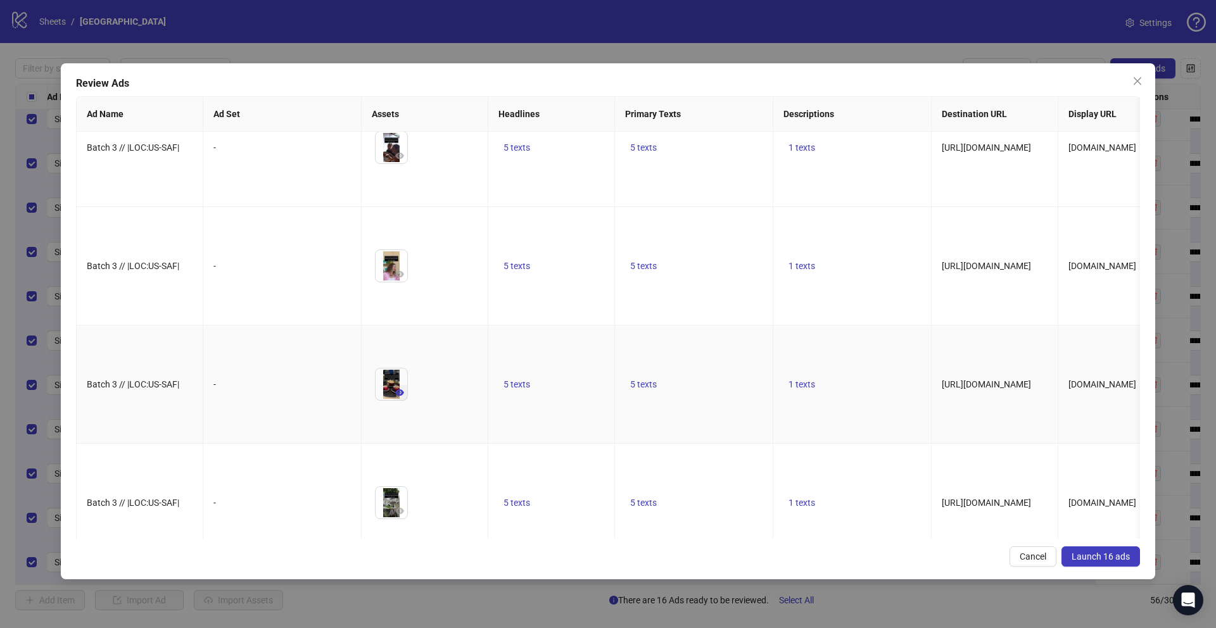
click at [403, 397] on icon "eye" at bounding box center [399, 392] width 9 height 9
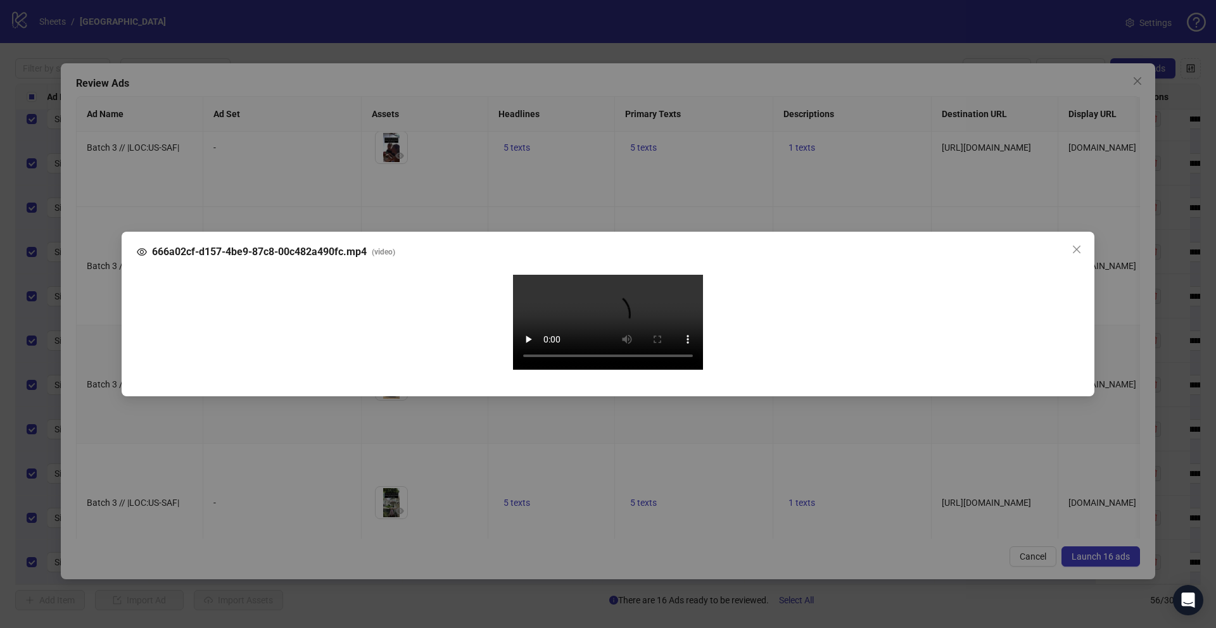
click at [92, 364] on div "666a02cf-d157-4be9-87c8-00c482a490fc.mp4 ( video ) Your browser does not suppor…" at bounding box center [608, 314] width 1216 height 628
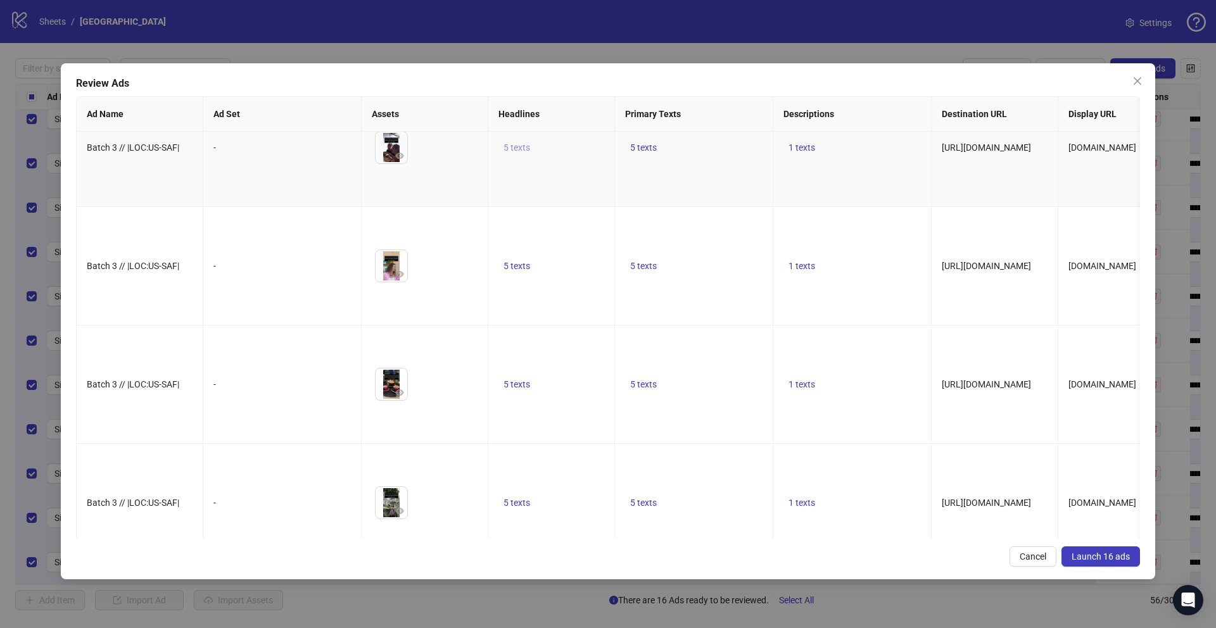
click at [520, 153] on span "5 texts" at bounding box center [517, 148] width 27 height 10
click at [710, 199] on icon "caret-right" at bounding box center [714, 200] width 9 height 9
click at [710, 203] on icon "caret-right" at bounding box center [714, 207] width 9 height 9
click at [710, 199] on icon "caret-right" at bounding box center [714, 200] width 9 height 9
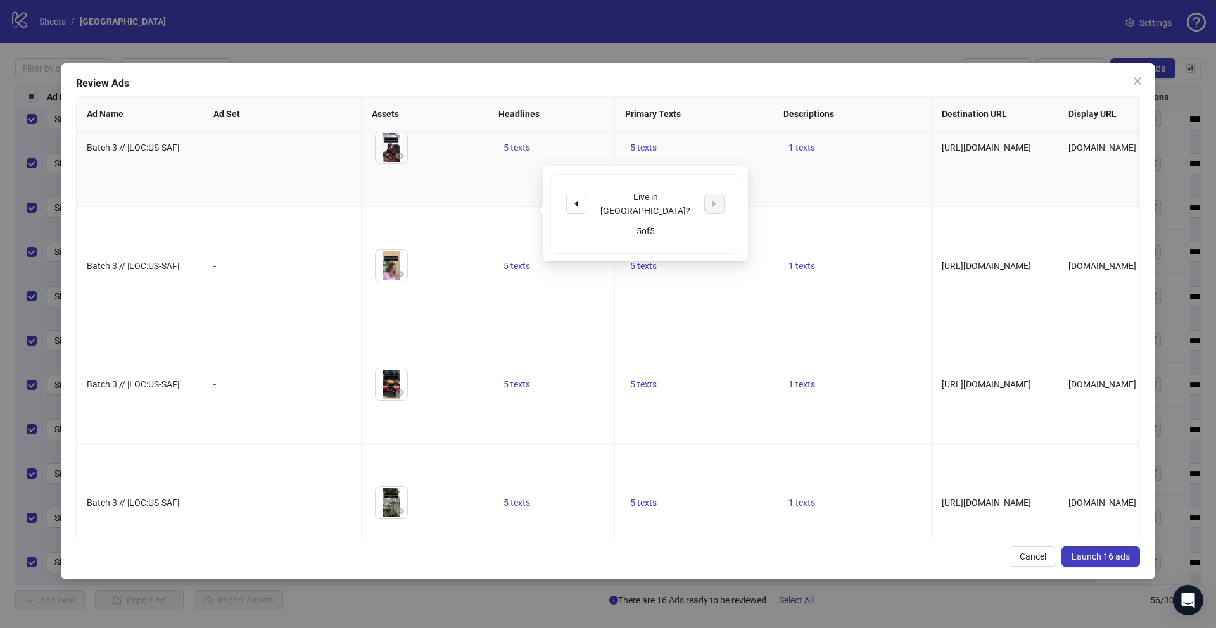
click at [716, 167] on div "Live in [GEOGRAPHIC_DATA]? 5 of 5" at bounding box center [645, 214] width 205 height 95
click at [676, 156] on td "5 texts" at bounding box center [694, 148] width 158 height 118
click at [637, 153] on span "5 texts" at bounding box center [643, 148] width 27 height 10
click at [840, 203] on icon "caret-right" at bounding box center [841, 200] width 9 height 9
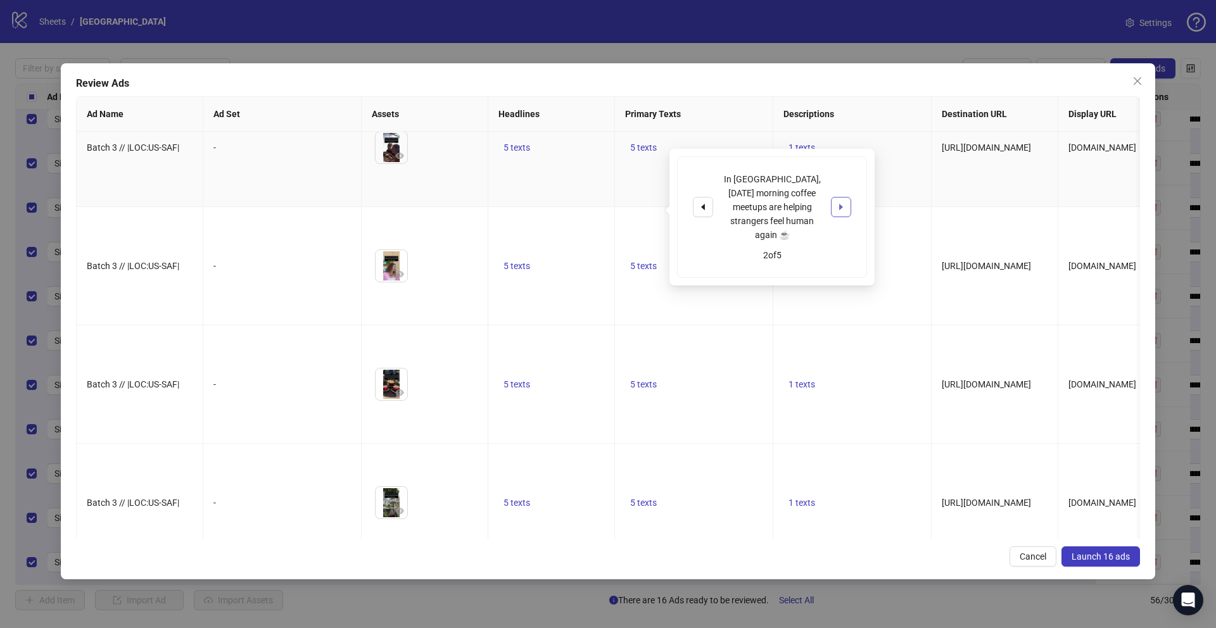
click at [840, 203] on icon "caret-right" at bounding box center [841, 207] width 9 height 9
click at [741, 207] on td "5 texts" at bounding box center [694, 148] width 158 height 118
click at [810, 153] on span "1 texts" at bounding box center [802, 148] width 27 height 10
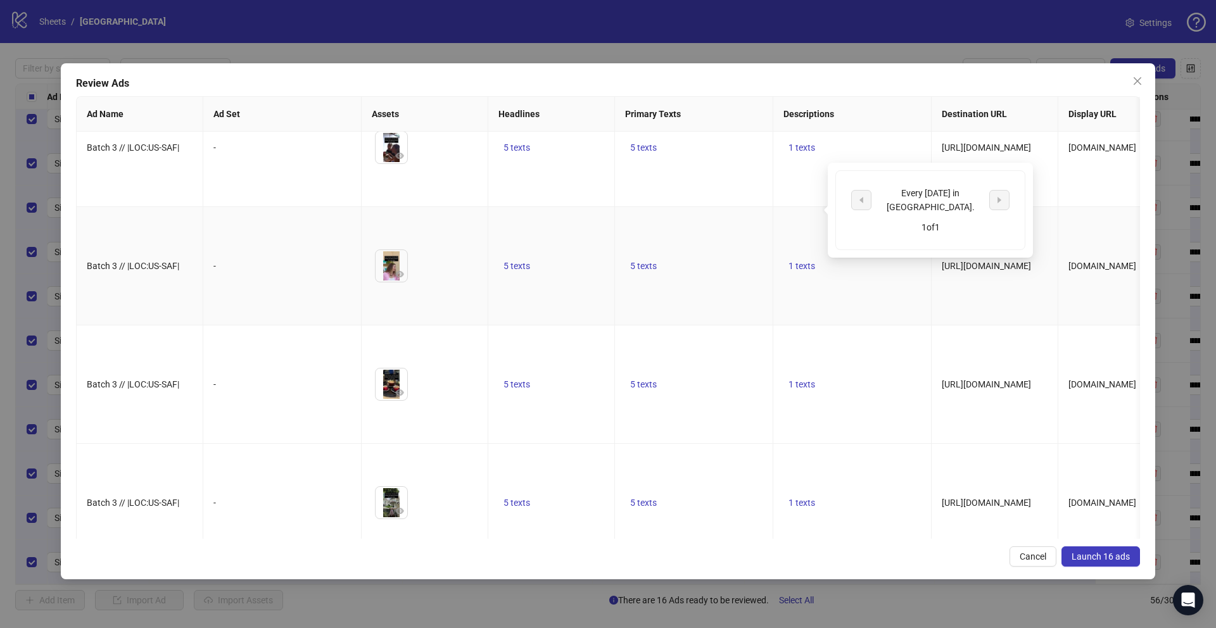
click at [863, 292] on td "1 texts" at bounding box center [852, 266] width 158 height 118
click at [1090, 561] on span "Launch 16 ads" at bounding box center [1101, 557] width 58 height 10
